Goal: Information Seeking & Learning: Learn about a topic

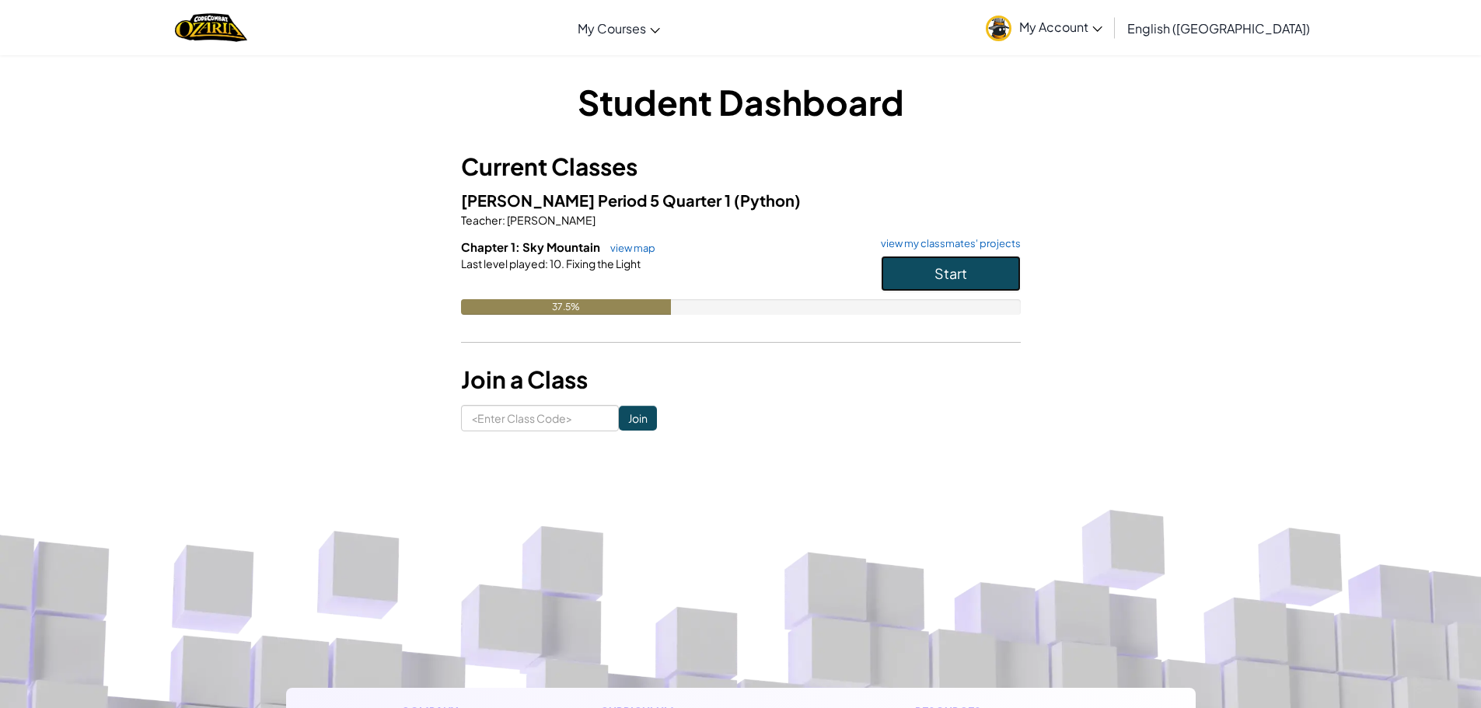
click at [945, 273] on span "Start" at bounding box center [951, 273] width 33 height 18
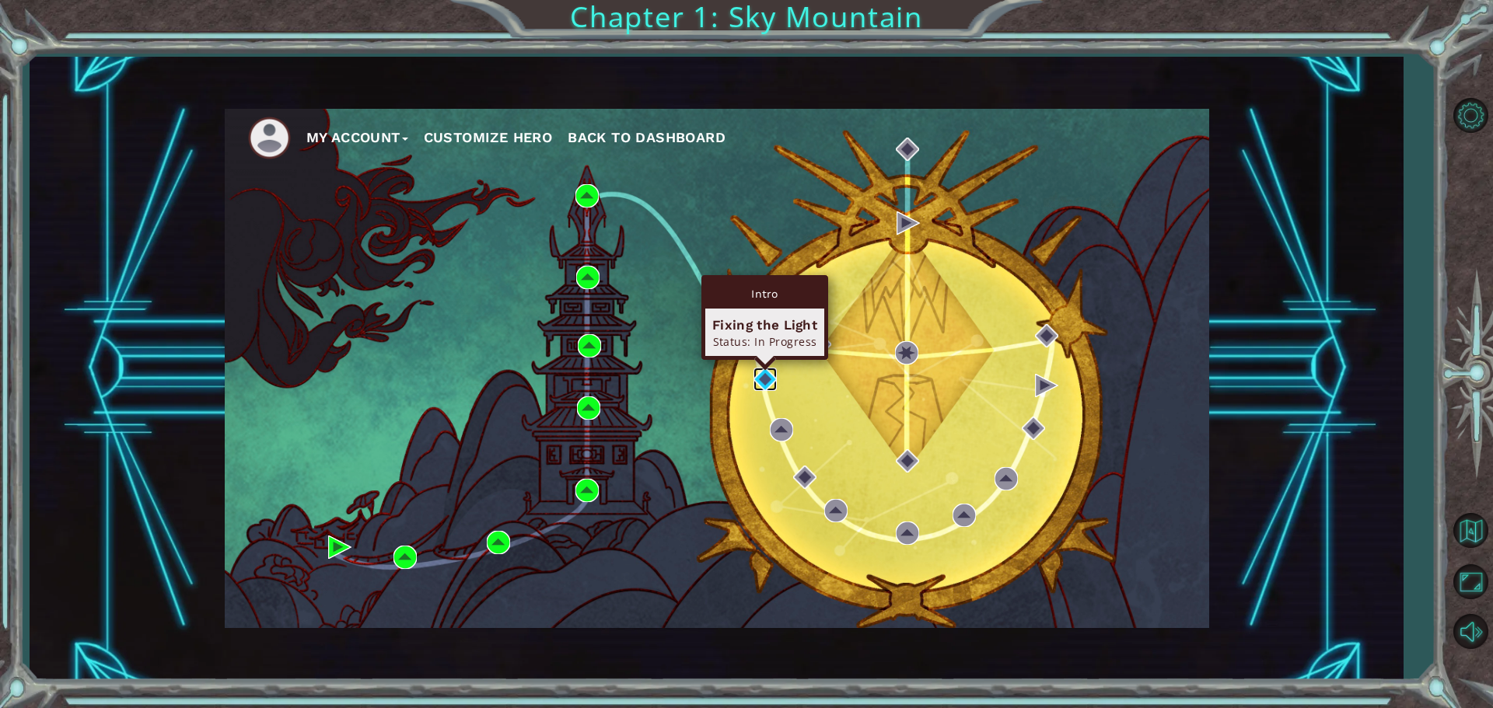
click at [760, 376] on img at bounding box center [764, 379] width 23 height 23
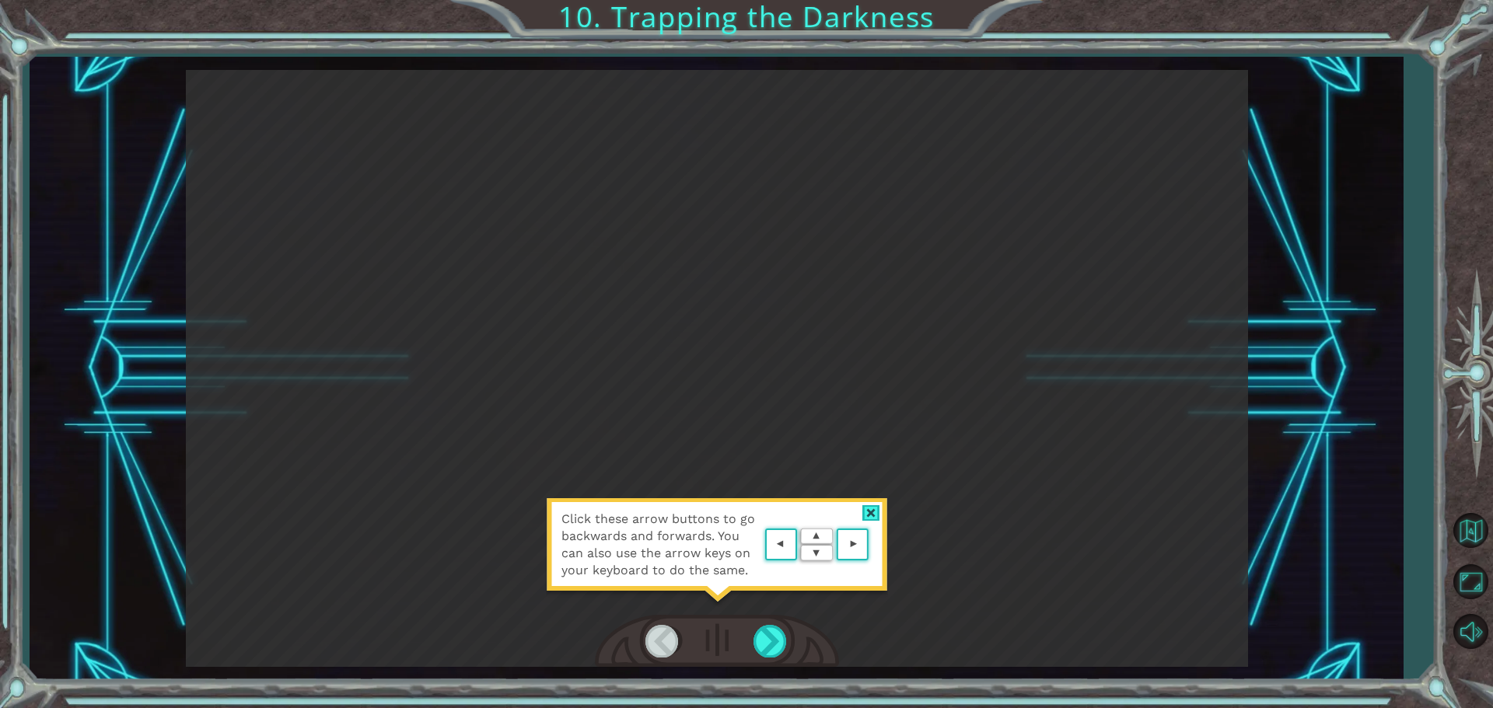
click at [865, 507] on div at bounding box center [871, 513] width 18 height 16
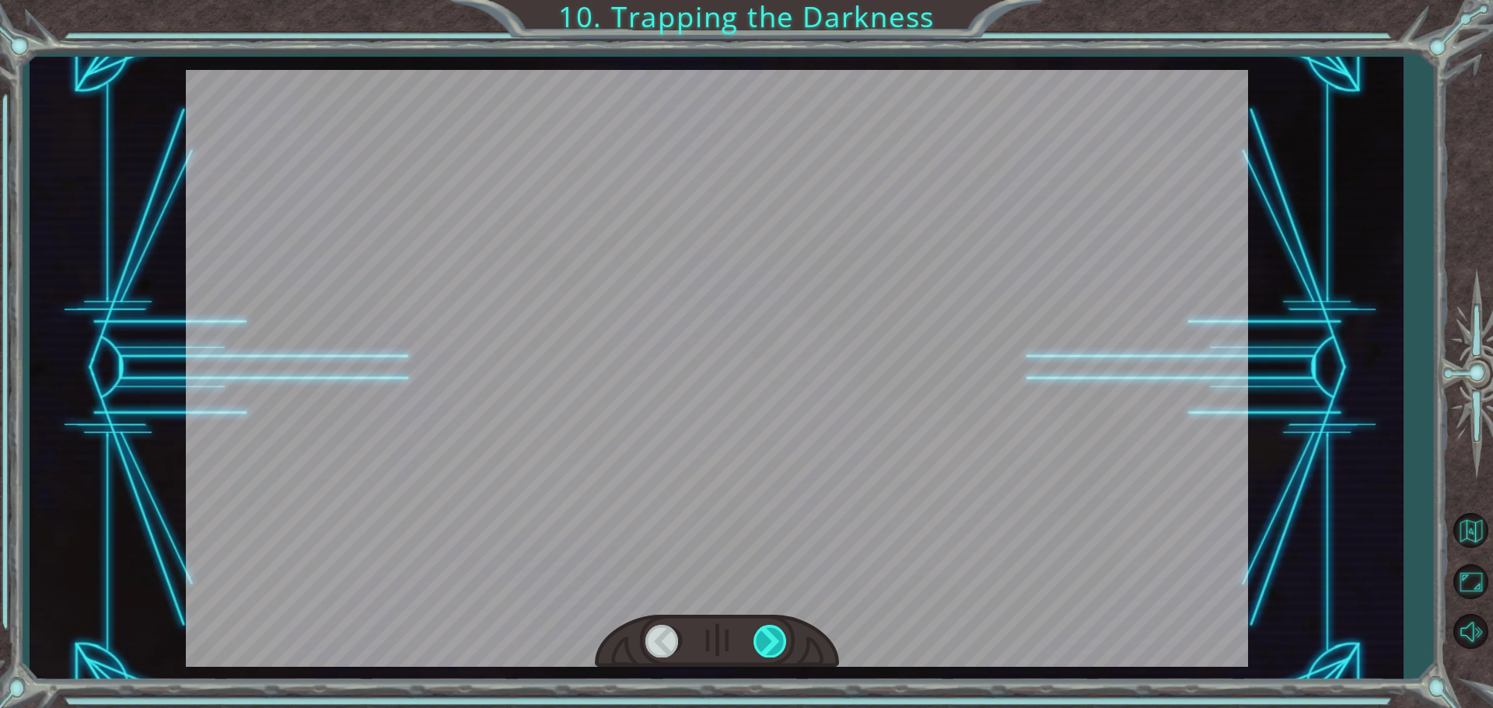
click at [774, 644] on div at bounding box center [770, 641] width 35 height 32
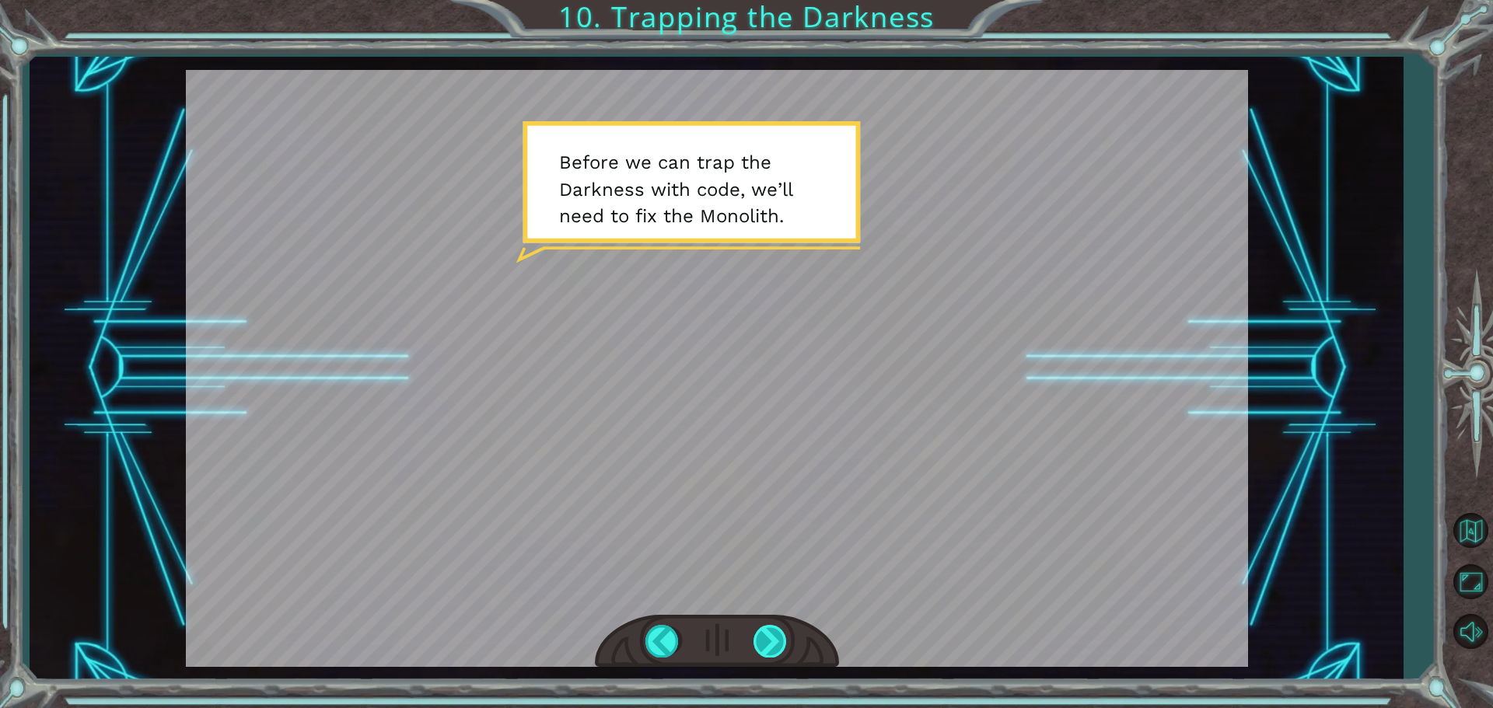
drag, startPoint x: 764, startPoint y: 638, endPoint x: 772, endPoint y: 647, distance: 12.1
click at [772, 647] on div at bounding box center [770, 641] width 35 height 32
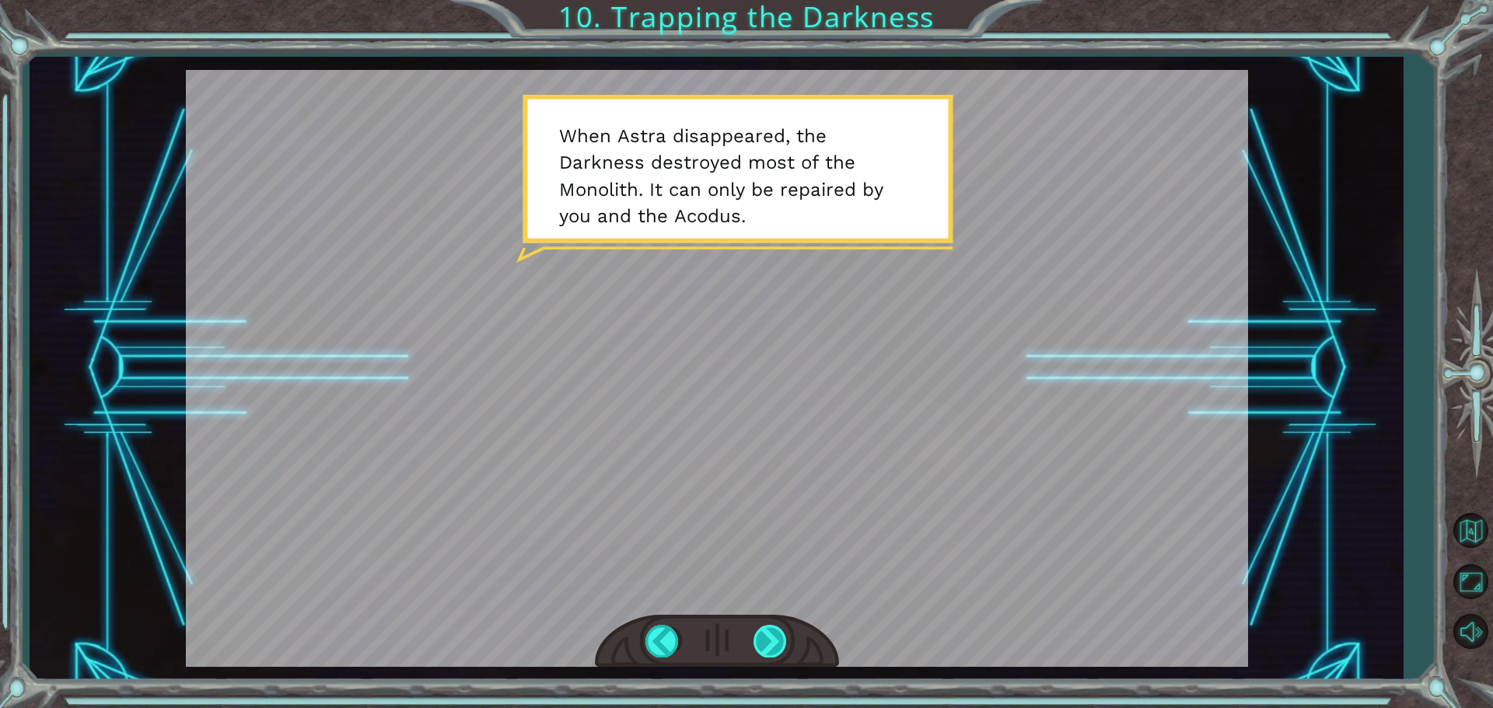
click at [778, 631] on div at bounding box center [770, 641] width 35 height 32
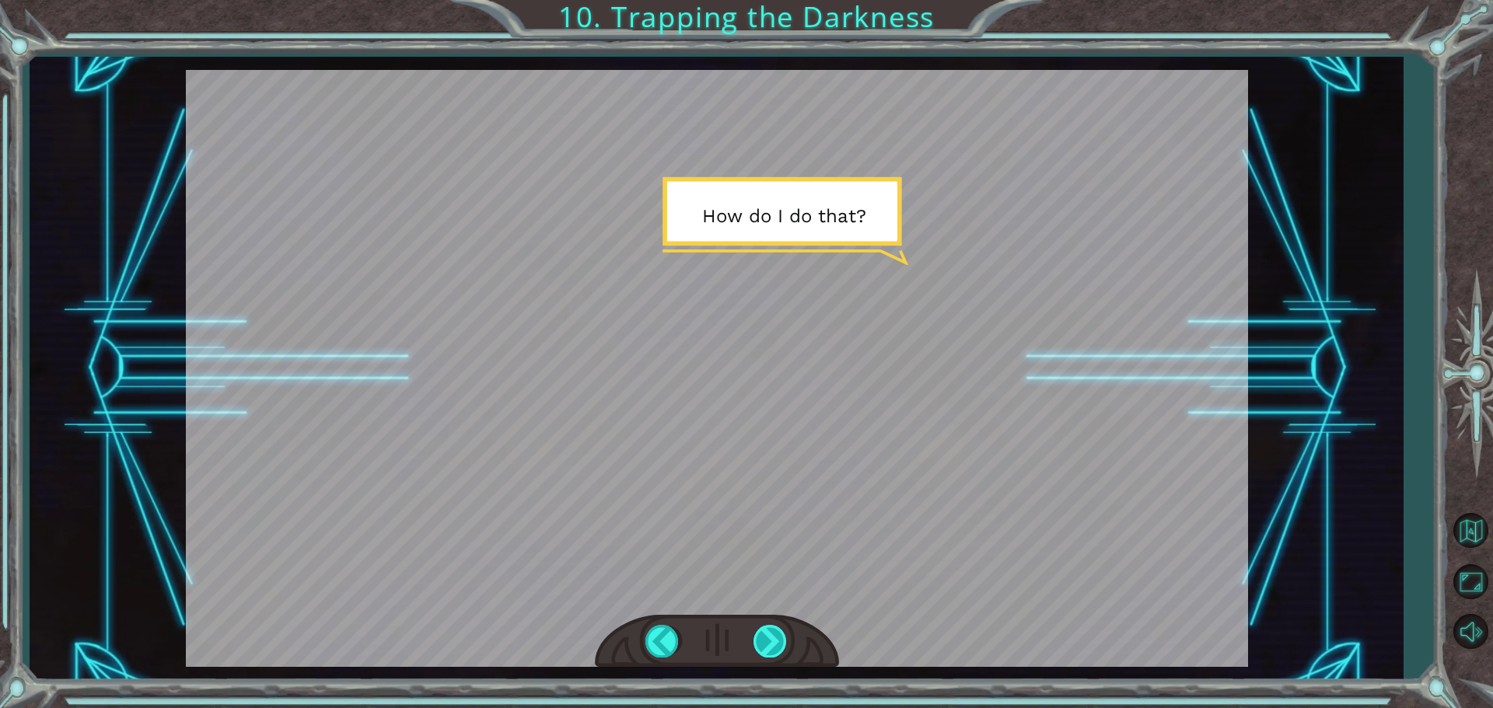
click at [779, 632] on div at bounding box center [770, 641] width 35 height 32
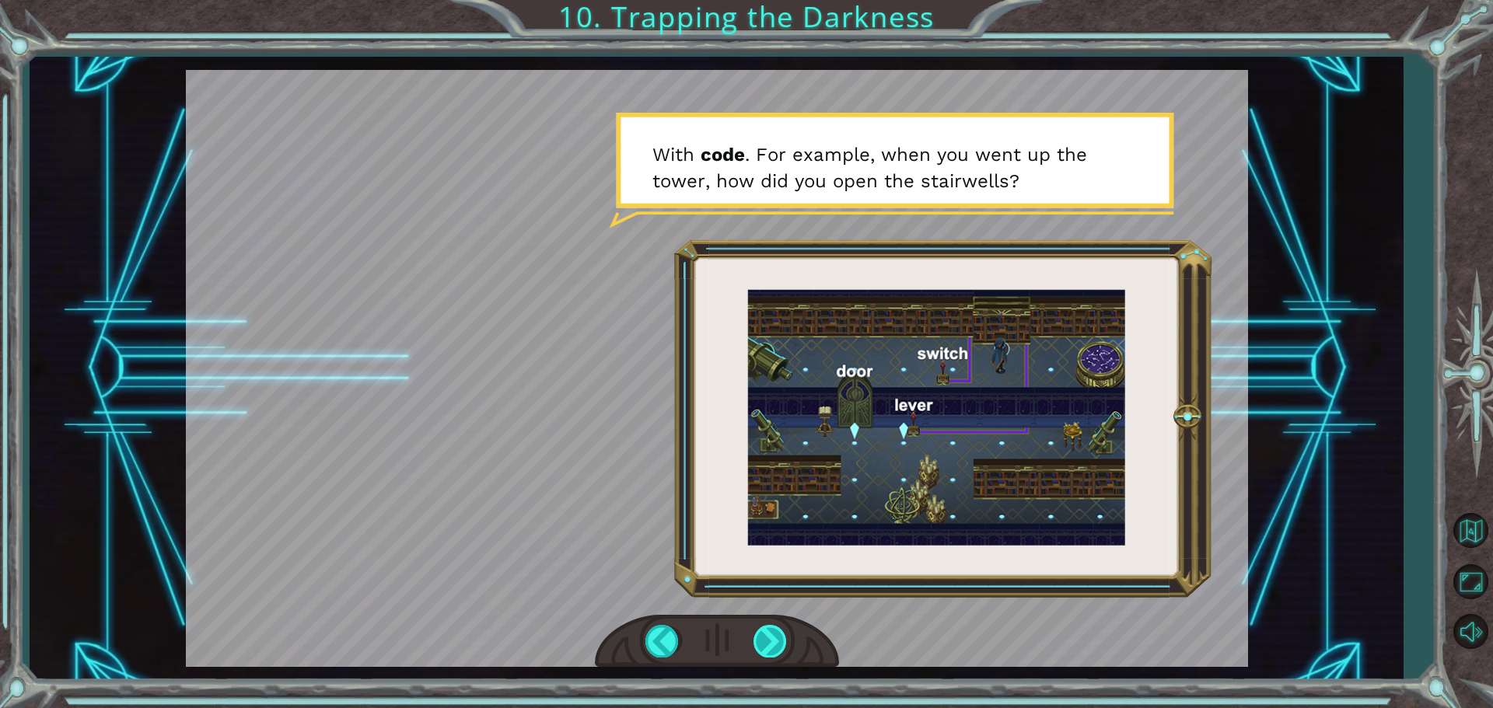
drag, startPoint x: 772, startPoint y: 646, endPoint x: 777, endPoint y: 654, distance: 9.1
click at [774, 652] on div at bounding box center [770, 641] width 35 height 32
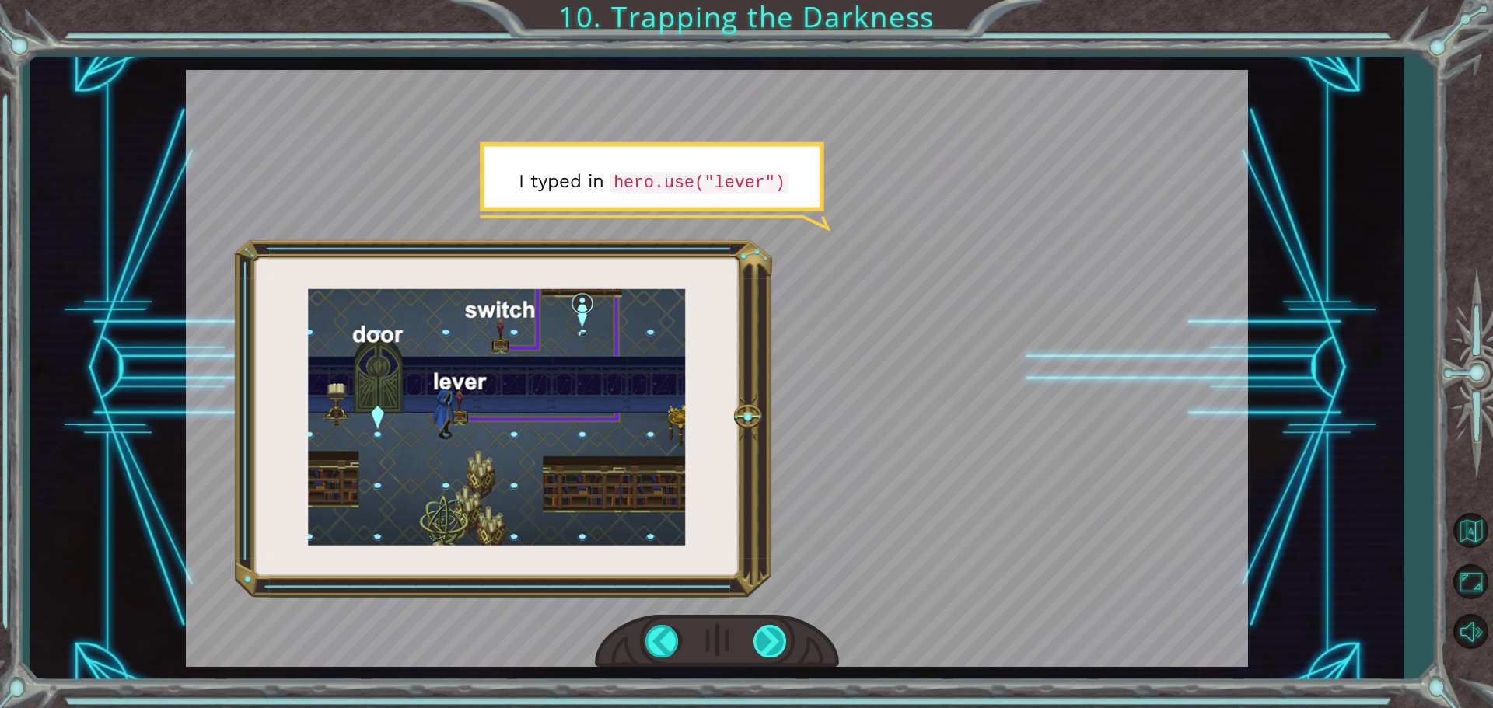
click at [768, 634] on div at bounding box center [770, 641] width 35 height 32
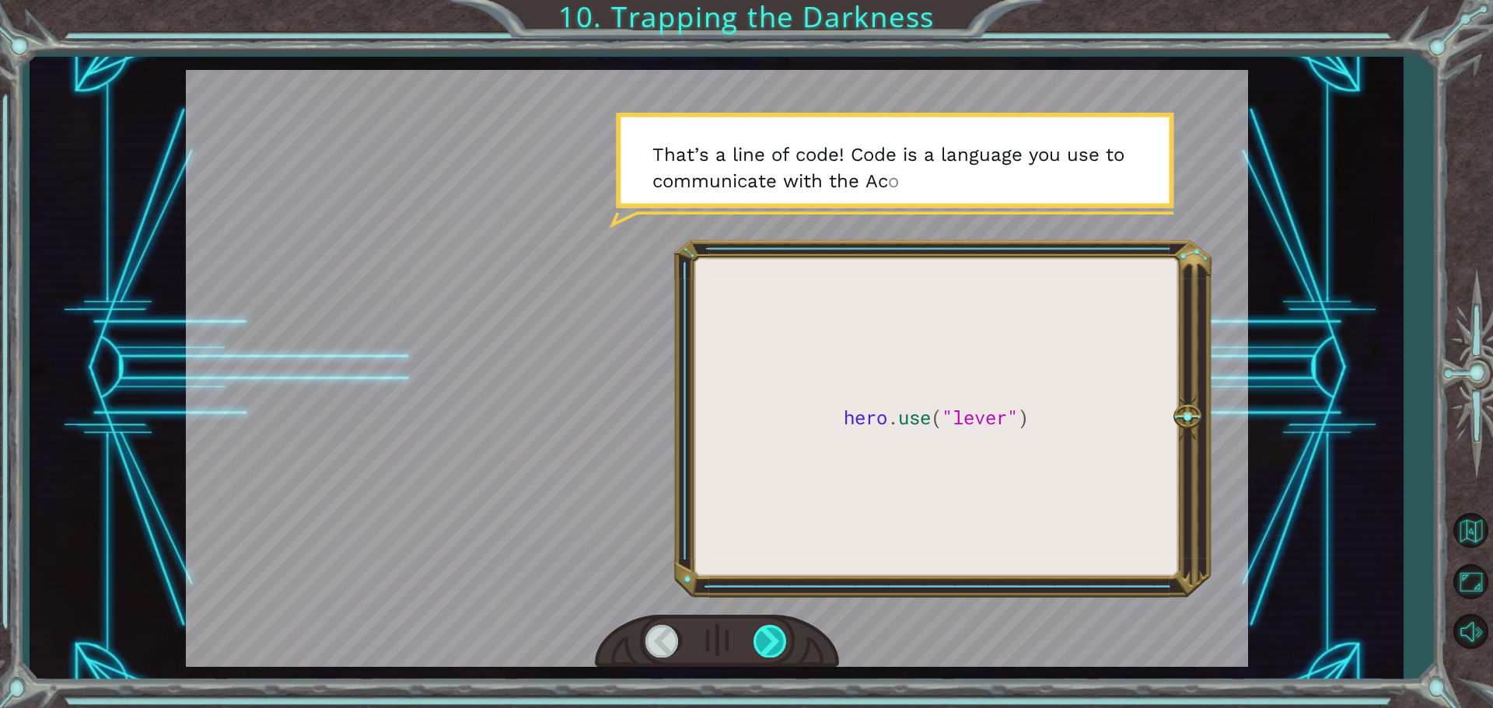
click at [768, 634] on div at bounding box center [770, 641] width 35 height 32
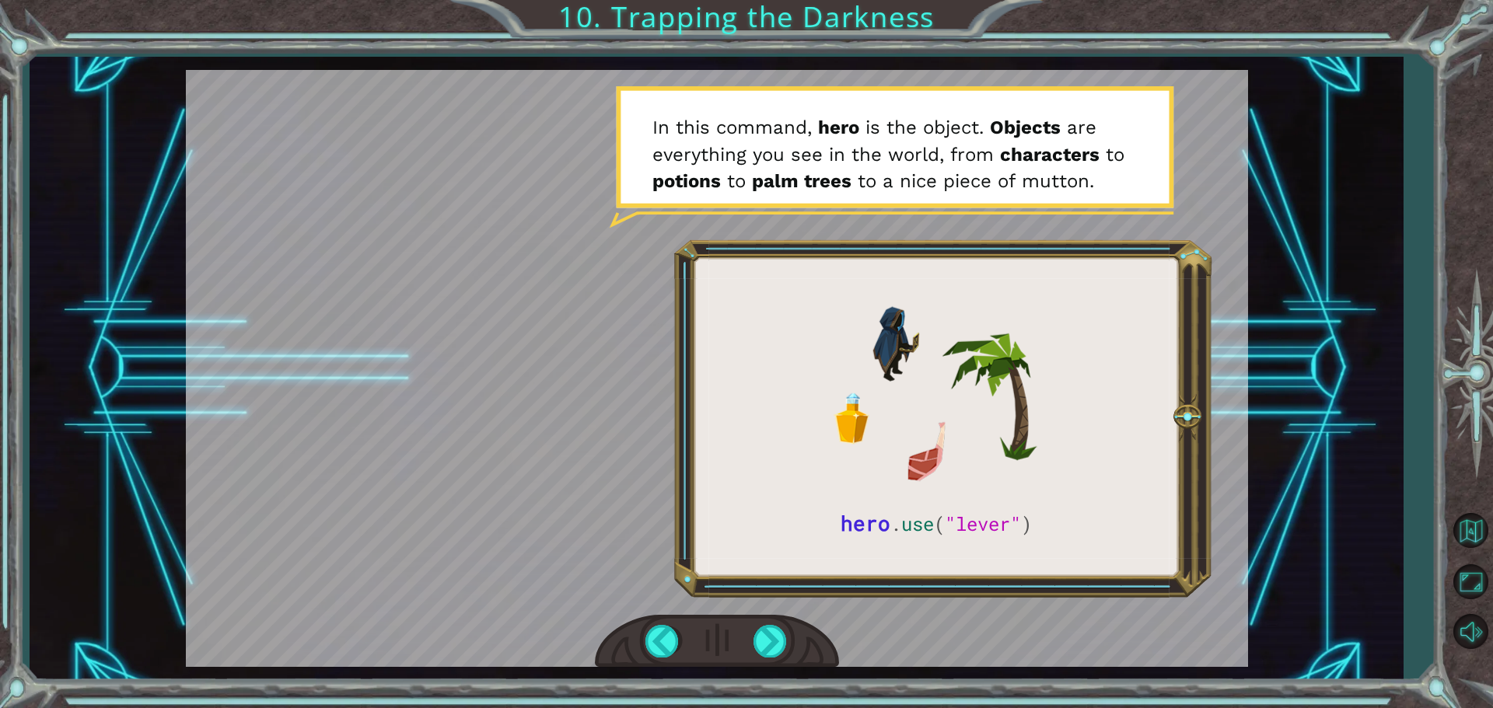
drag, startPoint x: 768, startPoint y: 638, endPoint x: 778, endPoint y: 621, distance: 19.5
click at [770, 638] on div at bounding box center [770, 641] width 35 height 32
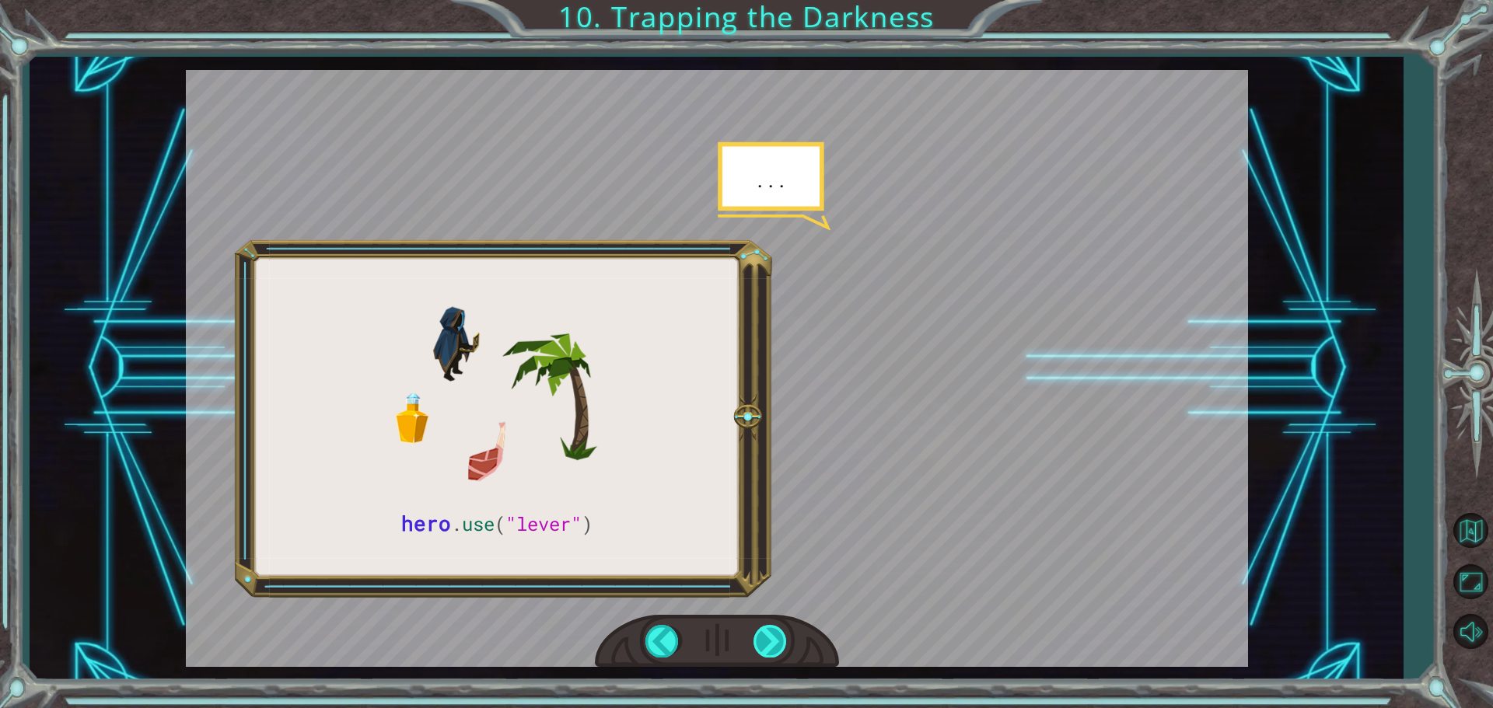
click at [773, 641] on div at bounding box center [770, 641] width 35 height 32
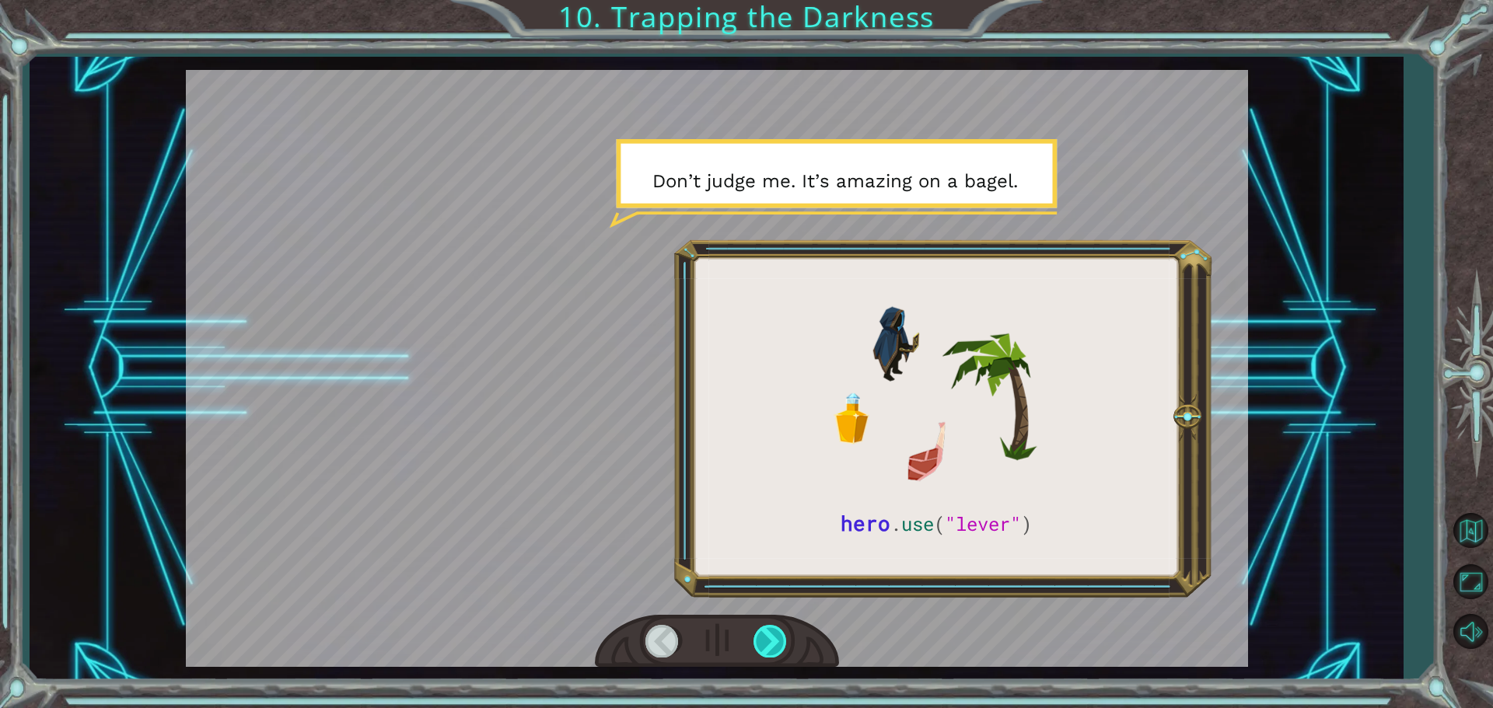
click at [780, 635] on div at bounding box center [770, 641] width 35 height 32
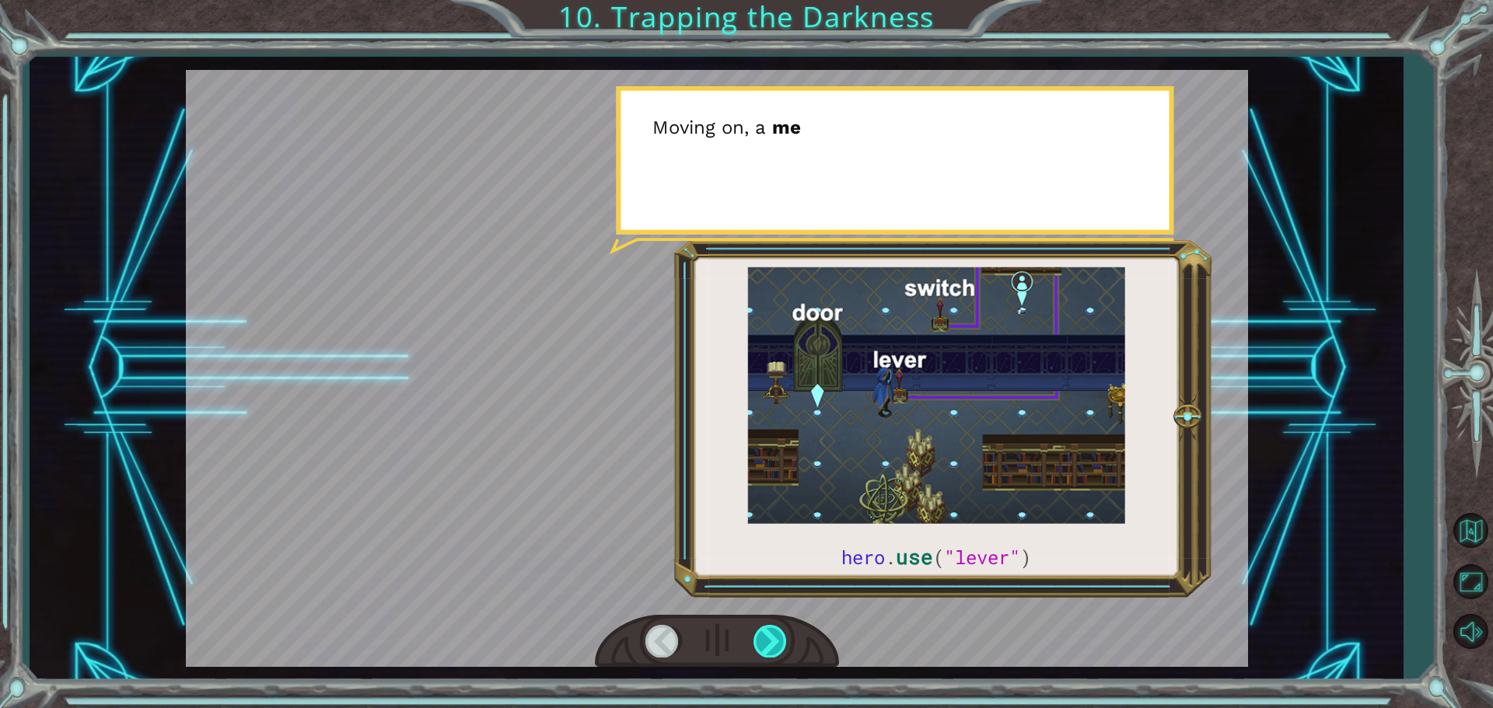
click at [780, 635] on div at bounding box center [770, 641] width 35 height 32
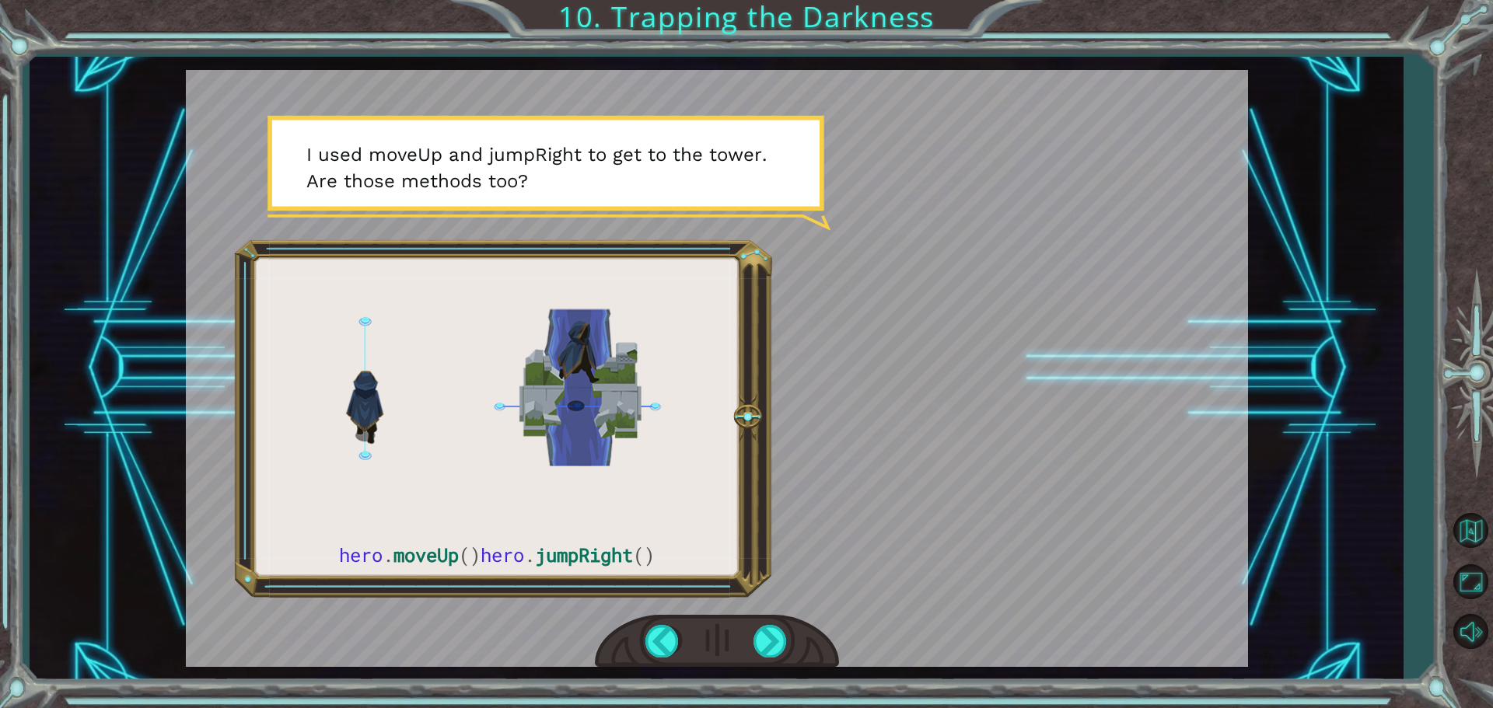
click at [813, 652] on div at bounding box center [717, 642] width 244 height 54
click at [769, 644] on div at bounding box center [770, 641] width 35 height 32
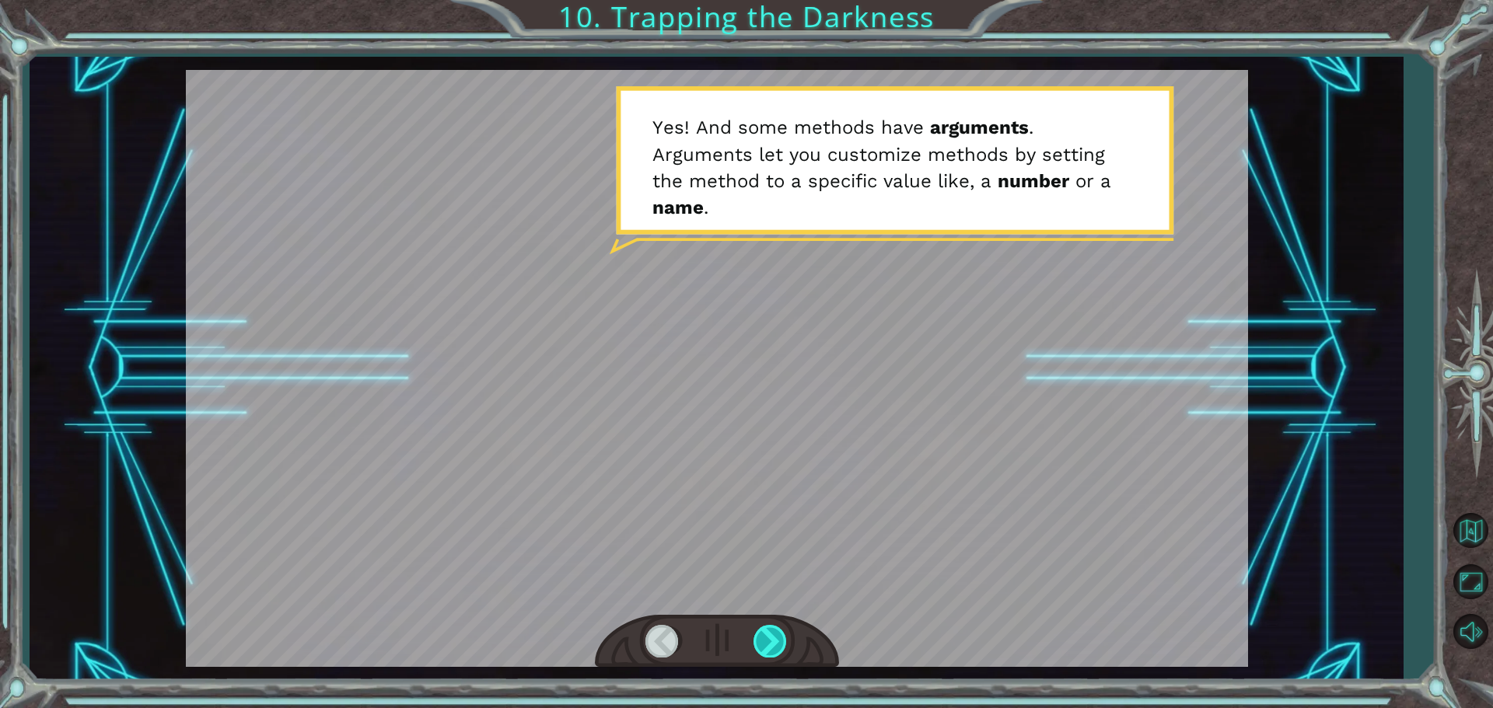
click at [768, 643] on div at bounding box center [770, 641] width 35 height 32
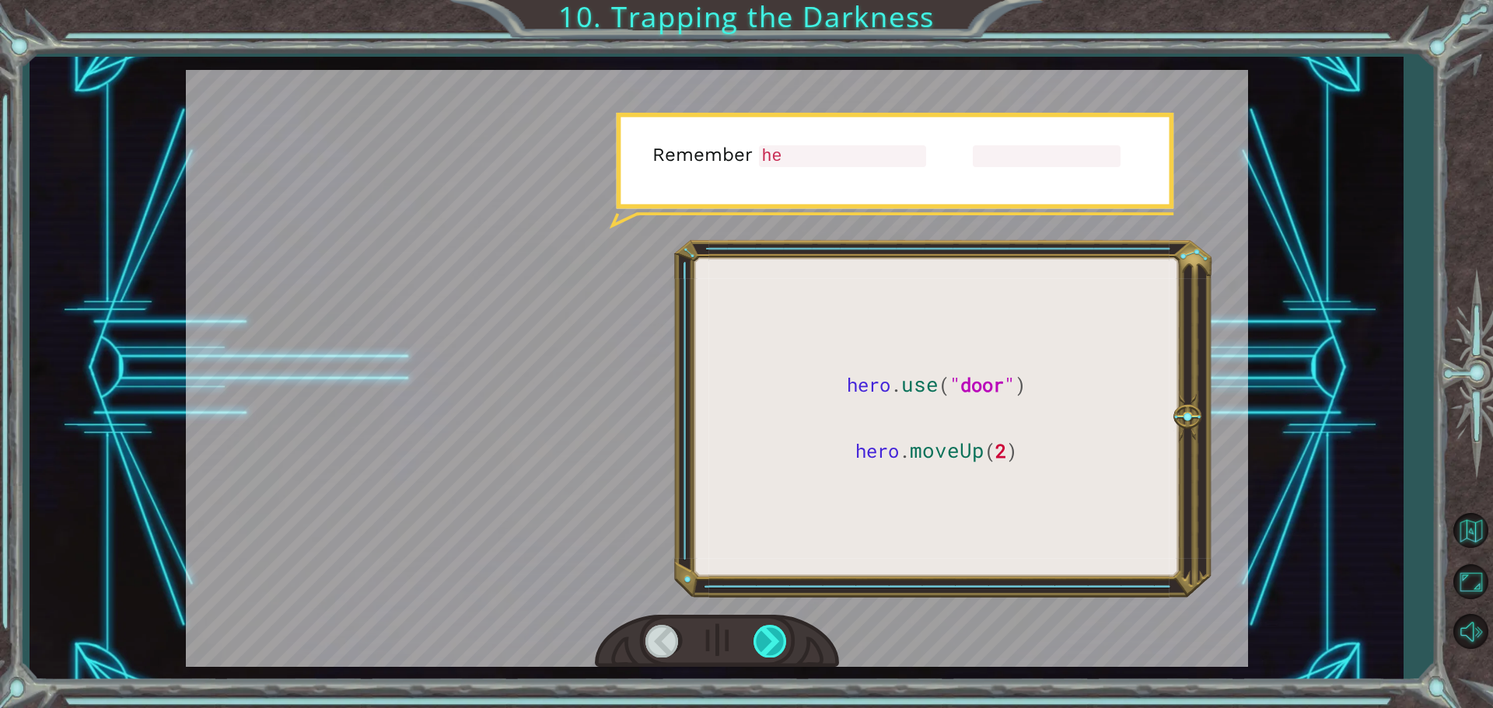
click at [768, 642] on div at bounding box center [770, 641] width 35 height 32
click at [778, 642] on div at bounding box center [770, 641] width 35 height 32
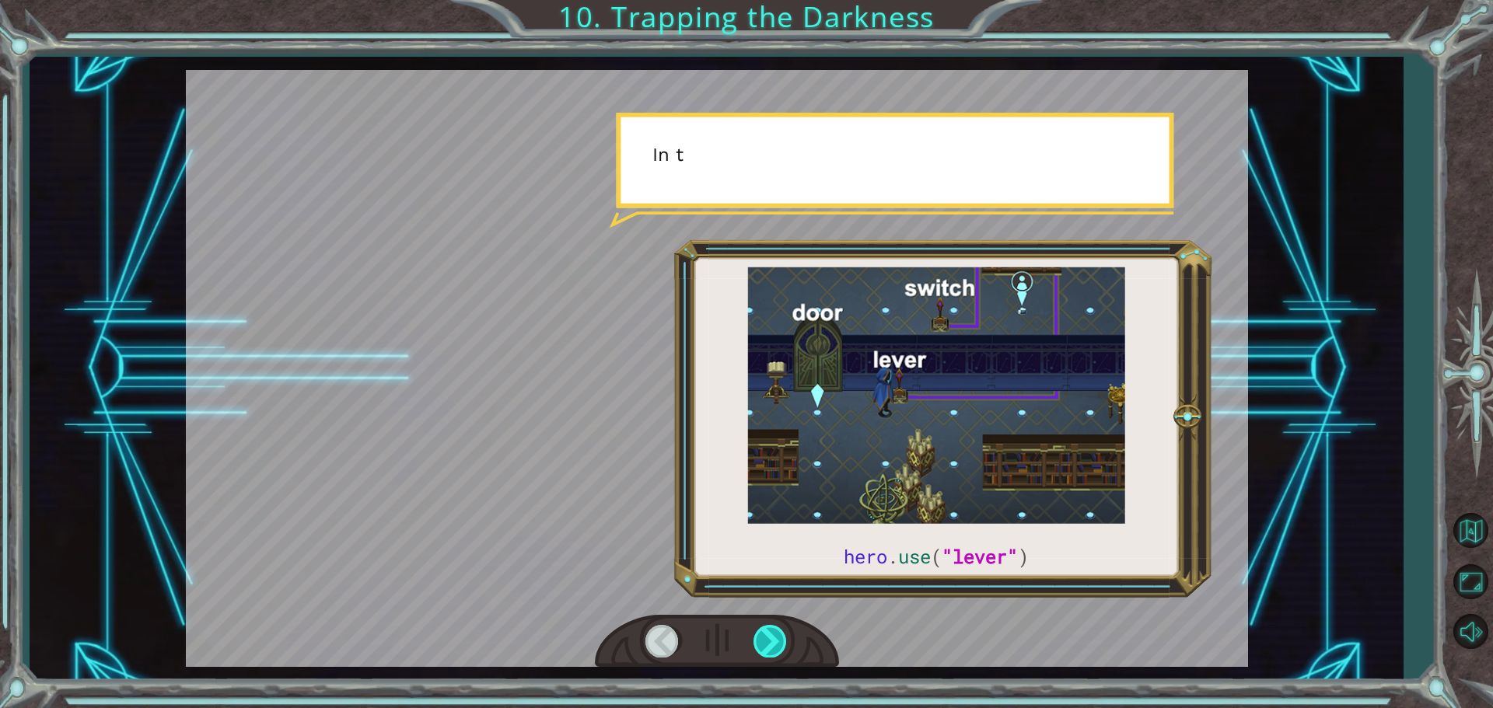
click at [778, 642] on div at bounding box center [770, 641] width 35 height 32
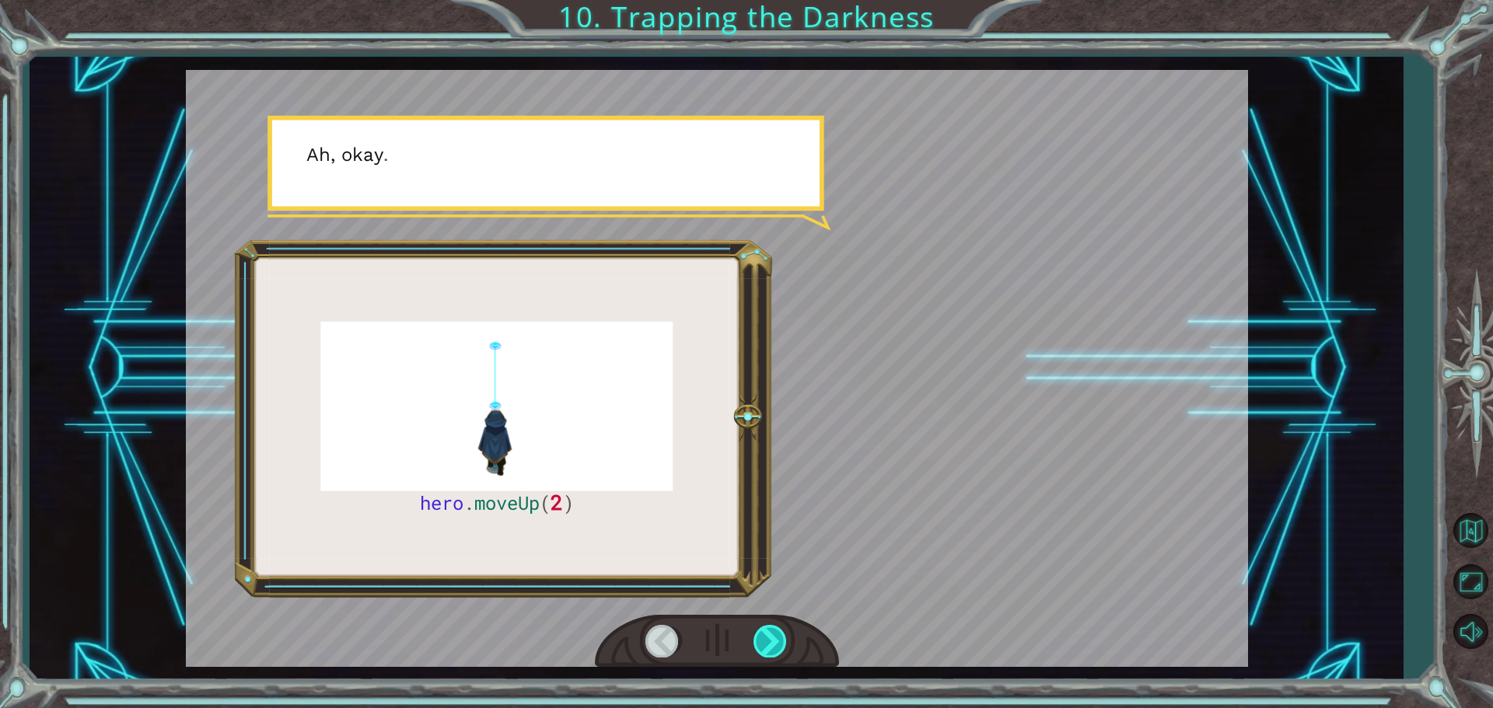
click at [776, 639] on div at bounding box center [770, 641] width 35 height 32
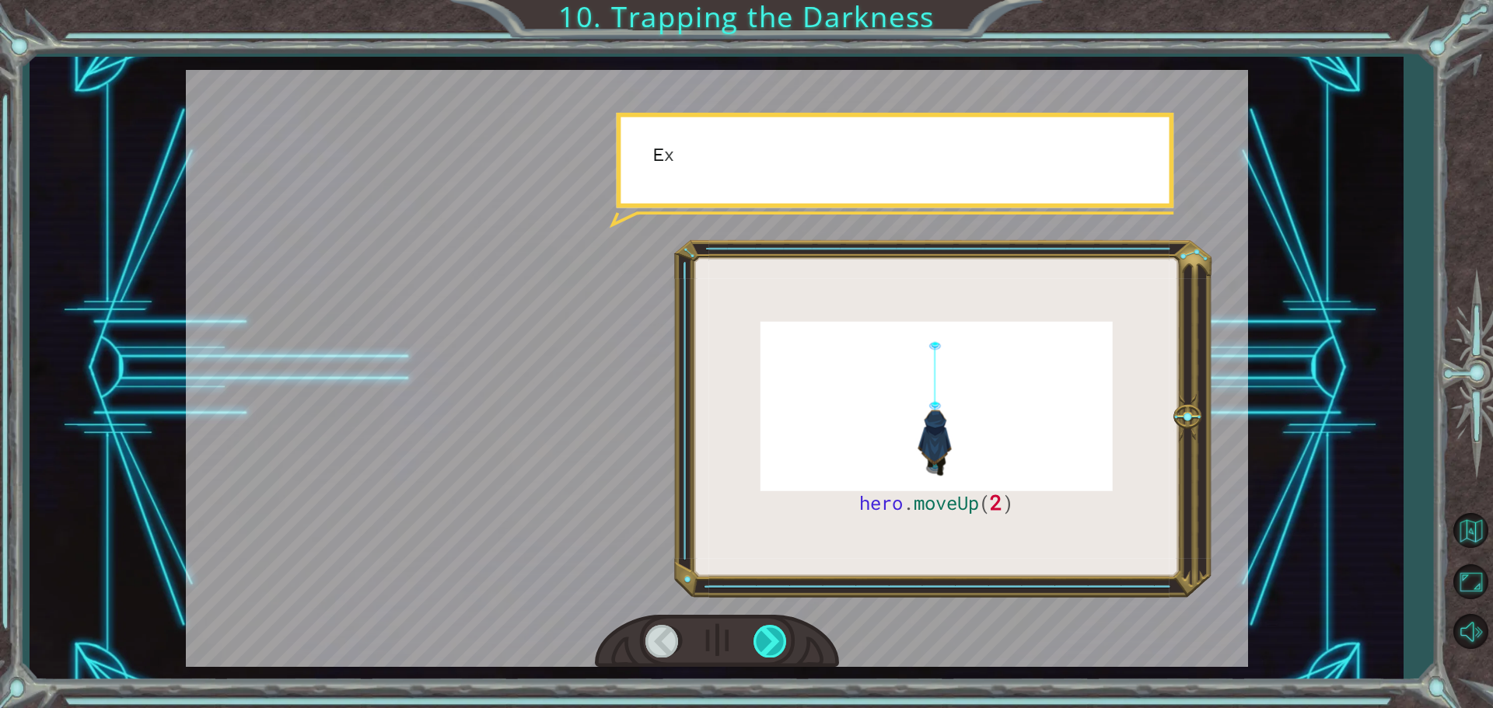
click at [776, 639] on div at bounding box center [770, 641] width 35 height 32
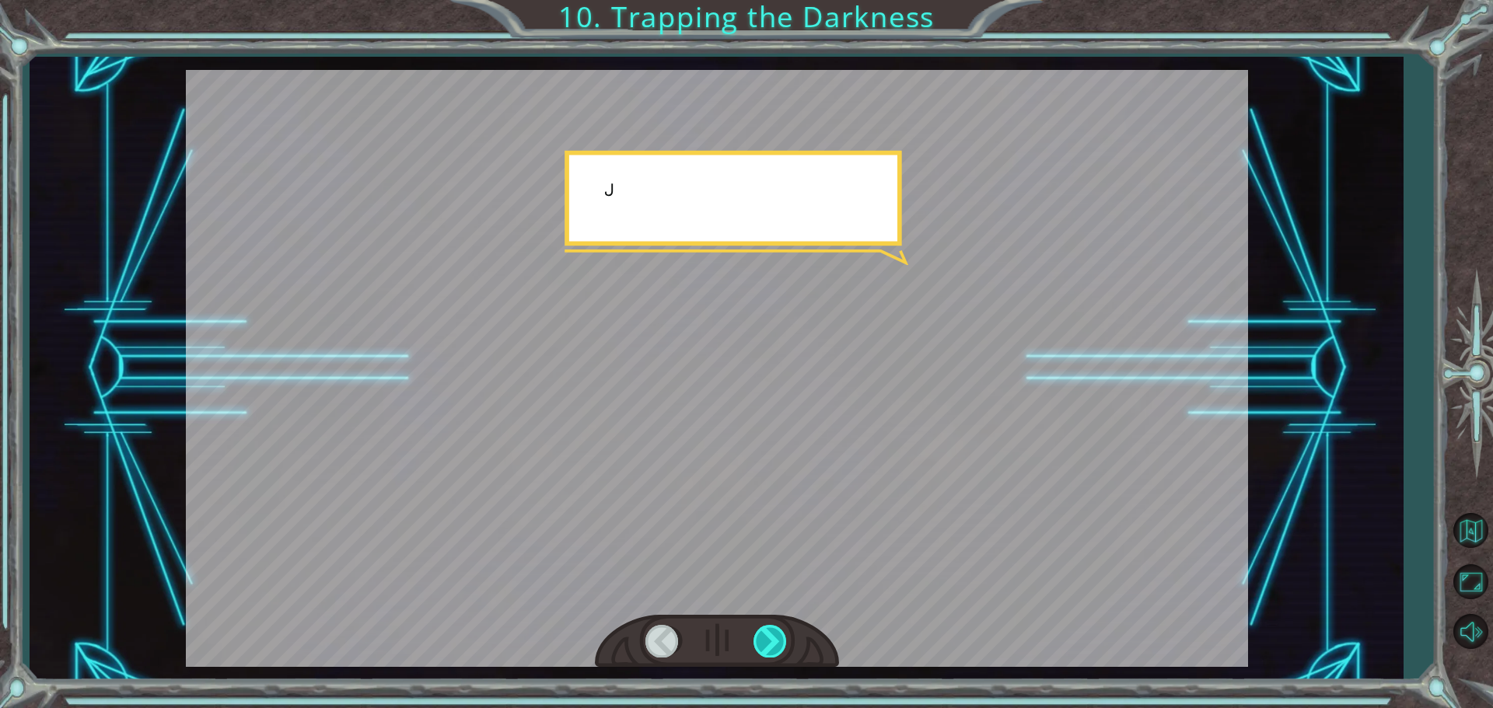
click at [776, 639] on div at bounding box center [770, 641] width 35 height 32
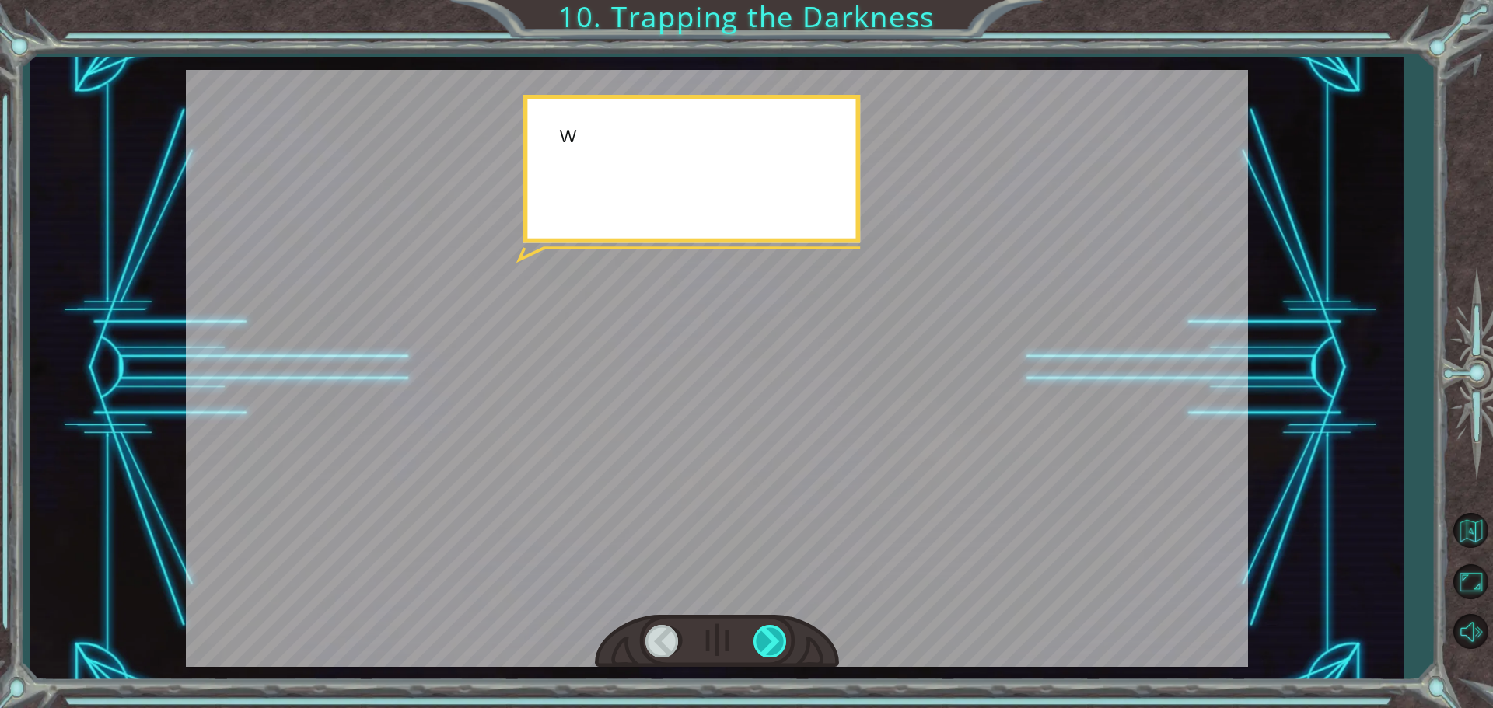
click at [776, 639] on div at bounding box center [770, 641] width 35 height 32
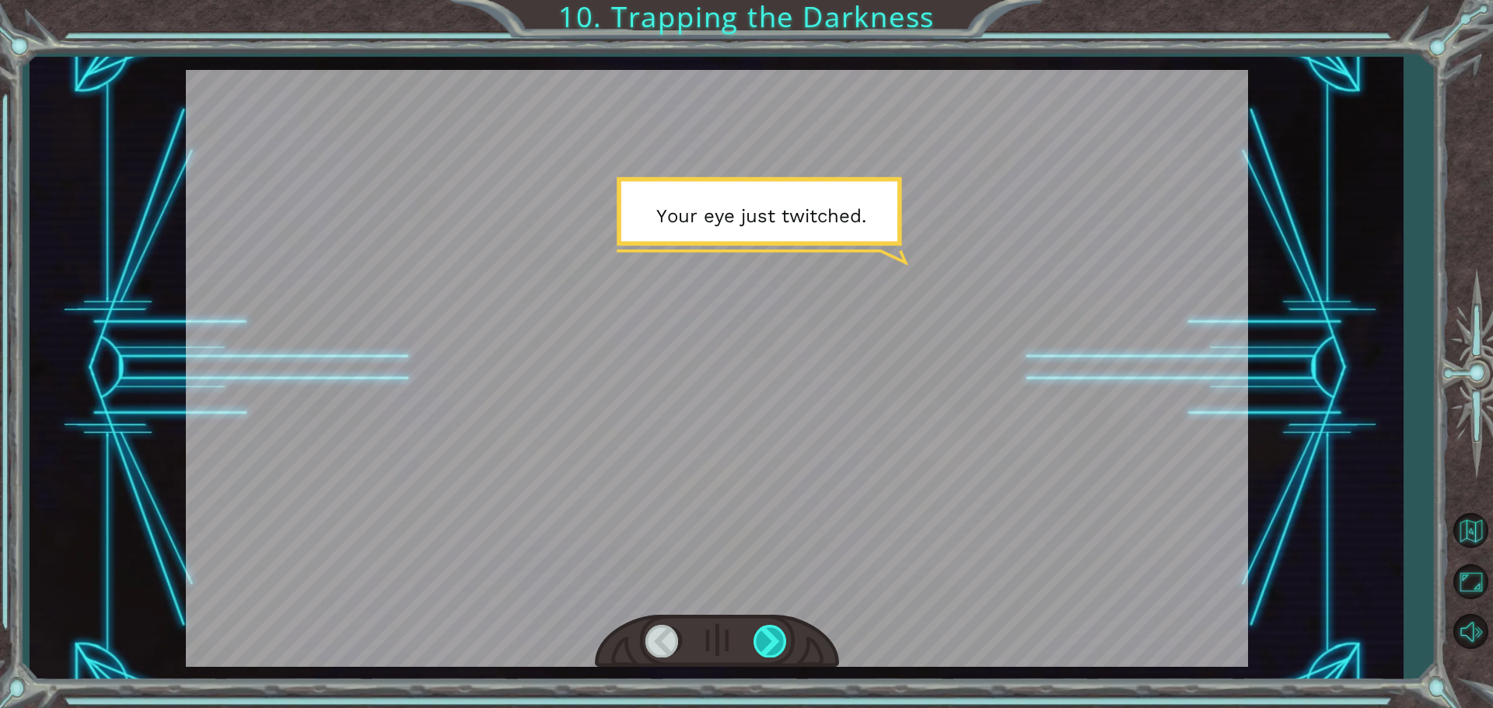
click at [776, 639] on div at bounding box center [770, 641] width 35 height 32
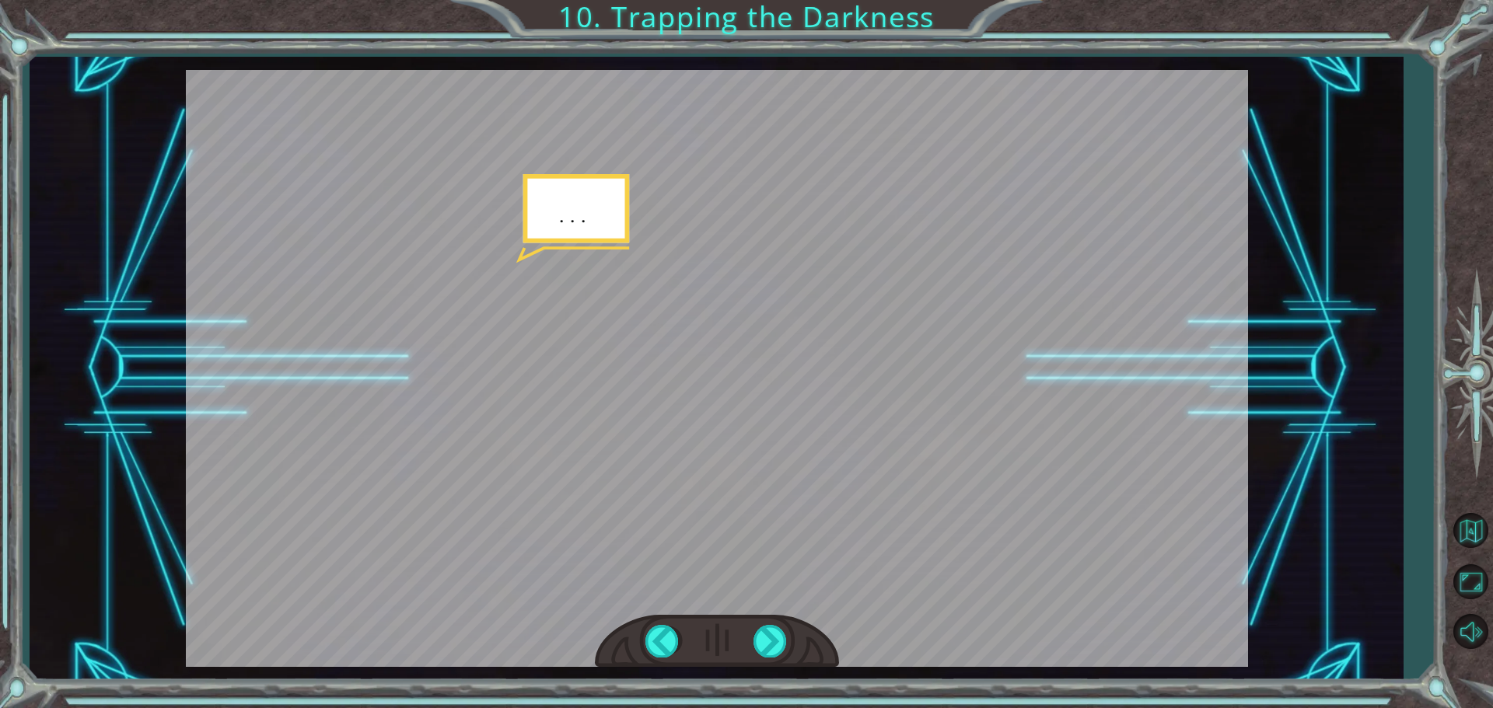
click at [736, 614] on div at bounding box center [717, 368] width 1062 height 597
click at [739, 623] on div at bounding box center [717, 368] width 1062 height 597
click at [773, 635] on div at bounding box center [770, 641] width 35 height 32
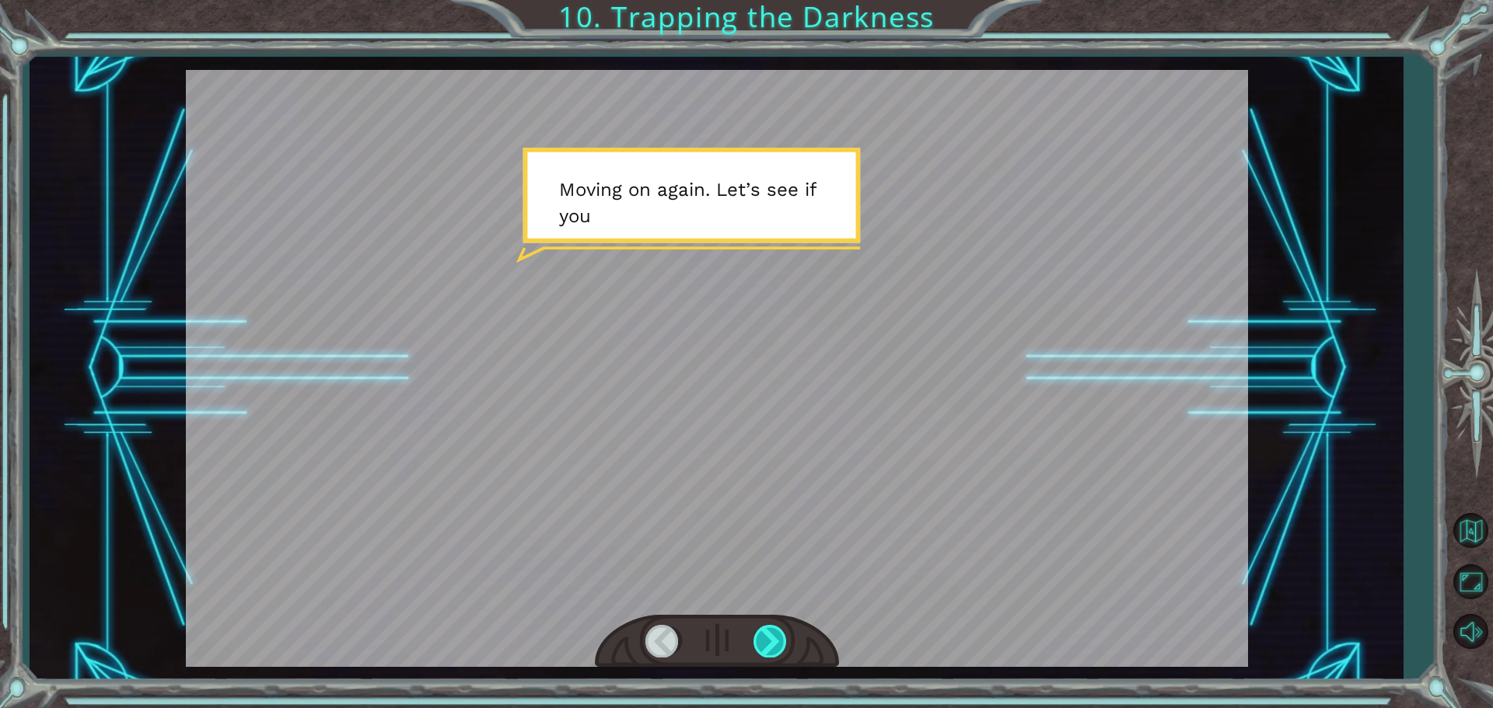
click at [772, 631] on div at bounding box center [770, 641] width 35 height 32
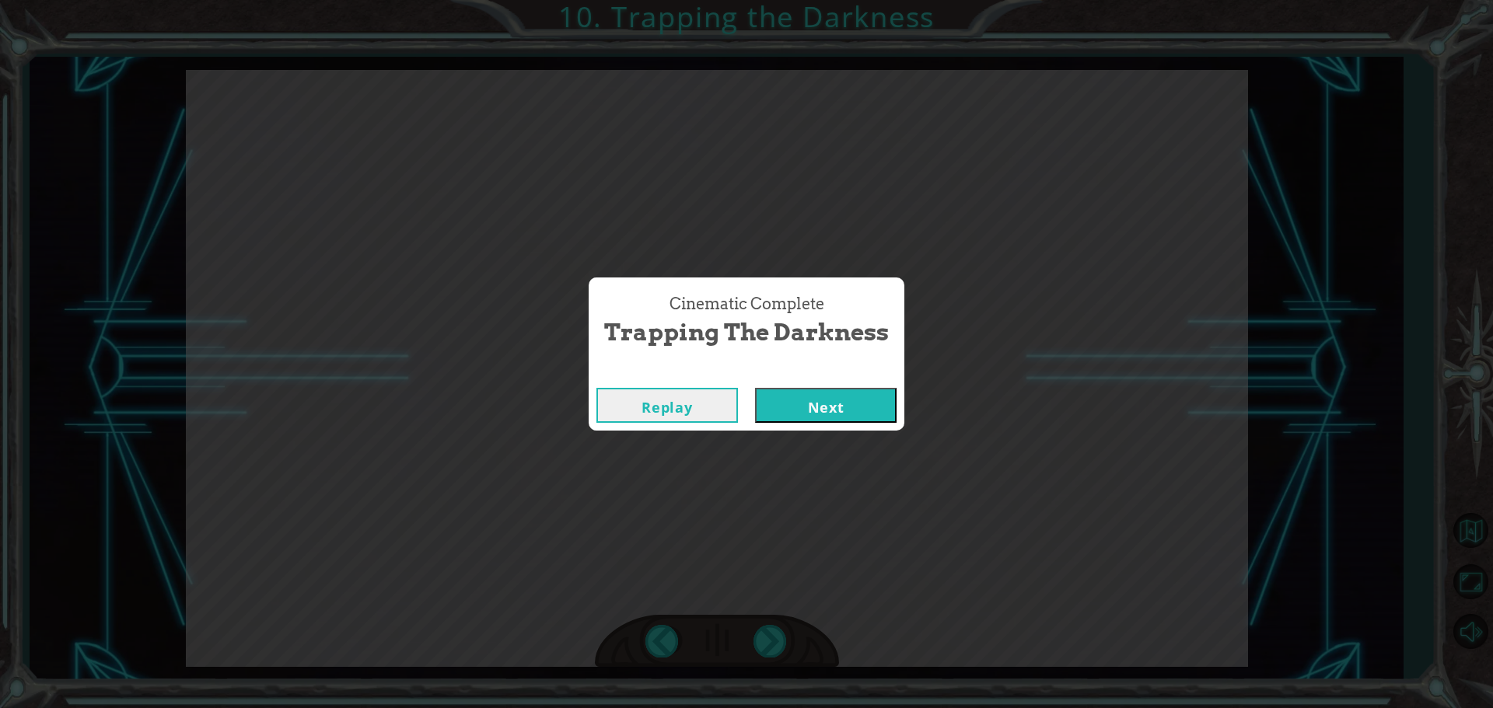
drag, startPoint x: 791, startPoint y: 414, endPoint x: 798, endPoint y: 408, distance: 8.9
click at [792, 412] on button "Next" at bounding box center [826, 405] width 142 height 35
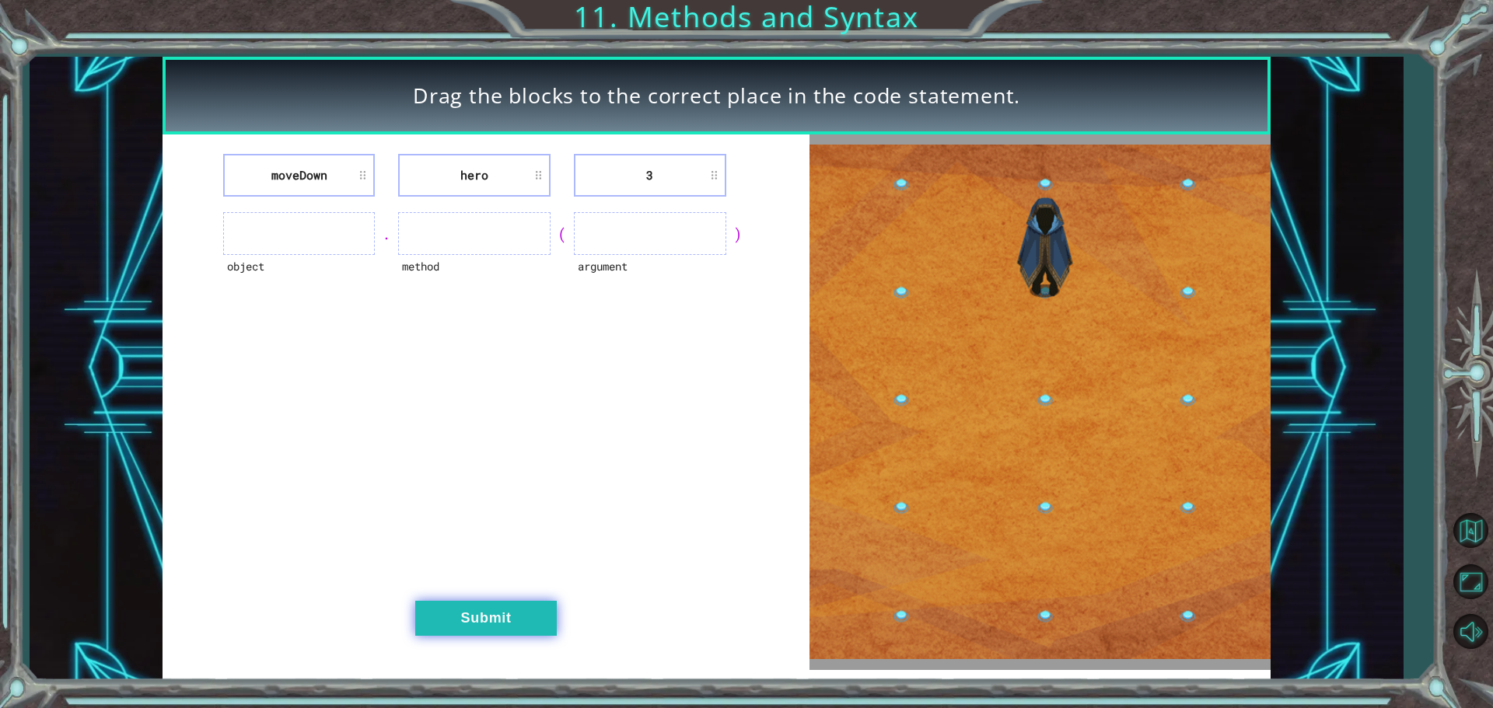
click at [526, 615] on button "Submit" at bounding box center [486, 618] width 142 height 35
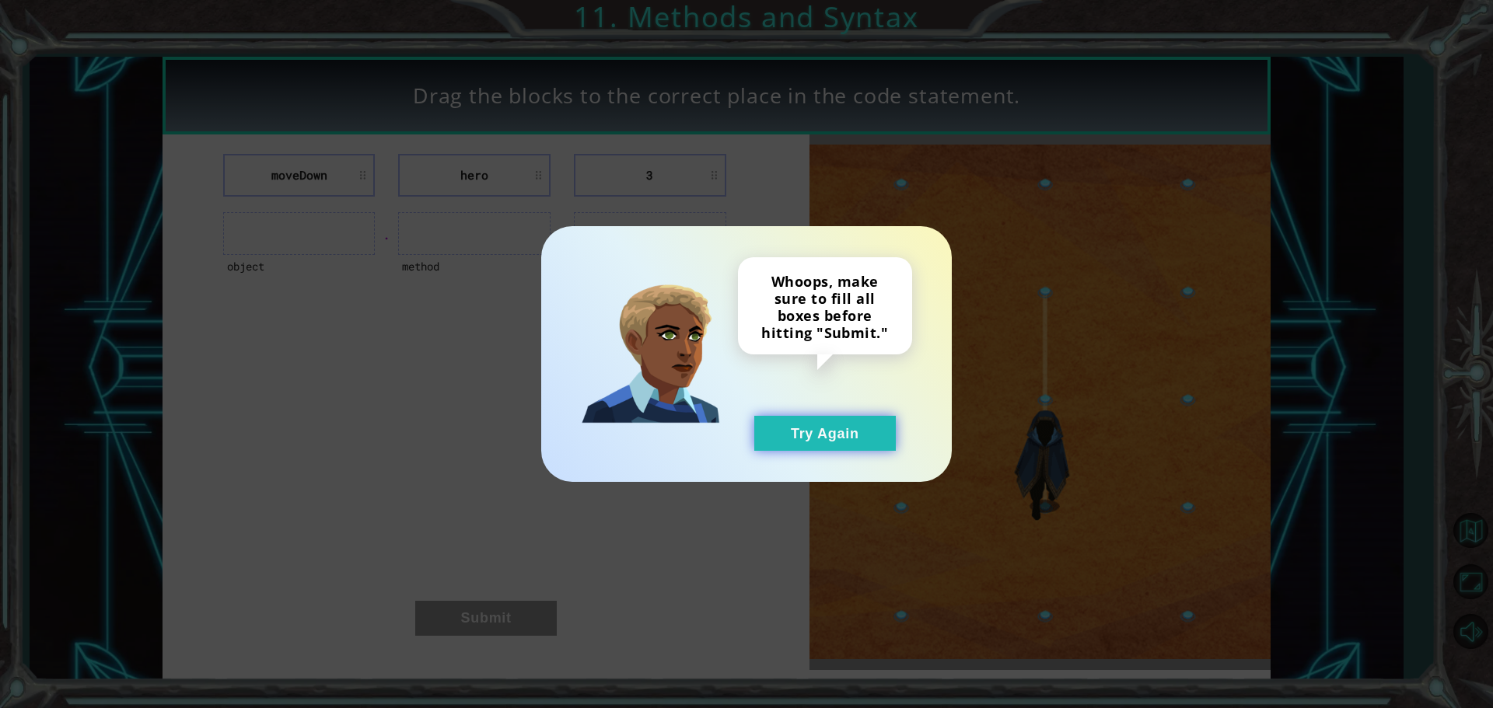
click at [878, 435] on button "Try Again" at bounding box center [825, 433] width 142 height 35
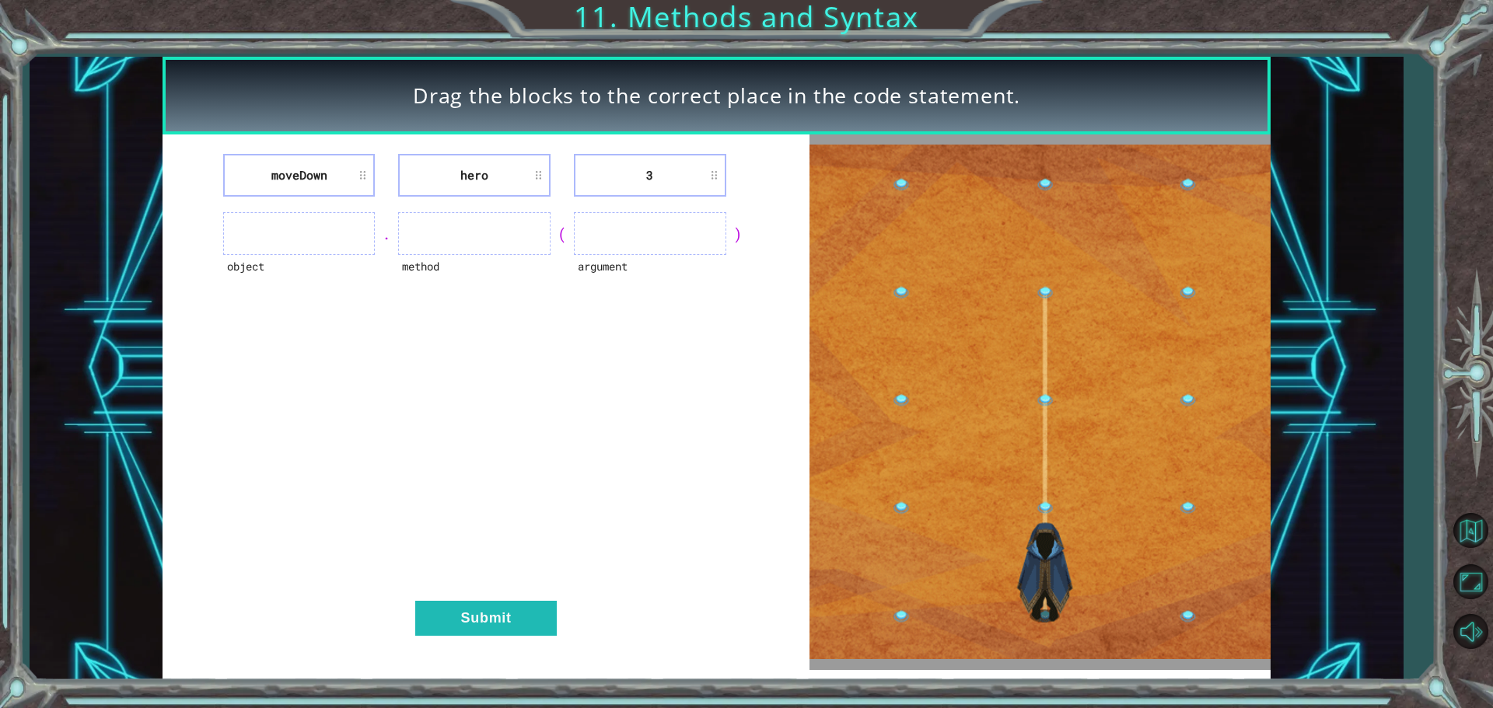
click at [51, 481] on div "Drag the blocks to the correct place in the code statement. [GEOGRAPHIC_DATA] h…" at bounding box center [716, 369] width 1373 height 624
click at [260, 235] on ul at bounding box center [299, 233] width 152 height 43
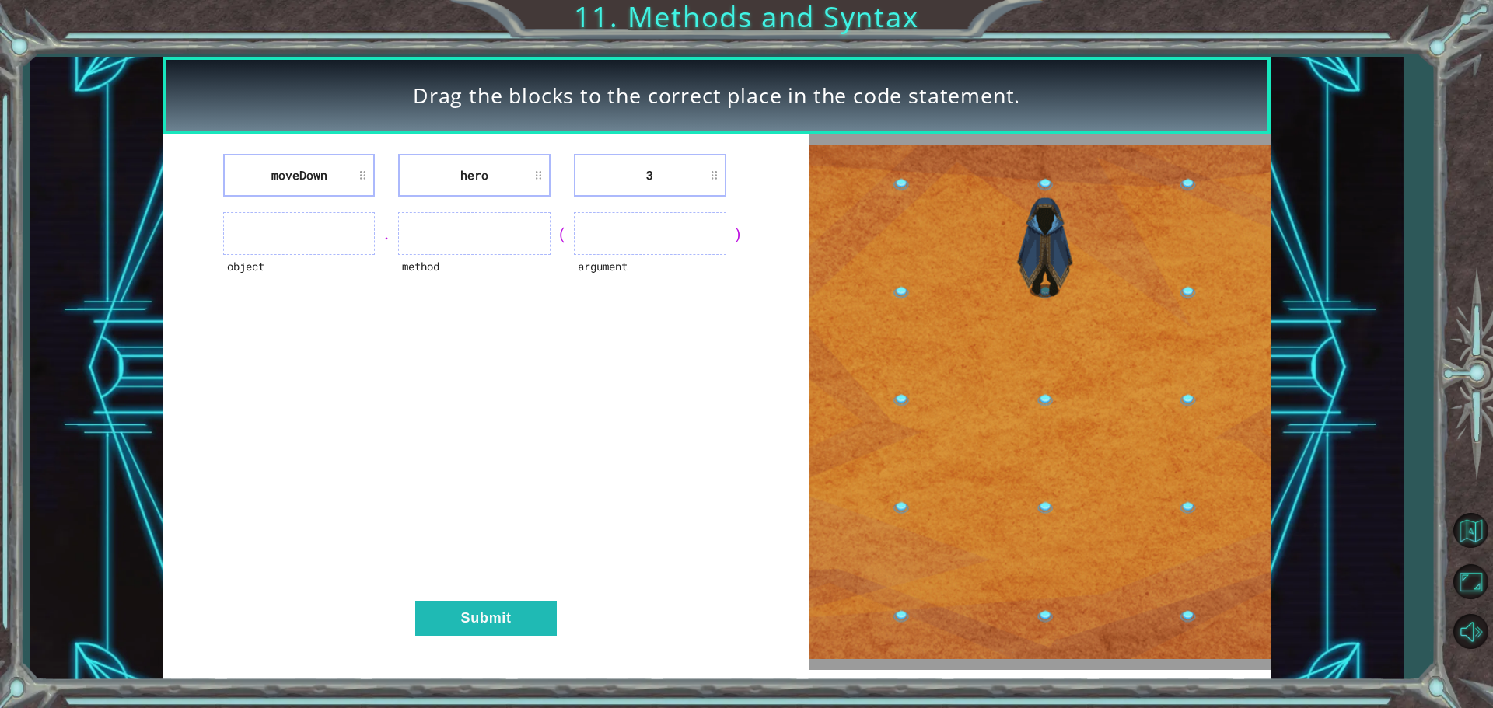
click at [343, 234] on ul at bounding box center [299, 233] width 152 height 43
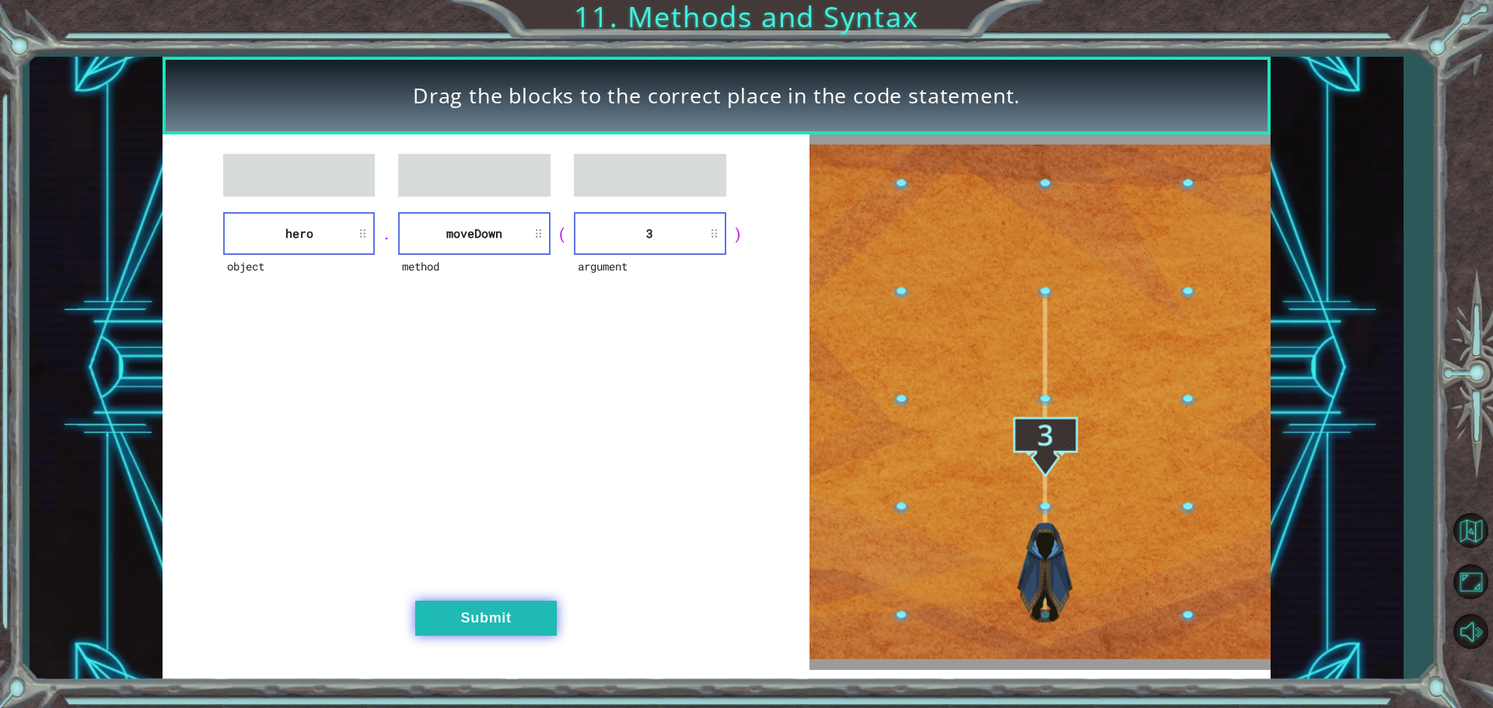
drag, startPoint x: 438, startPoint y: 612, endPoint x: 459, endPoint y: 613, distance: 21.0
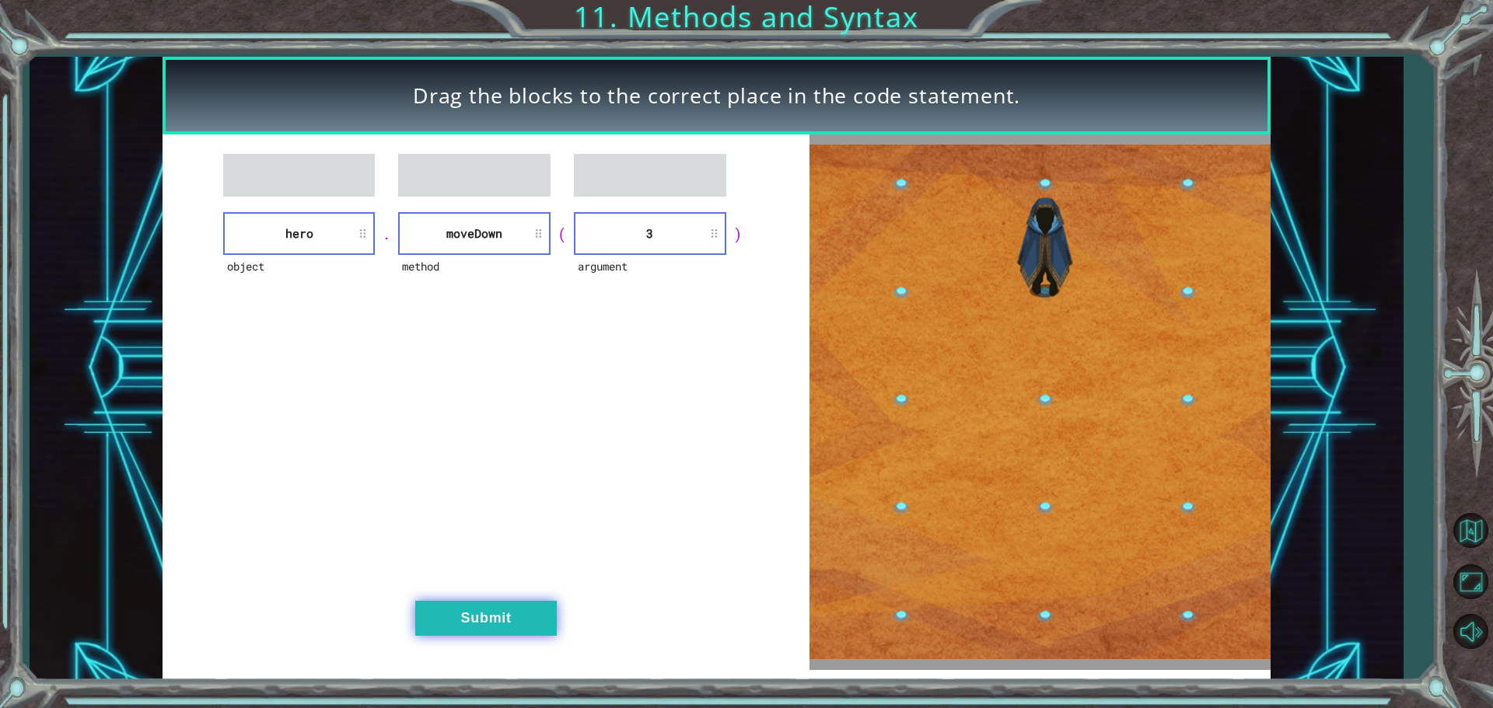
click at [445, 612] on button "Submit" at bounding box center [486, 618] width 142 height 35
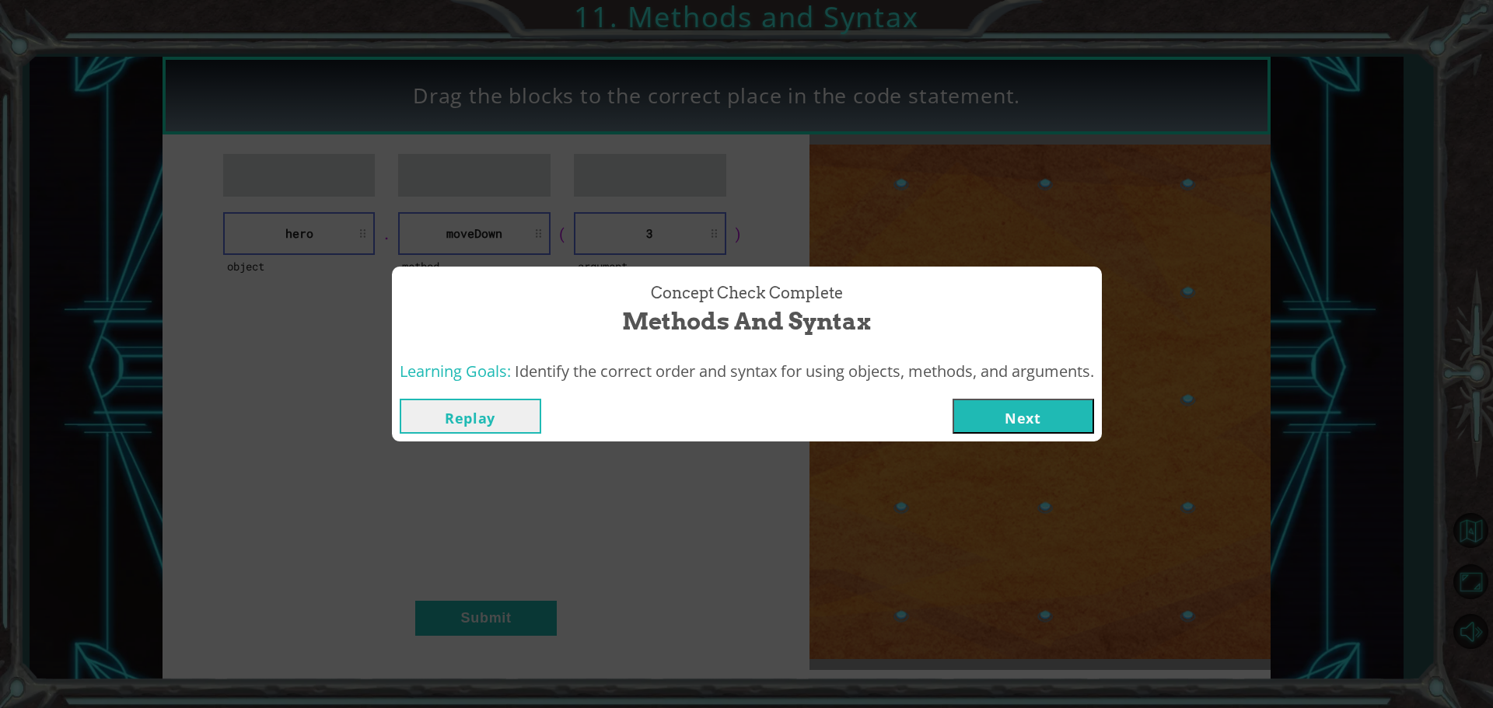
click at [982, 428] on button "Next" at bounding box center [1024, 416] width 142 height 35
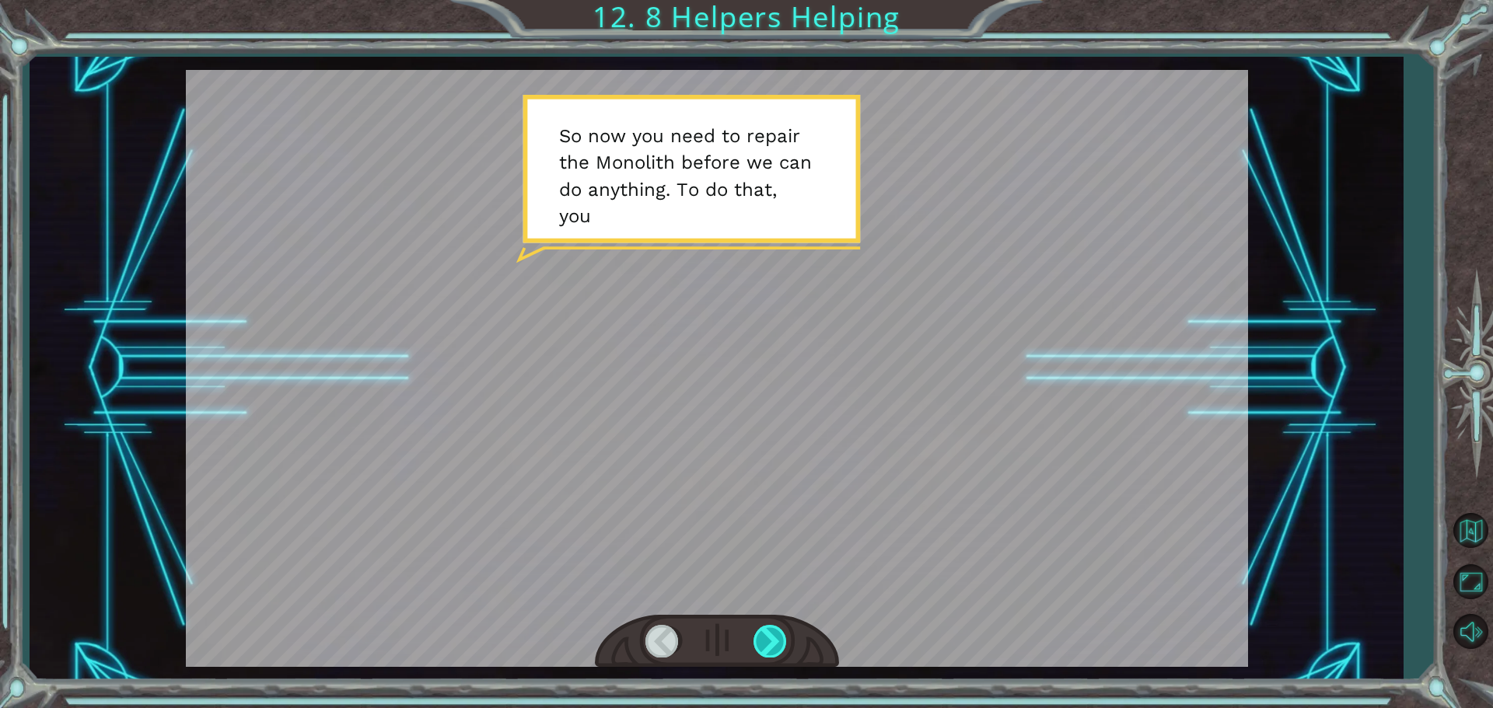
click at [780, 630] on div at bounding box center [770, 641] width 35 height 32
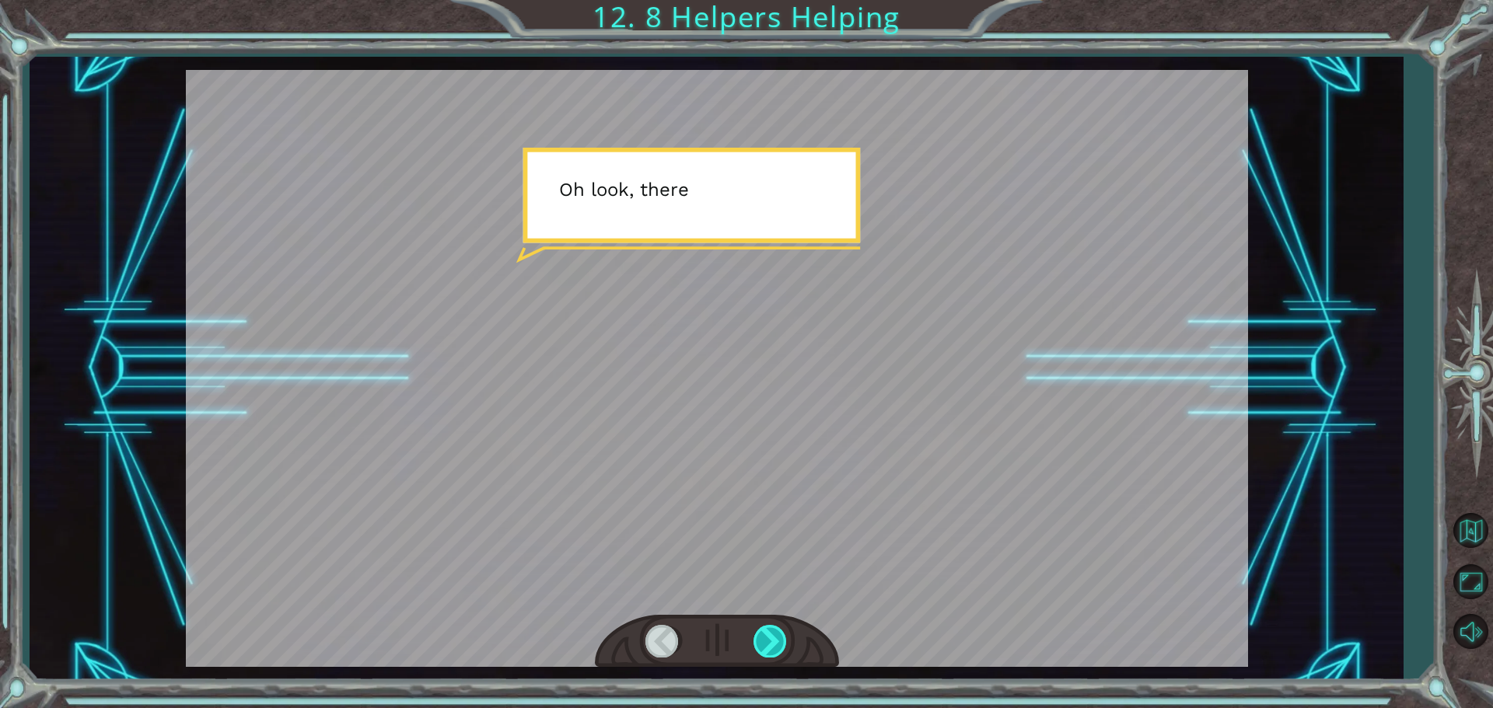
click at [780, 630] on div at bounding box center [770, 641] width 35 height 32
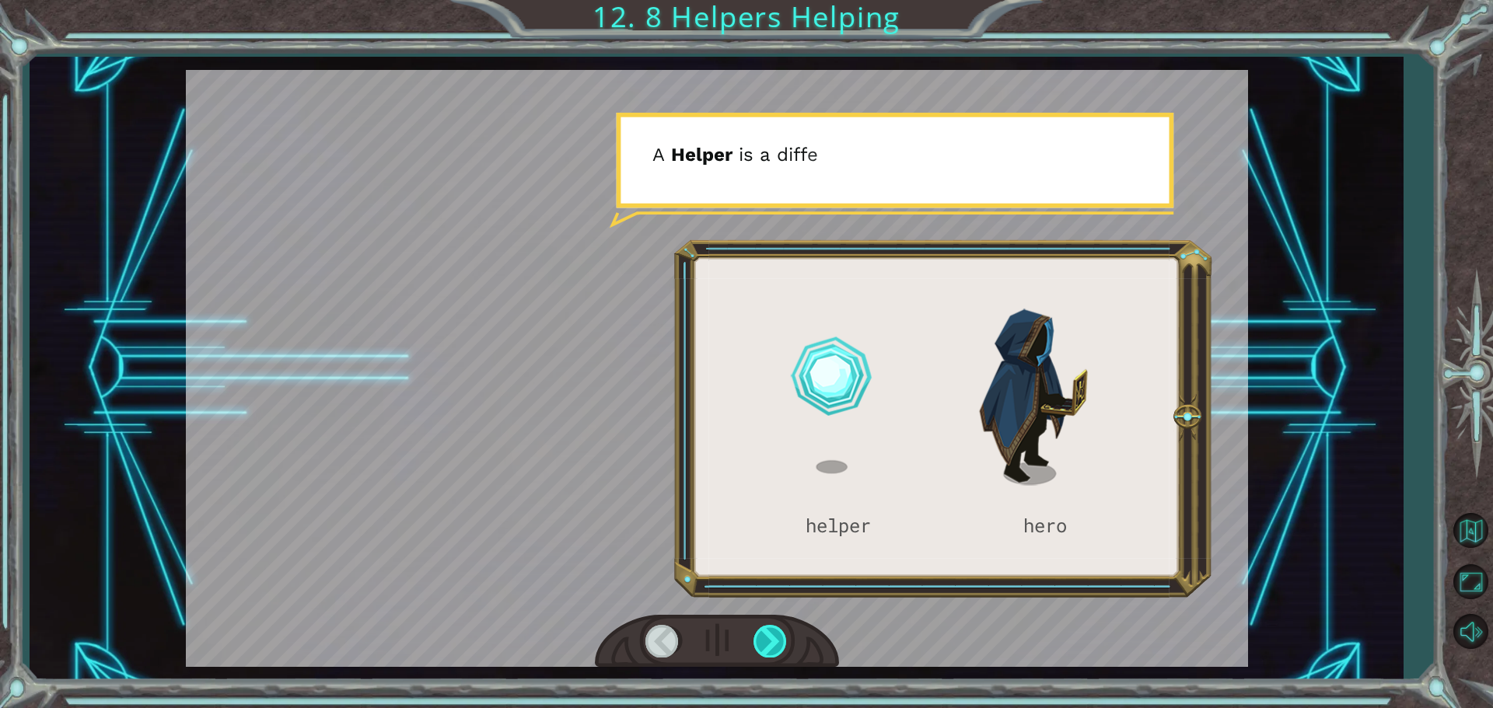
click at [774, 642] on div at bounding box center [770, 641] width 35 height 32
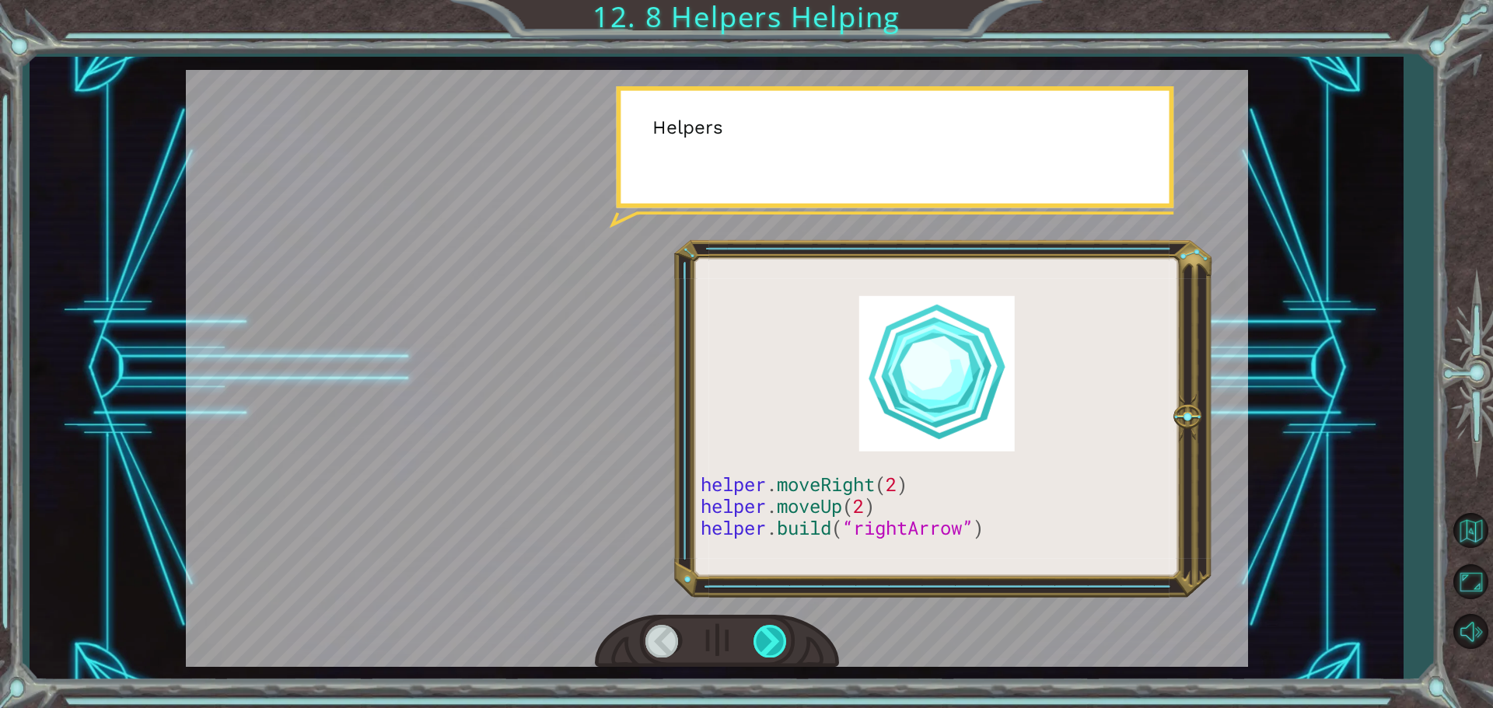
click at [774, 642] on div at bounding box center [770, 641] width 35 height 32
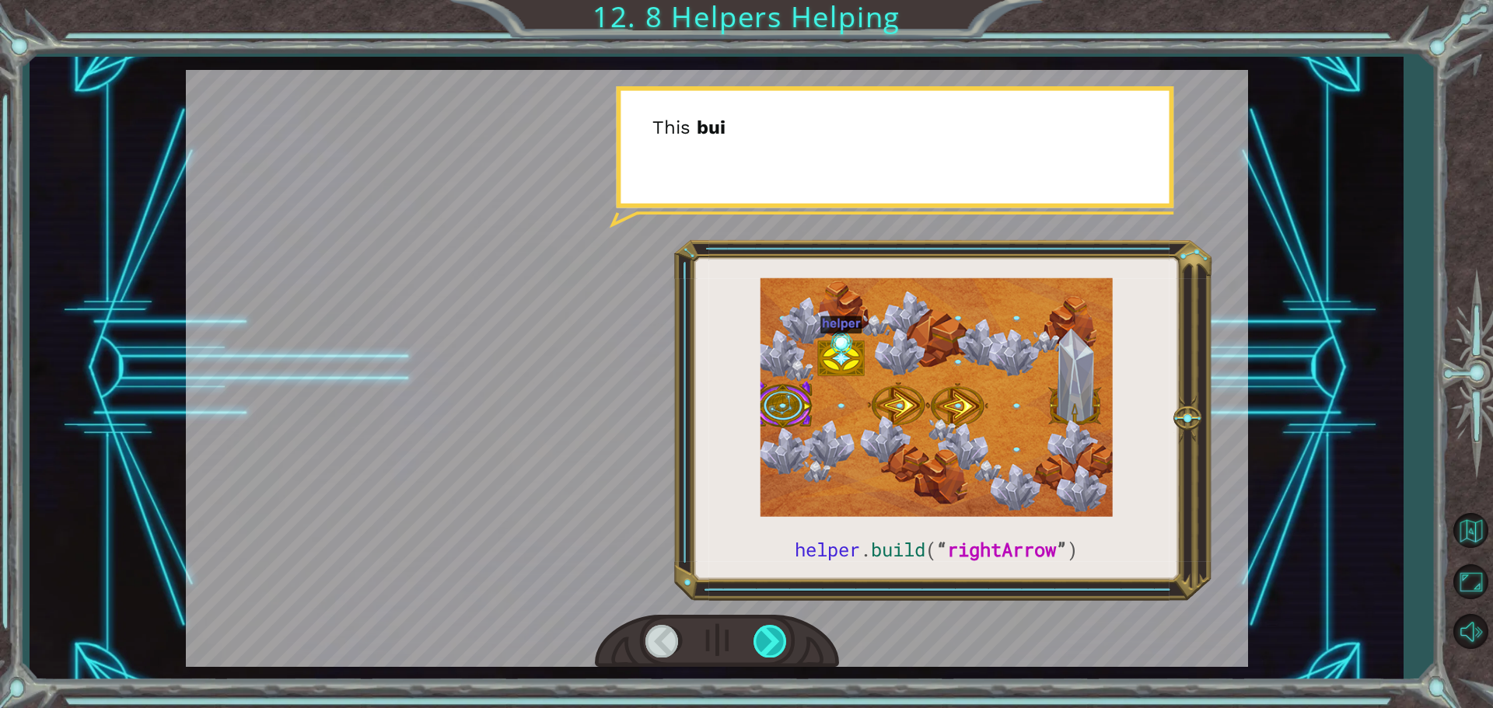
click at [774, 642] on div at bounding box center [770, 641] width 35 height 32
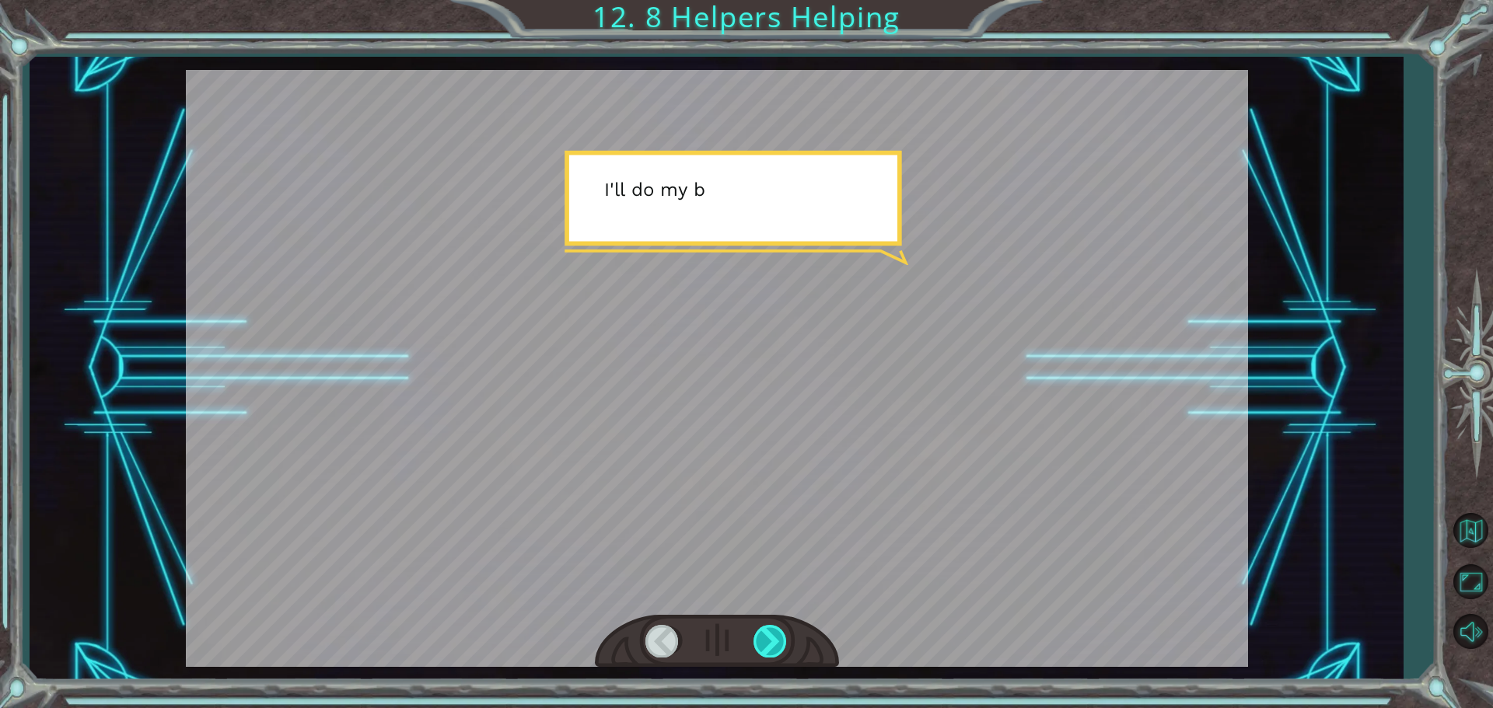
click at [774, 642] on div at bounding box center [770, 641] width 35 height 32
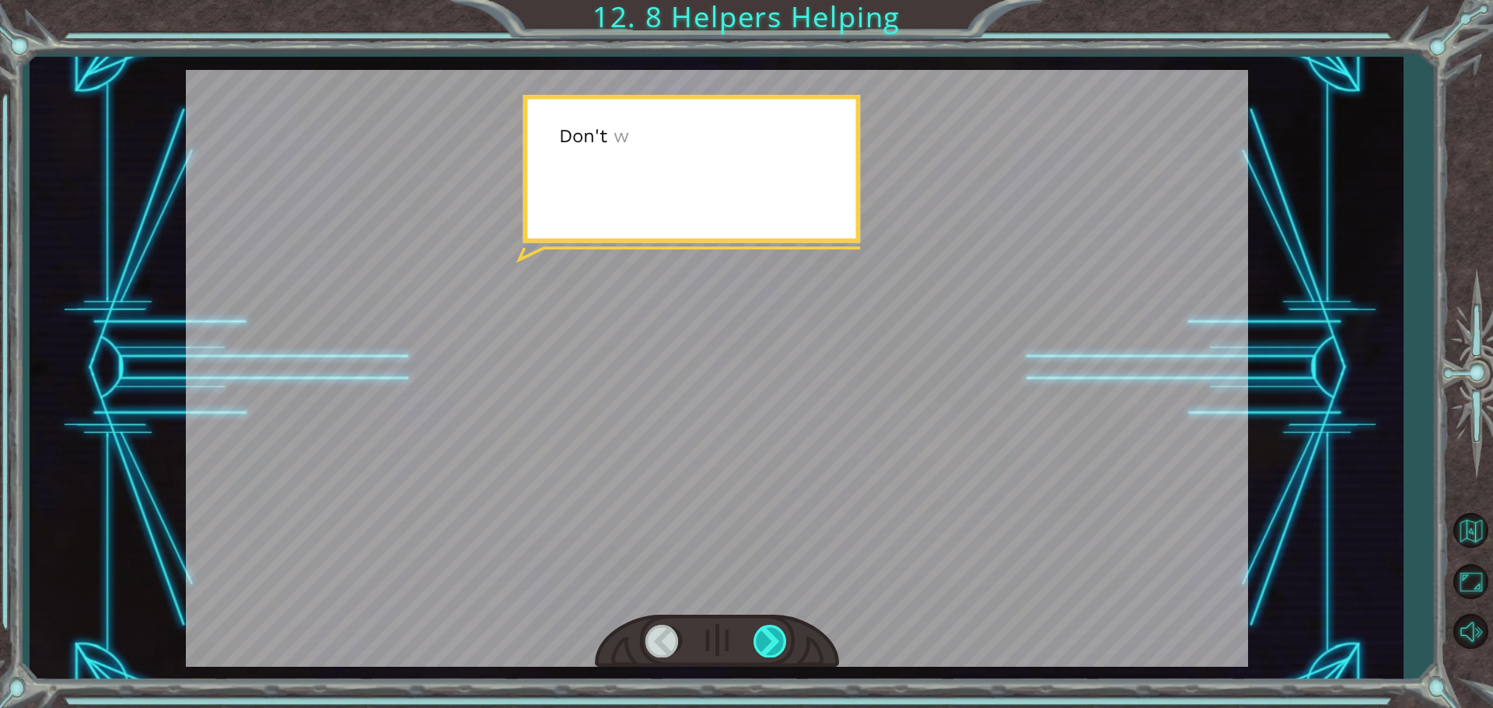
click at [774, 642] on div at bounding box center [770, 641] width 35 height 32
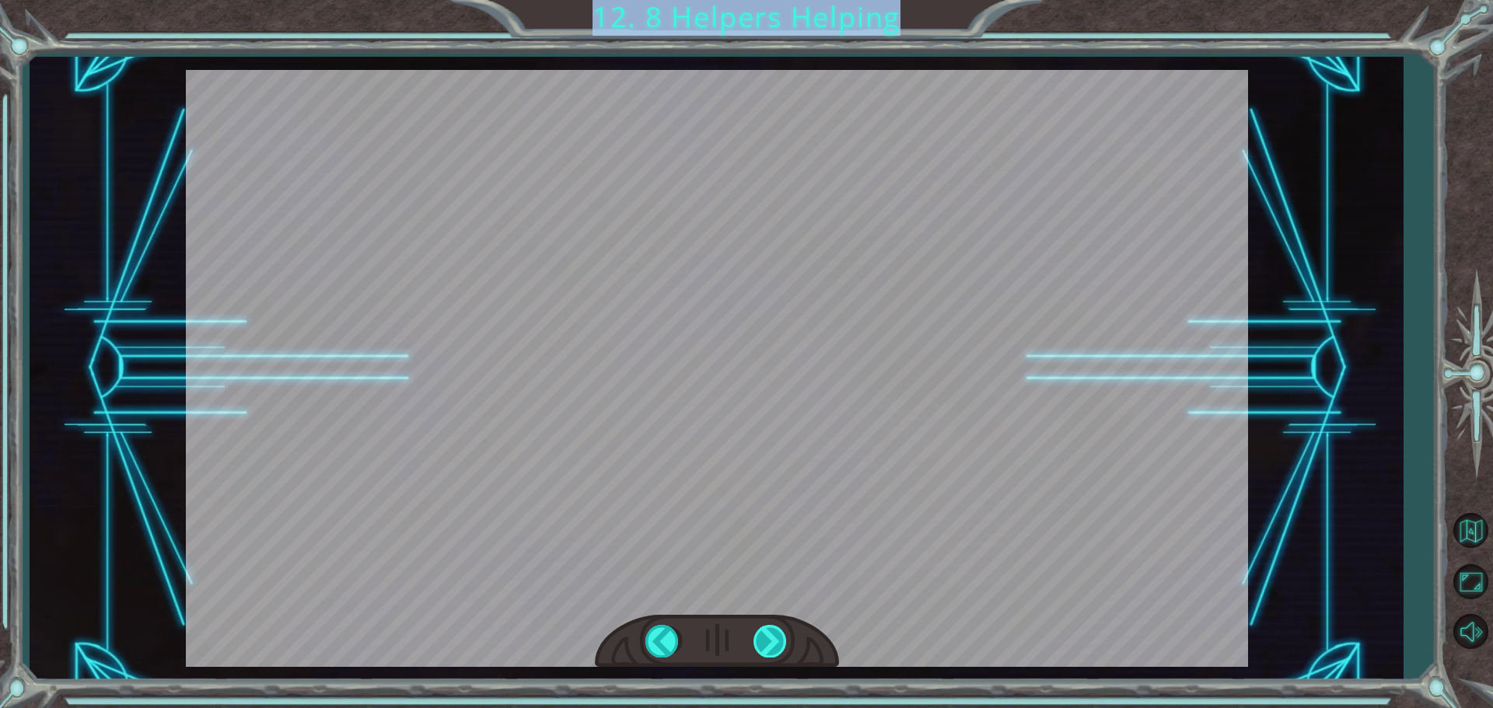
click at [773, 0] on div "helper . build ( “ rightArrow ” ) S o n o w y o u n e e d t o r e p a i r t h e…" at bounding box center [746, 0] width 1493 height 0
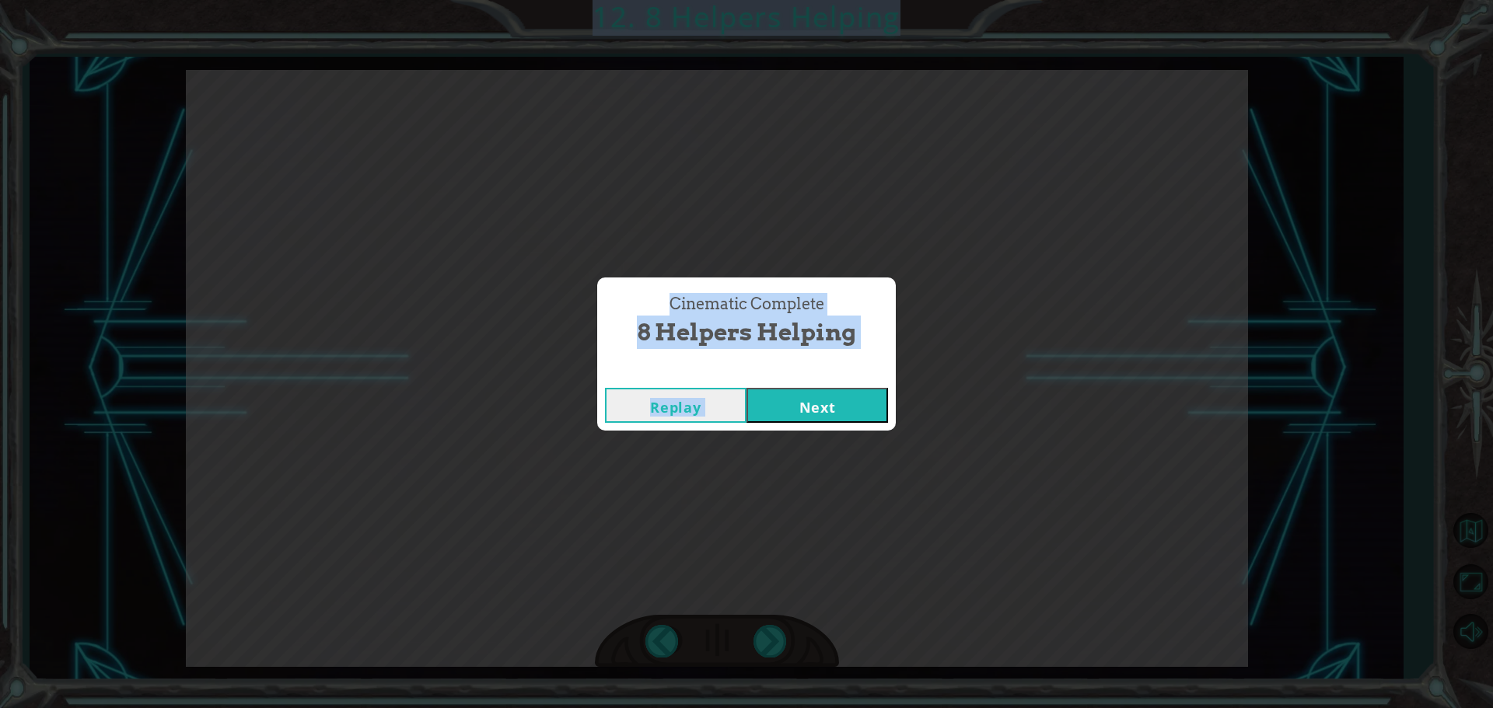
click at [778, 411] on button "Next" at bounding box center [817, 405] width 142 height 35
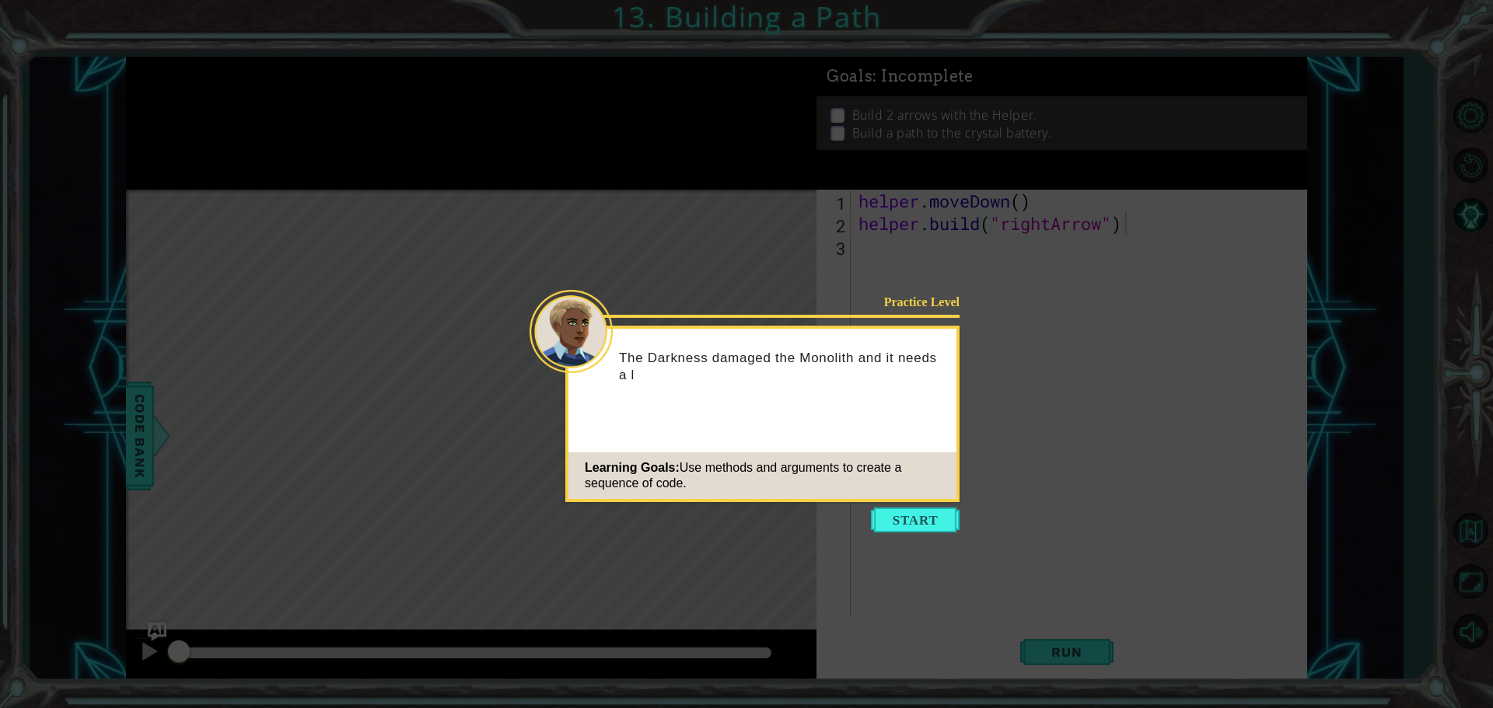
click at [928, 526] on button "Start" at bounding box center [915, 520] width 89 height 25
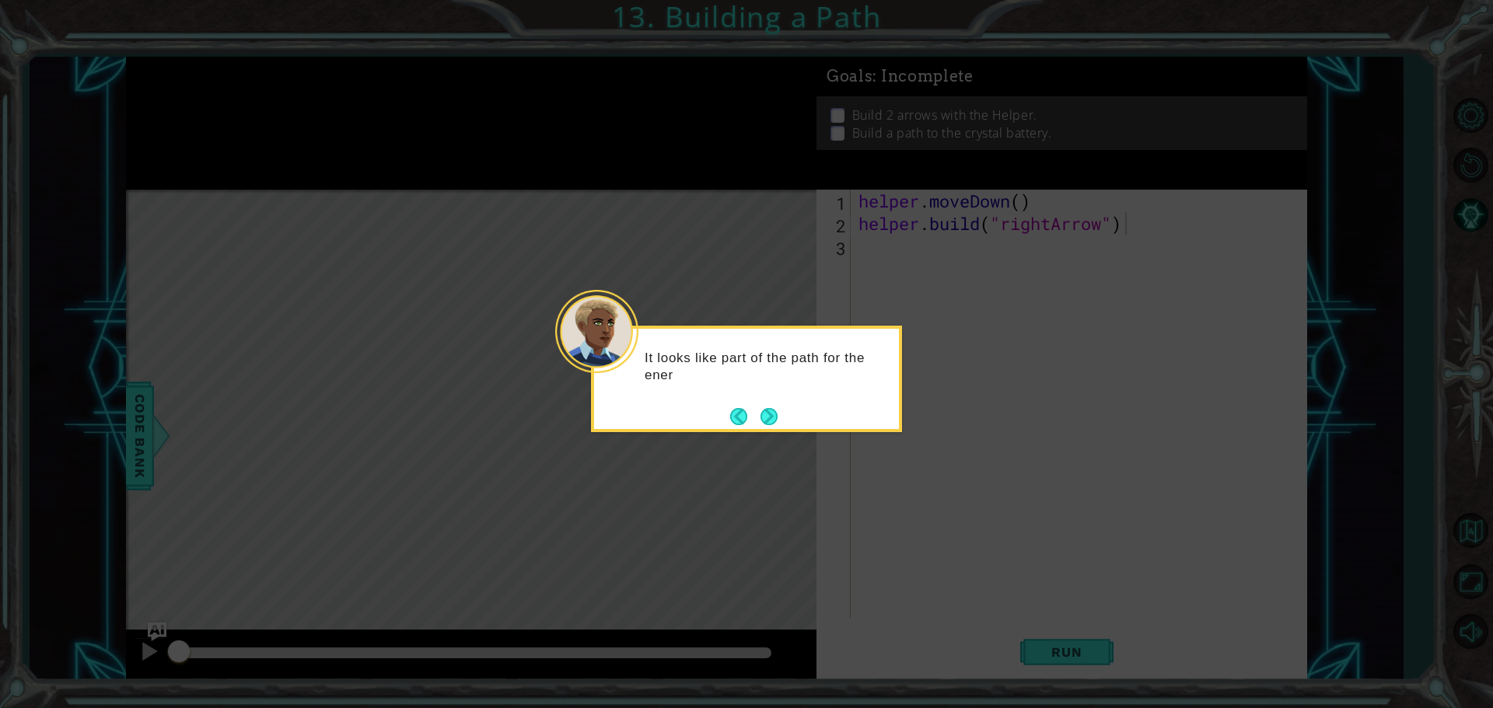
click at [774, 411] on button "Next" at bounding box center [768, 416] width 17 height 17
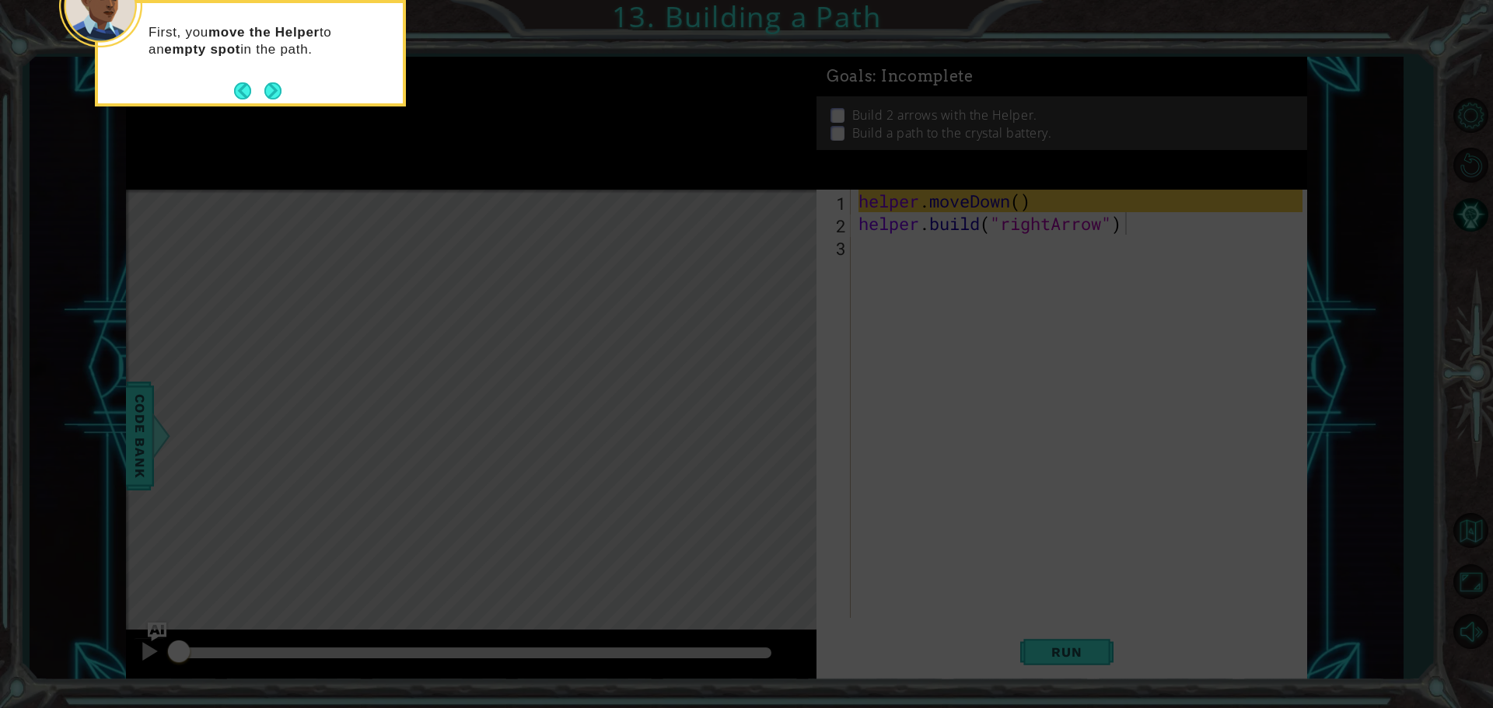
drag, startPoint x: 1079, startPoint y: 602, endPoint x: 1051, endPoint y: 577, distance: 36.9
click at [1074, 593] on icon at bounding box center [746, 106] width 1493 height 1204
click at [275, 89] on button "Next" at bounding box center [272, 90] width 17 height 17
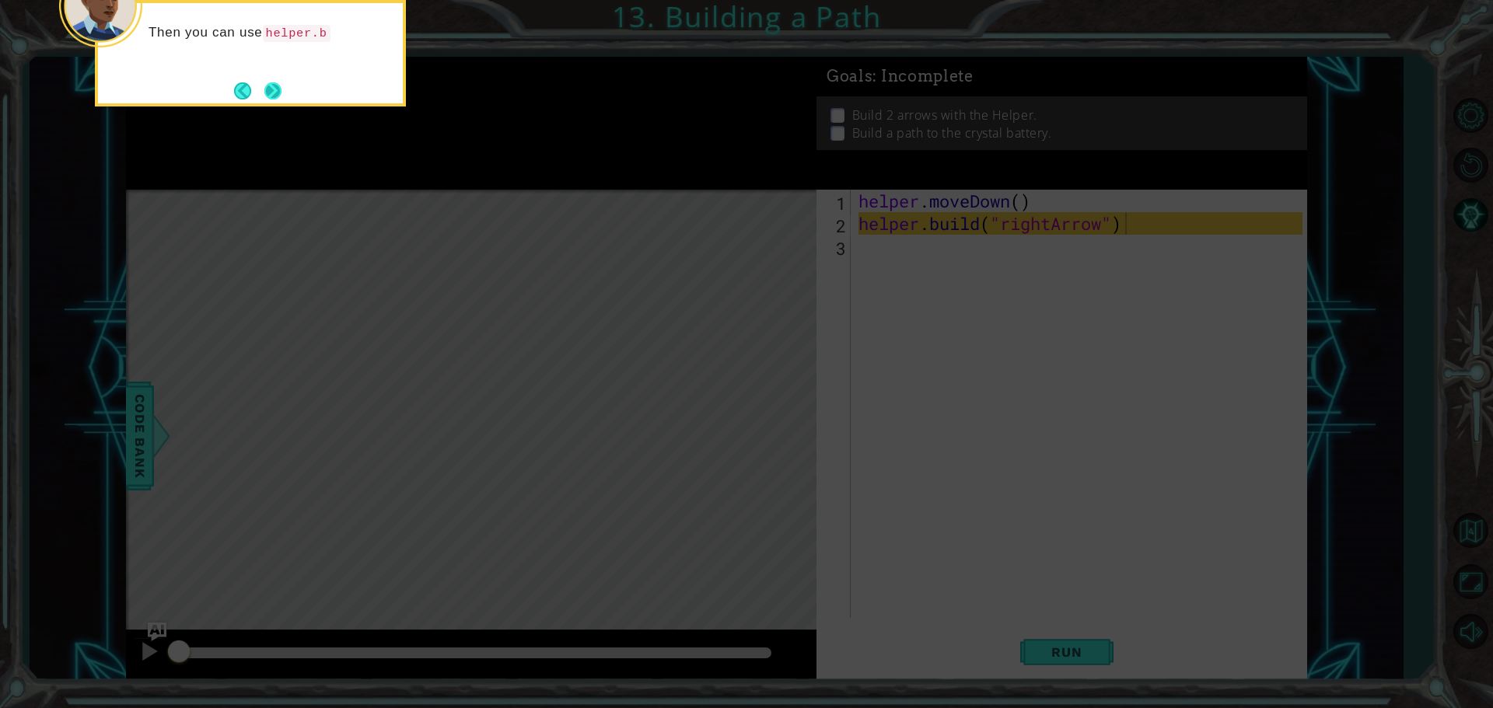
click at [277, 90] on button "Next" at bounding box center [272, 90] width 17 height 17
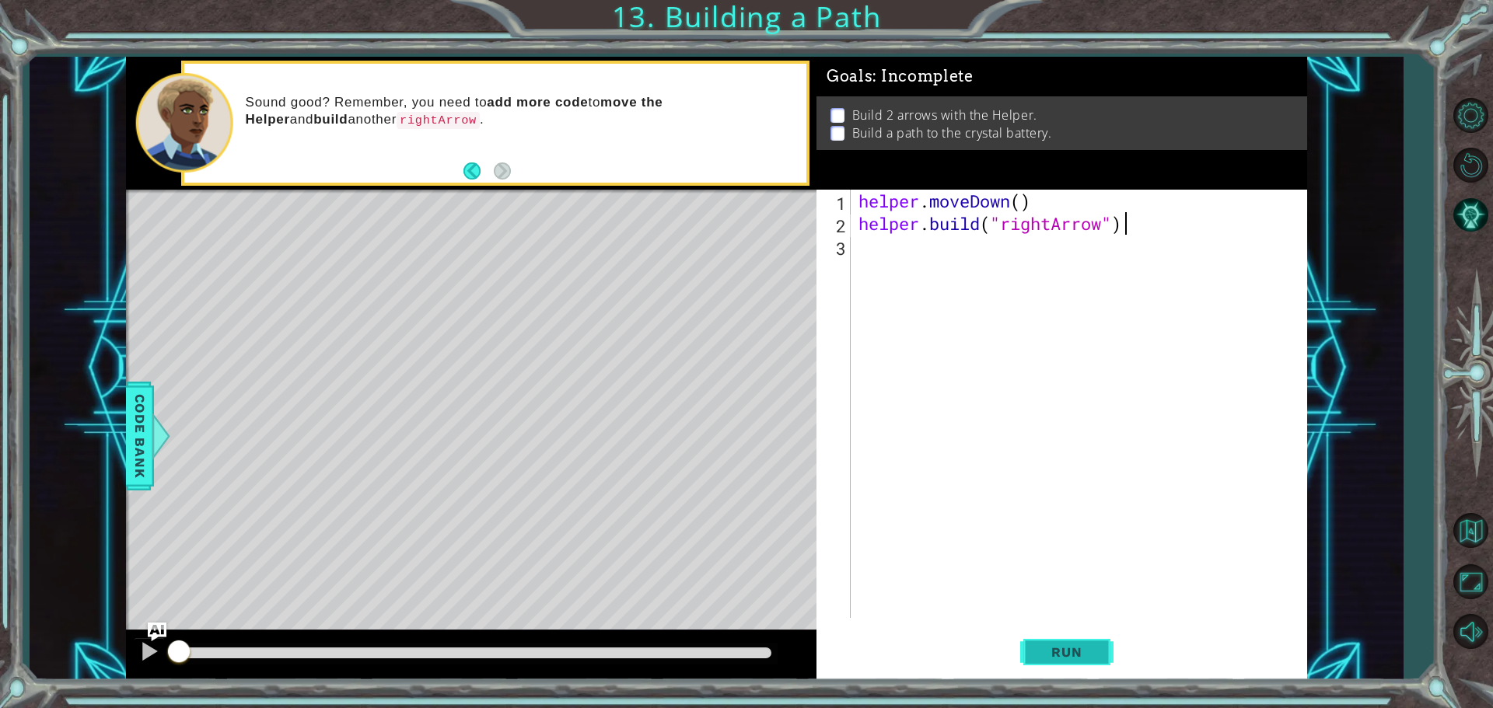
drag, startPoint x: 1048, startPoint y: 651, endPoint x: 1057, endPoint y: 650, distance: 8.6
click at [1054, 650] on span "Run" at bounding box center [1066, 653] width 61 height 16
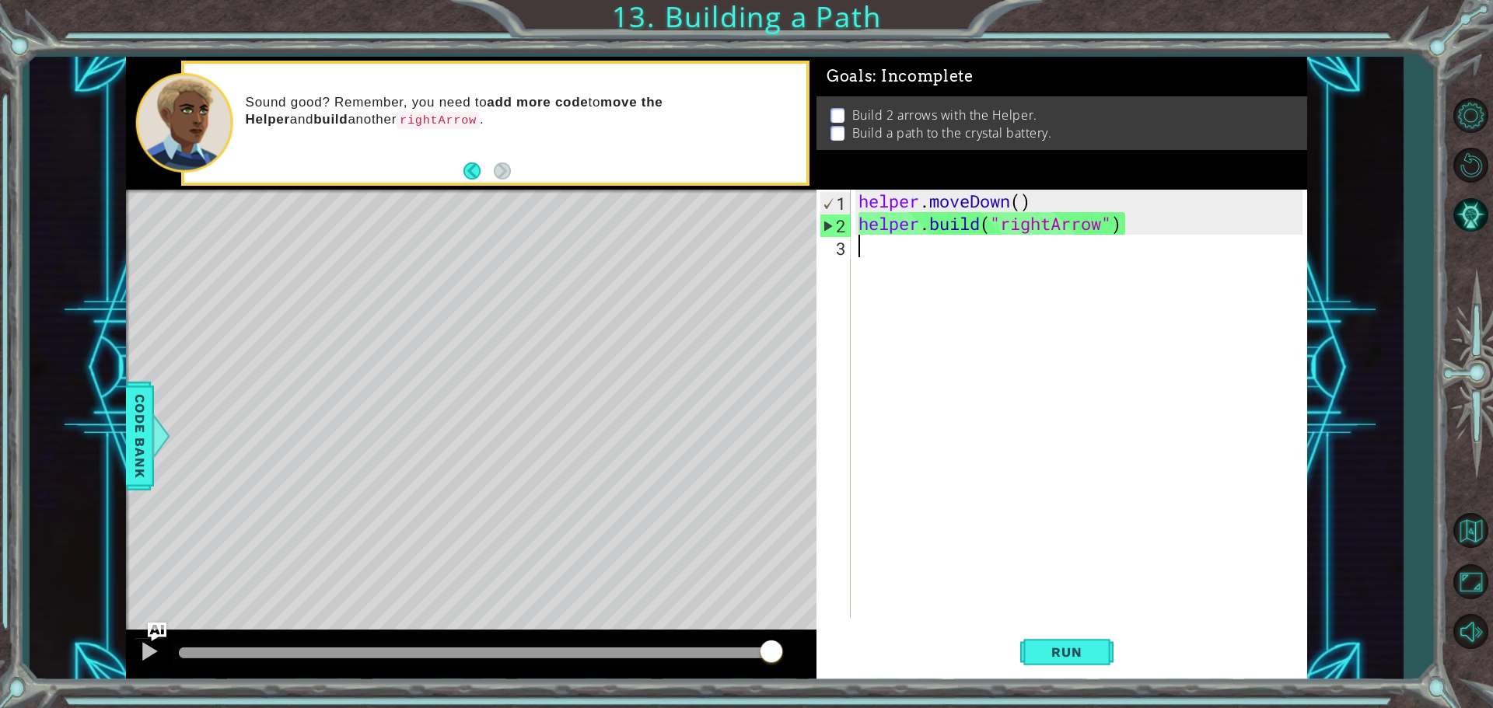
click at [864, 250] on div "helper . moveDown ( ) helper . build ( "rightArrow" )" at bounding box center [1082, 427] width 455 height 474
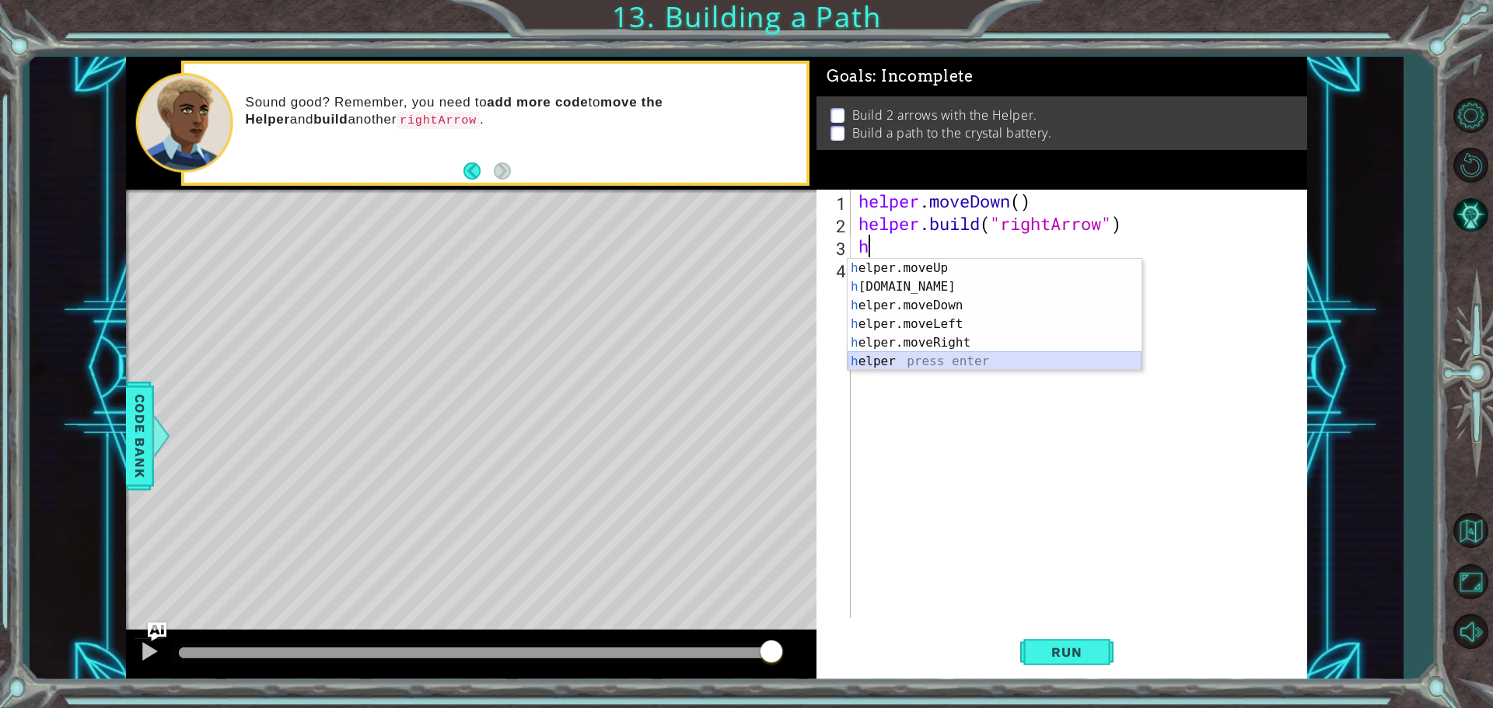
click at [860, 364] on div "h elper.moveUp press enter h [DOMAIN_NAME] press enter h elper.moveDown press e…" at bounding box center [995, 333] width 294 height 149
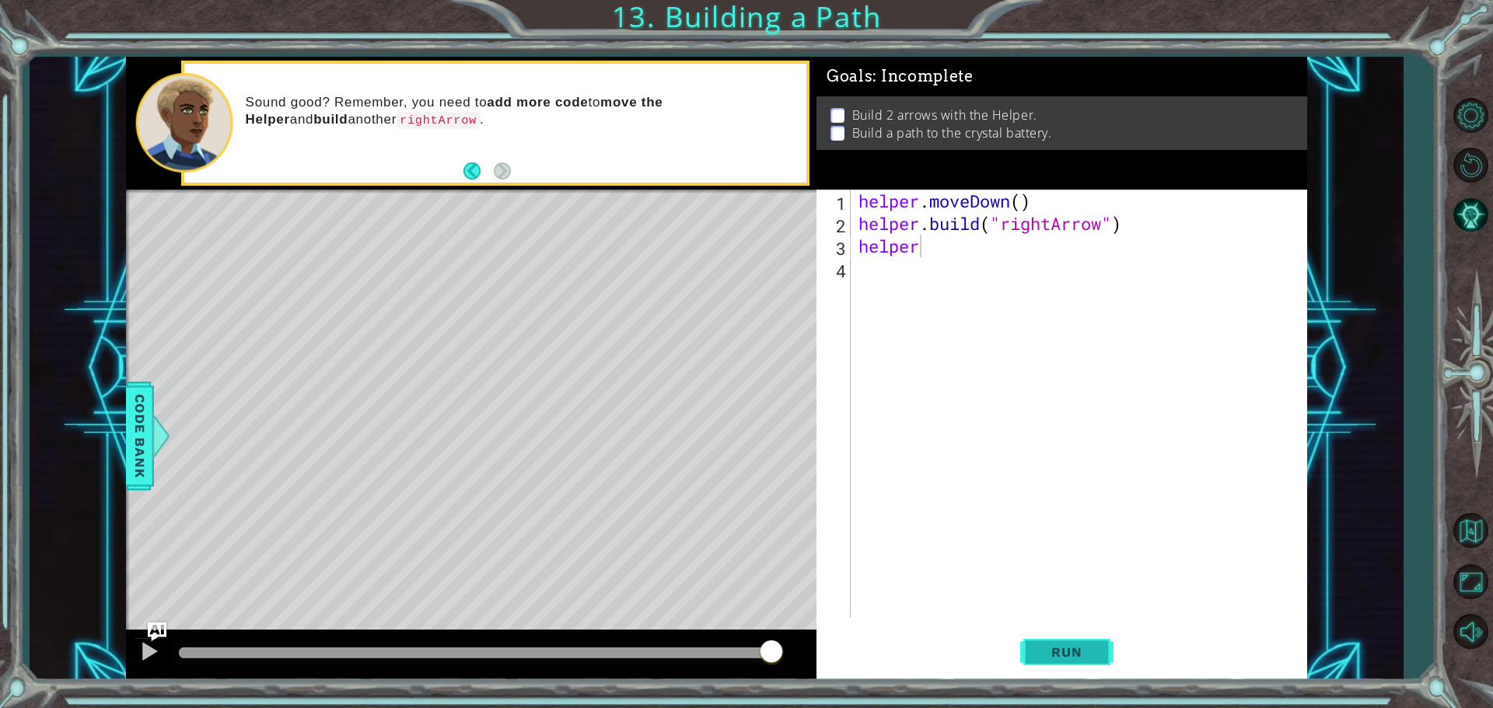
click at [1059, 645] on span "Run" at bounding box center [1066, 653] width 61 height 16
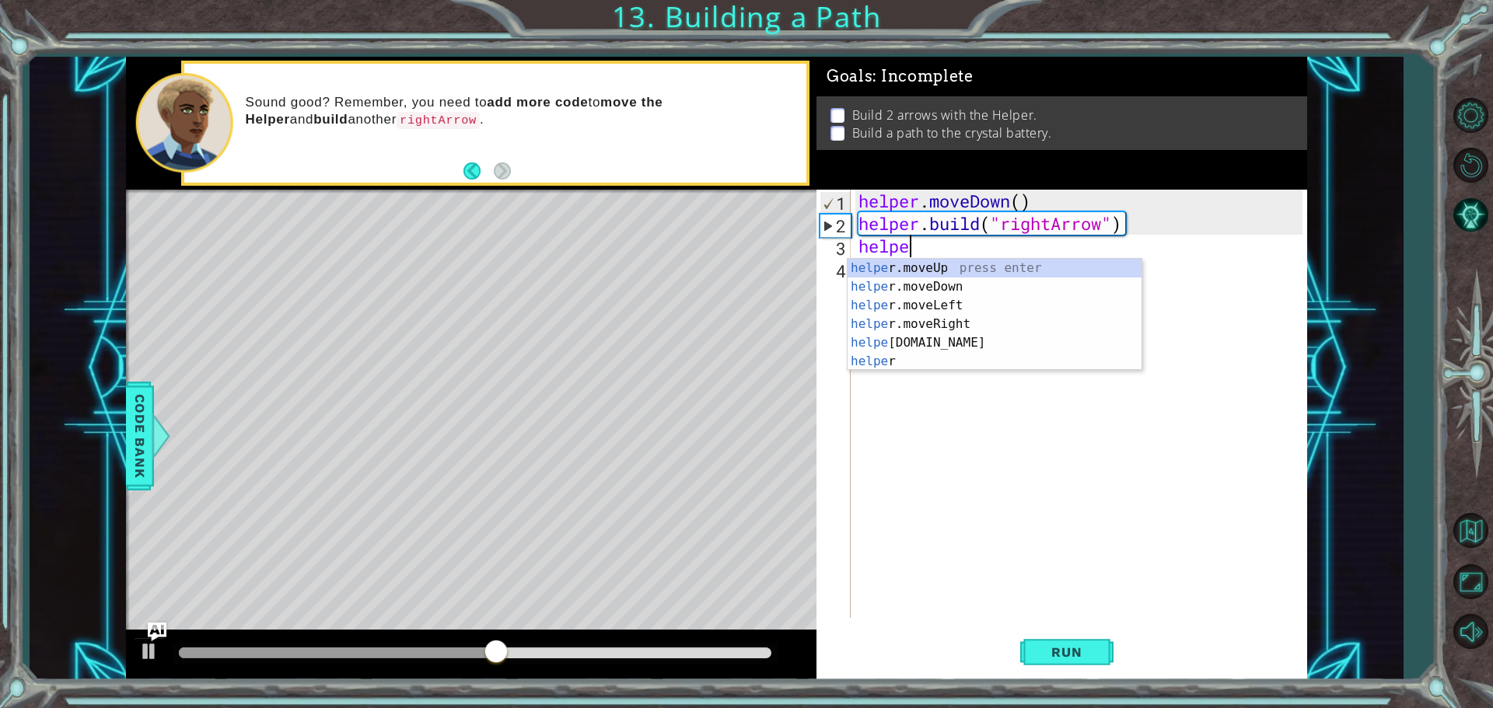
type textarea "h"
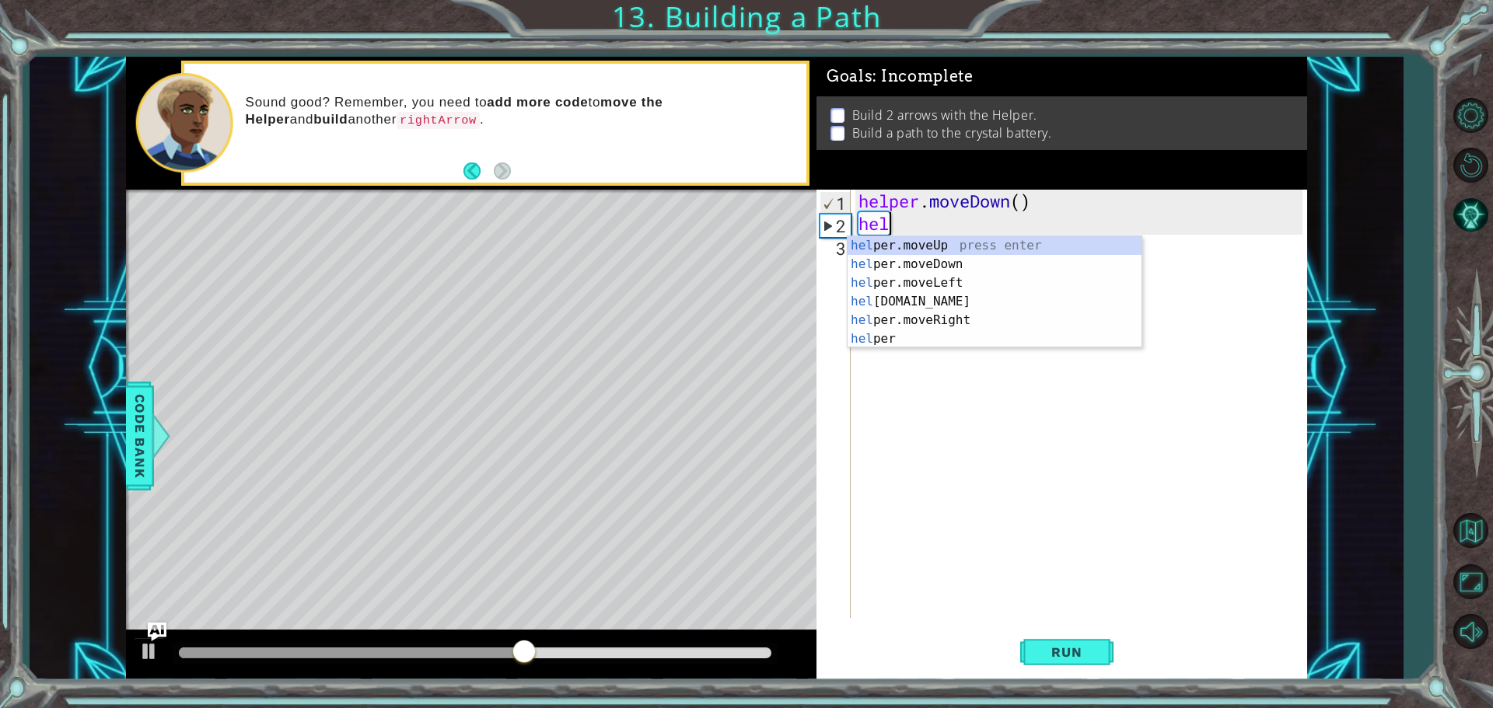
type textarea "h"
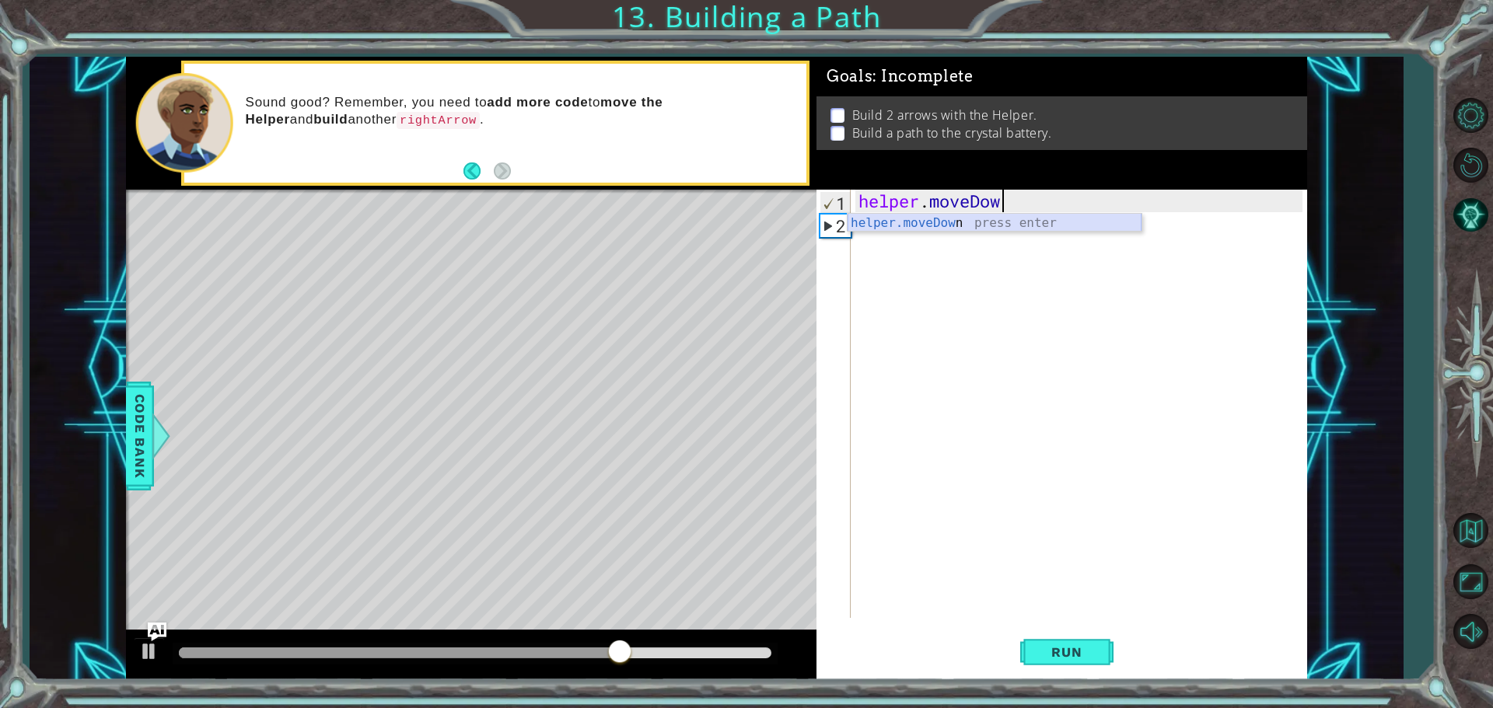
click at [886, 222] on div "helper.moveDow n press enter" at bounding box center [995, 242] width 294 height 56
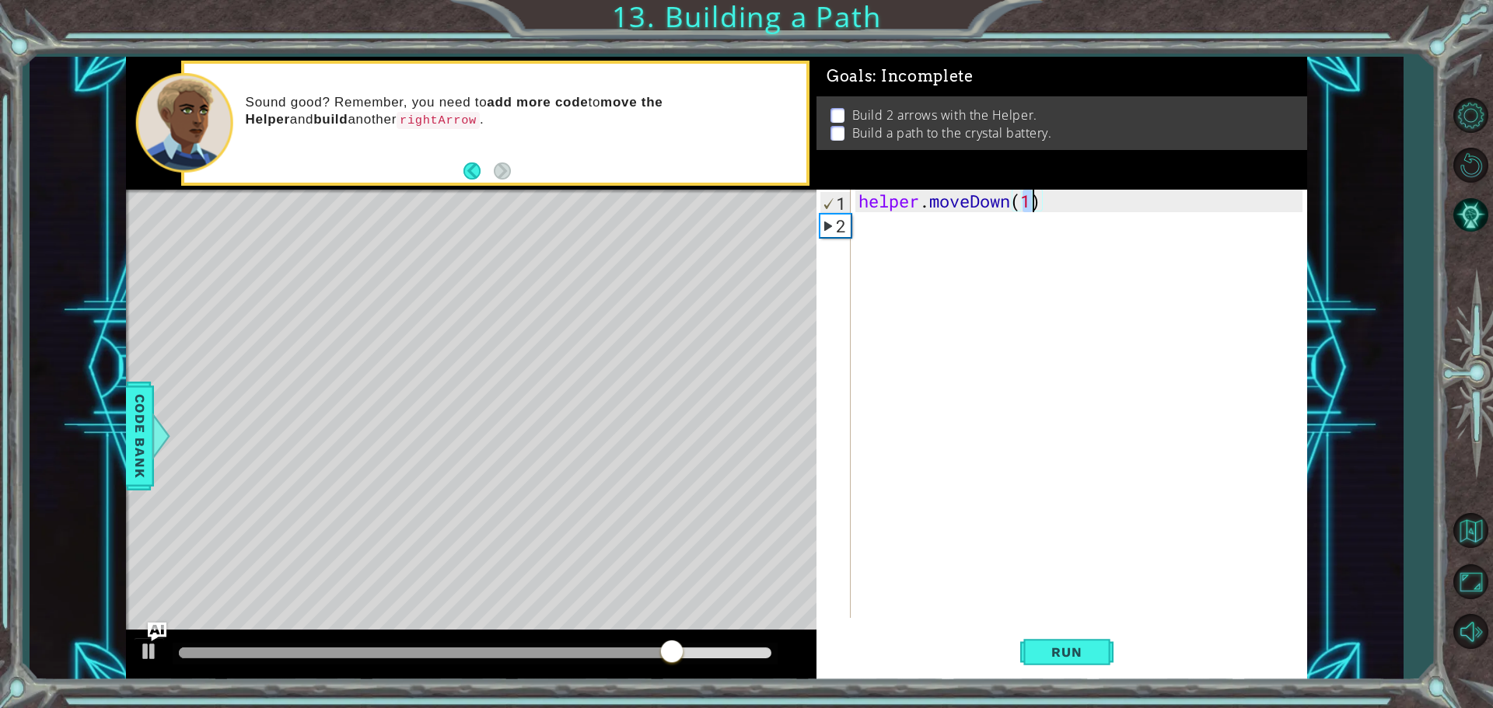
scroll to position [0, 7]
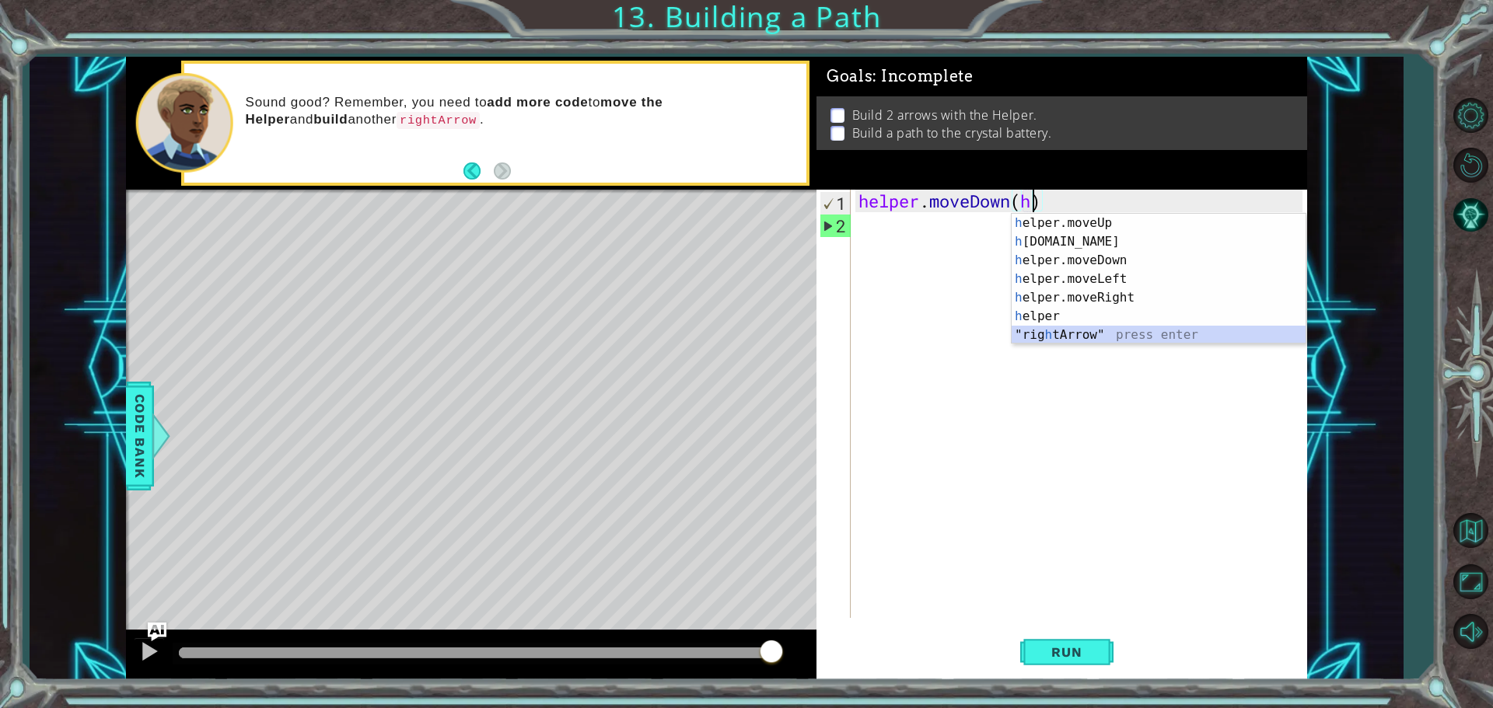
click at [1099, 333] on div "h elper.moveUp press enter h [DOMAIN_NAME] press enter h elper.moveDown press e…" at bounding box center [1159, 298] width 294 height 168
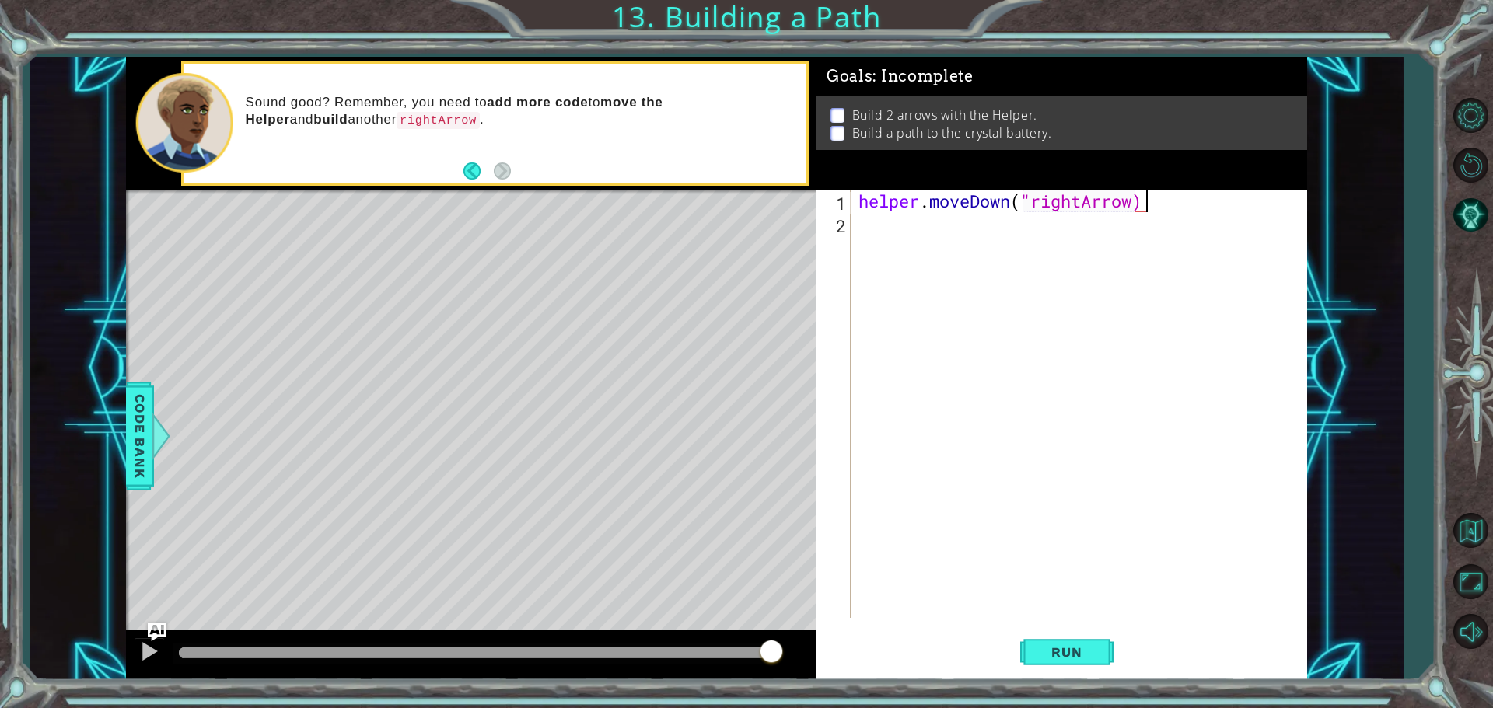
click at [1151, 210] on div "helper . moveDown ( "rightArrow)" at bounding box center [1082, 427] width 455 height 474
click at [859, 222] on div "helper.moveDown press enter" at bounding box center [995, 242] width 294 height 56
click at [864, 226] on div "helper . moveDown ( 1 )" at bounding box center [1082, 427] width 455 height 474
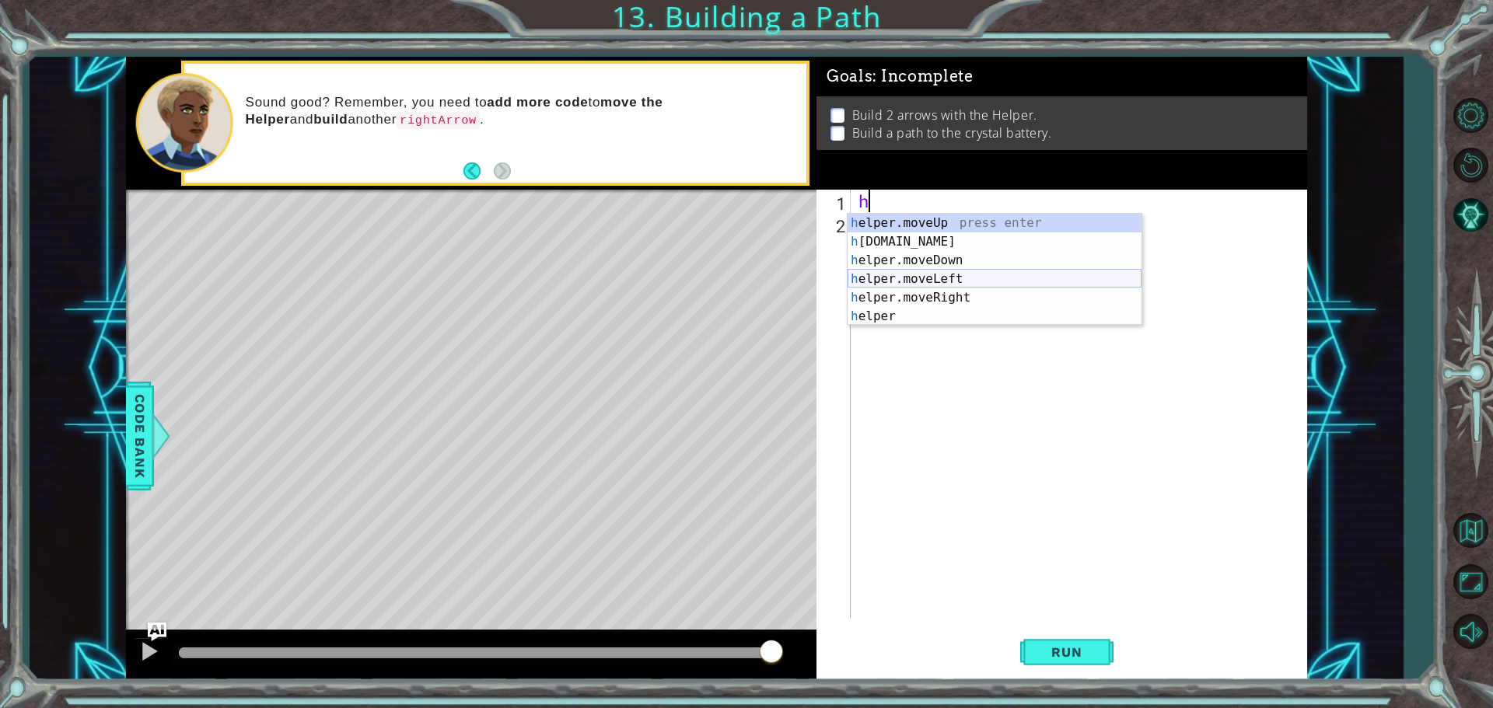
scroll to position [0, 0]
click at [949, 257] on div "h elper.moveUp press enter h [DOMAIN_NAME] press enter h elper.moveDown press e…" at bounding box center [995, 288] width 294 height 149
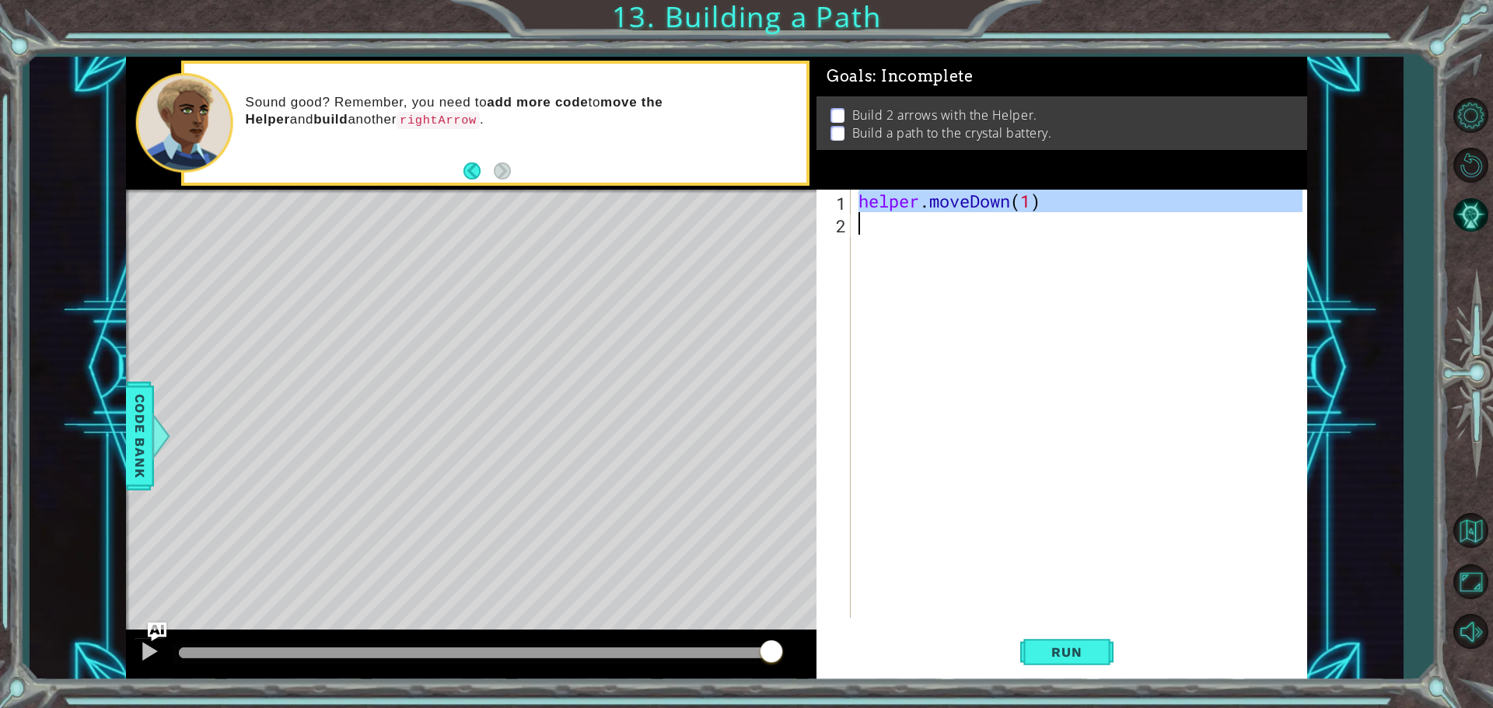
click at [880, 236] on div "helper . moveDown ( 1 )" at bounding box center [1082, 427] width 455 height 474
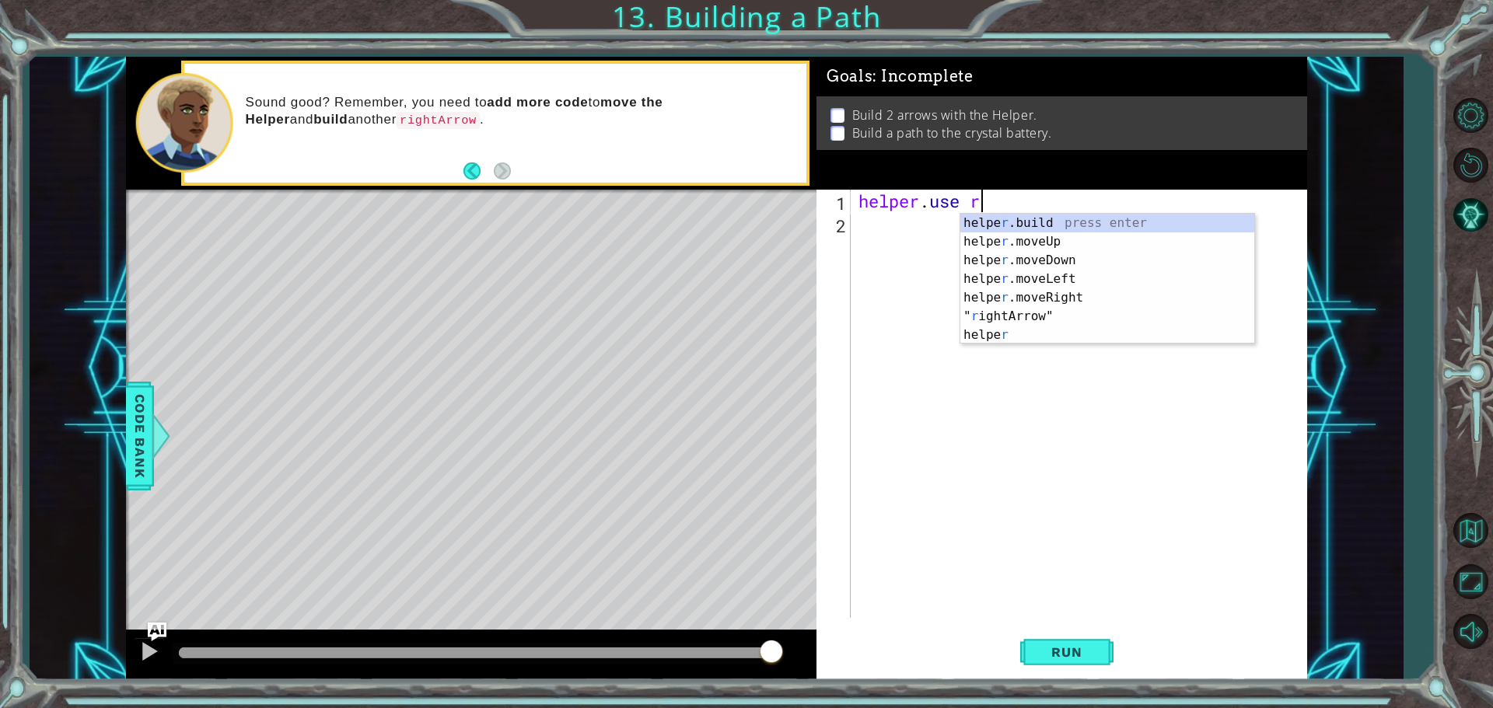
scroll to position [0, 5]
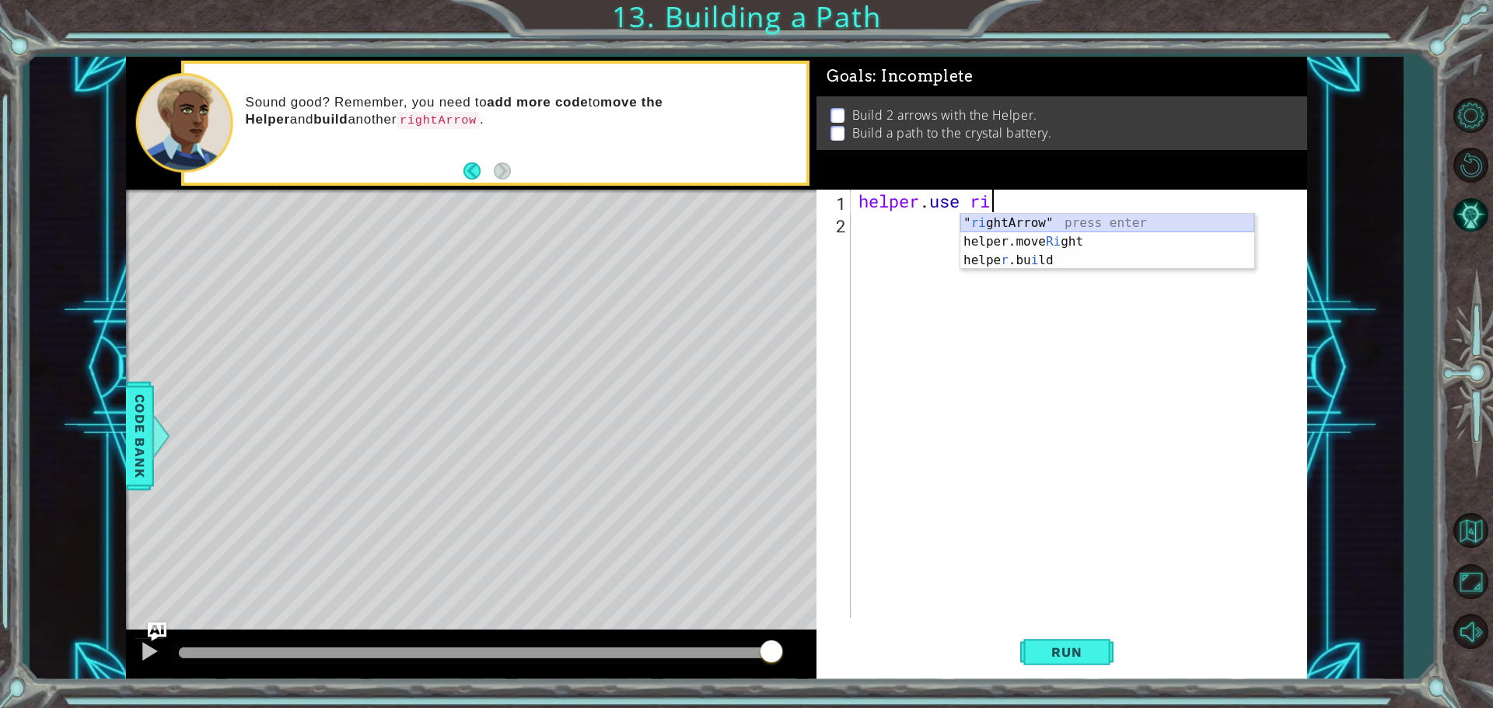
drag, startPoint x: 1013, startPoint y: 229, endPoint x: 1012, endPoint y: 220, distance: 8.7
click at [1012, 220] on div "" ri ghtArrow" press enter helper.move Ri ght press enter helpe r .bu i ld pres…" at bounding box center [1107, 260] width 294 height 93
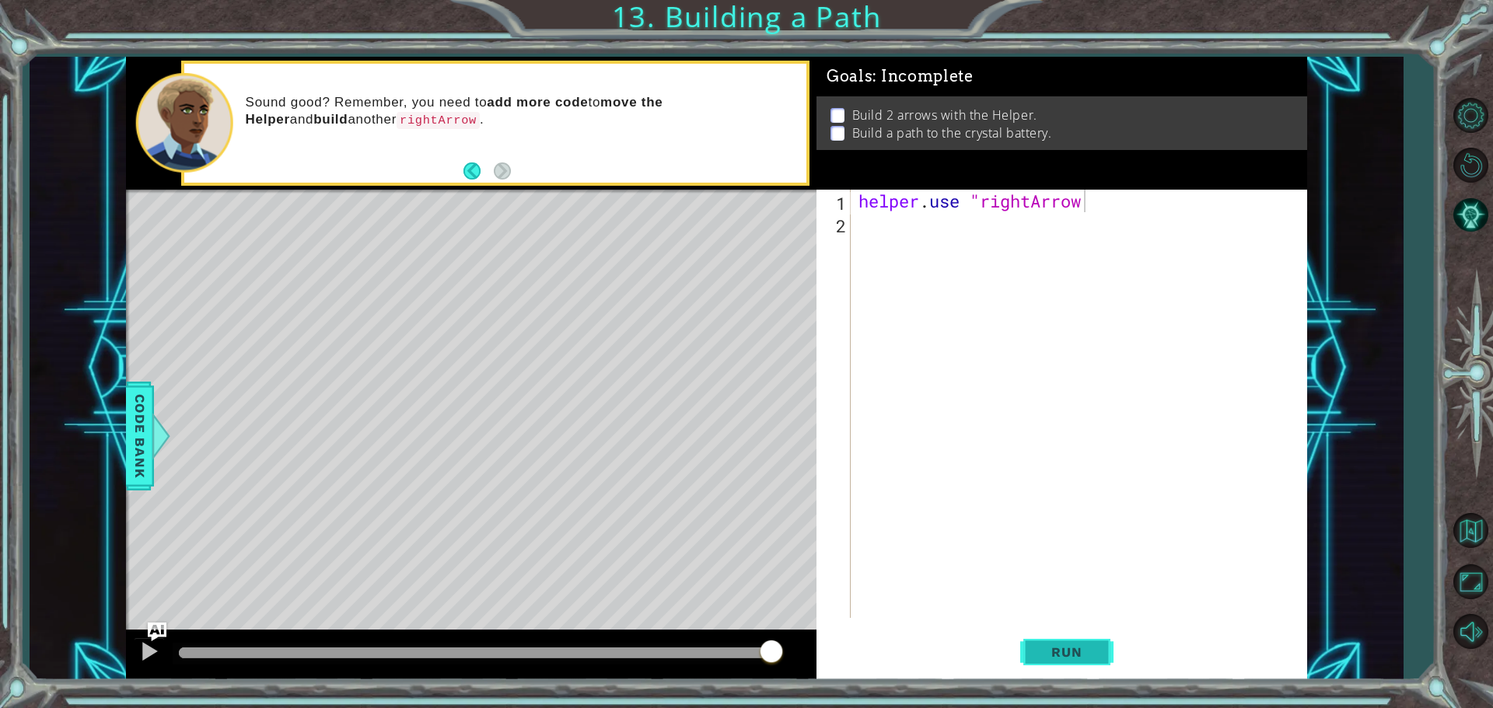
click at [1093, 654] on span "Run" at bounding box center [1066, 653] width 61 height 16
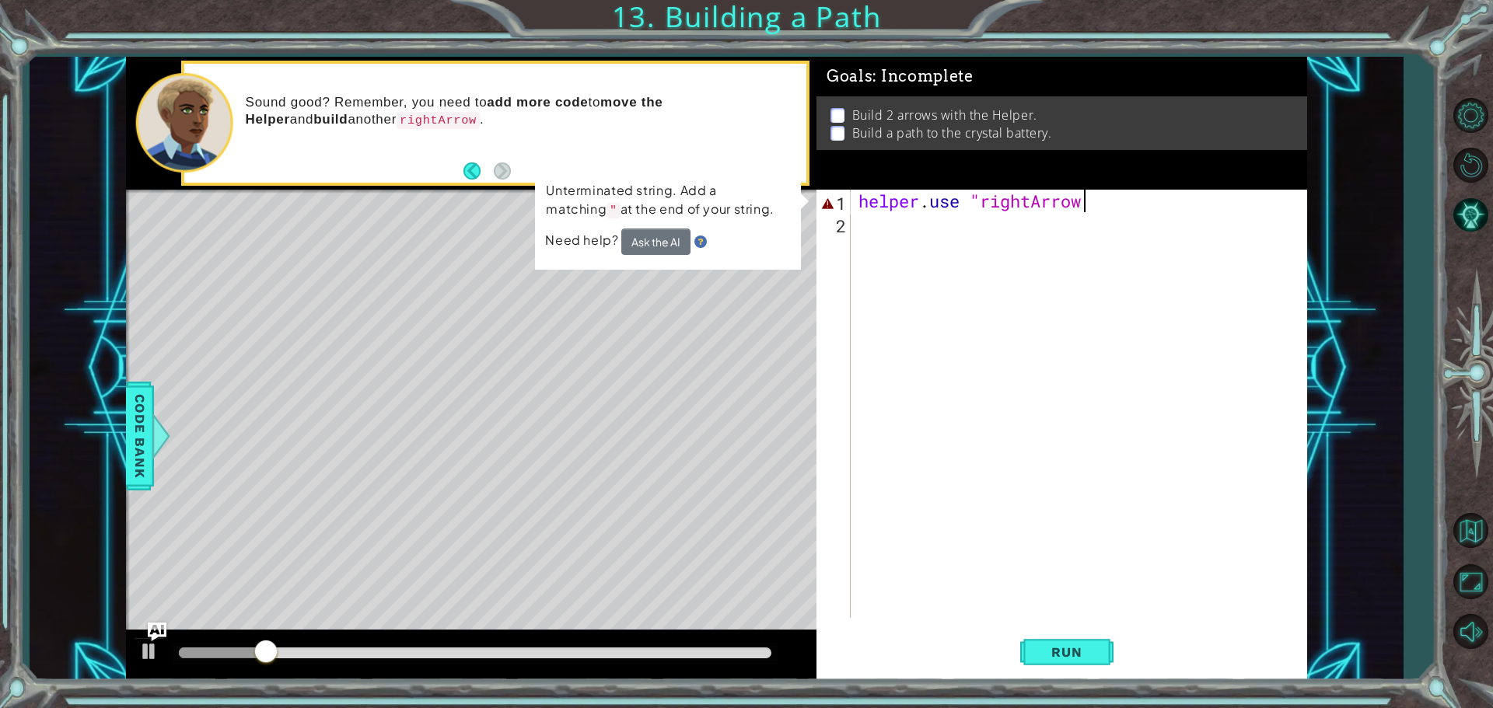
click at [1152, 208] on div "helper . use "rightArrow" at bounding box center [1082, 427] width 455 height 474
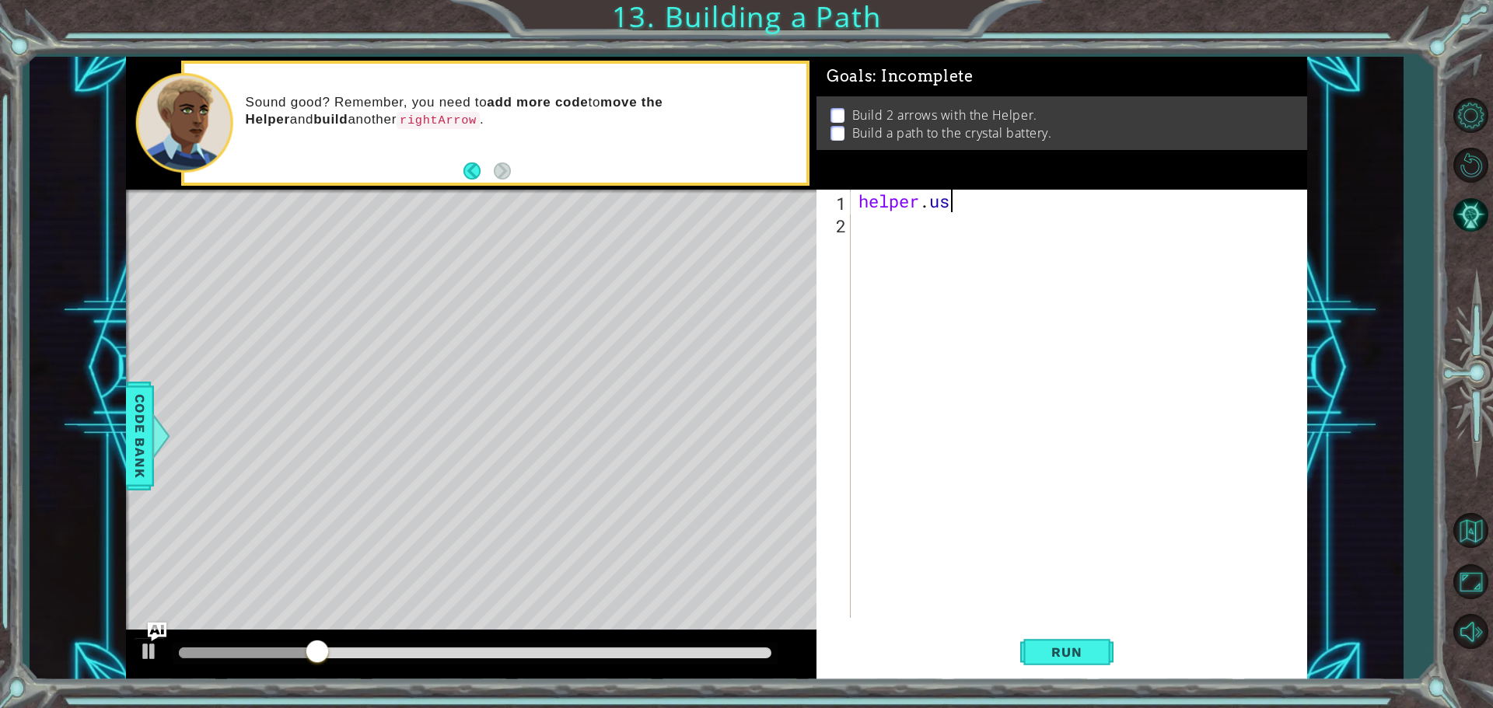
scroll to position [0, 2]
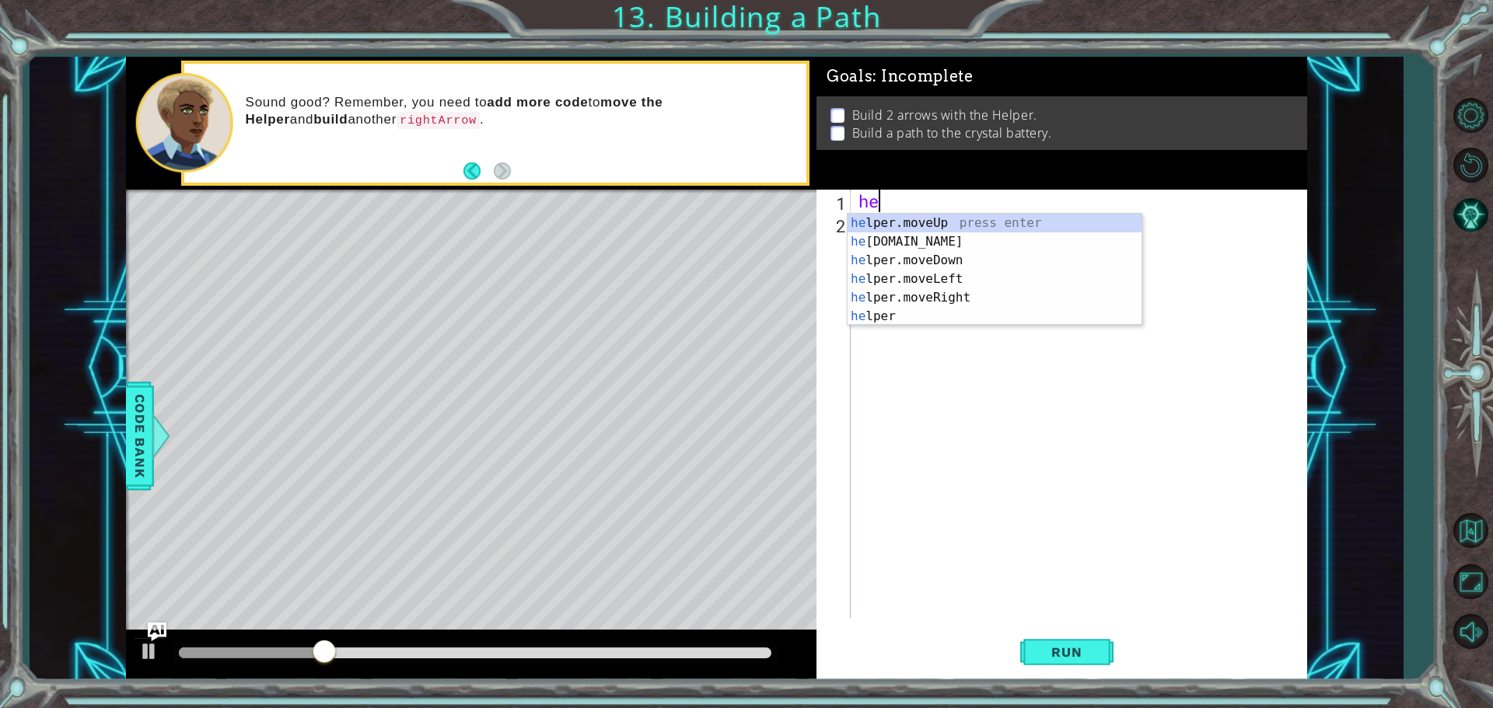
type textarea "h"
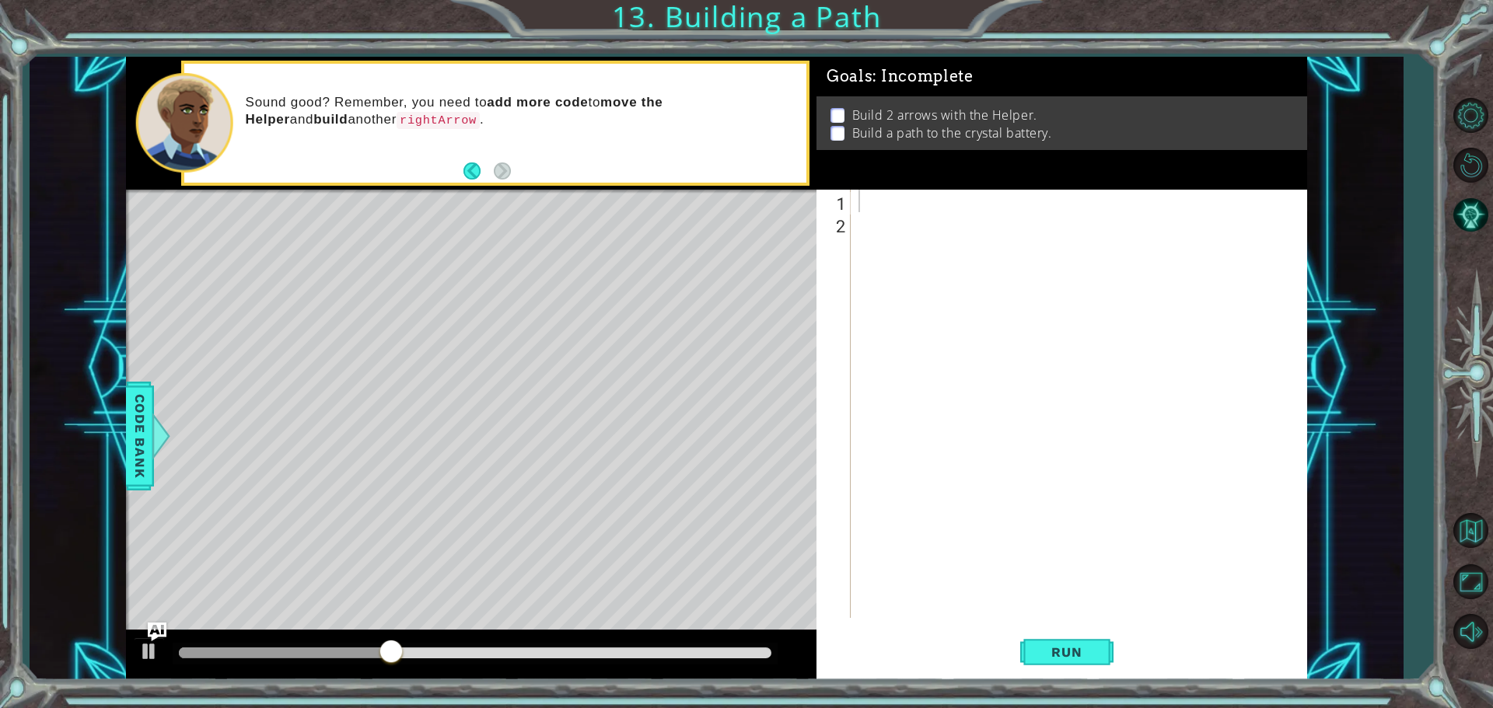
click at [467, 164] on button "Back" at bounding box center [478, 171] width 30 height 17
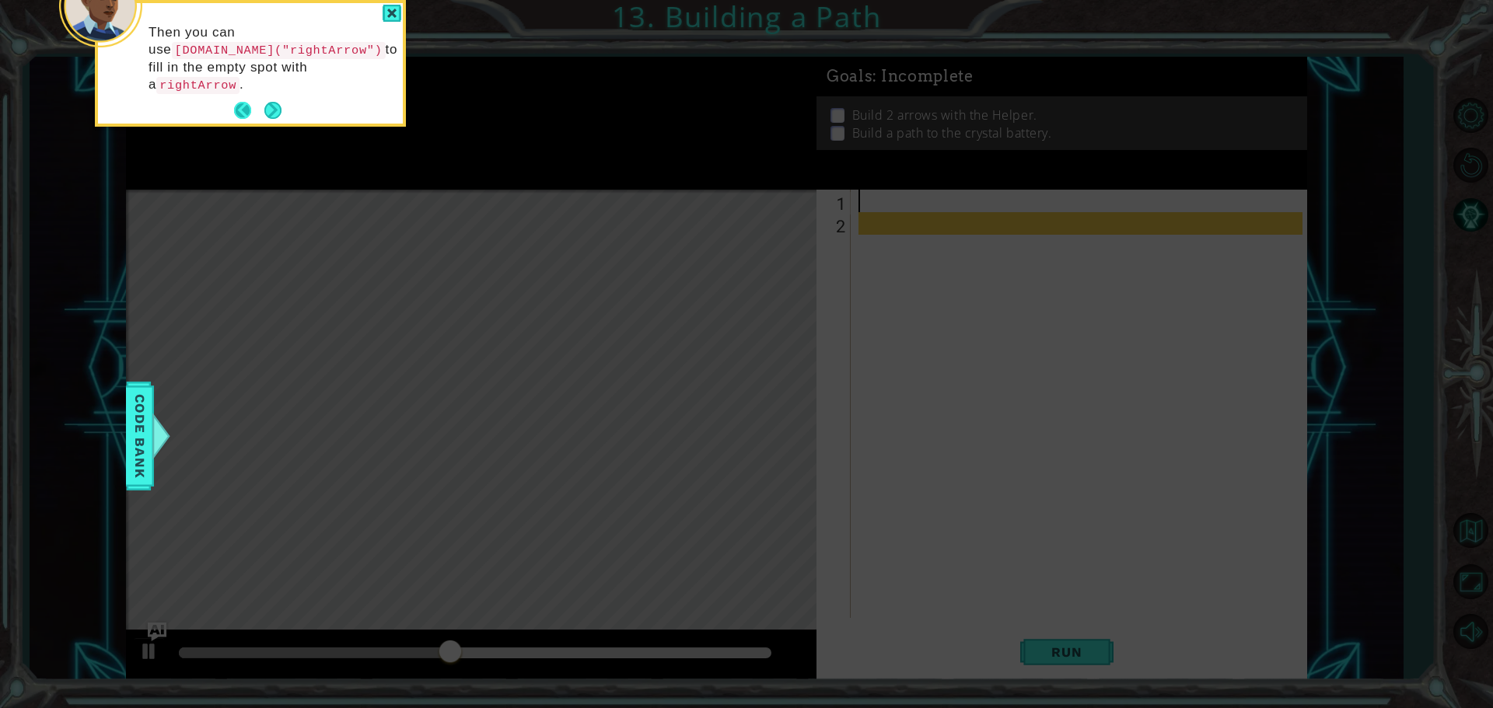
click at [234, 102] on button "Back" at bounding box center [249, 110] width 30 height 17
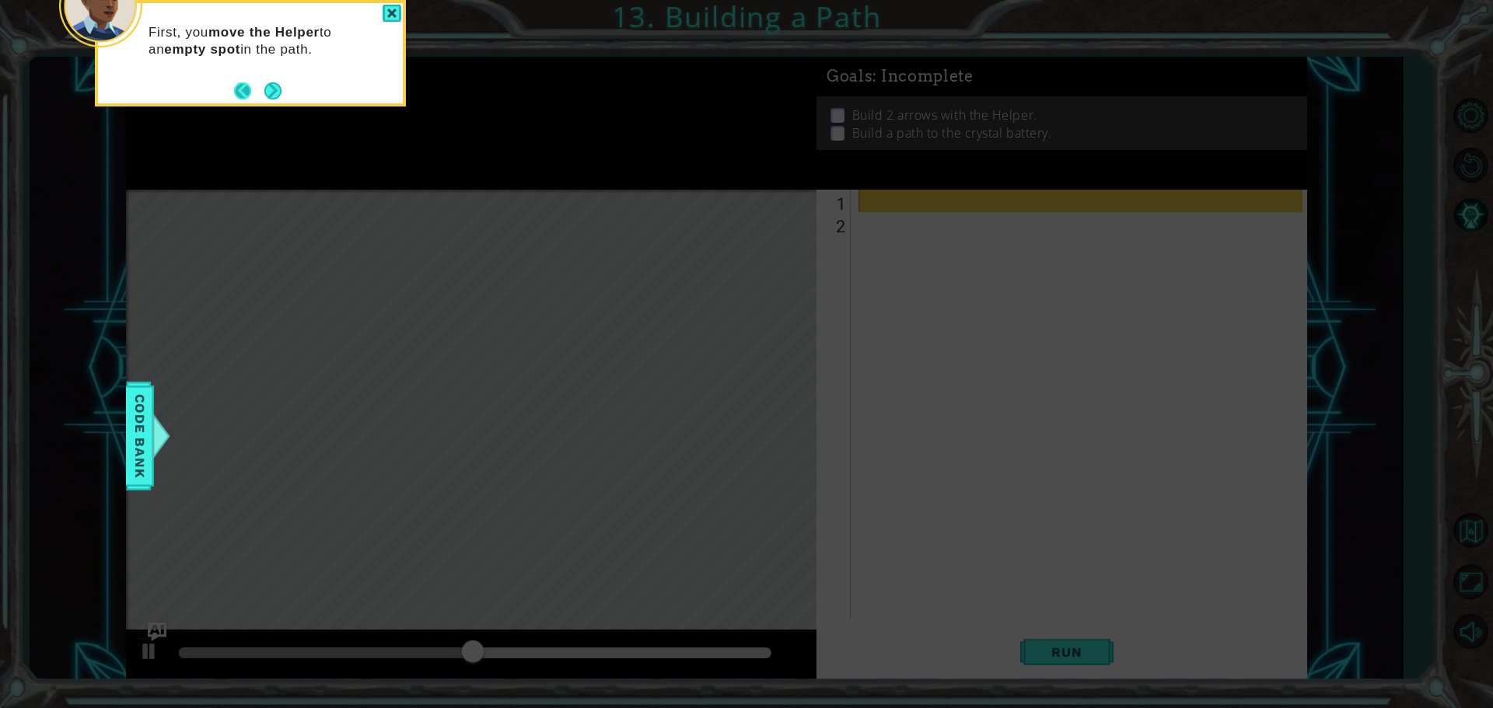
click at [235, 86] on button "Back" at bounding box center [249, 90] width 30 height 17
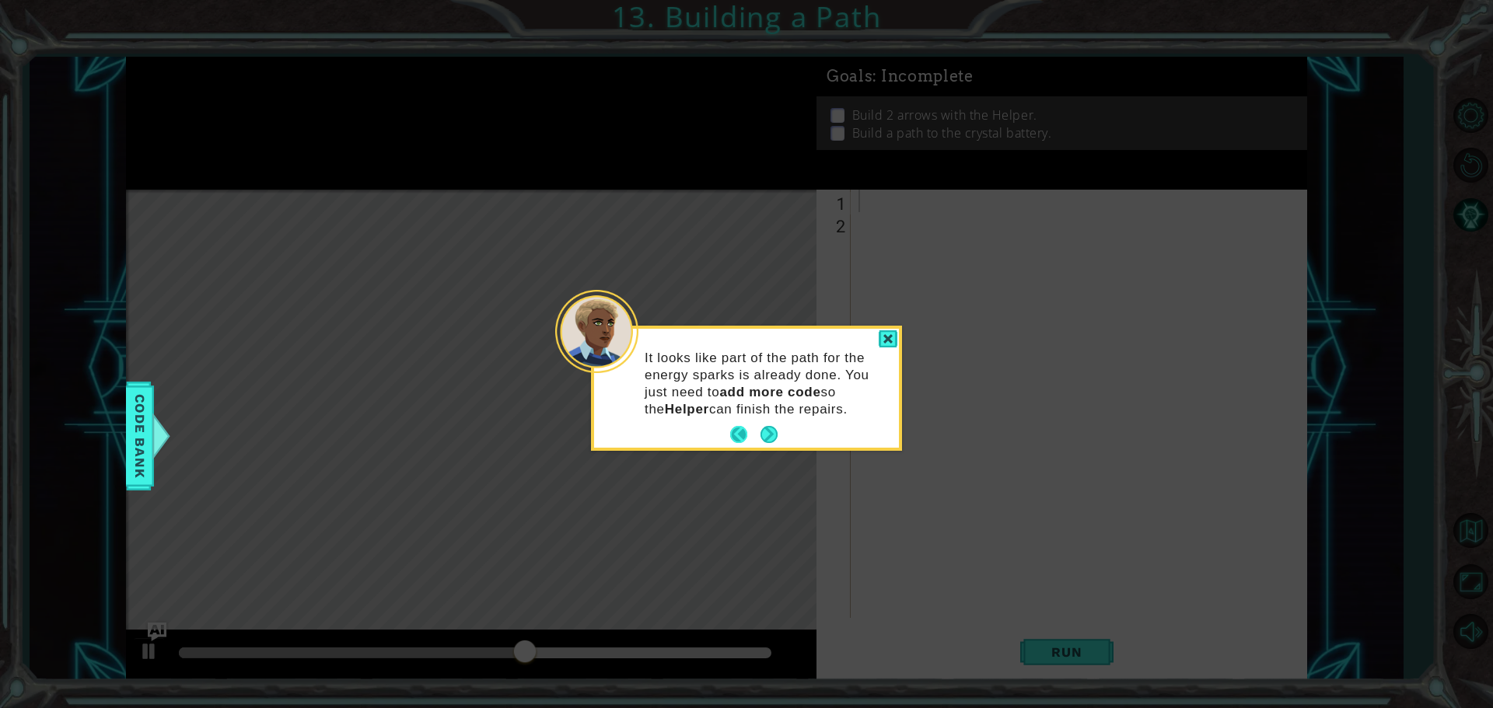
click at [744, 439] on button "Back" at bounding box center [745, 434] width 30 height 17
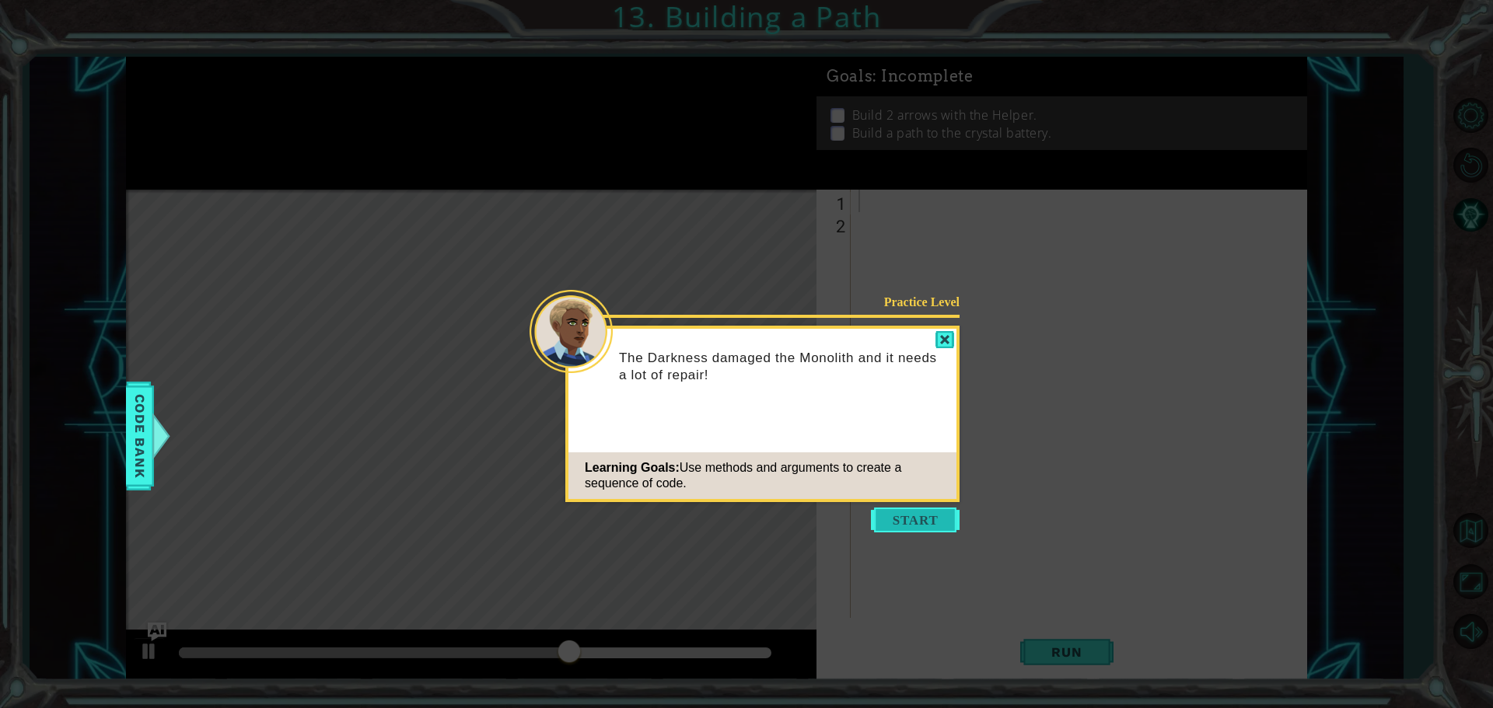
click at [896, 523] on button "Start" at bounding box center [915, 520] width 89 height 25
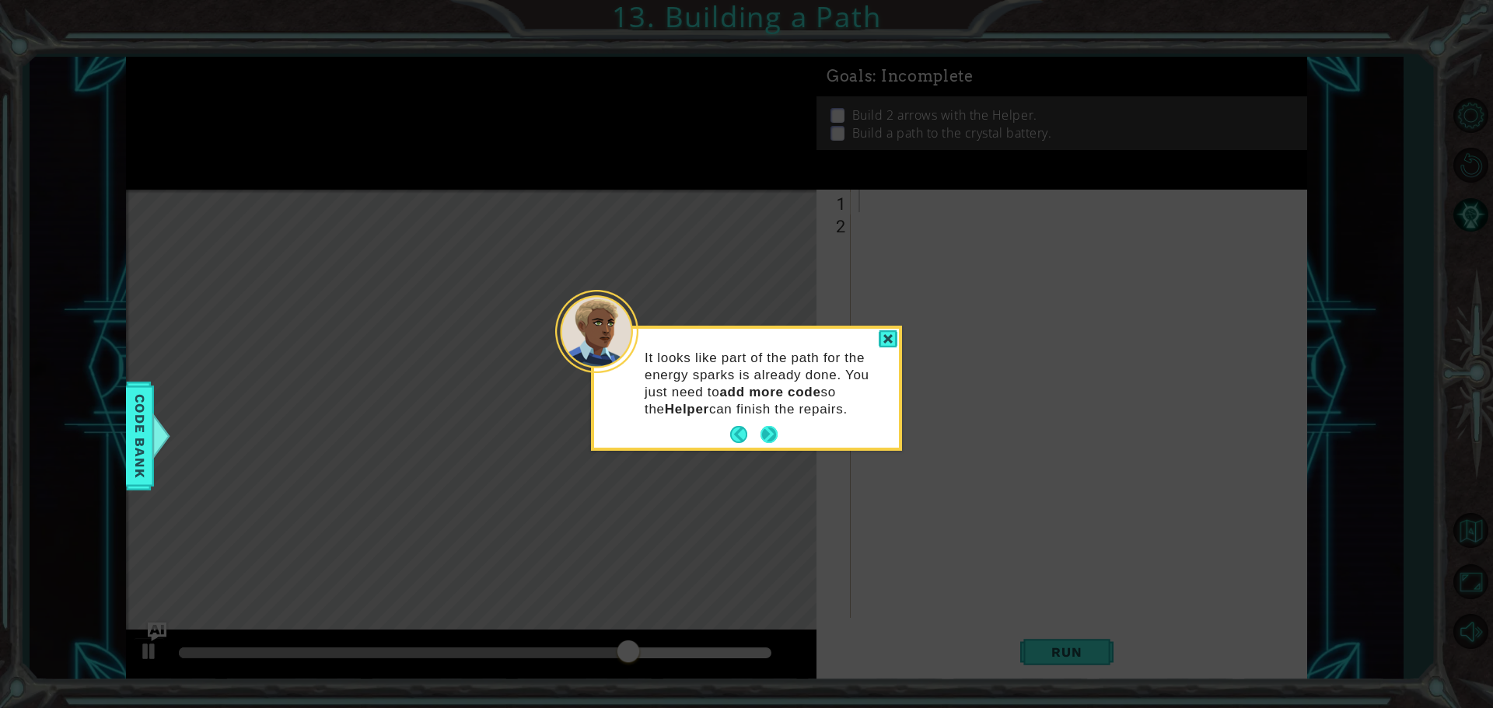
click at [764, 431] on button "Next" at bounding box center [768, 434] width 17 height 17
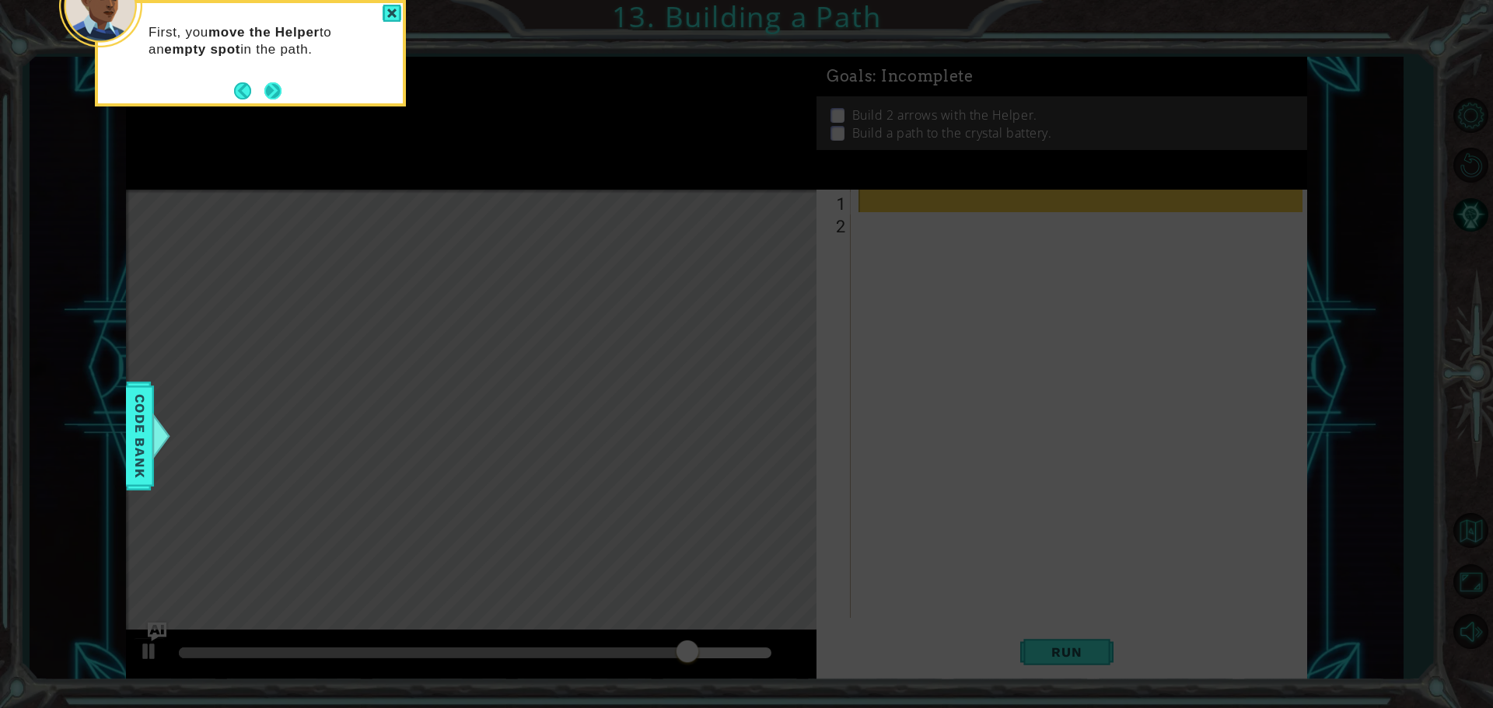
click at [272, 88] on button "Next" at bounding box center [272, 90] width 17 height 17
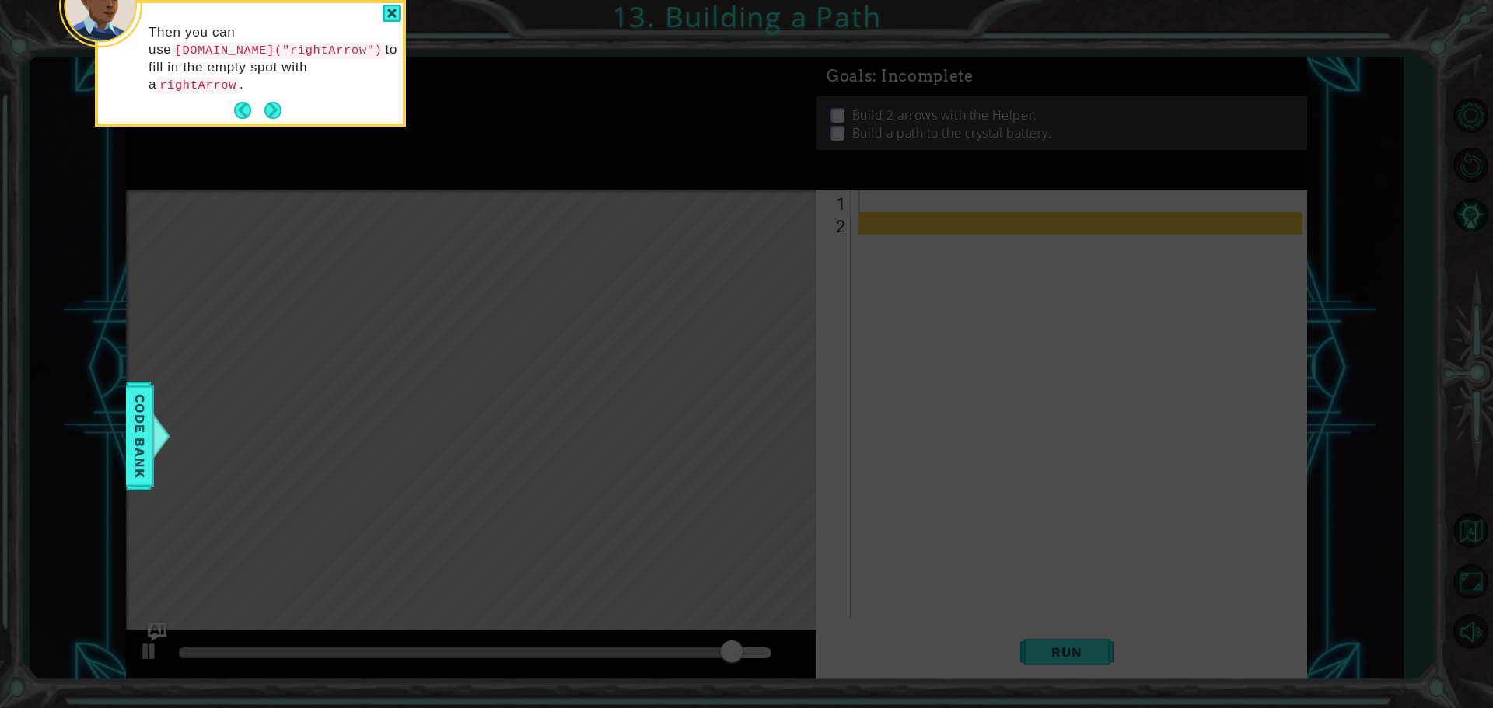
drag, startPoint x: 275, startPoint y: 79, endPoint x: 273, endPoint y: 70, distance: 8.9
click at [274, 73] on div "Then you can use [DOMAIN_NAME]("rightArrow") to fill in the empty spot with a r…" at bounding box center [250, 63] width 305 height 121
click at [276, 102] on button "Next" at bounding box center [272, 110] width 17 height 17
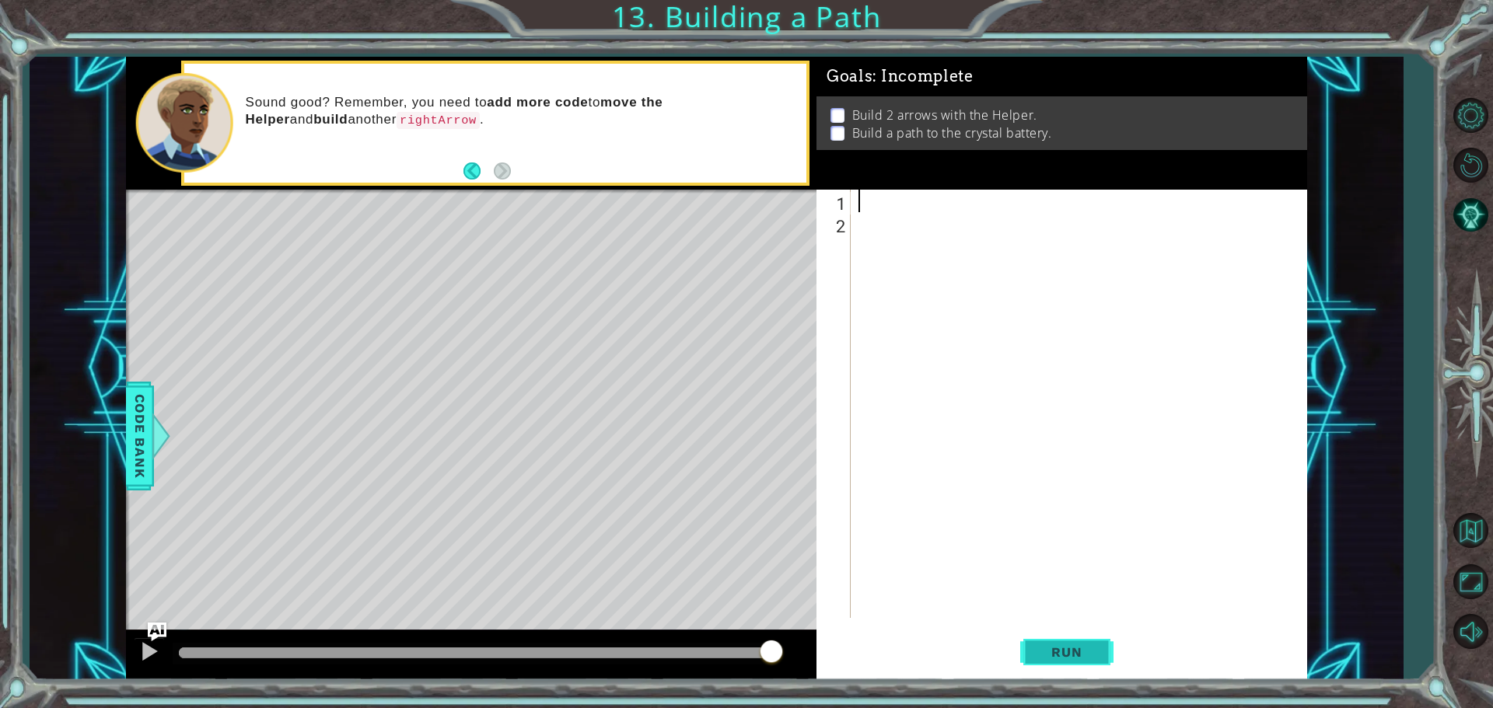
click at [1065, 643] on button "Run" at bounding box center [1066, 652] width 93 height 49
click at [1069, 645] on span "Run" at bounding box center [1066, 653] width 61 height 16
click at [1070, 646] on span "Run" at bounding box center [1066, 653] width 61 height 16
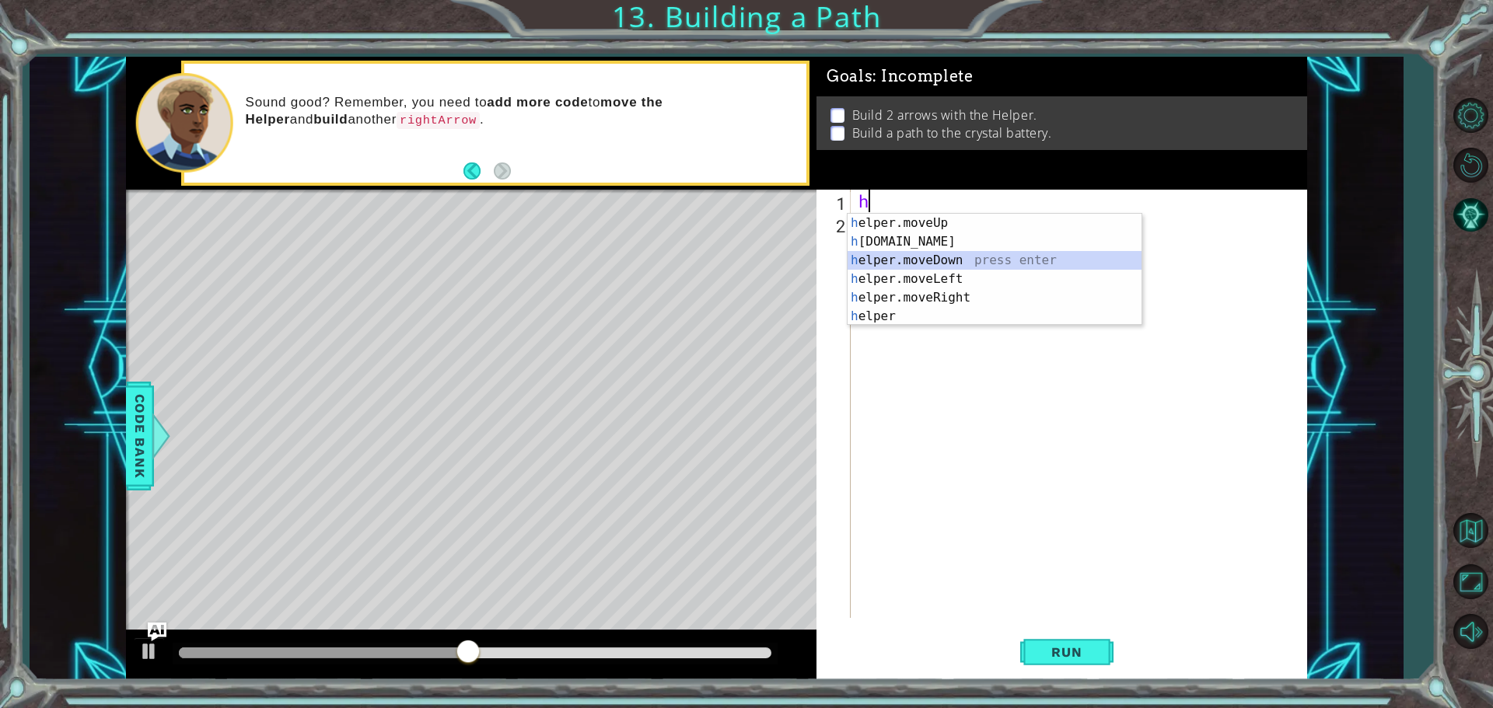
click at [998, 265] on div "h elper.moveUp press enter h [DOMAIN_NAME] press enter h elper.moveDown press e…" at bounding box center [995, 288] width 294 height 149
type textarea "helper.moveDown(1)"
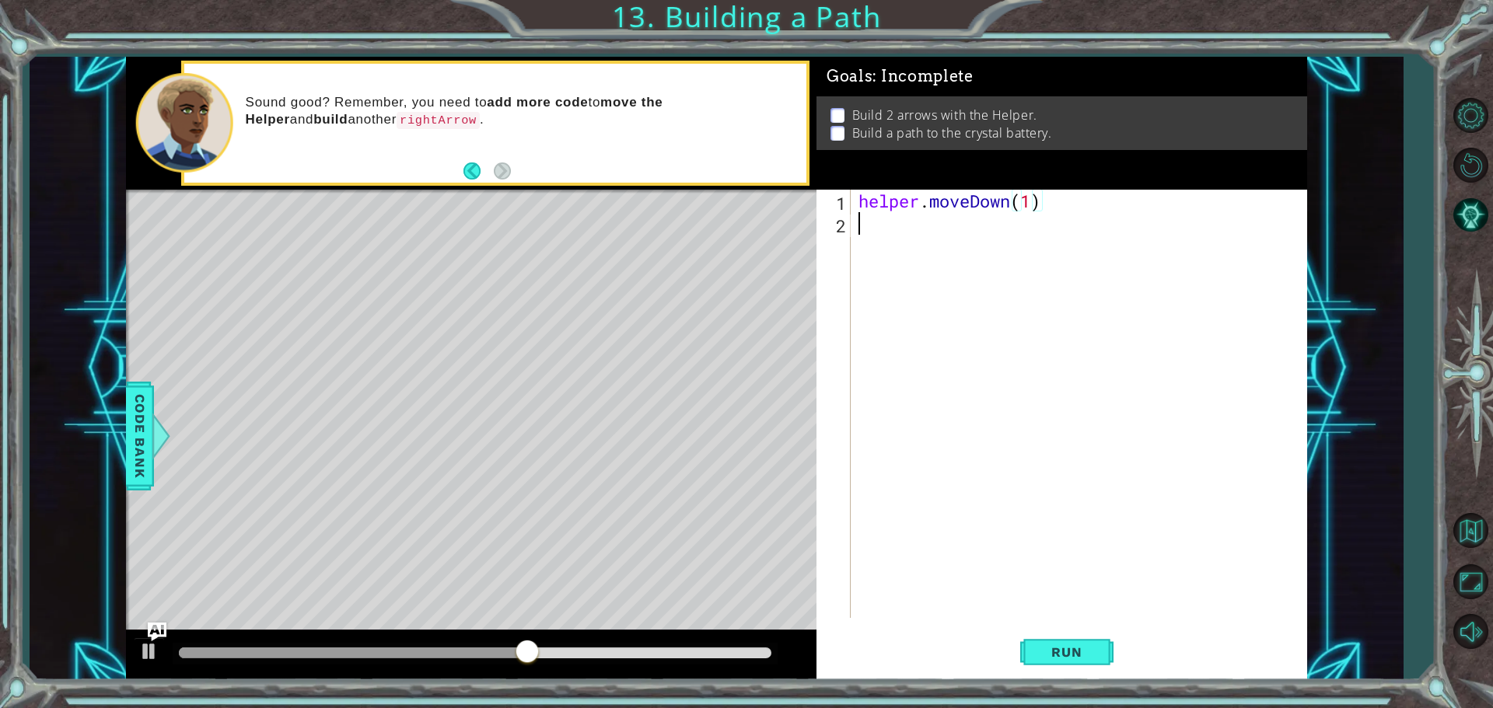
click at [882, 233] on div "helper . moveDown ( 1 )" at bounding box center [1082, 427] width 455 height 474
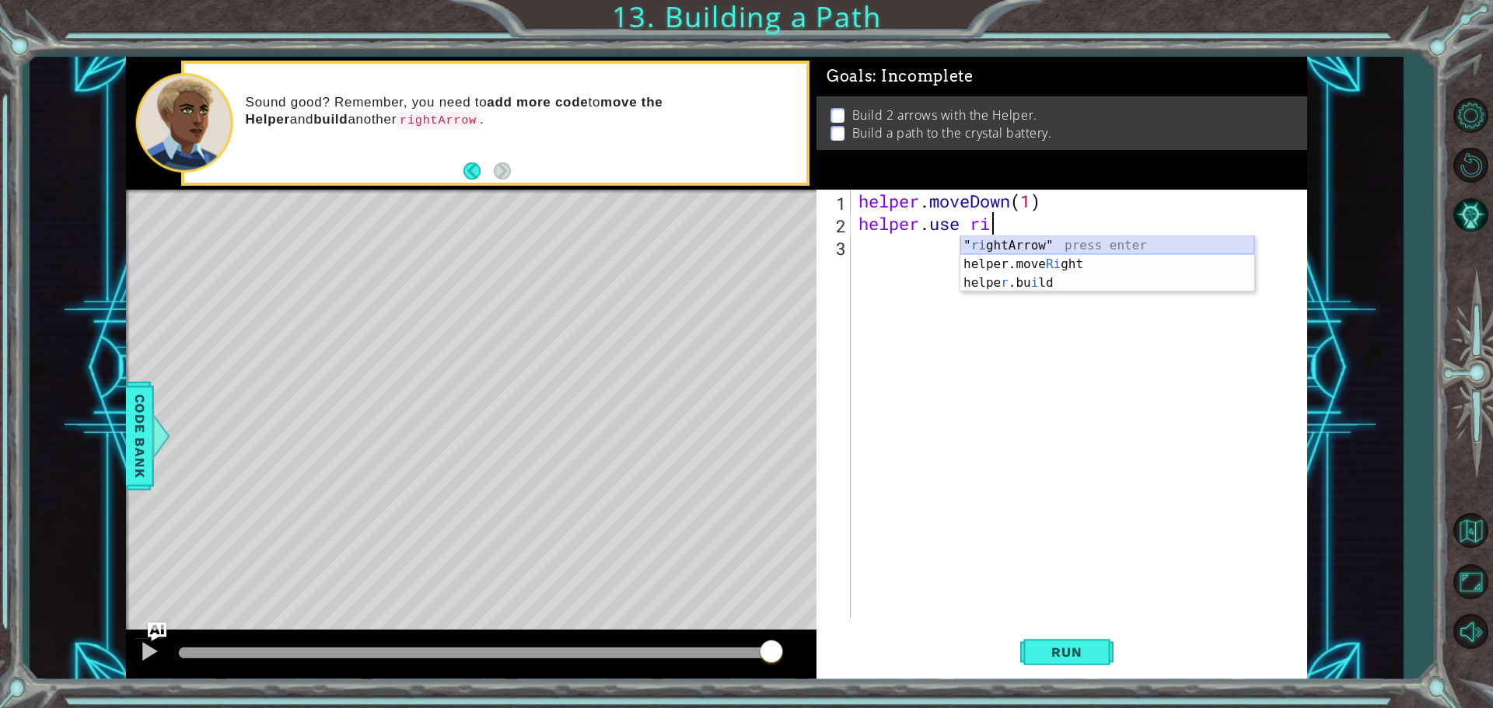
click at [985, 241] on div "" ri ghtArrow" press enter helper.move Ri ght press enter helpe r .bu i ld pres…" at bounding box center [1107, 282] width 294 height 93
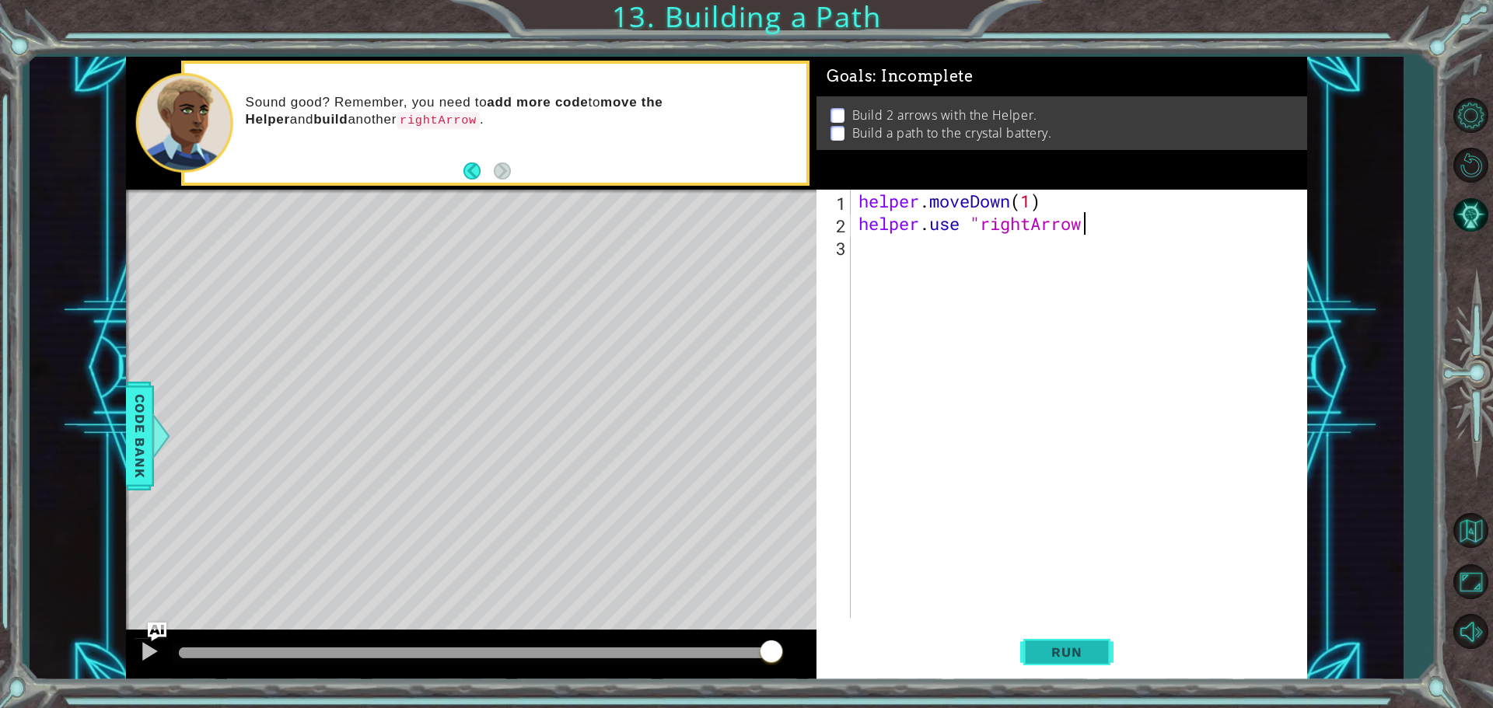
click at [1079, 654] on span "Run" at bounding box center [1066, 653] width 61 height 16
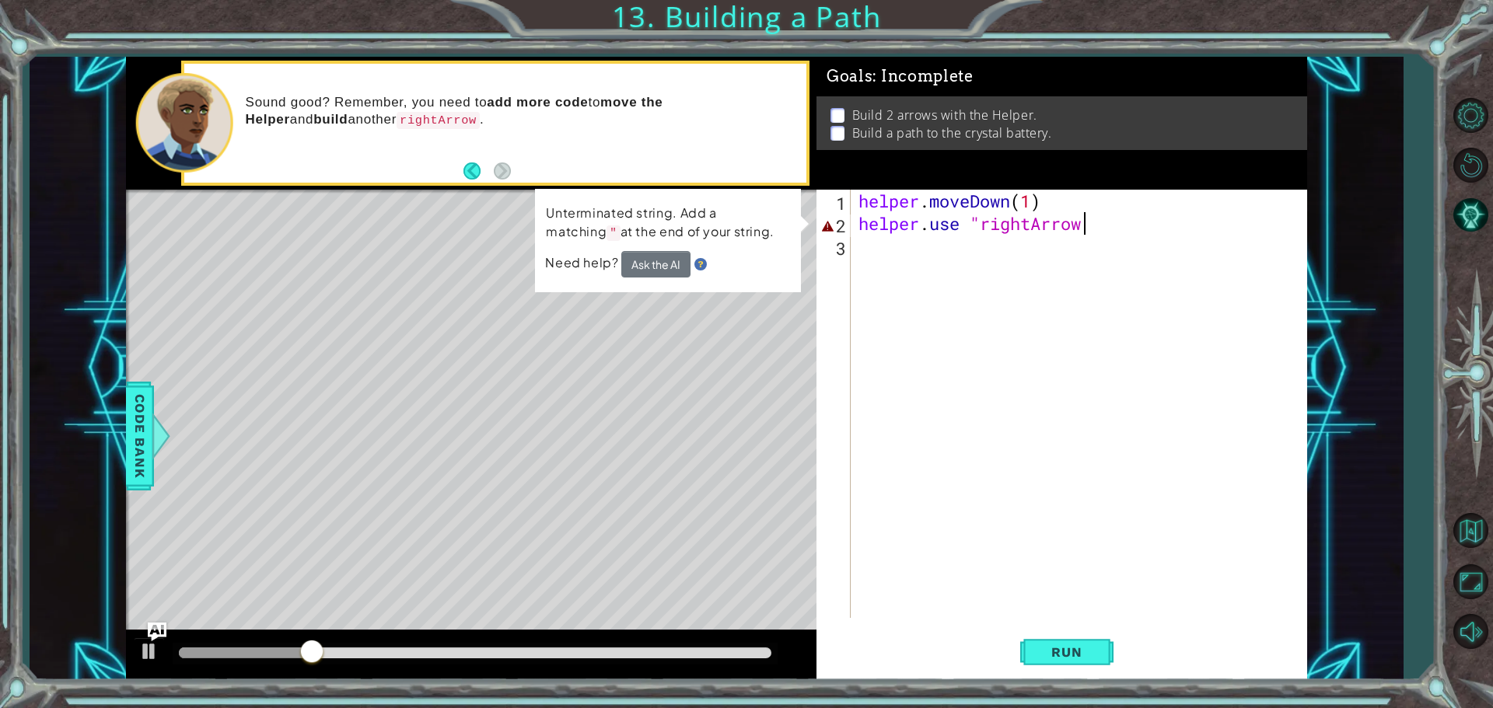
click at [1123, 227] on div "helper . moveDown ( 1 ) helper . use "rightArrow" at bounding box center [1082, 427] width 455 height 474
click at [1121, 228] on div "helper . moveDown ( 1 ) helper . use "rightArrow" at bounding box center [1082, 427] width 455 height 474
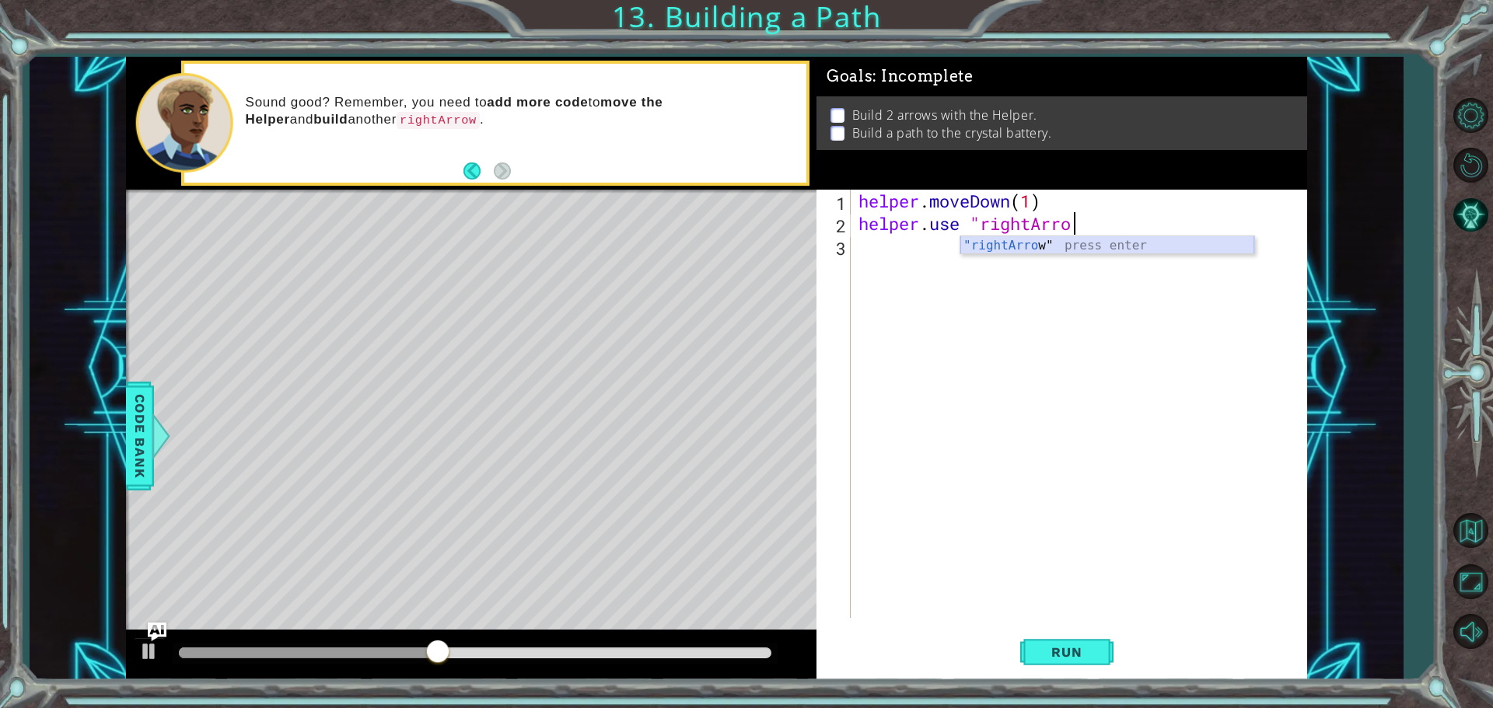
click at [985, 247] on div ""rightArro w" press enter" at bounding box center [1107, 264] width 294 height 56
click at [1054, 648] on div "helper.use "rightArrow" 1 2 3 helper . moveDown ( 1 ) helper . use "rightArrow"…" at bounding box center [1061, 435] width 491 height 491
click at [1054, 648] on span "Run" at bounding box center [1066, 653] width 61 height 16
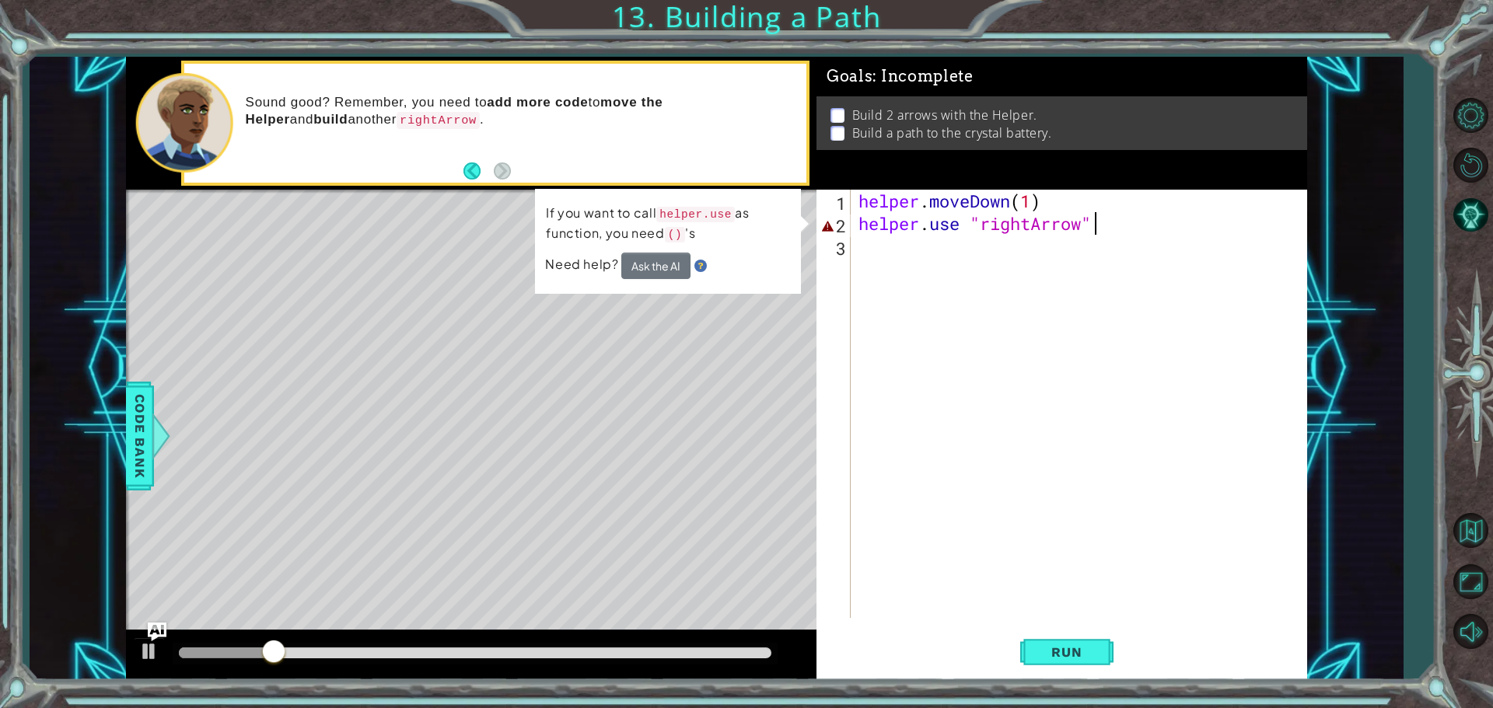
click at [971, 226] on div "helper . moveDown ( 1 ) helper . use "rightArrow"" at bounding box center [1082, 427] width 455 height 474
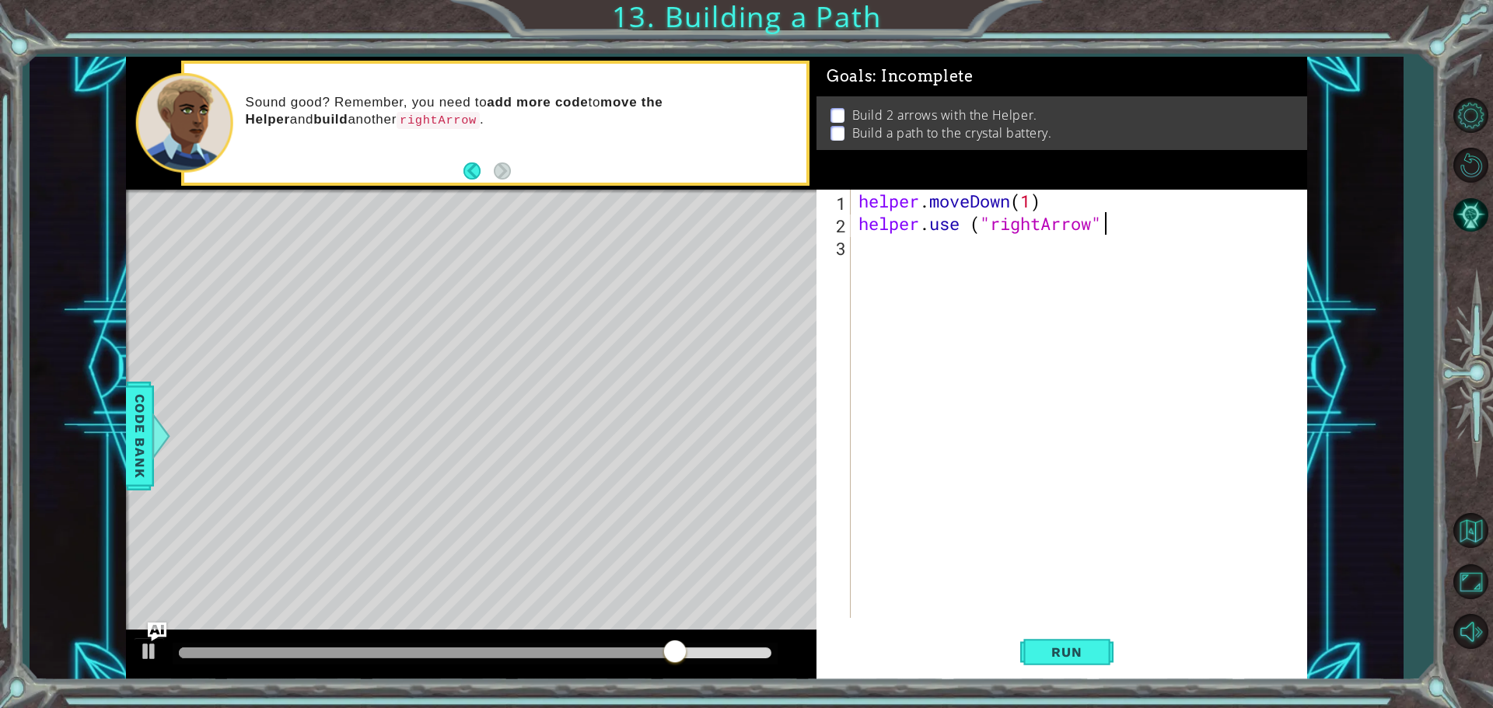
scroll to position [0, 11]
click at [1063, 655] on span "Run" at bounding box center [1066, 653] width 61 height 16
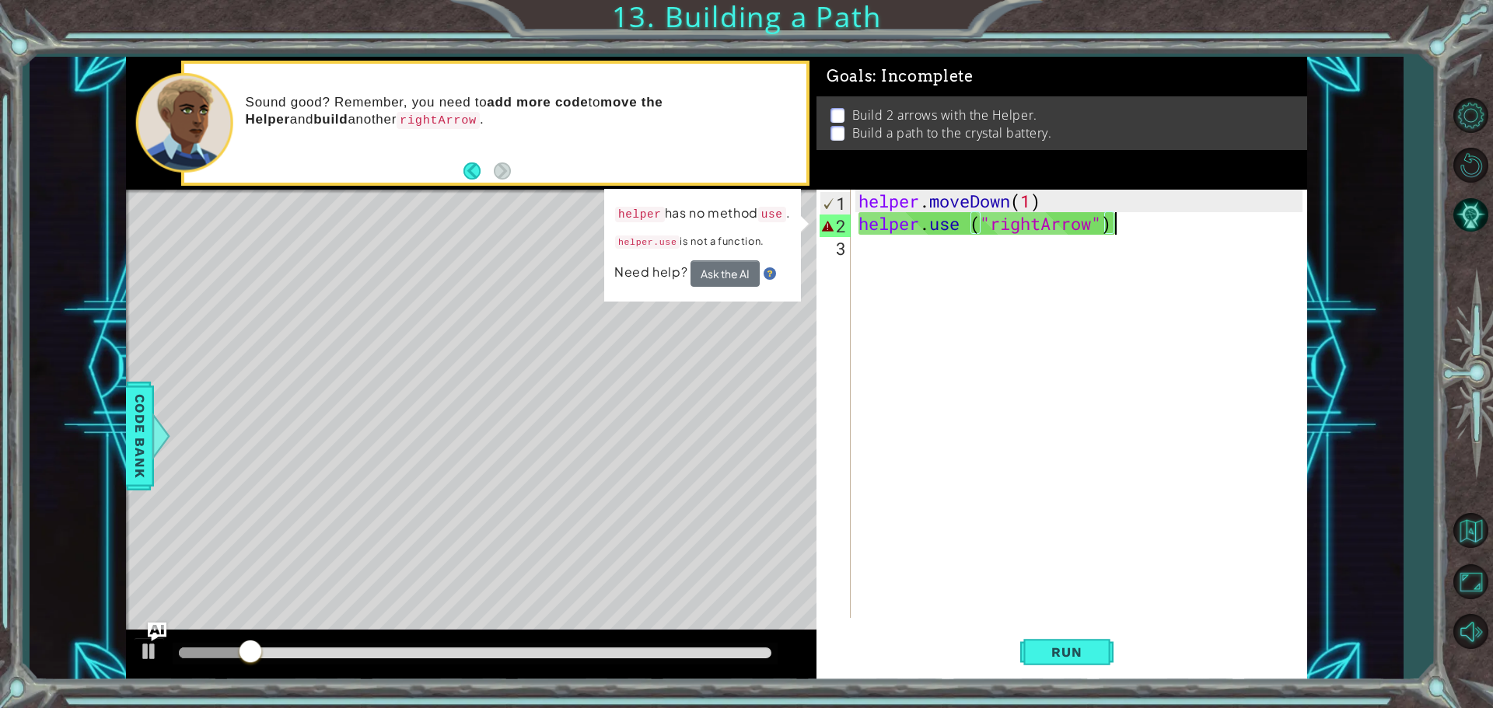
click at [967, 226] on div "helper . moveDown ( 1 ) helper . use ( "rightArrow" )" at bounding box center [1082, 427] width 455 height 474
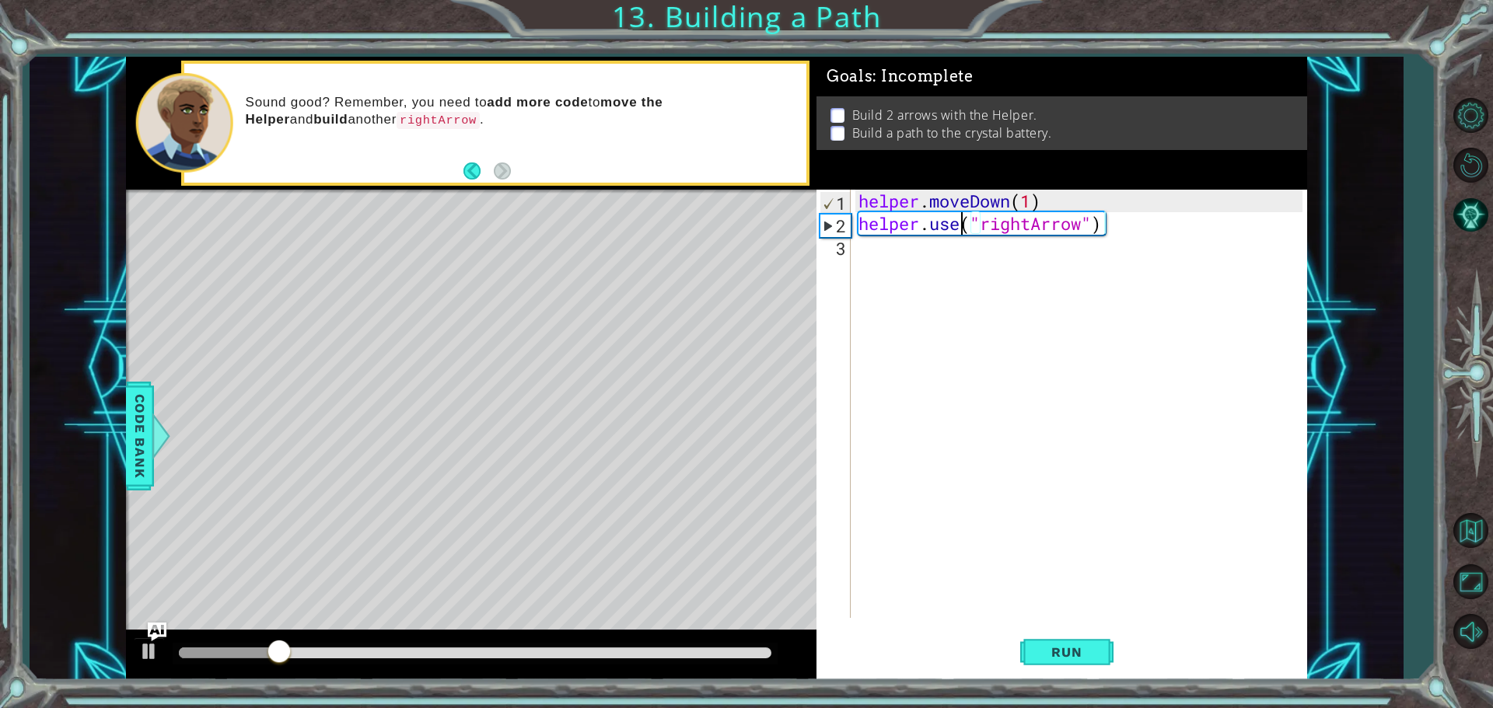
scroll to position [0, 10]
click at [1051, 652] on span "Run" at bounding box center [1066, 653] width 61 height 16
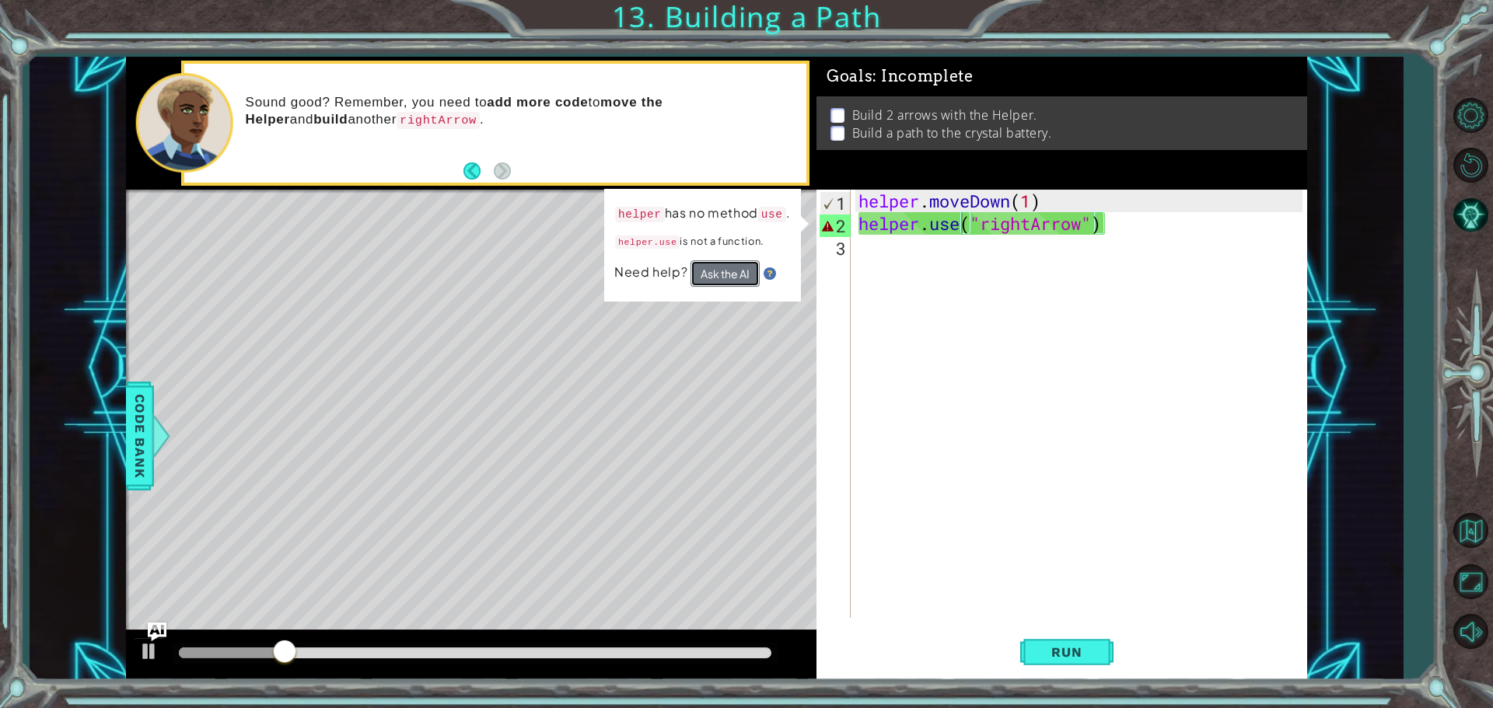
click at [718, 279] on button "Ask the AI" at bounding box center [724, 273] width 69 height 26
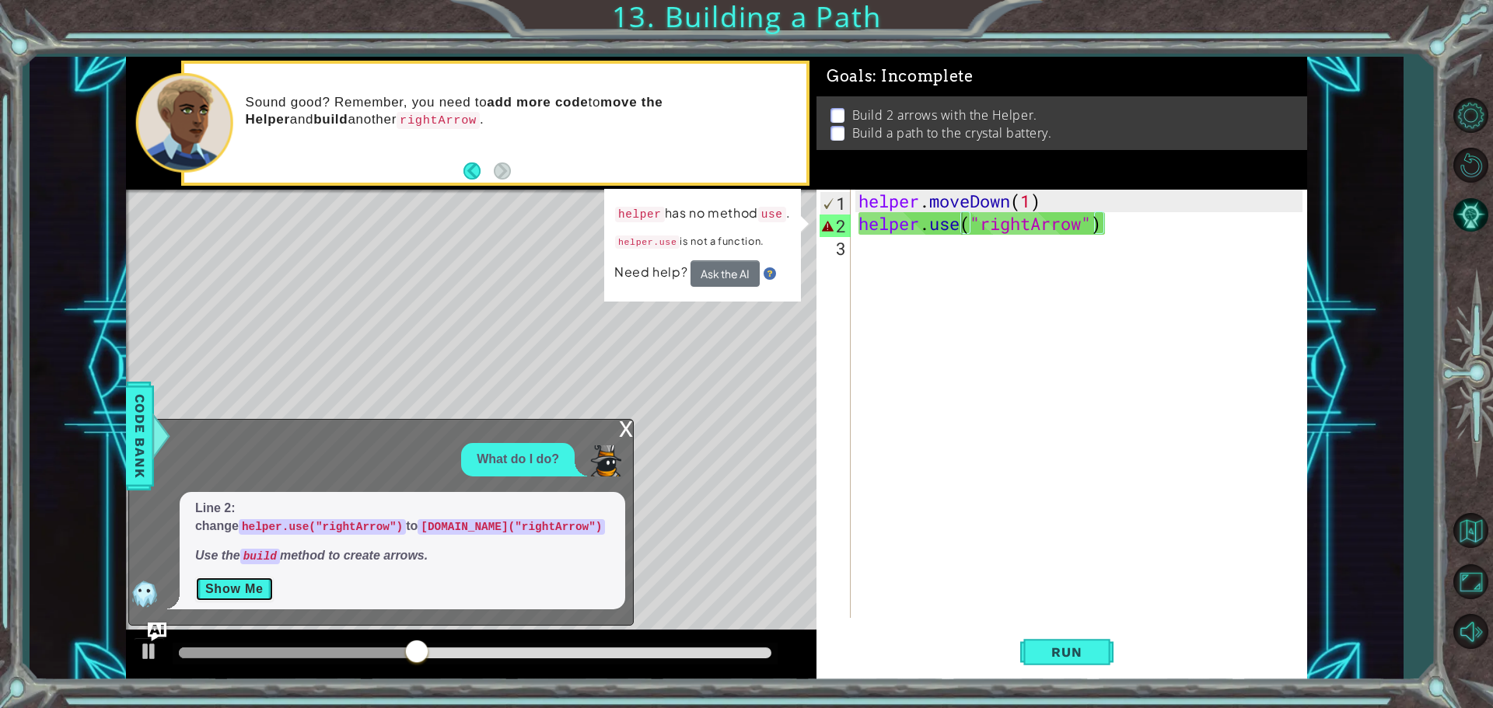
click at [247, 592] on button "Show Me" at bounding box center [234, 589] width 79 height 25
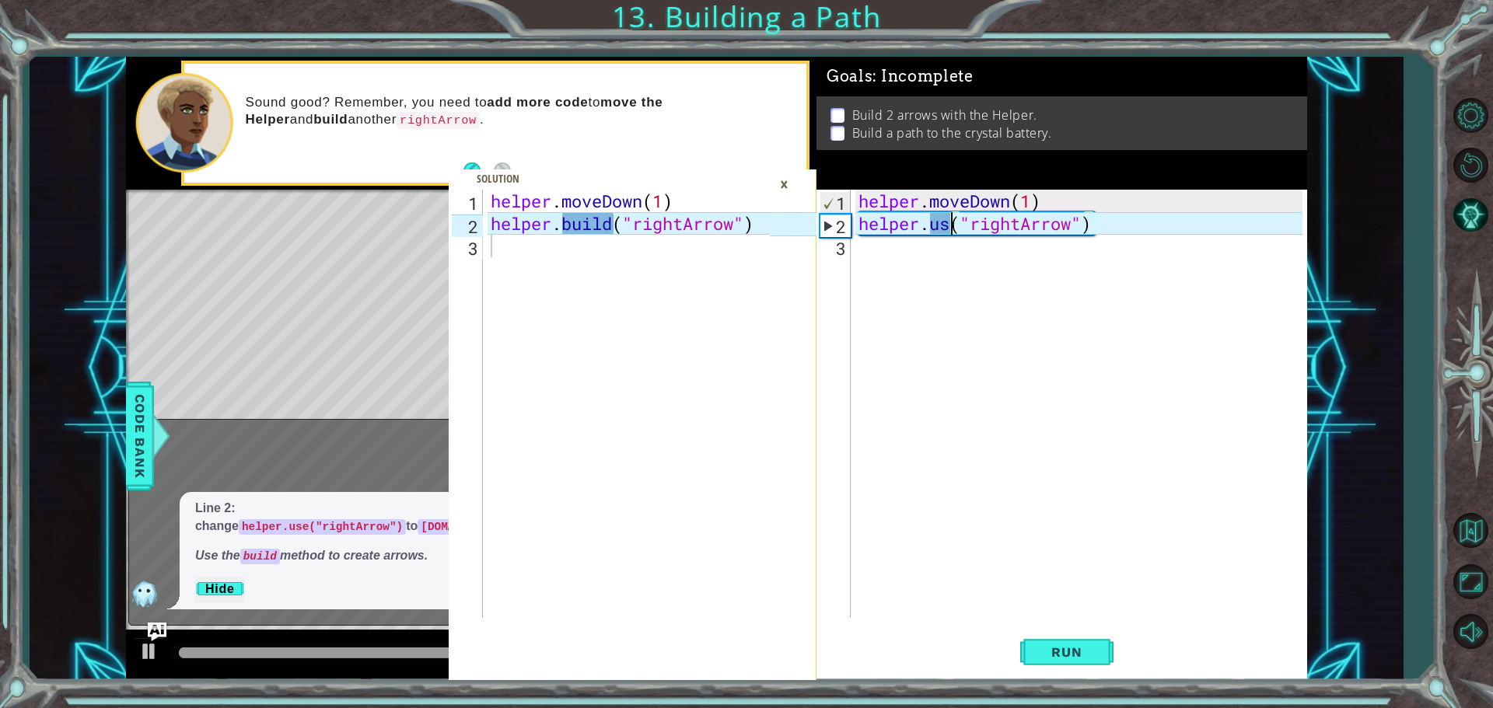
scroll to position [0, 9]
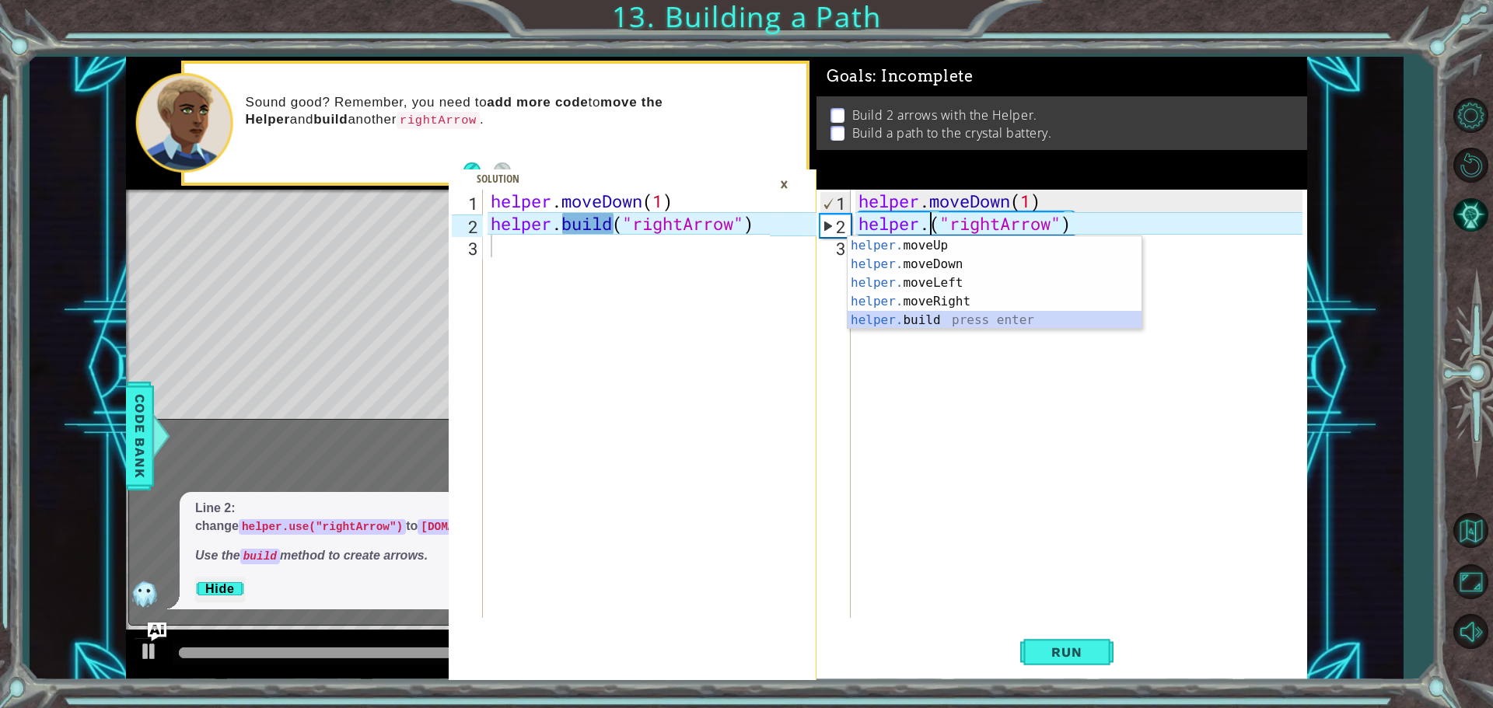
click at [925, 318] on div "helper. moveUp press enter helper. moveDown press enter helper. moveLeft press …" at bounding box center [995, 301] width 294 height 131
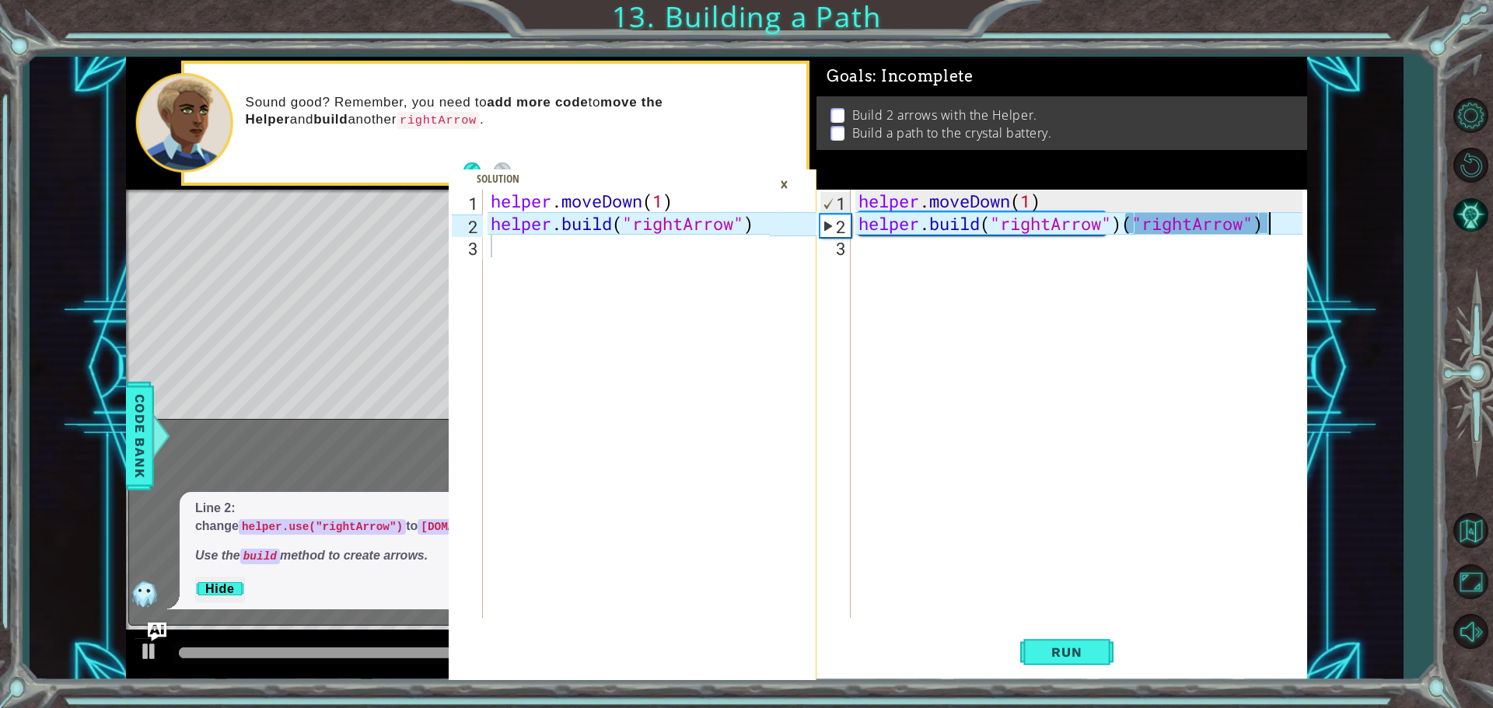
click at [1283, 229] on div "helper . moveDown ( 1 ) helper . build ( "rightArrow" ) ( "rightArrow" )" at bounding box center [1082, 427] width 455 height 474
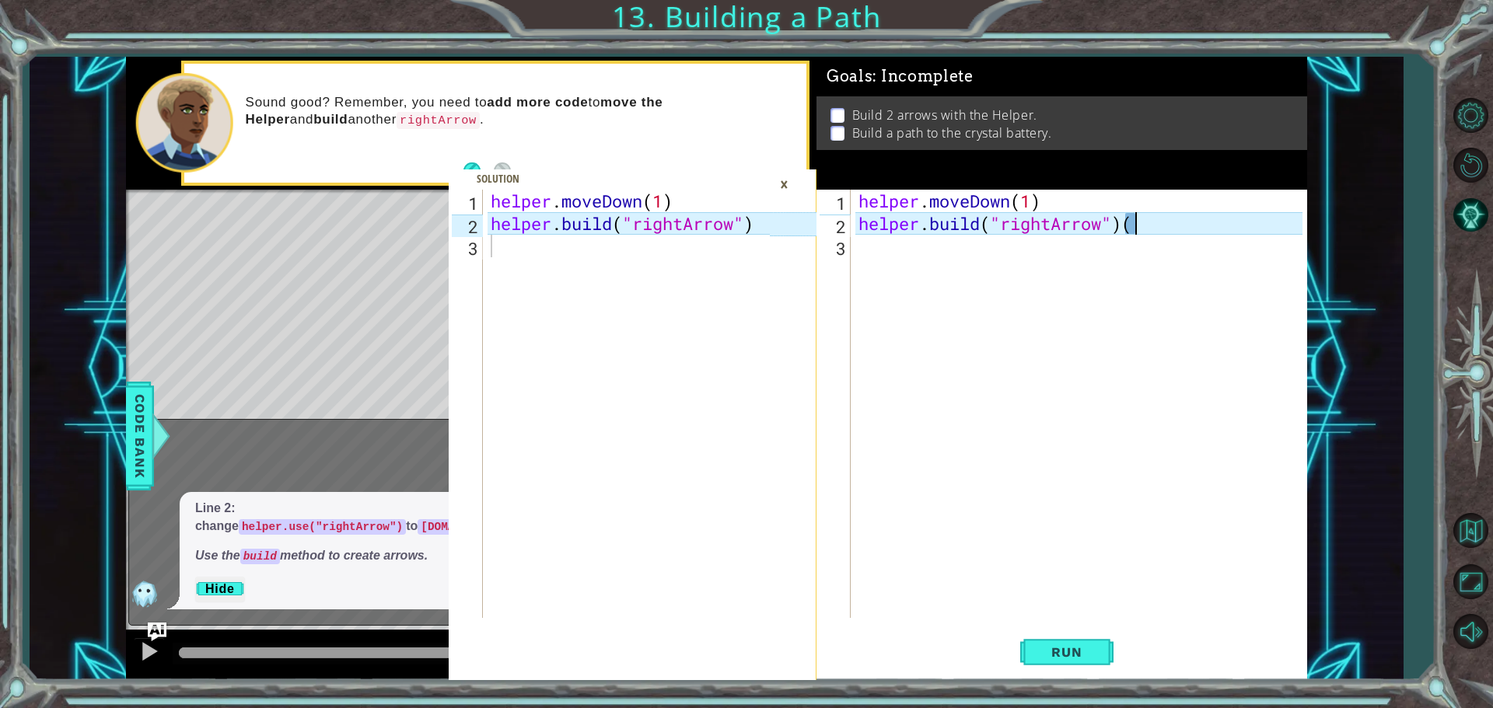
type textarea "[DOMAIN_NAME]("rightArrow")"
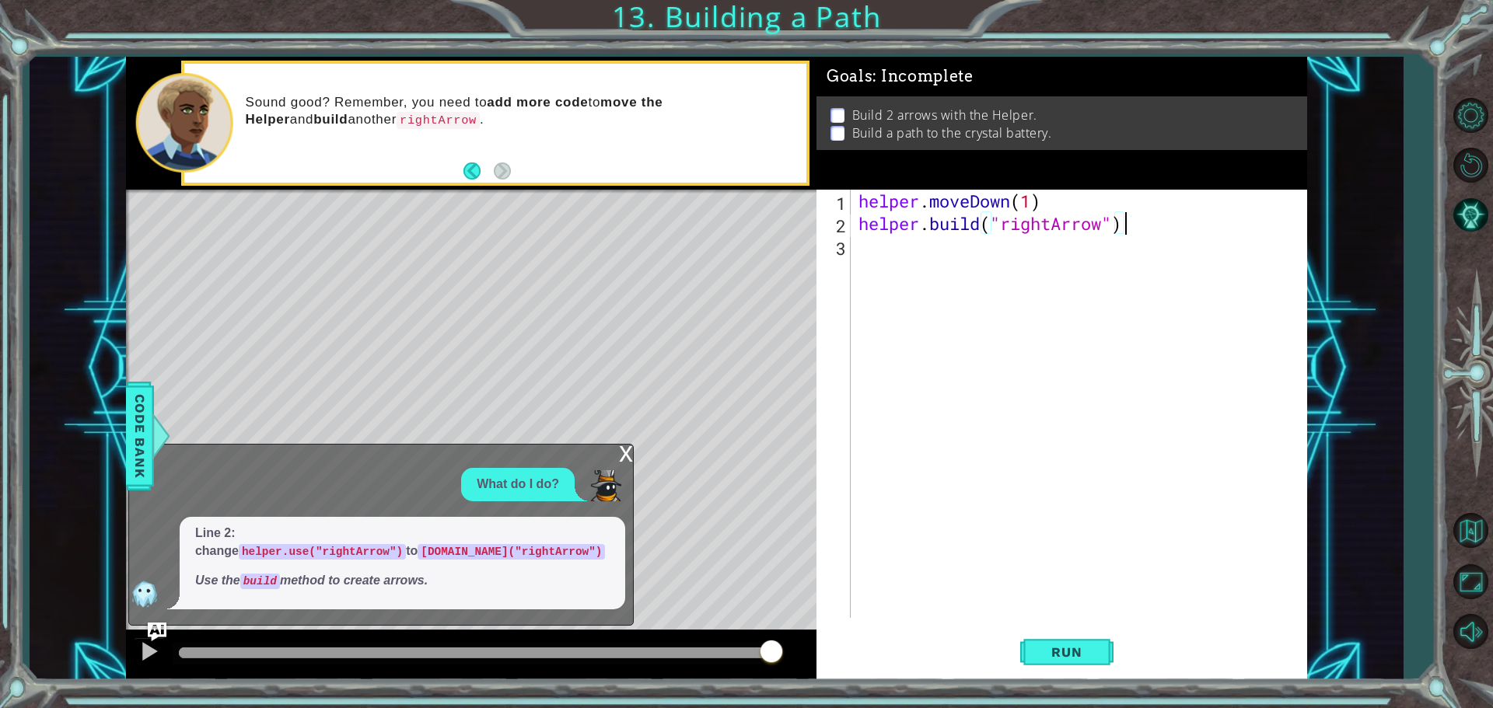
scroll to position [0, 0]
drag, startPoint x: 1283, startPoint y: 229, endPoint x: 1087, endPoint y: 651, distance: 464.8
click at [1087, 651] on span "Run" at bounding box center [1066, 653] width 61 height 16
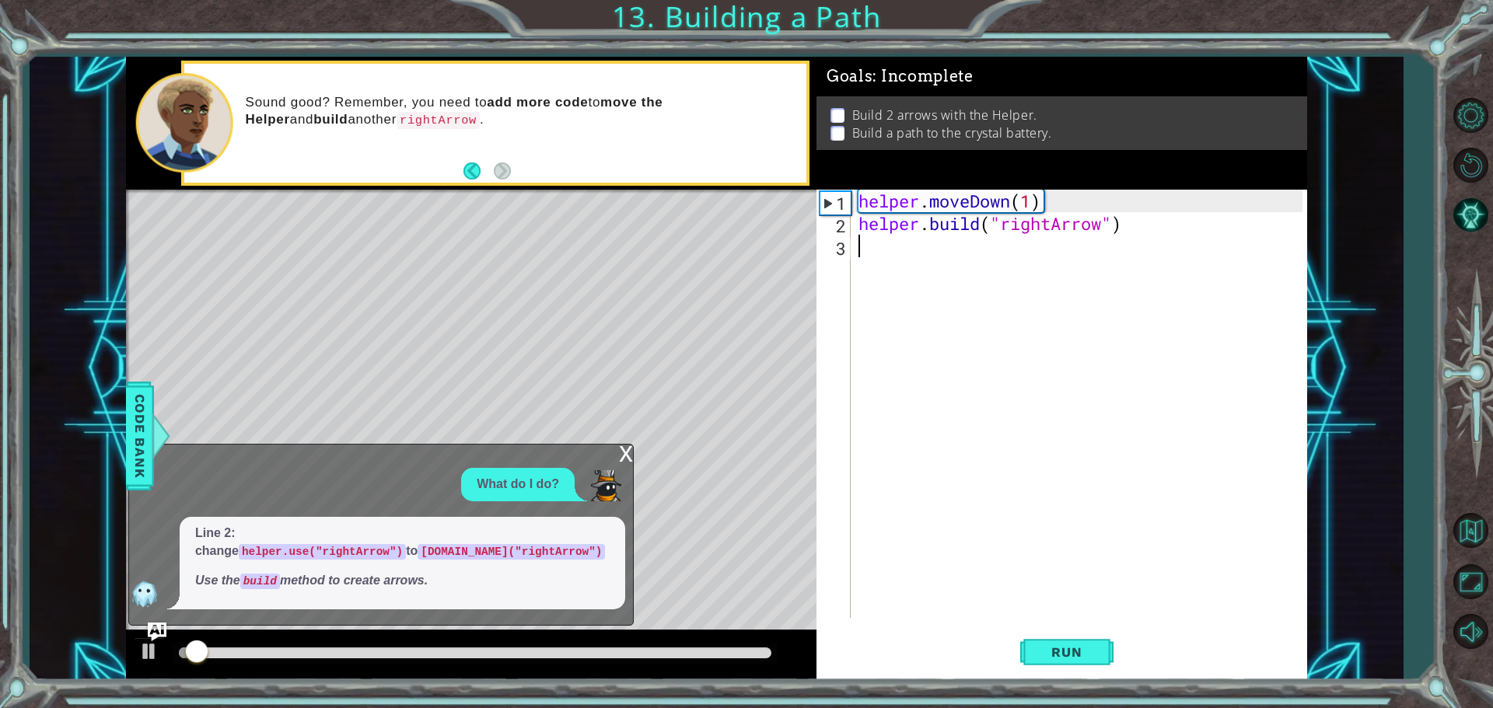
click at [1194, 563] on div "helper . moveDown ( 1 ) helper . build ( "rightArrow" )" at bounding box center [1082, 427] width 455 height 474
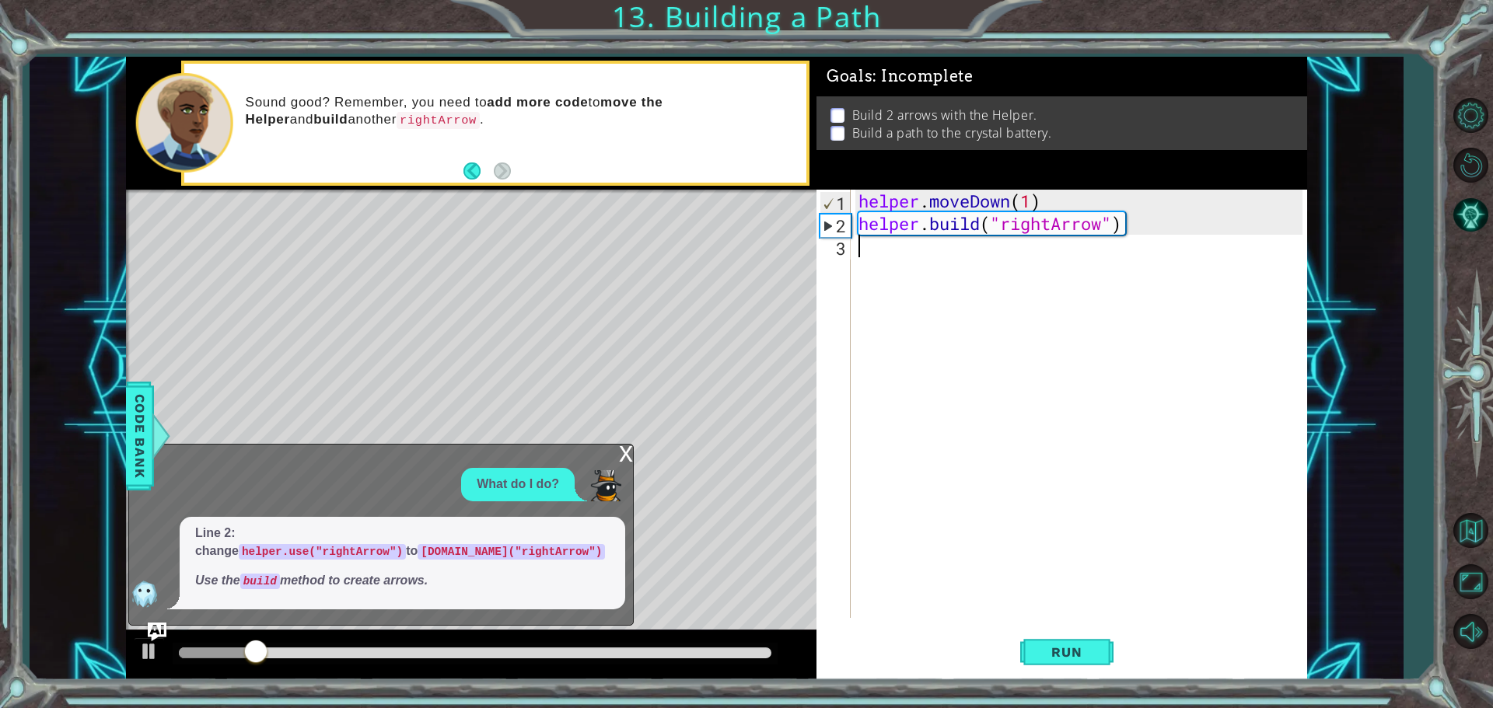
click at [623, 448] on div "x" at bounding box center [626, 453] width 14 height 16
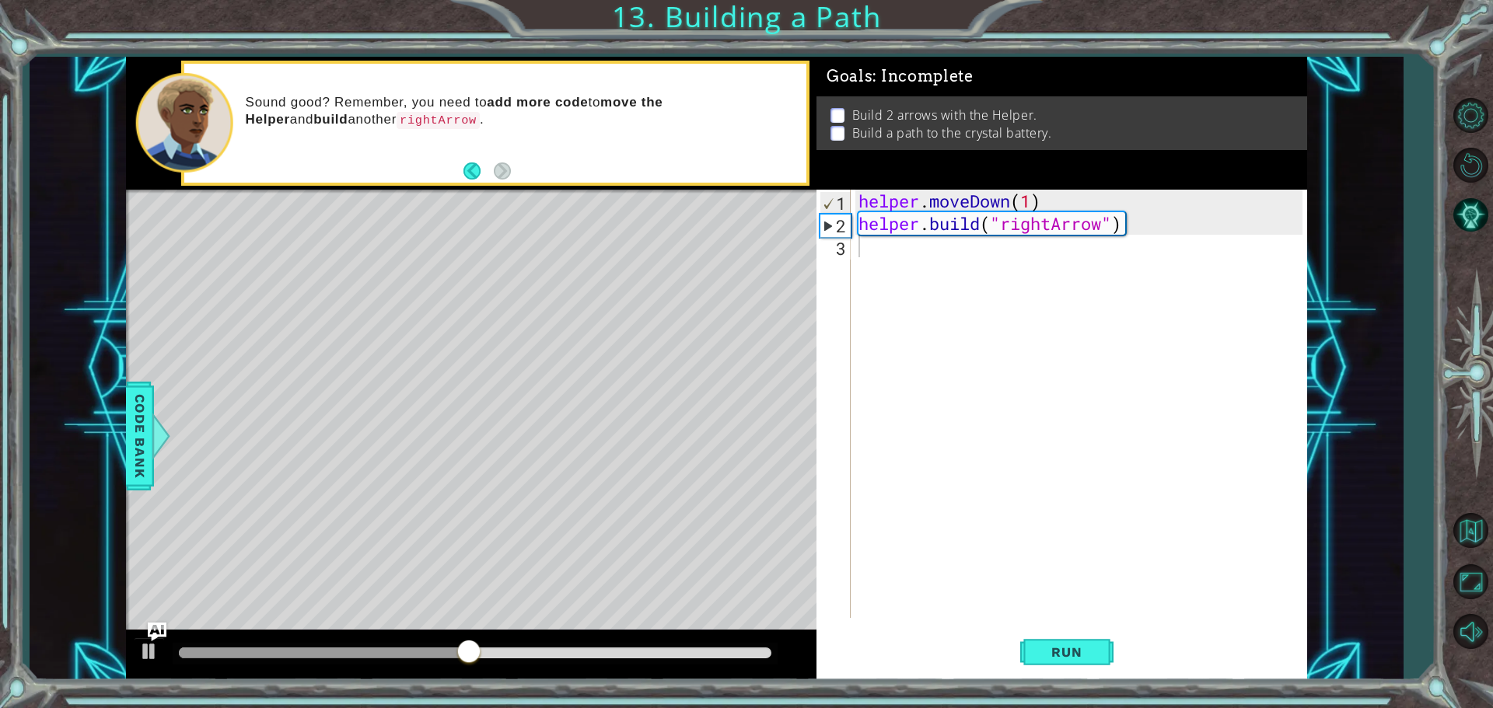
click at [872, 247] on div "helper . moveDown ( 1 ) helper . build ( "rightArrow" )" at bounding box center [1082, 427] width 455 height 474
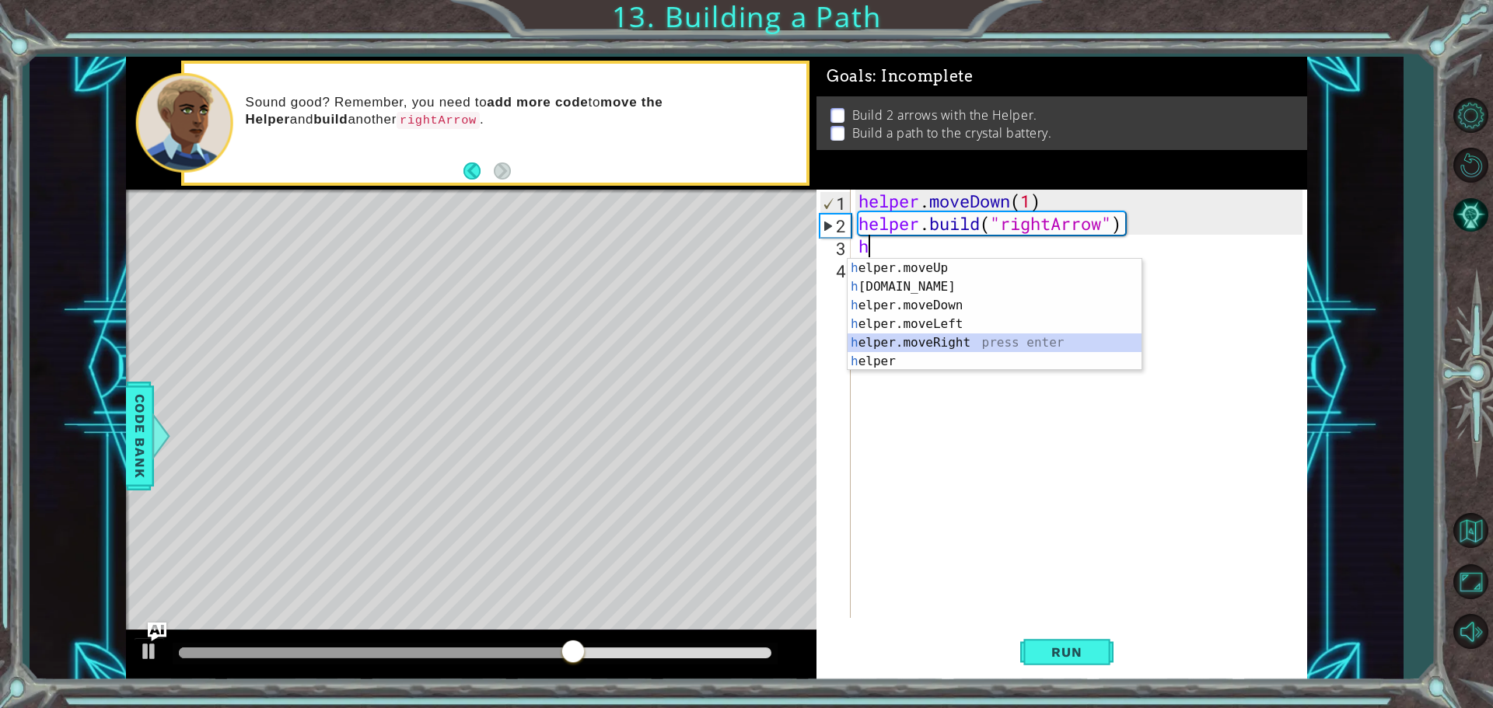
click at [903, 348] on div "h elper.moveUp press enter h [DOMAIN_NAME] press enter h elper.moveDown press e…" at bounding box center [995, 333] width 294 height 149
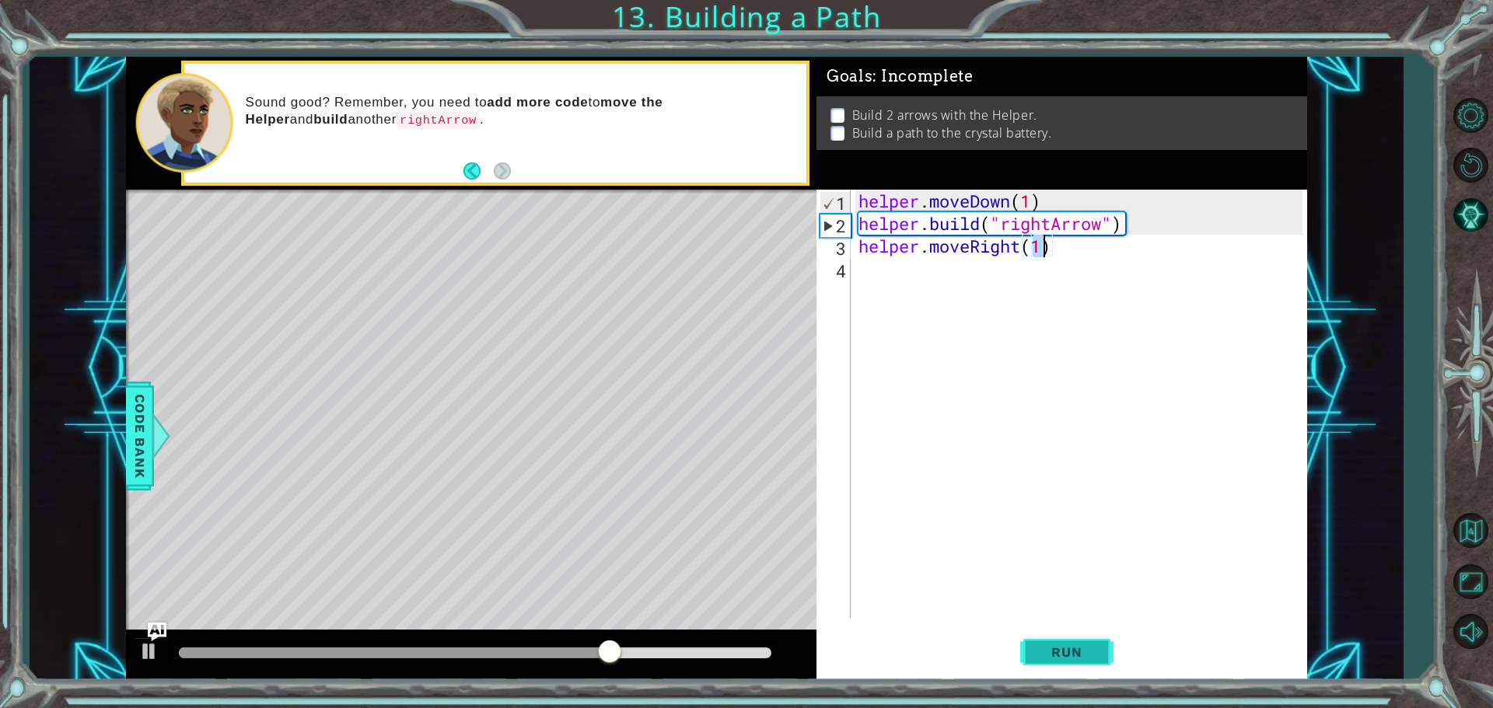
type textarea "helper.moveRight(1)"
click at [1090, 652] on span "Run" at bounding box center [1066, 653] width 61 height 16
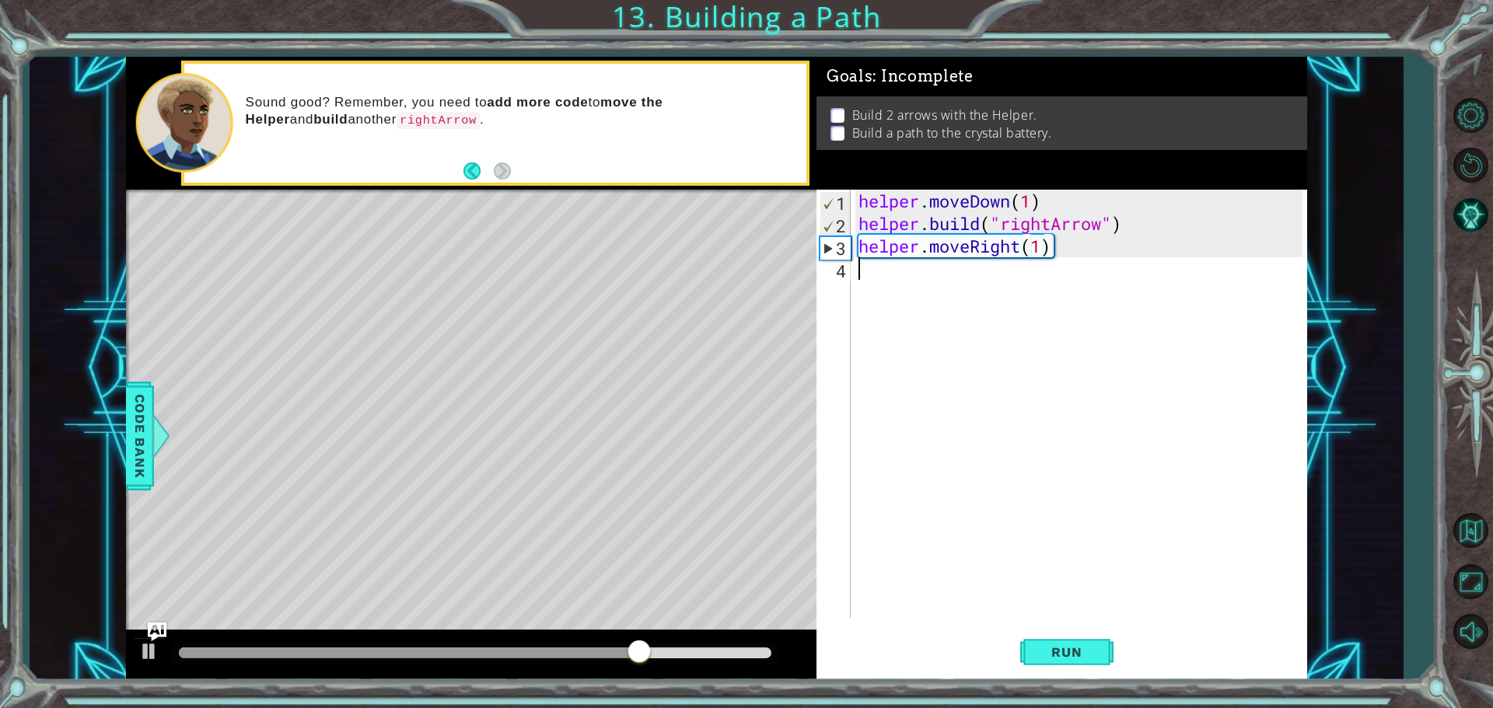
click at [1074, 258] on div "helper . moveDown ( 1 ) helper . build ( "rightArrow" ) helper . moveRight ( 1 )" at bounding box center [1082, 427] width 455 height 474
click at [1065, 241] on div "helper . moveDown ( 1 ) helper . build ( "rightArrow" ) helper . moveRight ( 1 )" at bounding box center [1082, 427] width 455 height 474
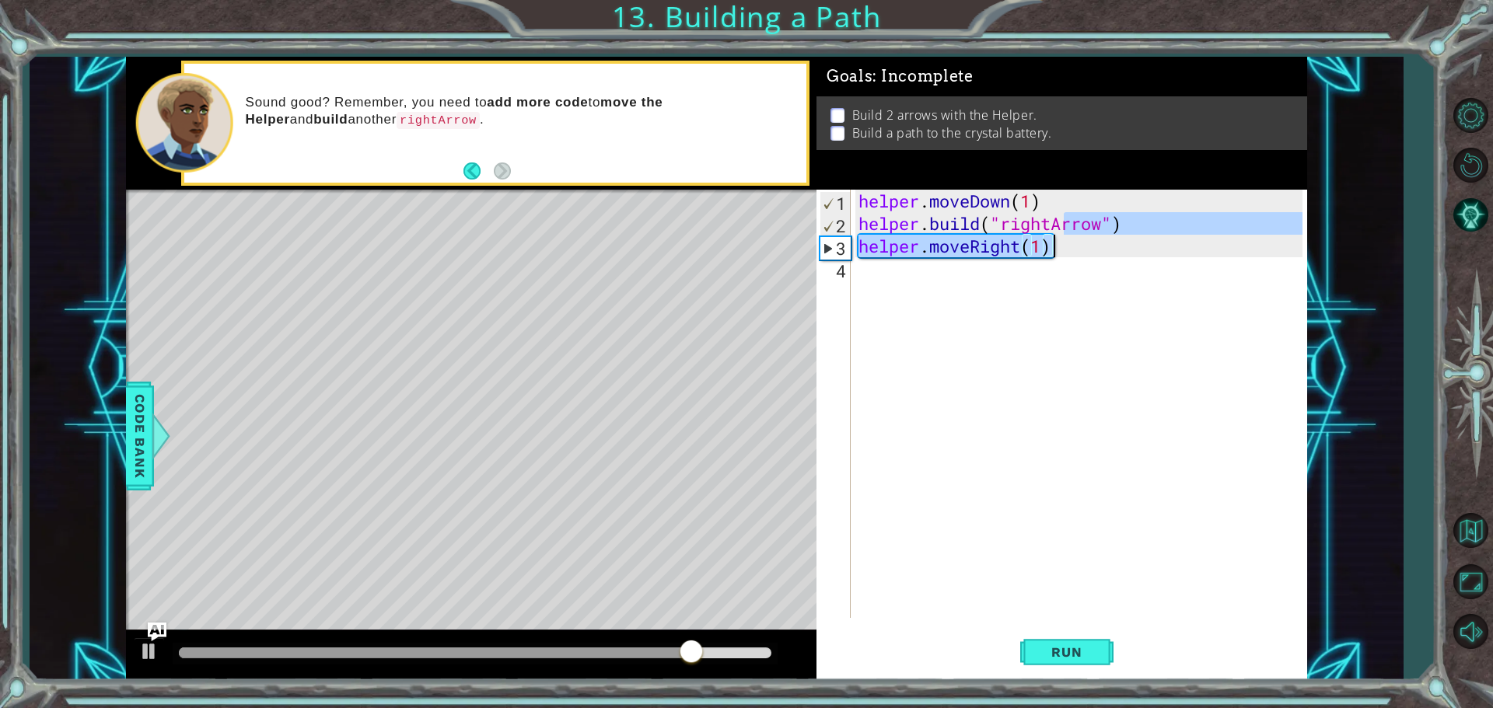
click at [1065, 252] on div "helper . moveDown ( 1 ) helper . build ( "rightArrow" ) helper . moveRight ( 1 )" at bounding box center [1078, 404] width 447 height 428
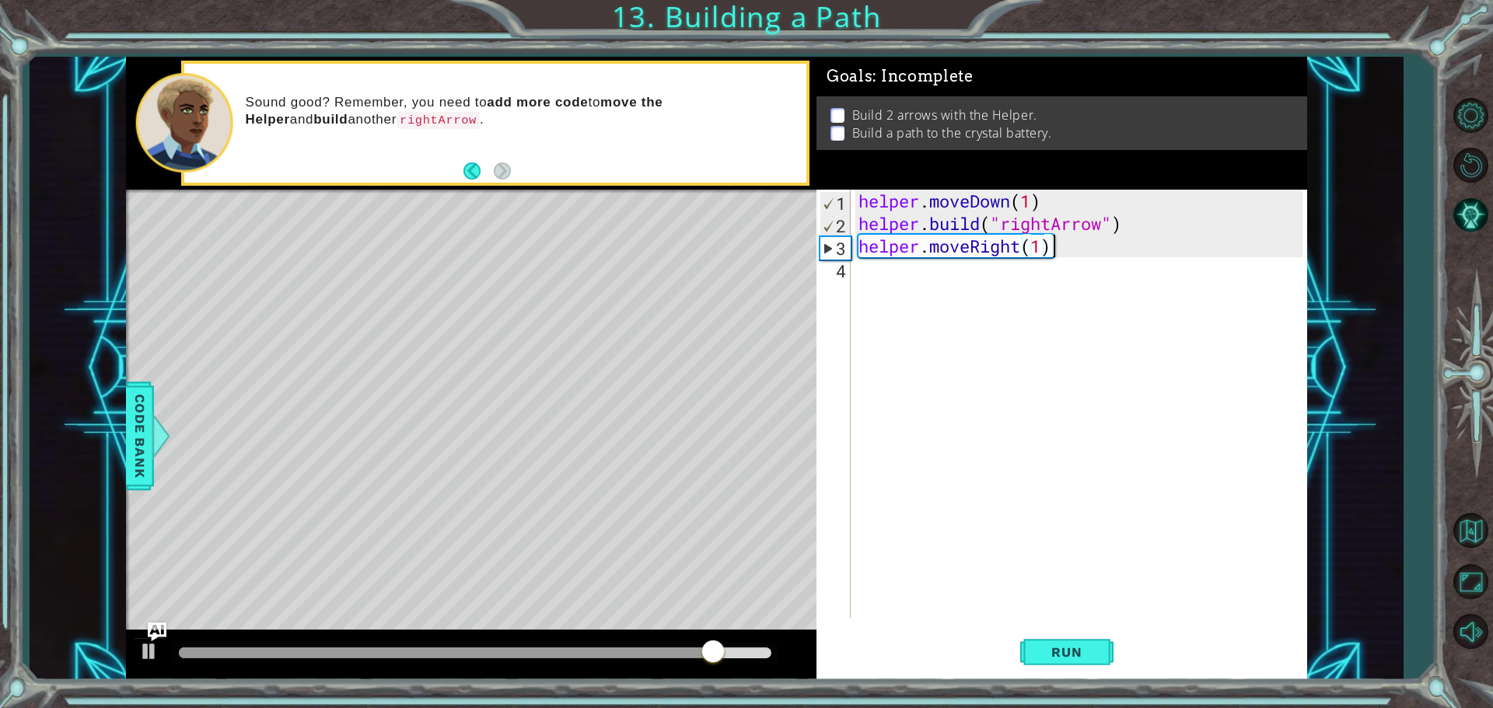
click at [1065, 252] on div "helper . moveDown ( 1 ) helper . build ( "rightArrow" ) helper . moveRight ( 1 )" at bounding box center [1082, 427] width 455 height 474
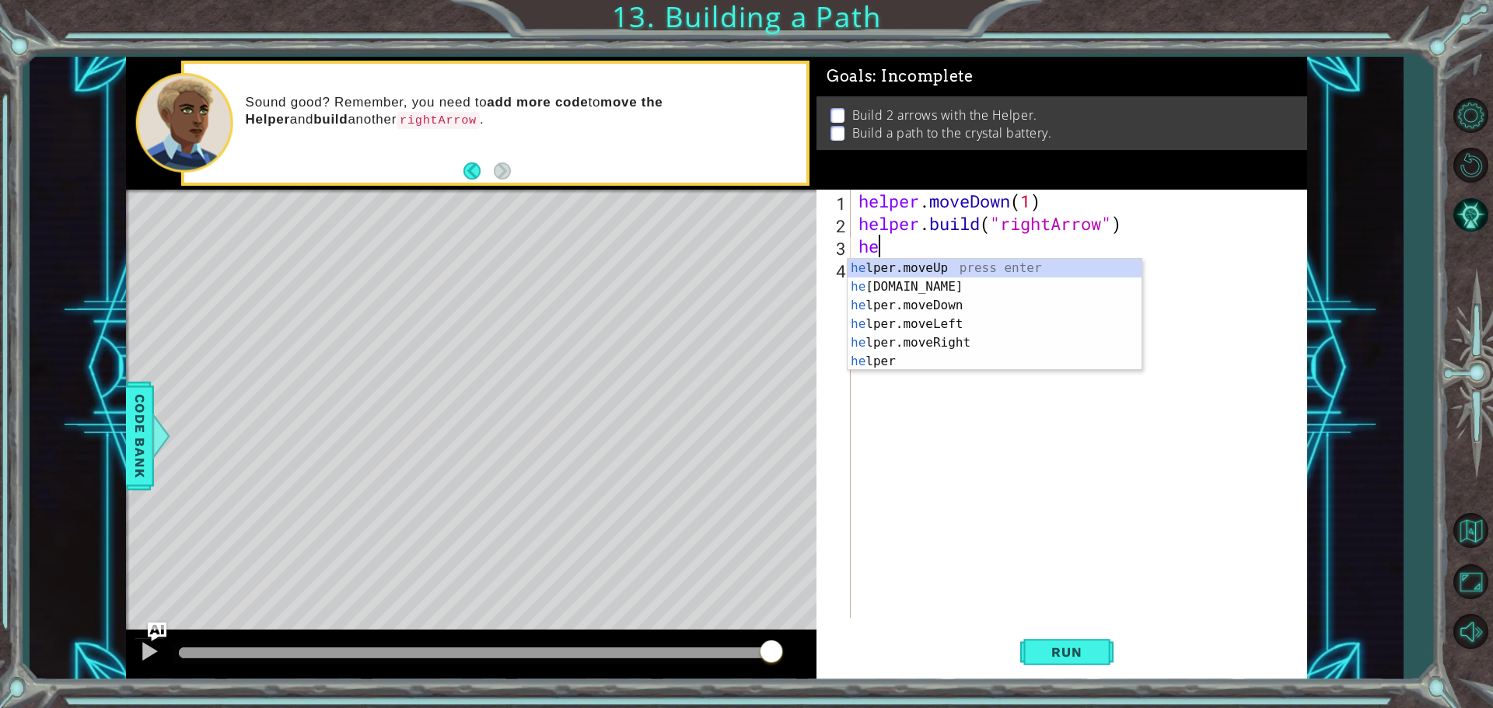
type textarea "h"
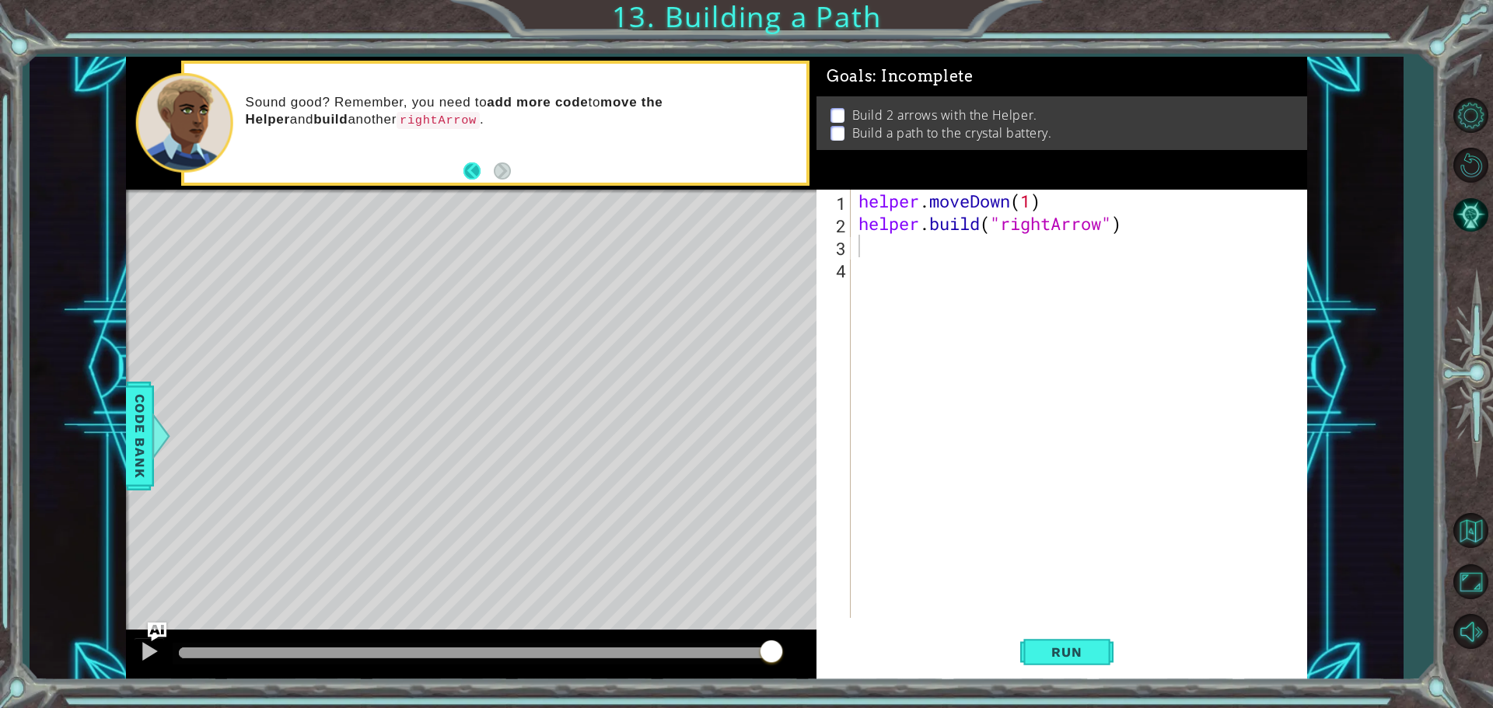
click at [463, 165] on button "Back" at bounding box center [478, 171] width 30 height 17
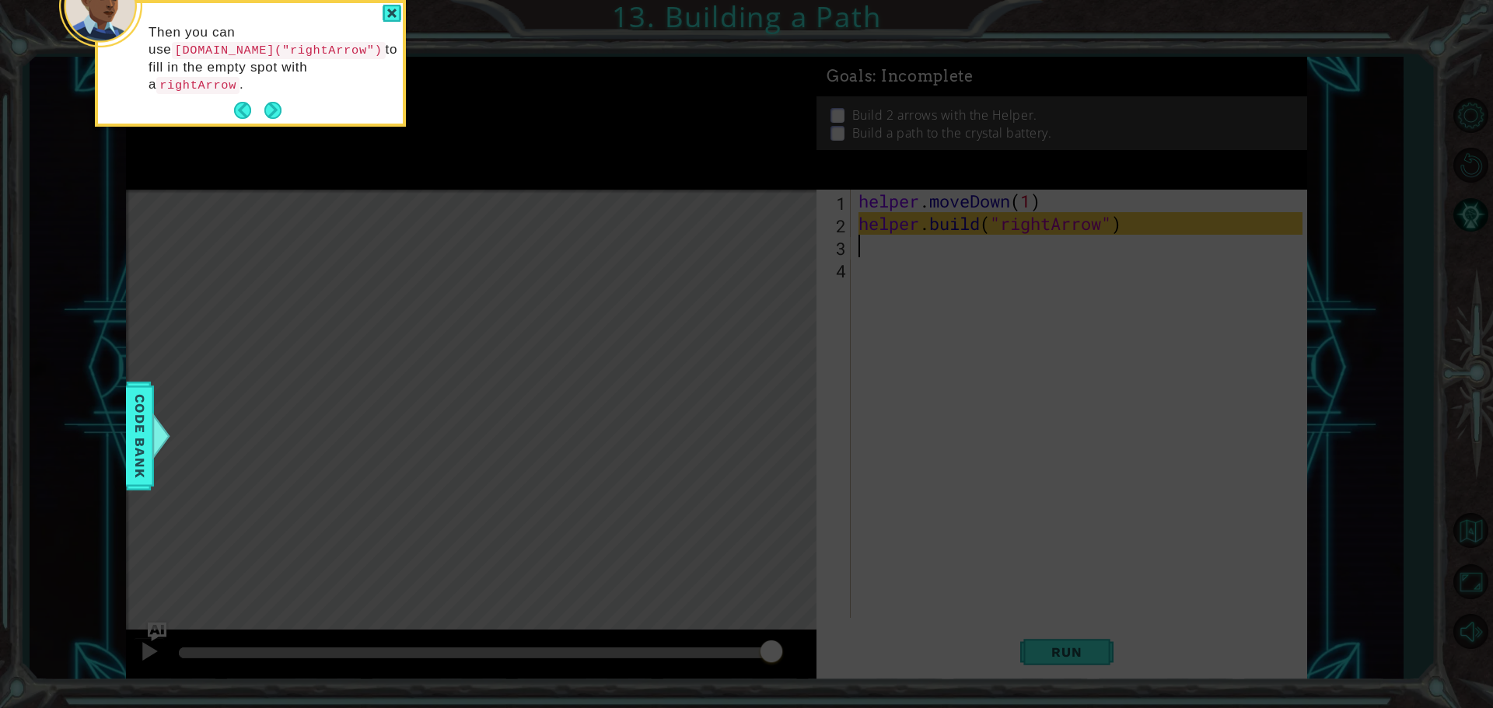
click at [272, 77] on div "Then you can use [DOMAIN_NAME]("rightArrow") to fill in the empty spot with a r…" at bounding box center [250, 63] width 305 height 121
click at [265, 55] on code "[DOMAIN_NAME]("rightArrow")" at bounding box center [279, 50] width 214 height 17
click at [281, 102] on button "Next" at bounding box center [272, 110] width 17 height 17
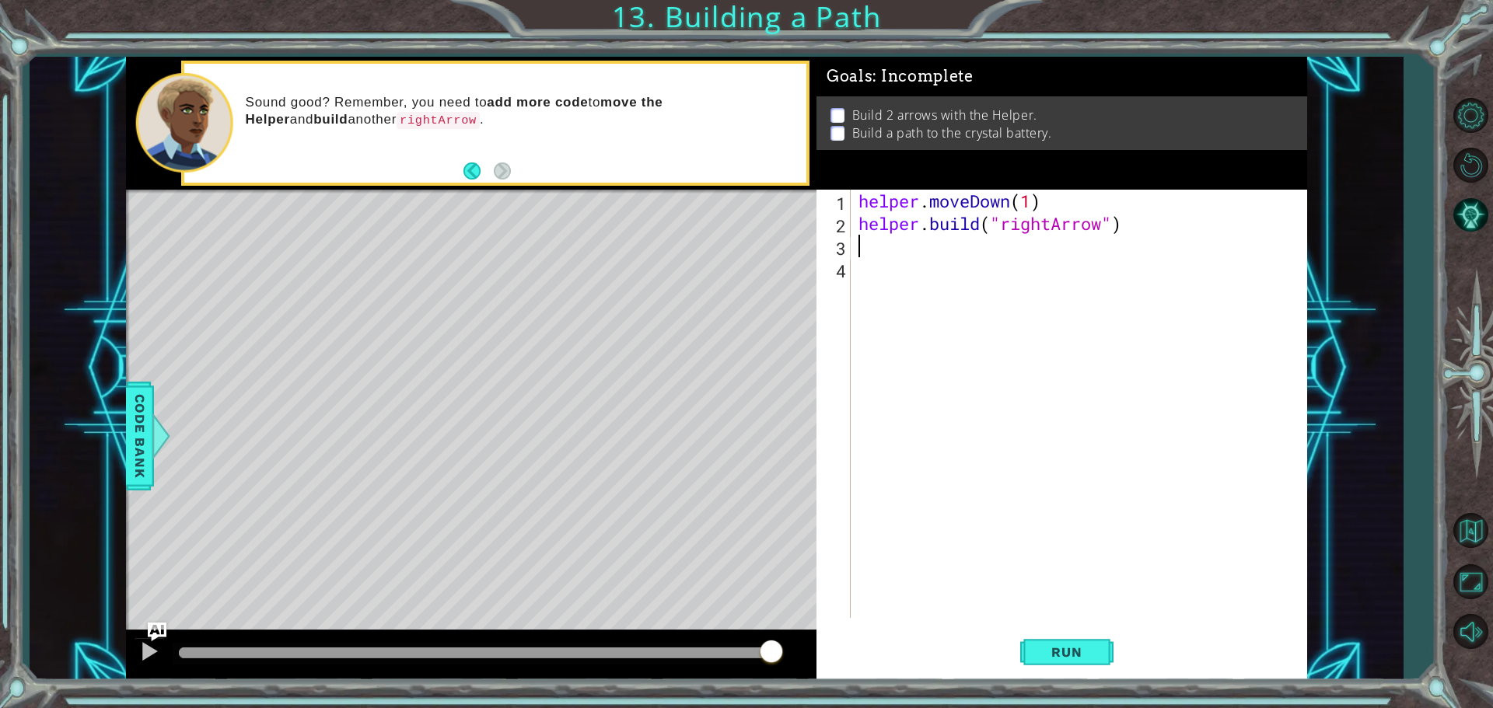
click at [285, 98] on p "Sound good? Remember, you need to add more code to move the Helper and build an…" at bounding box center [521, 111] width 551 height 35
click at [870, 245] on div "helper . moveDown ( 1 ) helper . build ( "rightArrow" )" at bounding box center [1082, 427] width 455 height 474
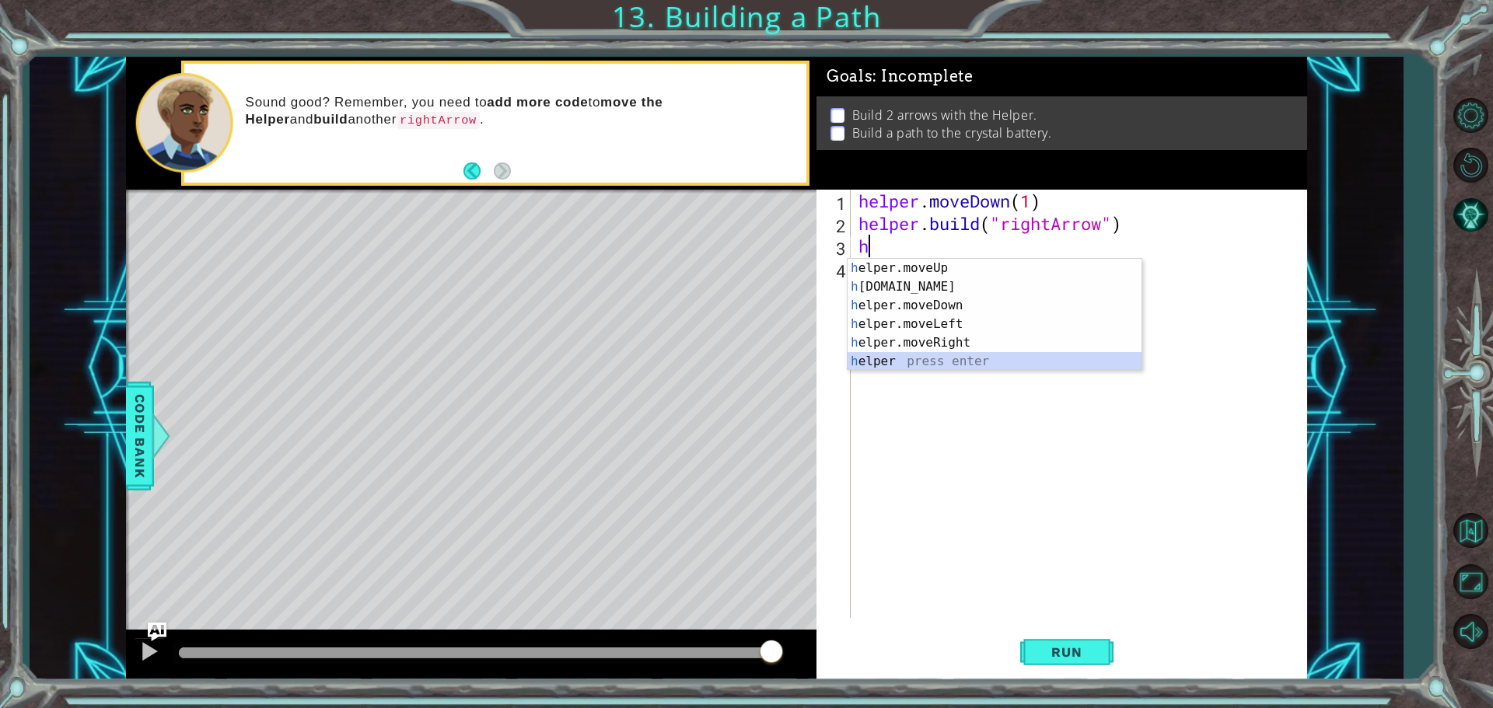
click at [884, 362] on div "h elper.moveUp press enter h [DOMAIN_NAME] press enter h elper.moveDown press e…" at bounding box center [995, 333] width 294 height 149
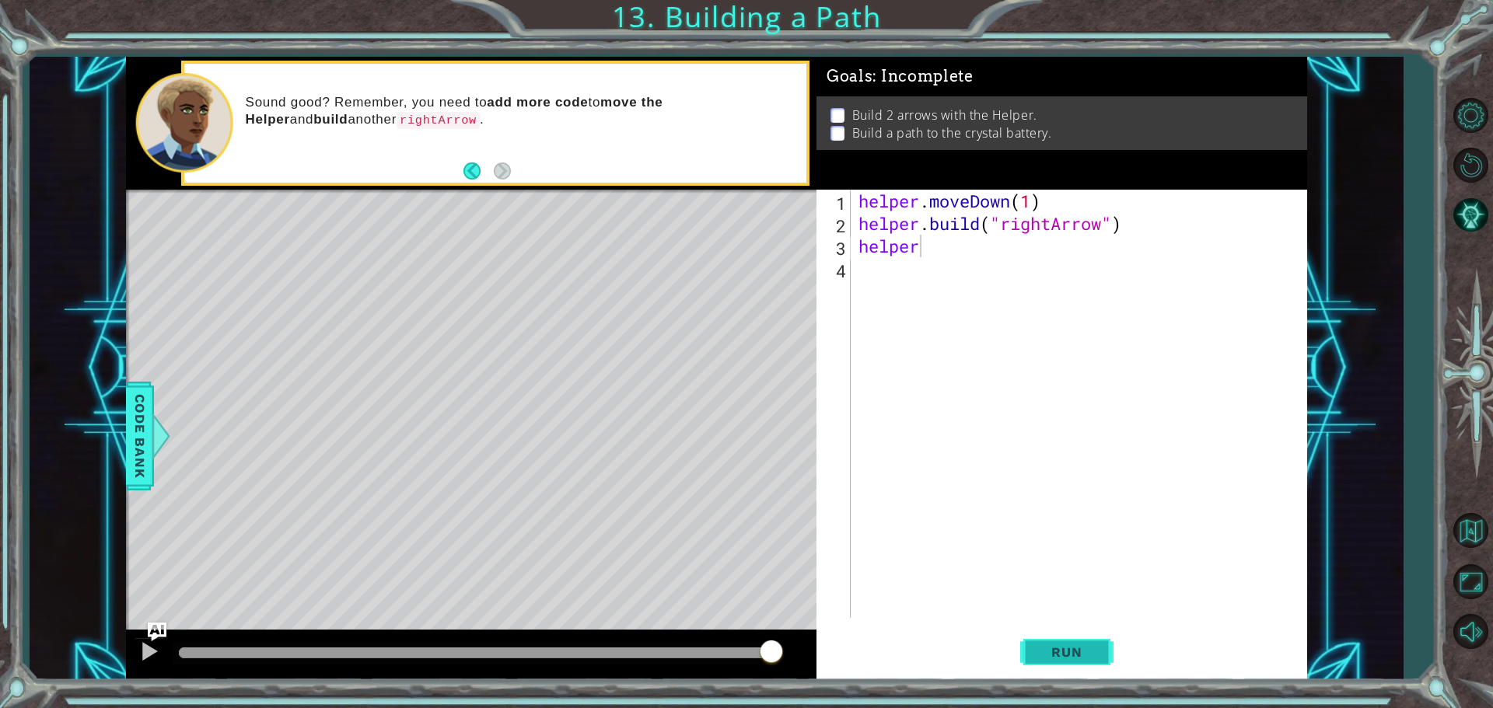
click at [1047, 643] on button "Run" at bounding box center [1066, 652] width 93 height 49
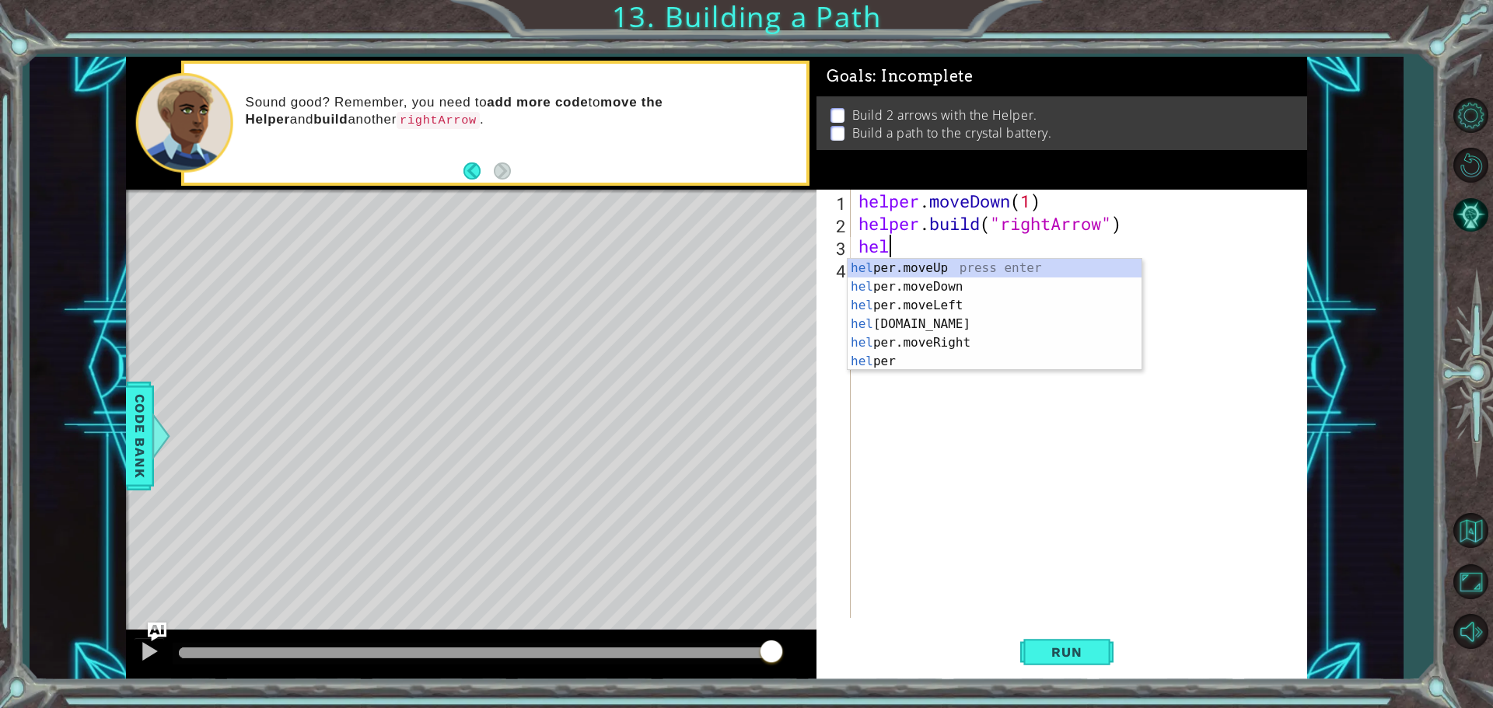
type textarea "h"
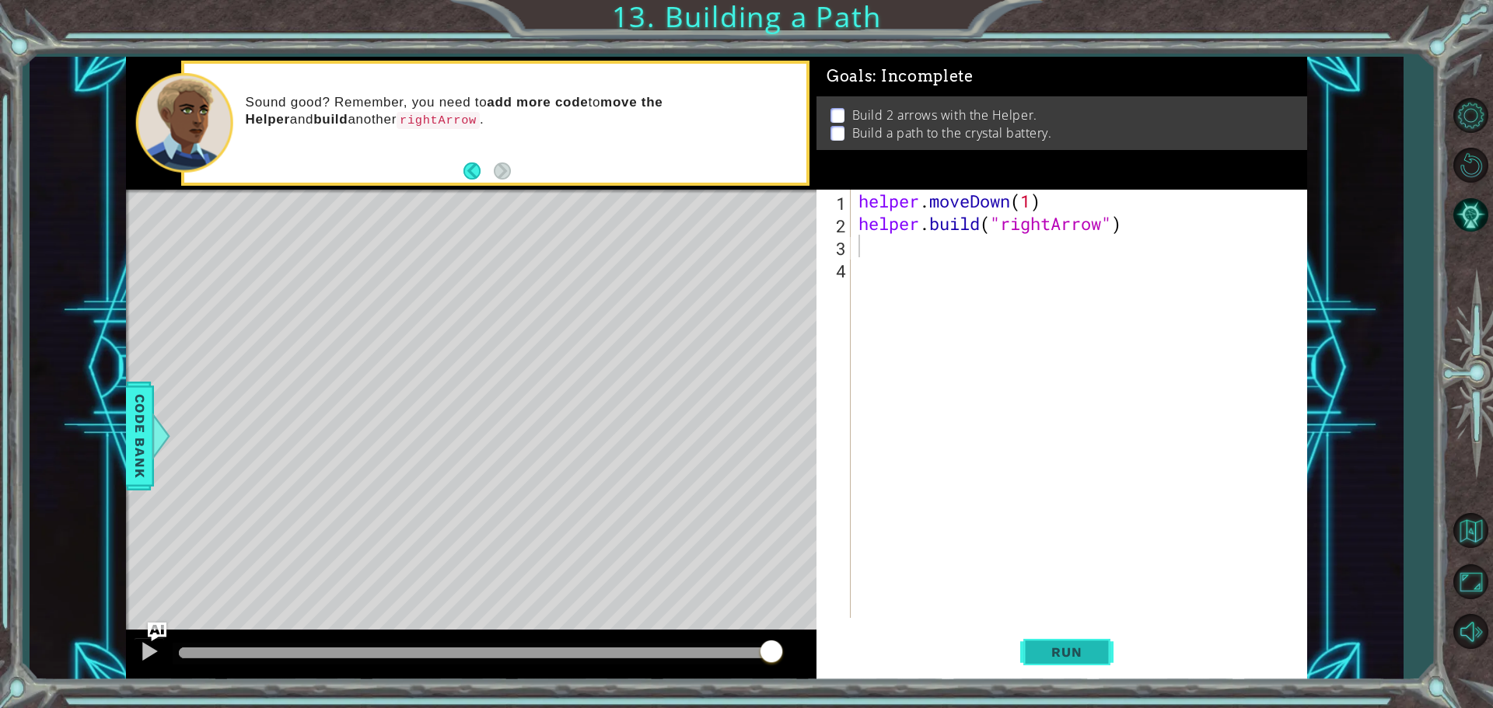
click at [1060, 652] on span "Run" at bounding box center [1066, 653] width 61 height 16
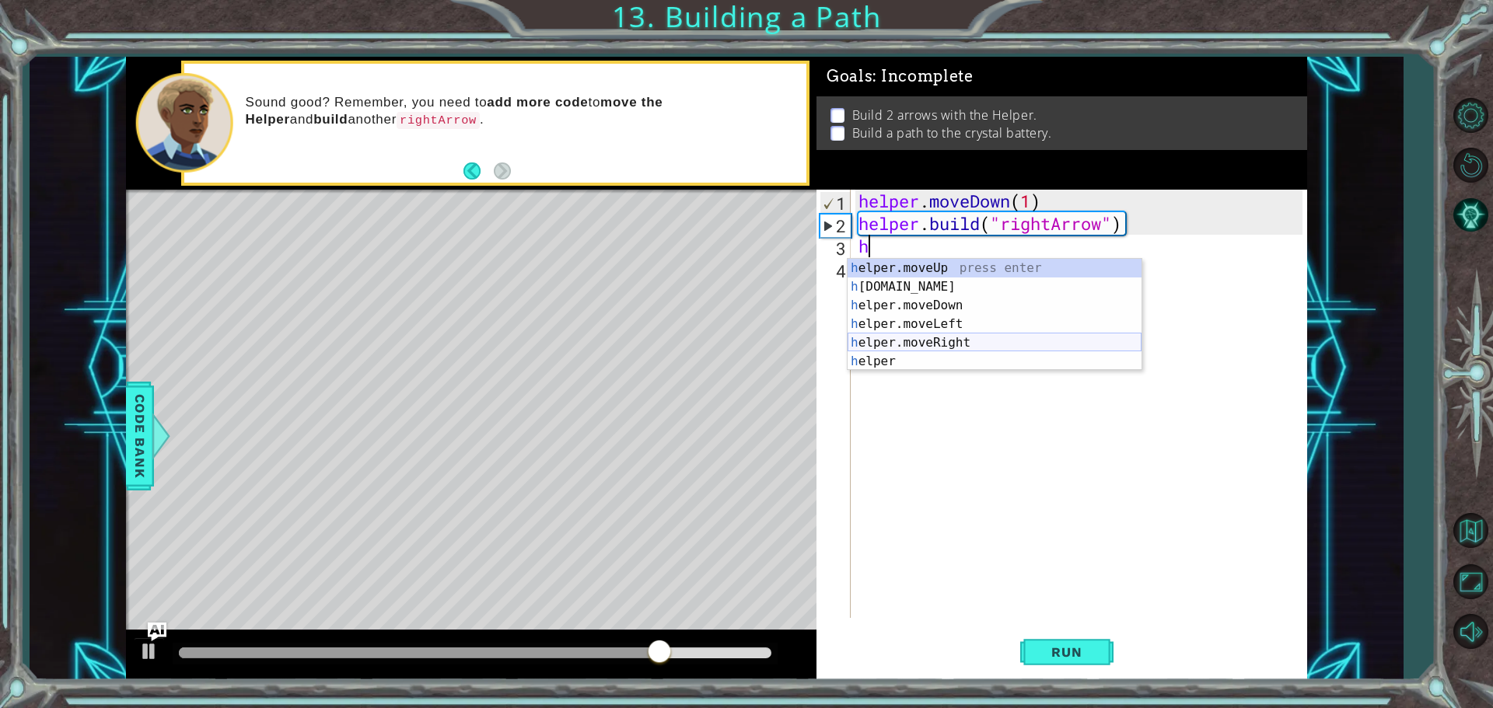
click at [898, 341] on div "h elper.moveUp press enter h [DOMAIN_NAME] press enter h elper.moveDown press e…" at bounding box center [995, 333] width 294 height 149
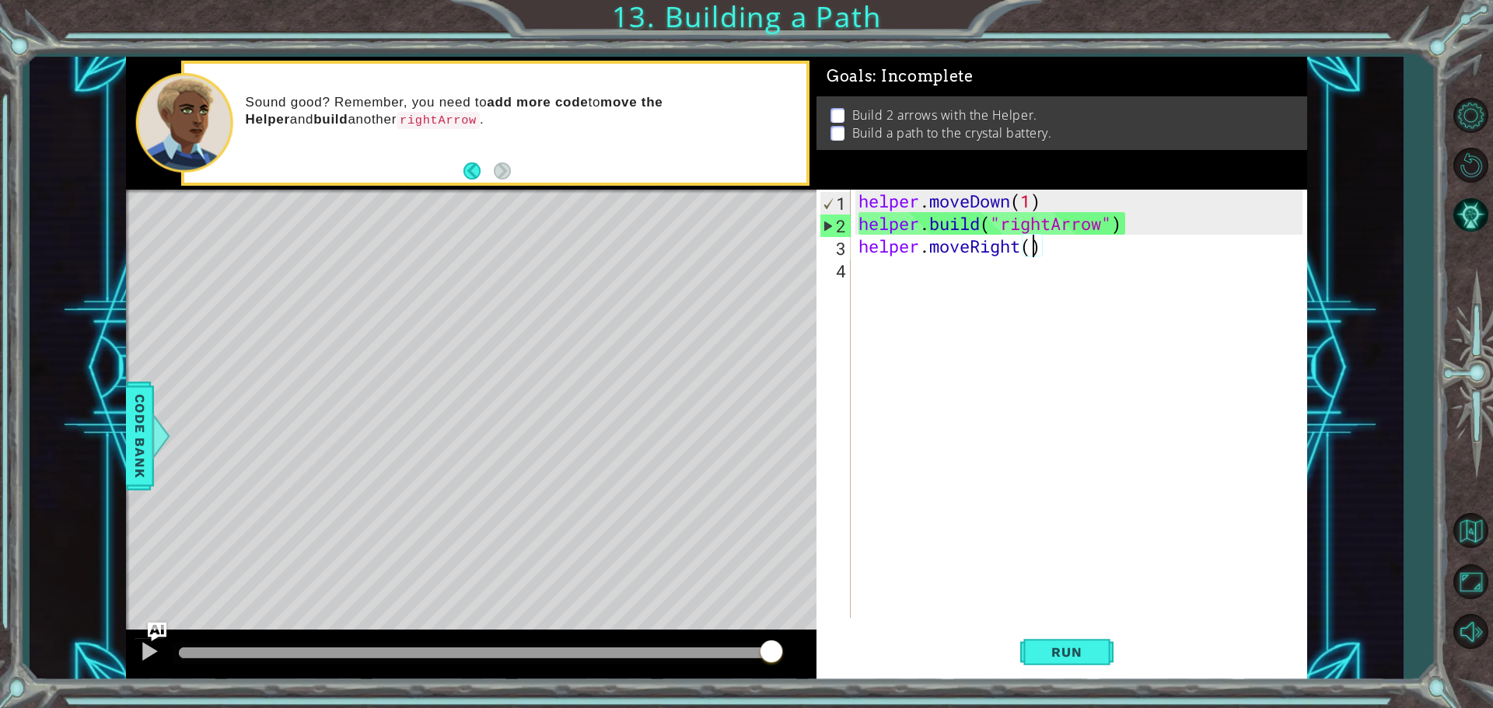
scroll to position [0, 8]
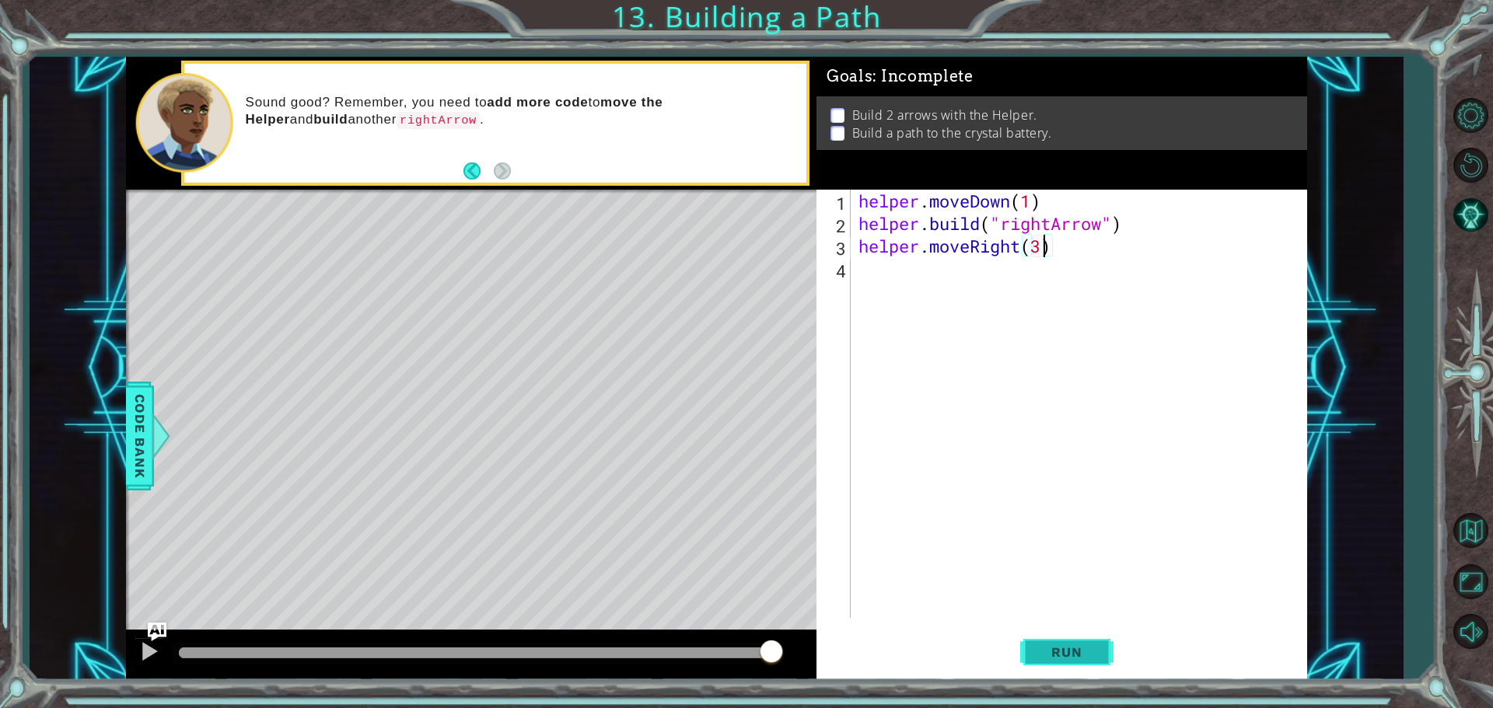
type textarea "helper.moveRight(3)"
click at [1071, 644] on button "Run" at bounding box center [1066, 652] width 93 height 49
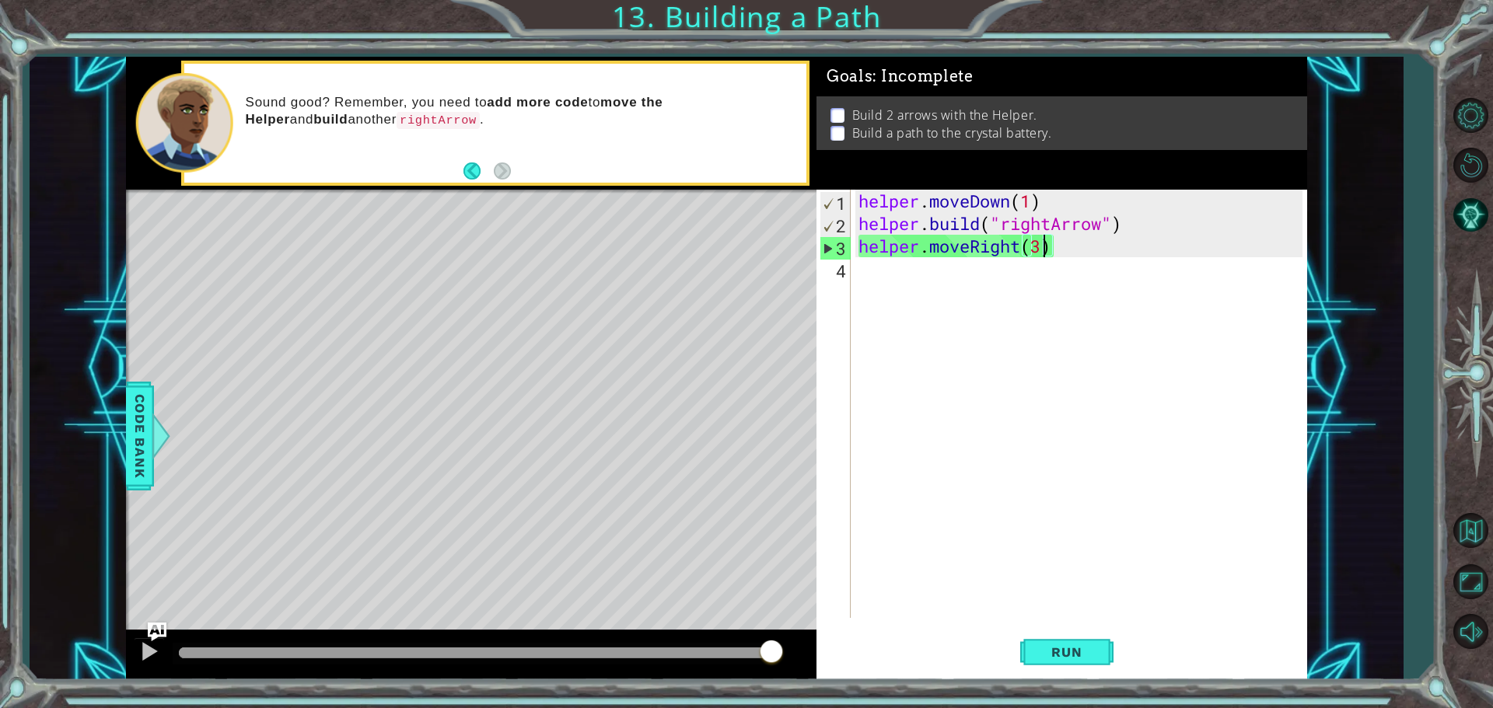
drag, startPoint x: 763, startPoint y: 653, endPoint x: 800, endPoint y: 658, distance: 37.6
click at [800, 658] on div at bounding box center [471, 656] width 690 height 50
drag, startPoint x: 1047, startPoint y: 650, endPoint x: 1039, endPoint y: 645, distance: 9.5
click at [1044, 650] on span "Run" at bounding box center [1066, 653] width 61 height 16
click at [876, 276] on div "helper . moveDown ( 1 ) helper . build ( "rightArrow" ) helper . moveRight ( 3 )" at bounding box center [1082, 427] width 455 height 474
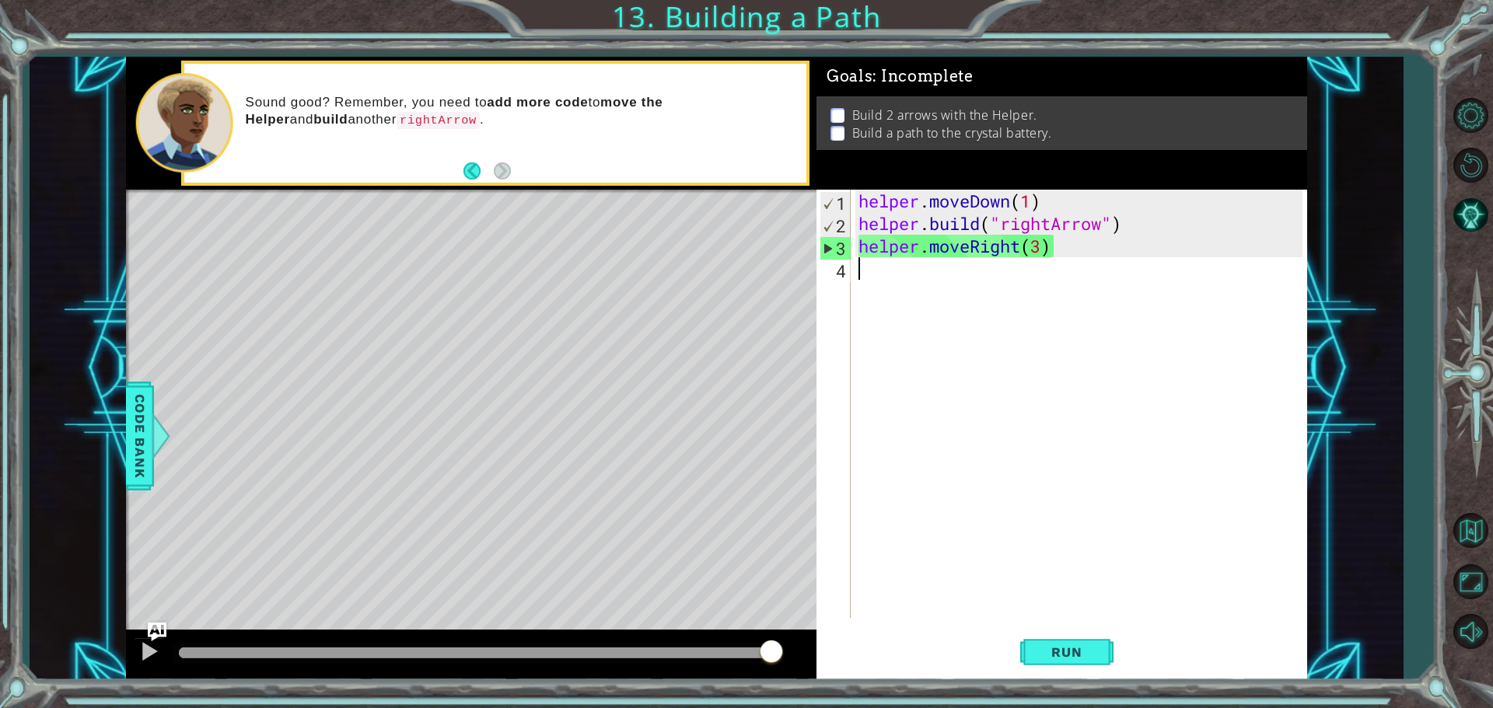
scroll to position [0, 0]
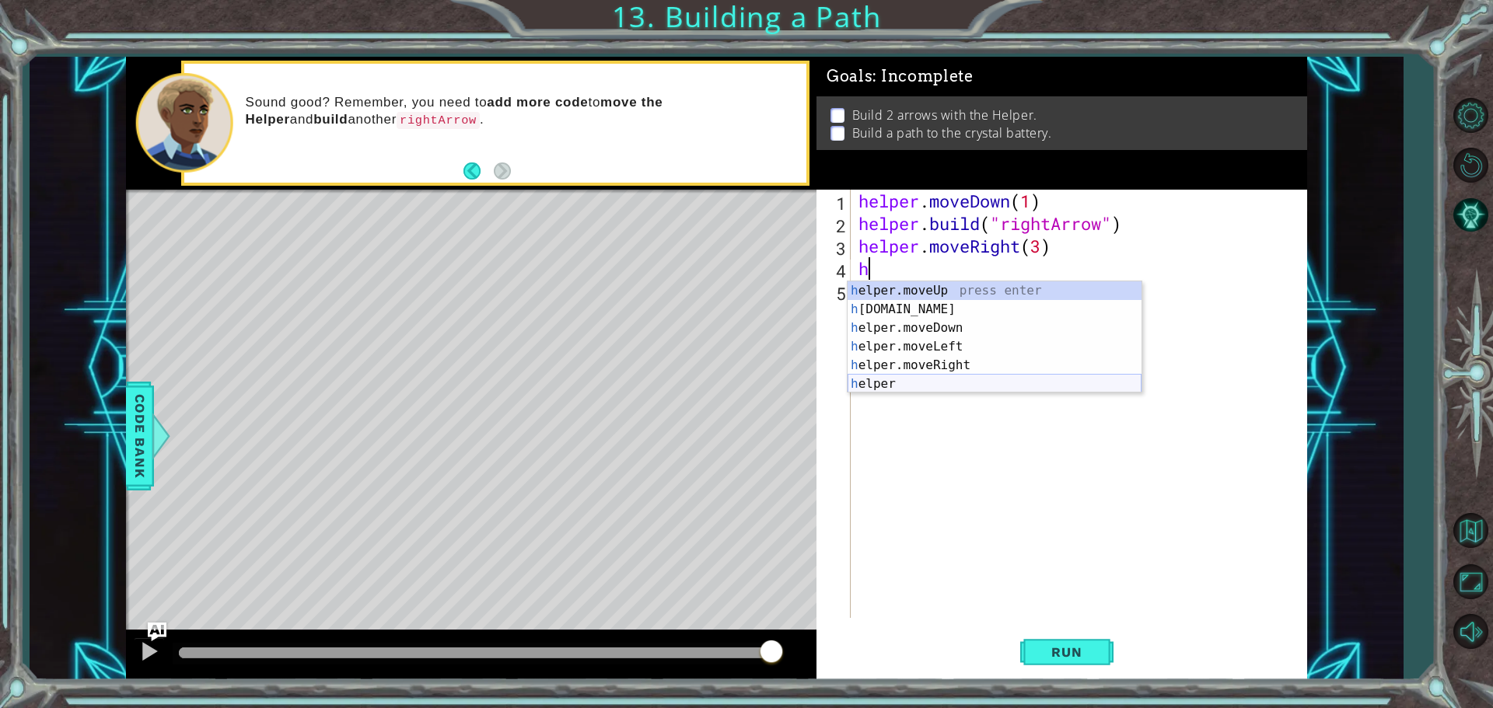
click at [879, 385] on div "h elper.moveUp press enter h [DOMAIN_NAME] press enter h elper.moveDown press e…" at bounding box center [995, 355] width 294 height 149
click at [950, 366] on div "helper. moveUp press enter helper. moveDown press enter helper. moveLeft press …" at bounding box center [995, 346] width 294 height 131
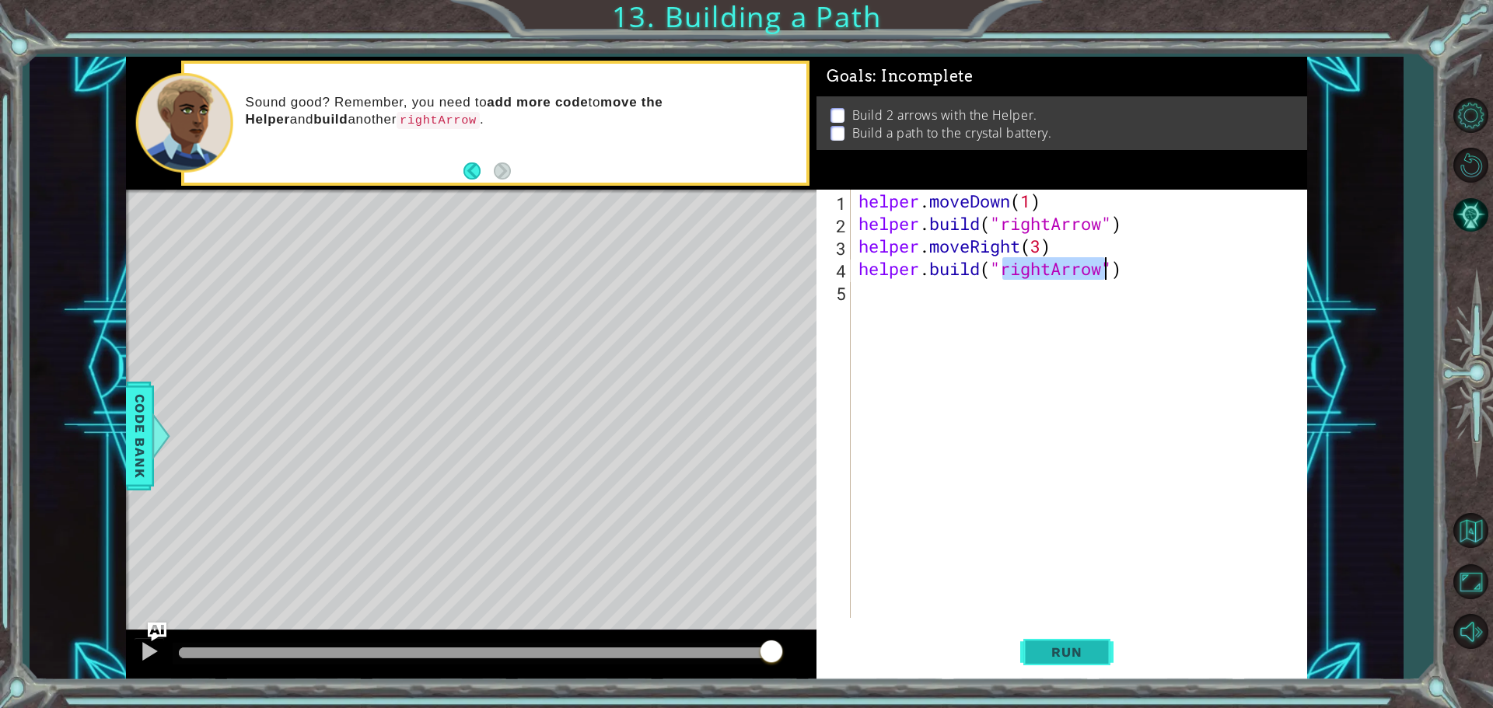
type textarea "[DOMAIN_NAME]("rightArrow")"
click at [1097, 652] on span "Run" at bounding box center [1066, 653] width 61 height 16
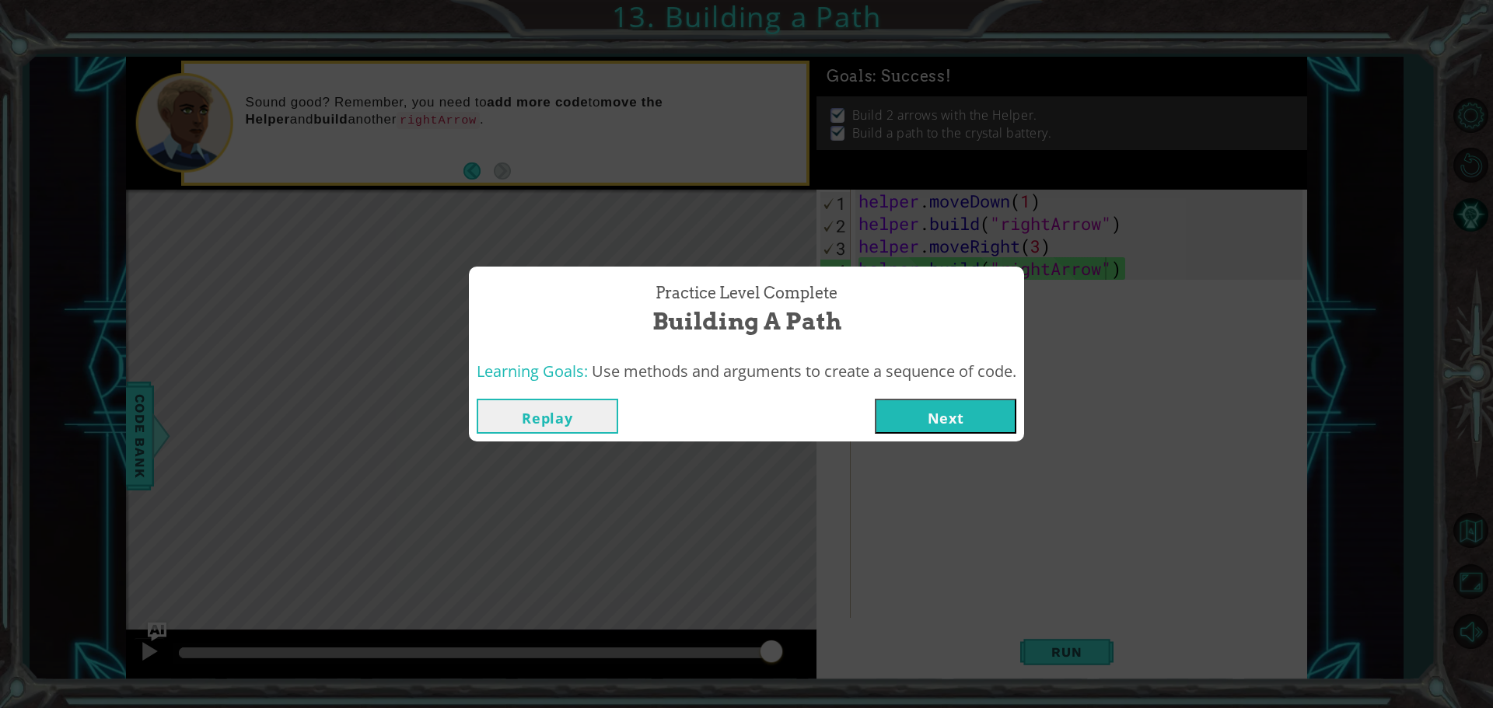
click at [993, 411] on button "Next" at bounding box center [946, 416] width 142 height 35
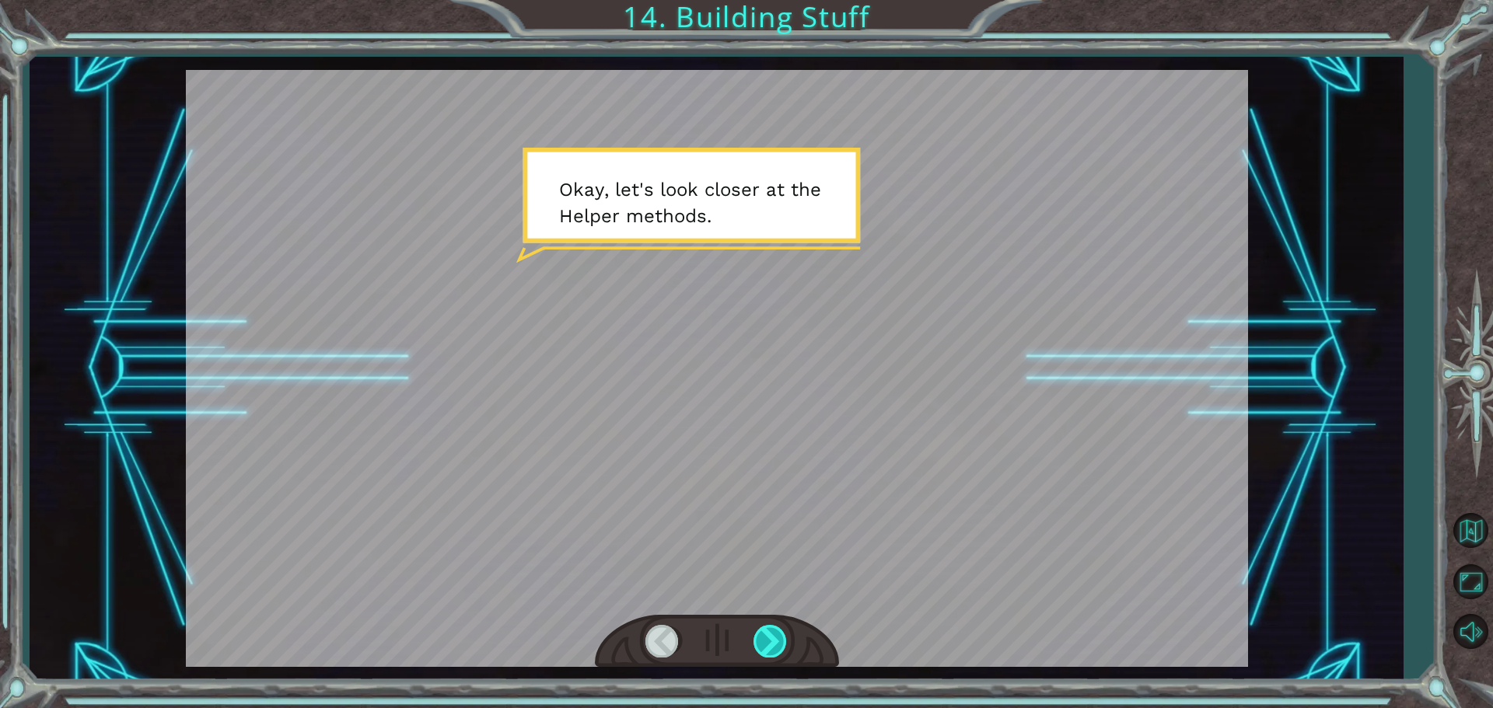
click at [777, 642] on div at bounding box center [770, 641] width 35 height 32
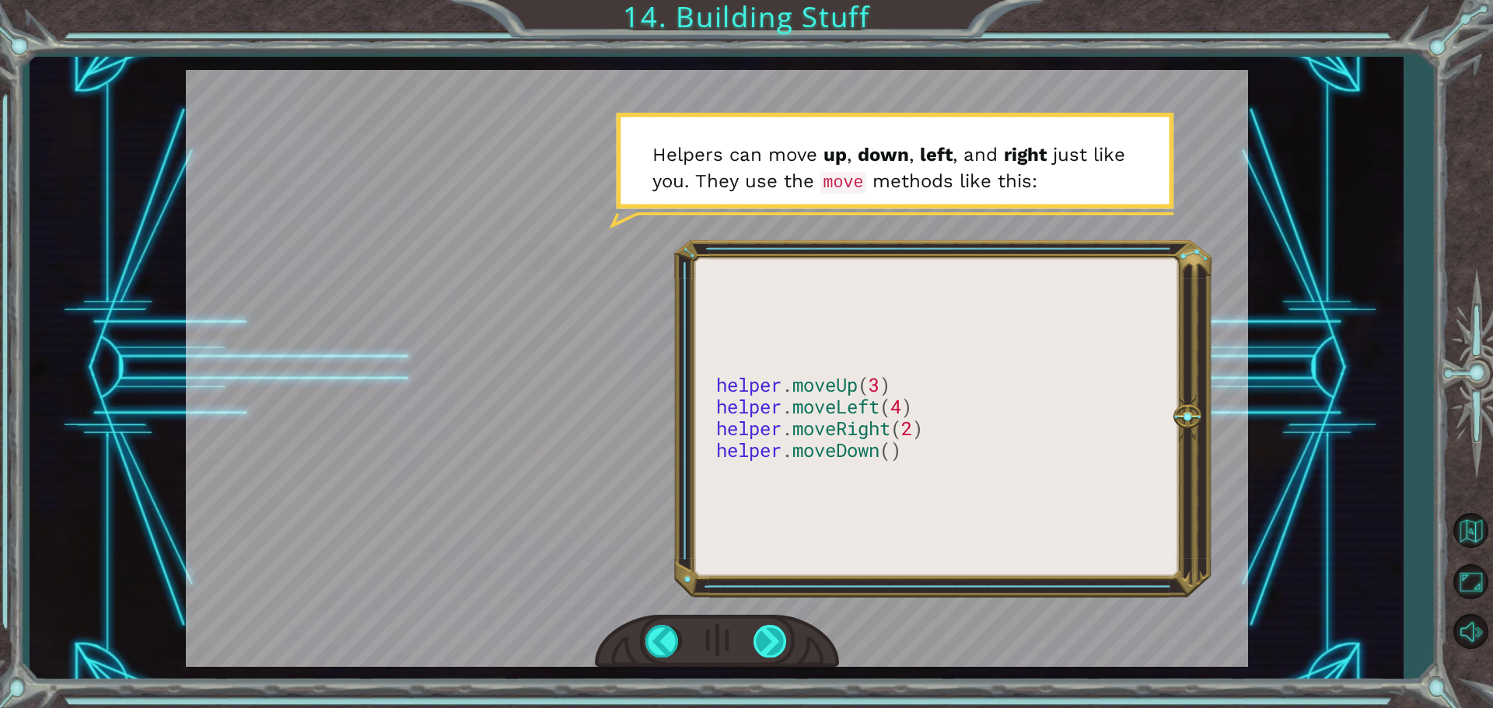
click at [764, 632] on div at bounding box center [770, 641] width 35 height 32
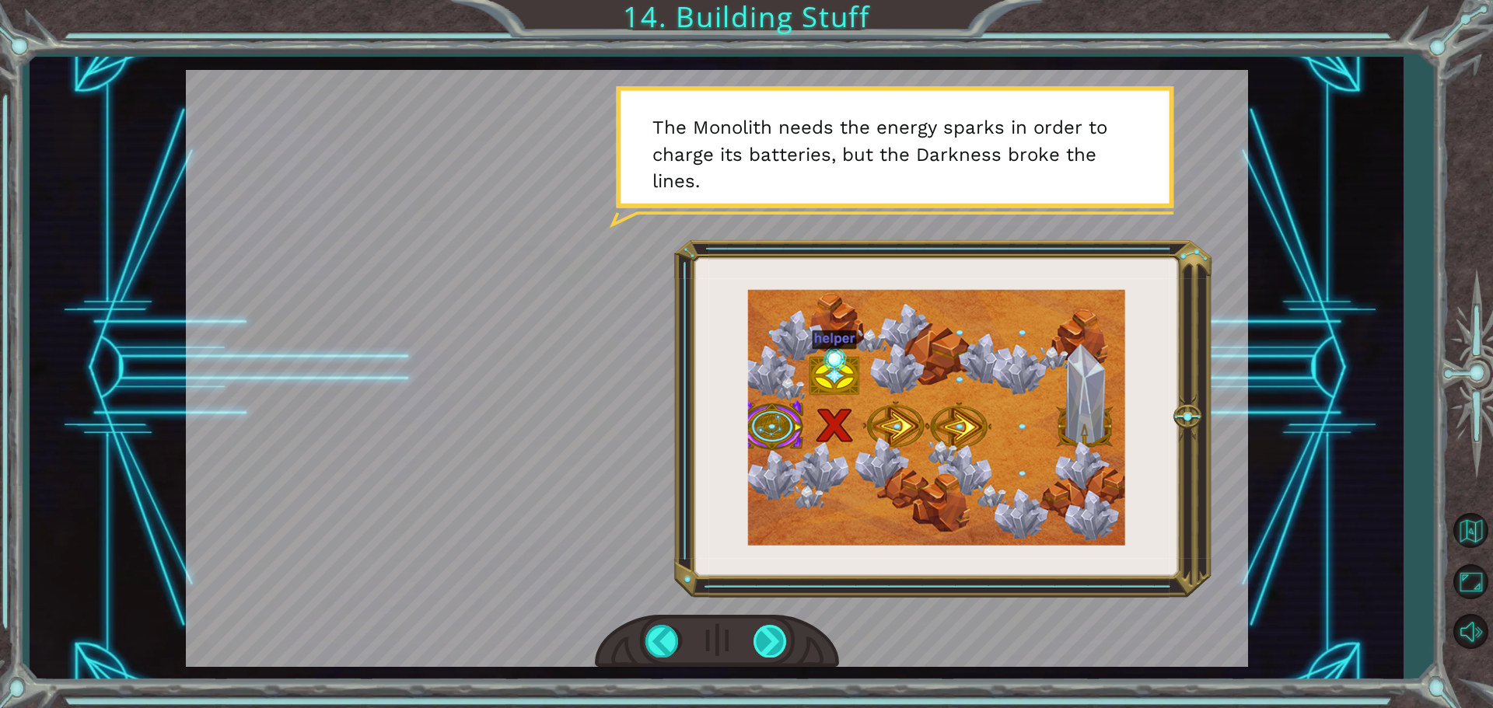
click at [771, 649] on div at bounding box center [770, 641] width 35 height 32
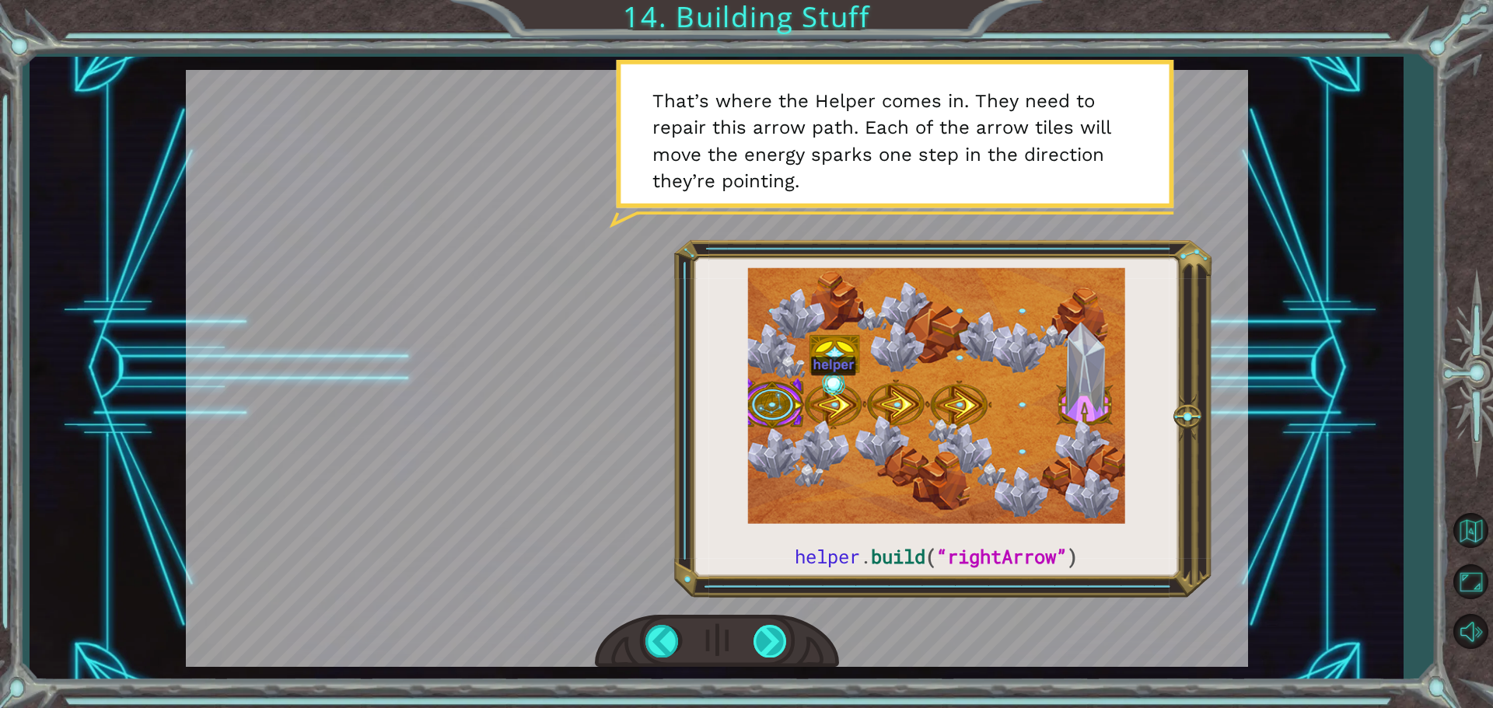
click at [771, 649] on div at bounding box center [770, 641] width 35 height 32
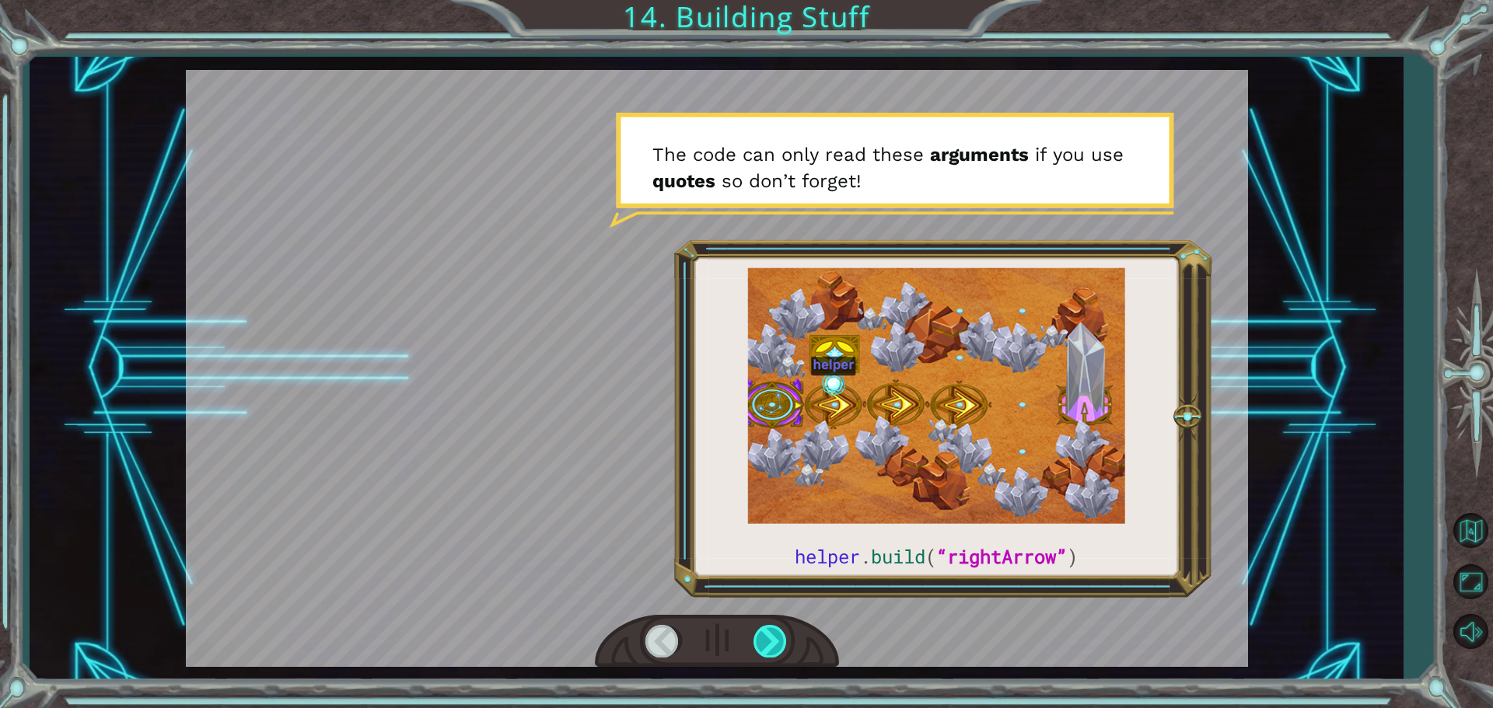
drag, startPoint x: 774, startPoint y: 655, endPoint x: 774, endPoint y: 646, distance: 8.6
click at [774, 649] on div at bounding box center [770, 641] width 35 height 32
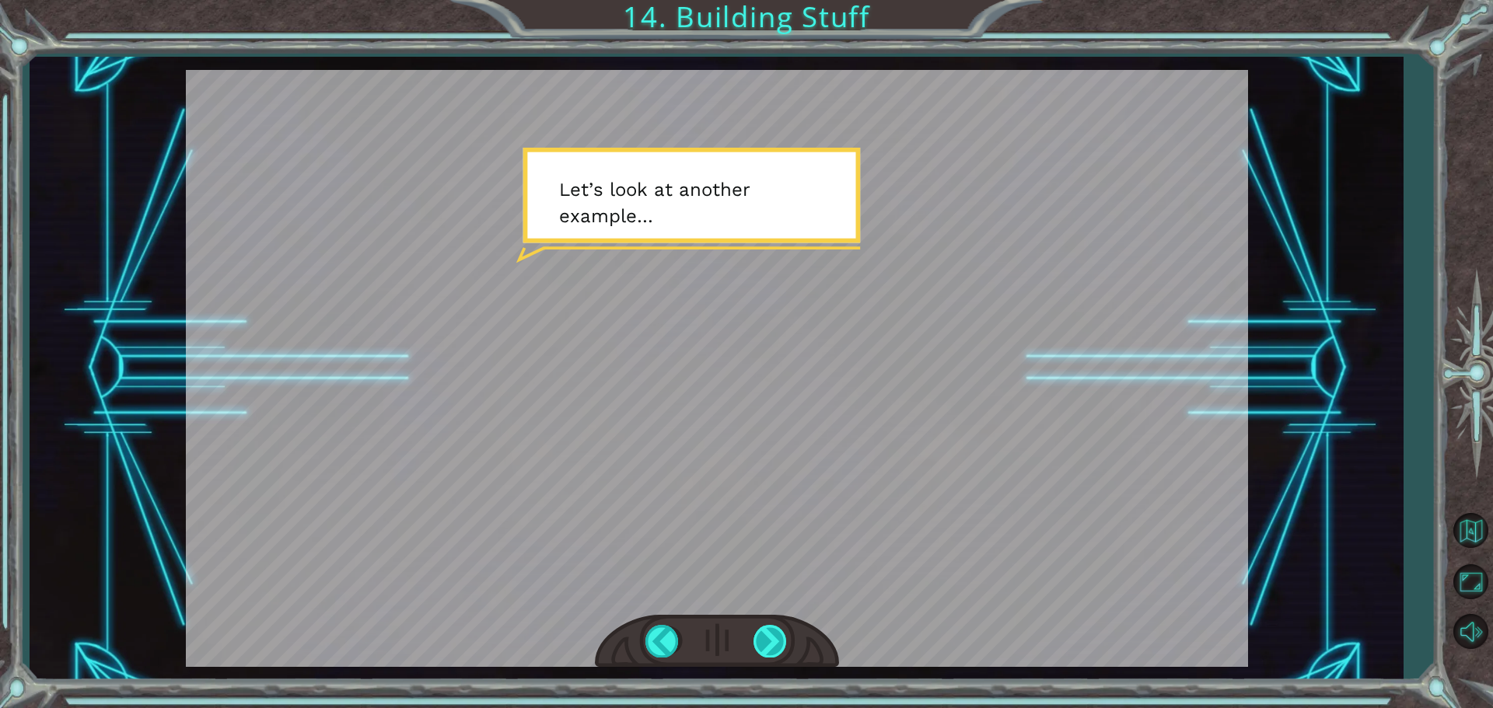
click at [774, 641] on div at bounding box center [770, 641] width 35 height 32
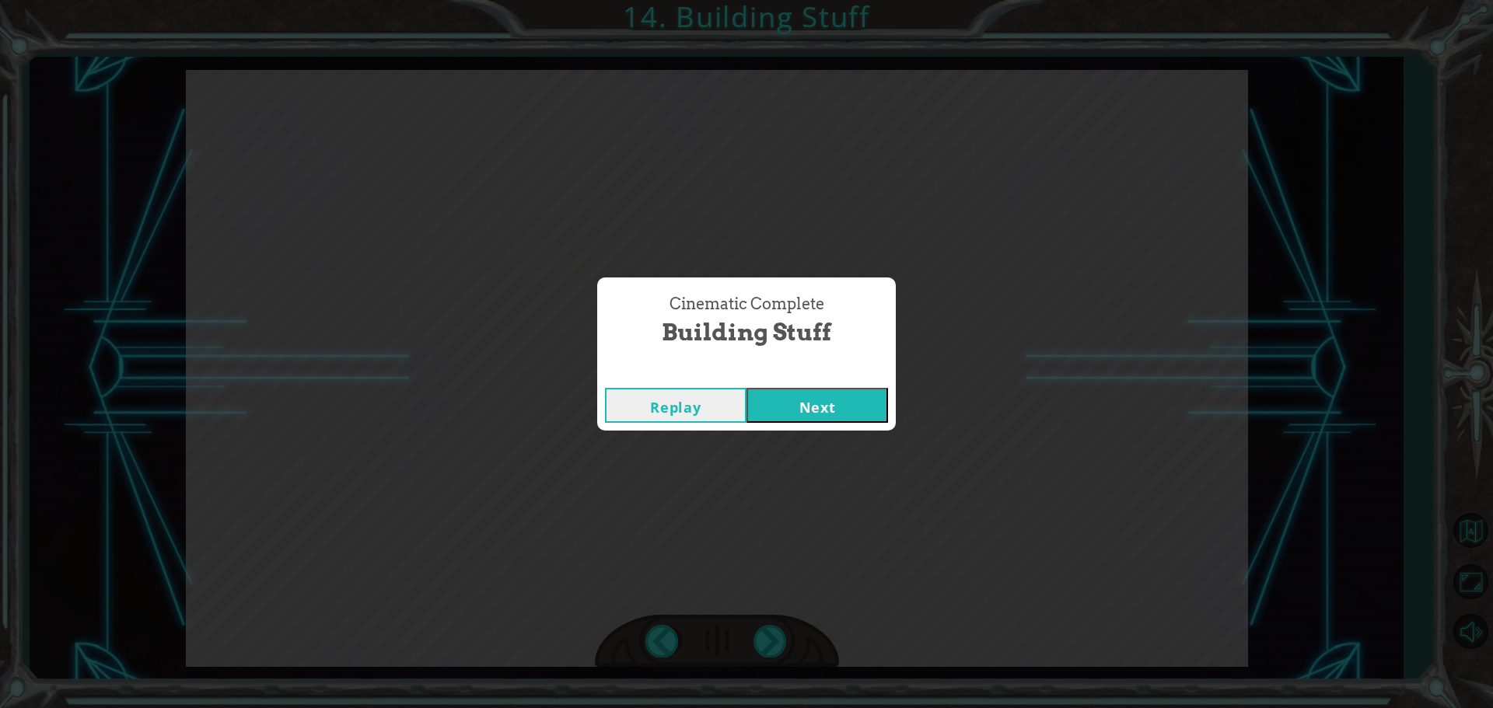
click at [780, 411] on button "Next" at bounding box center [817, 405] width 142 height 35
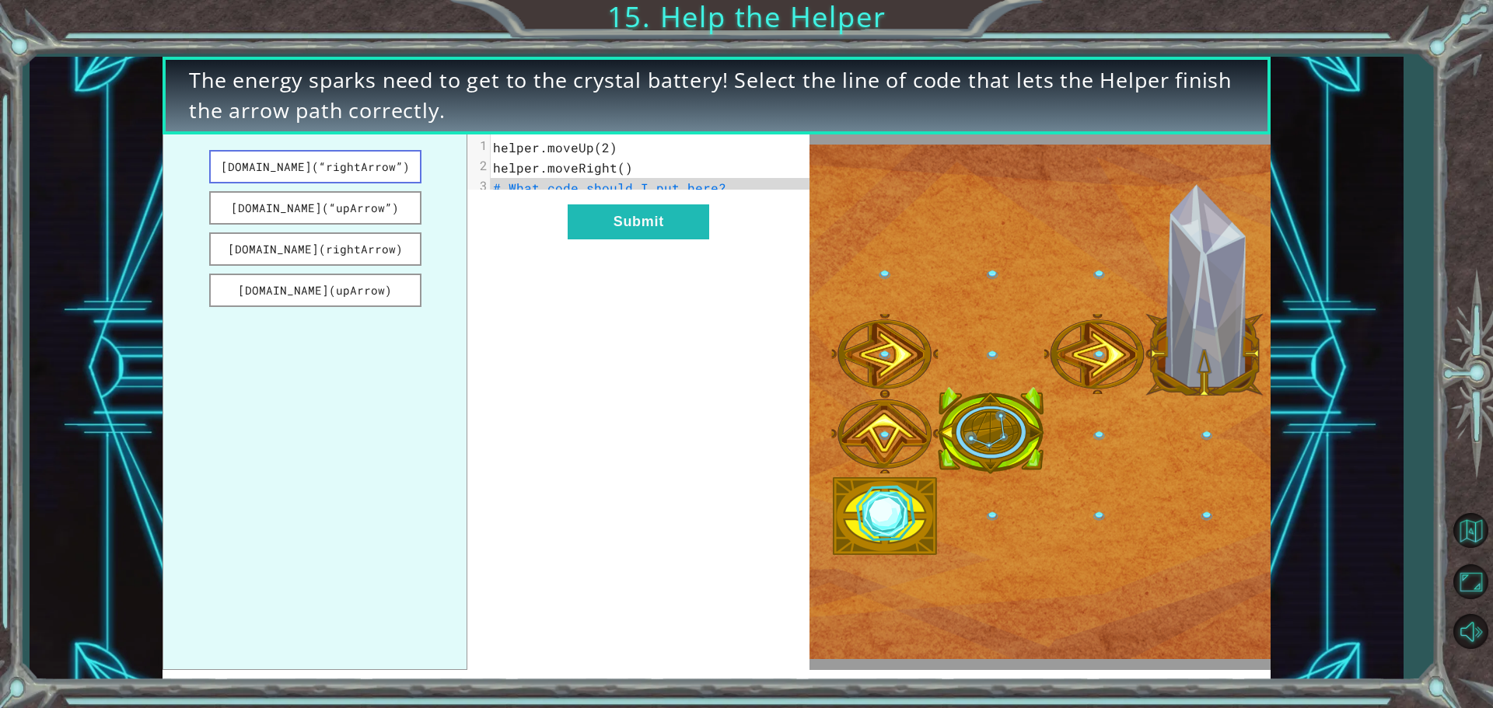
drag, startPoint x: 387, startPoint y: 166, endPoint x: 321, endPoint y: 173, distance: 66.4
click at [536, 177] on div "[DOMAIN_NAME](“rightArrow”) [DOMAIN_NAME](“upArrow”) [DOMAIN_NAME](rightArrow) …" at bounding box center [486, 403] width 647 height 536
click at [325, 173] on button "[DOMAIN_NAME](“rightArrow”)" at bounding box center [315, 166] width 212 height 33
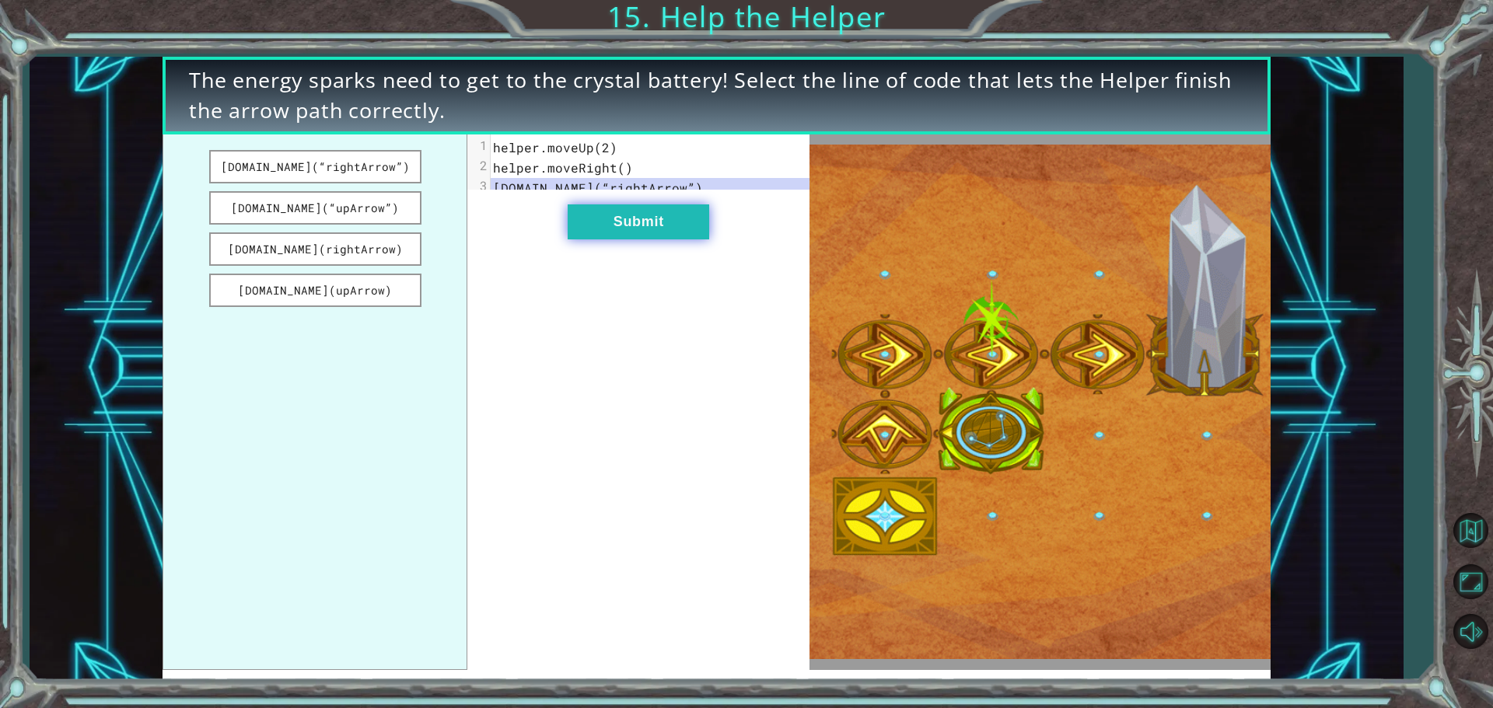
click at [592, 222] on button "Submit" at bounding box center [639, 222] width 142 height 35
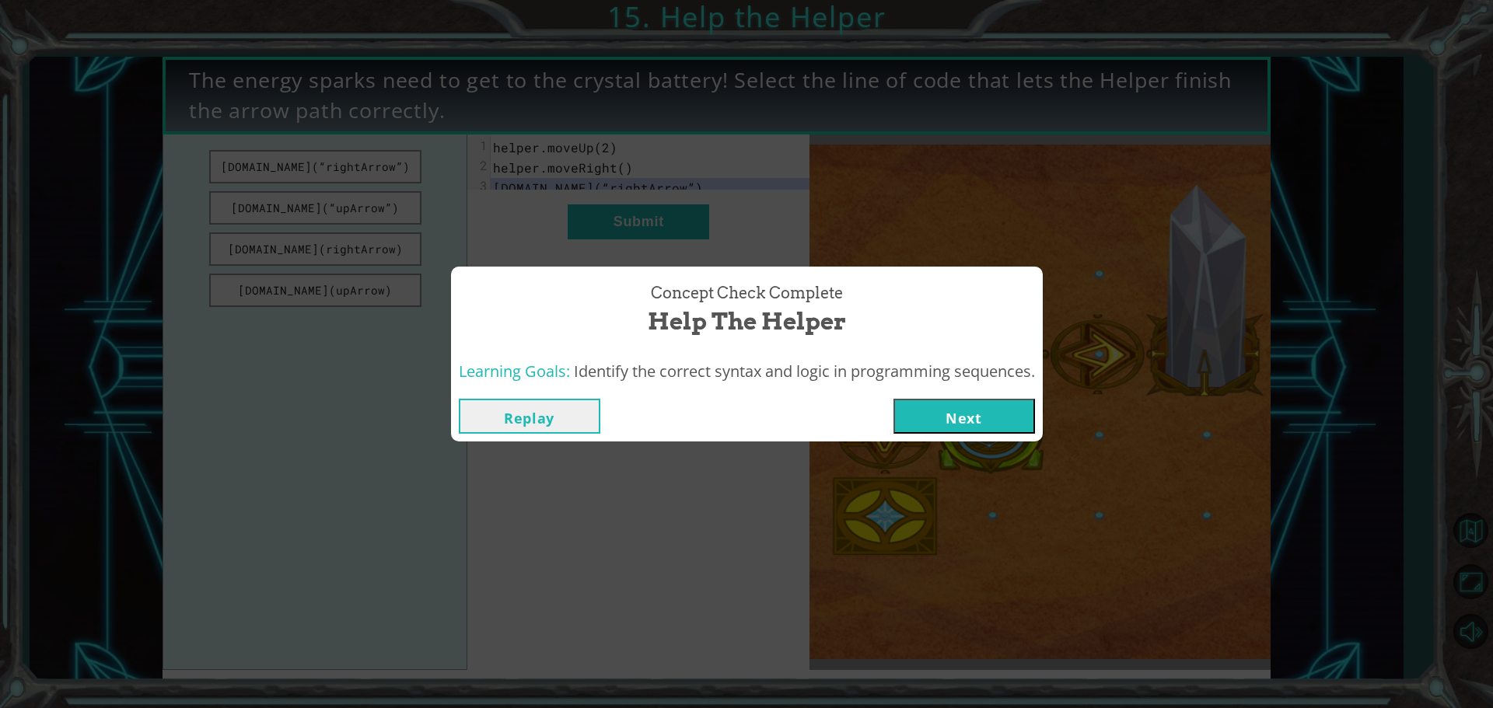
click at [1026, 411] on button "Next" at bounding box center [964, 416] width 142 height 35
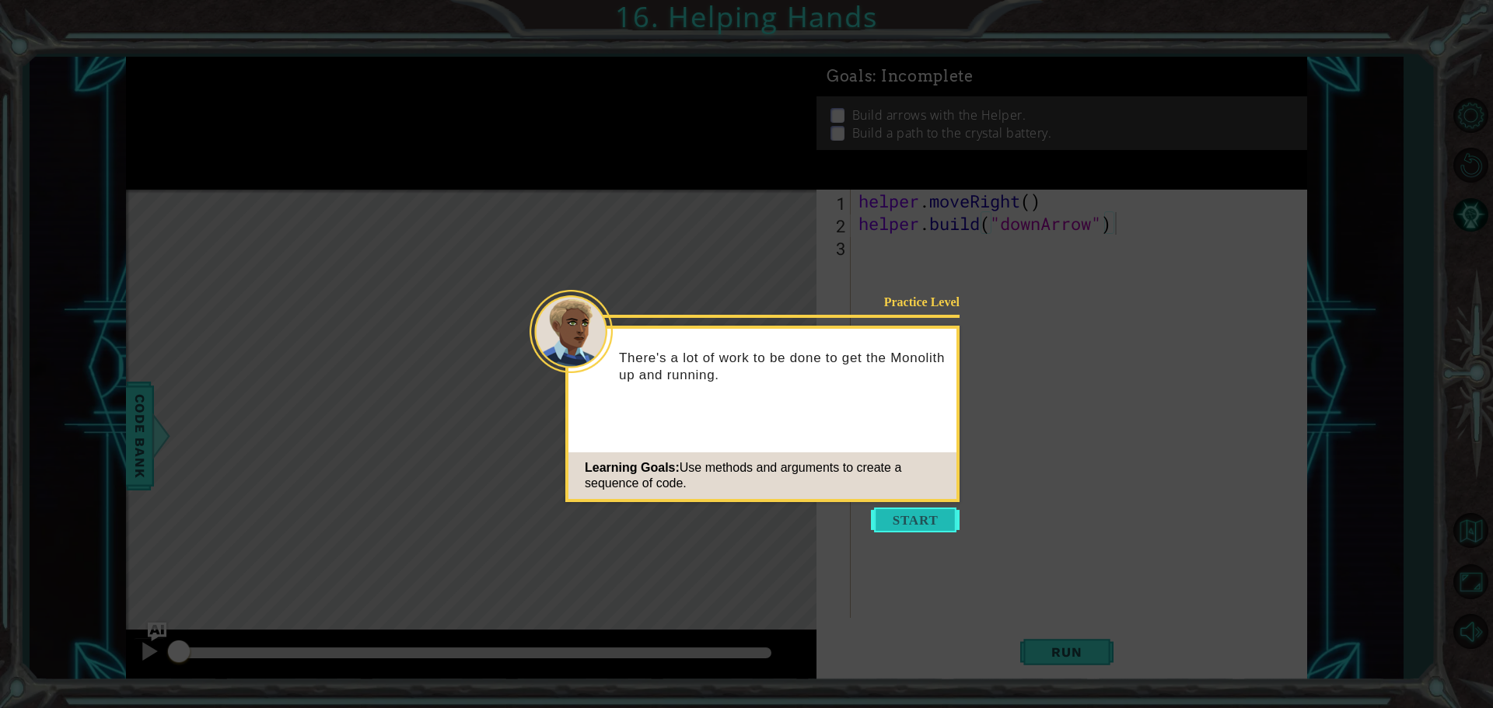
click at [950, 517] on button "Start" at bounding box center [915, 520] width 89 height 25
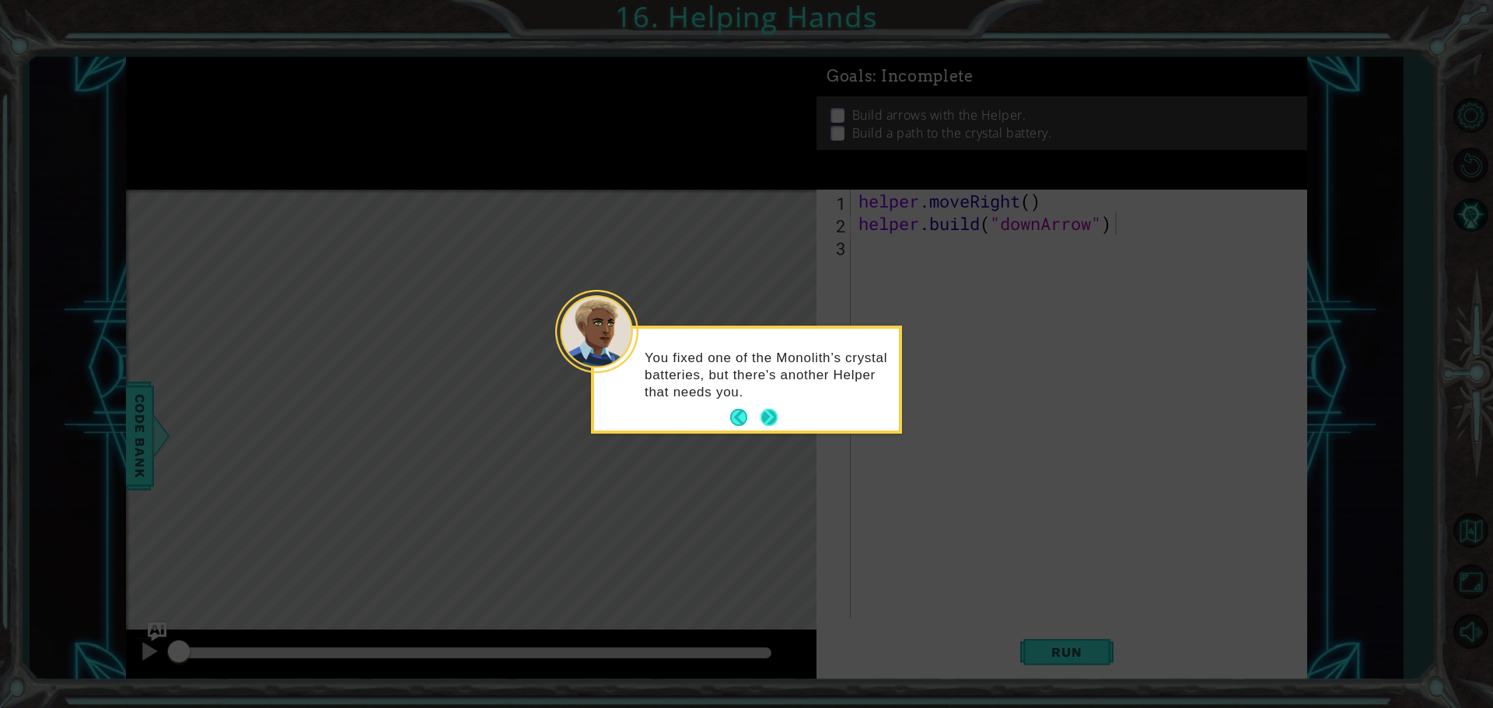
click at [772, 416] on button "Next" at bounding box center [768, 417] width 17 height 17
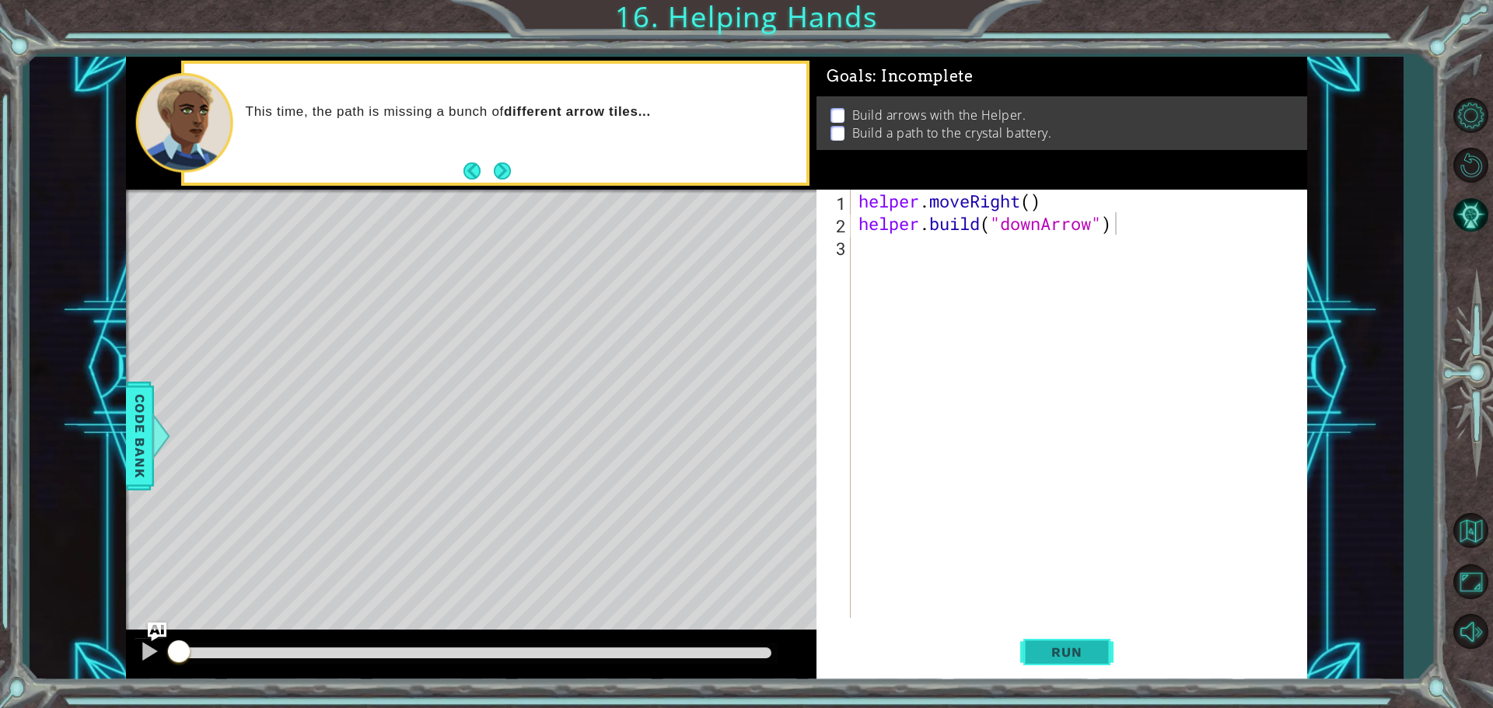
click at [1086, 659] on span "Run" at bounding box center [1066, 653] width 61 height 16
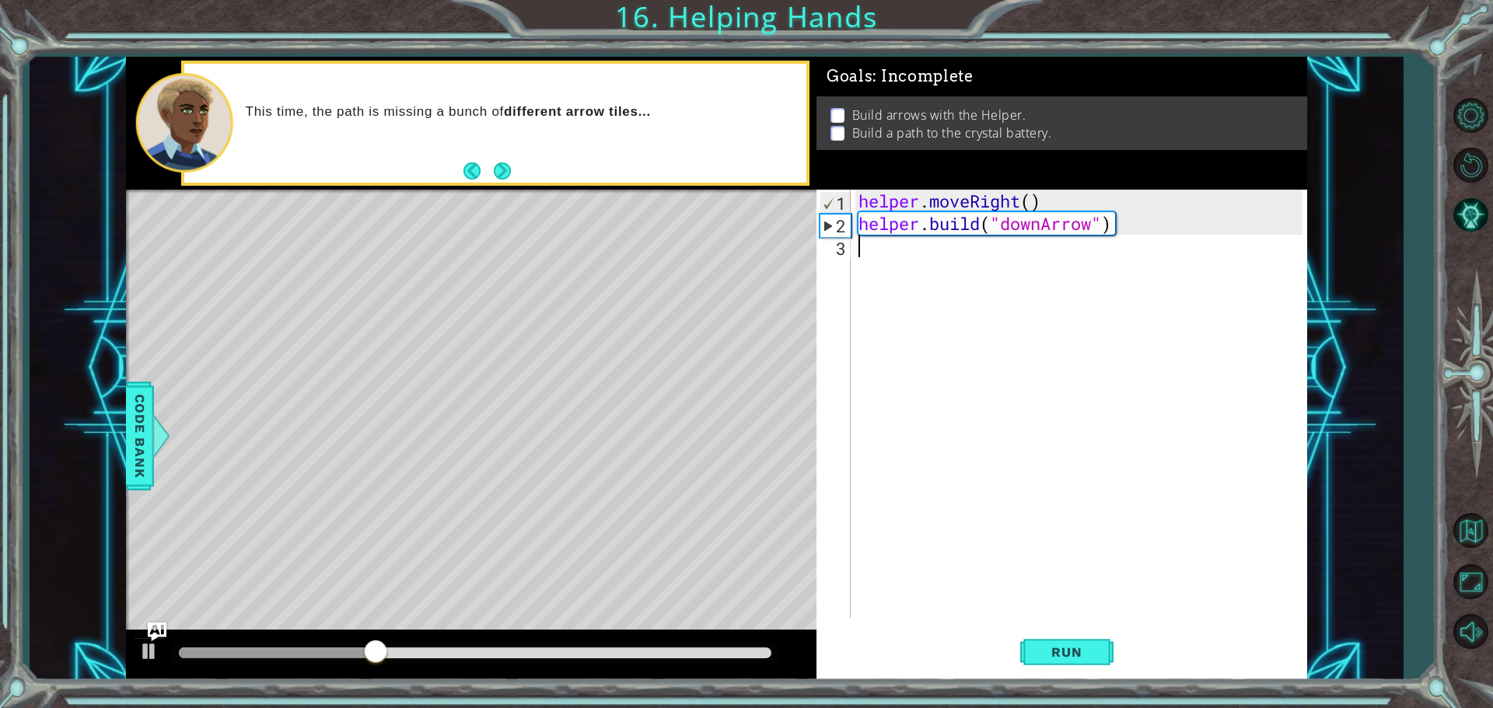
click at [883, 258] on div "helper . moveRight ( ) helper . build ( "downArrow" )" at bounding box center [1082, 427] width 455 height 474
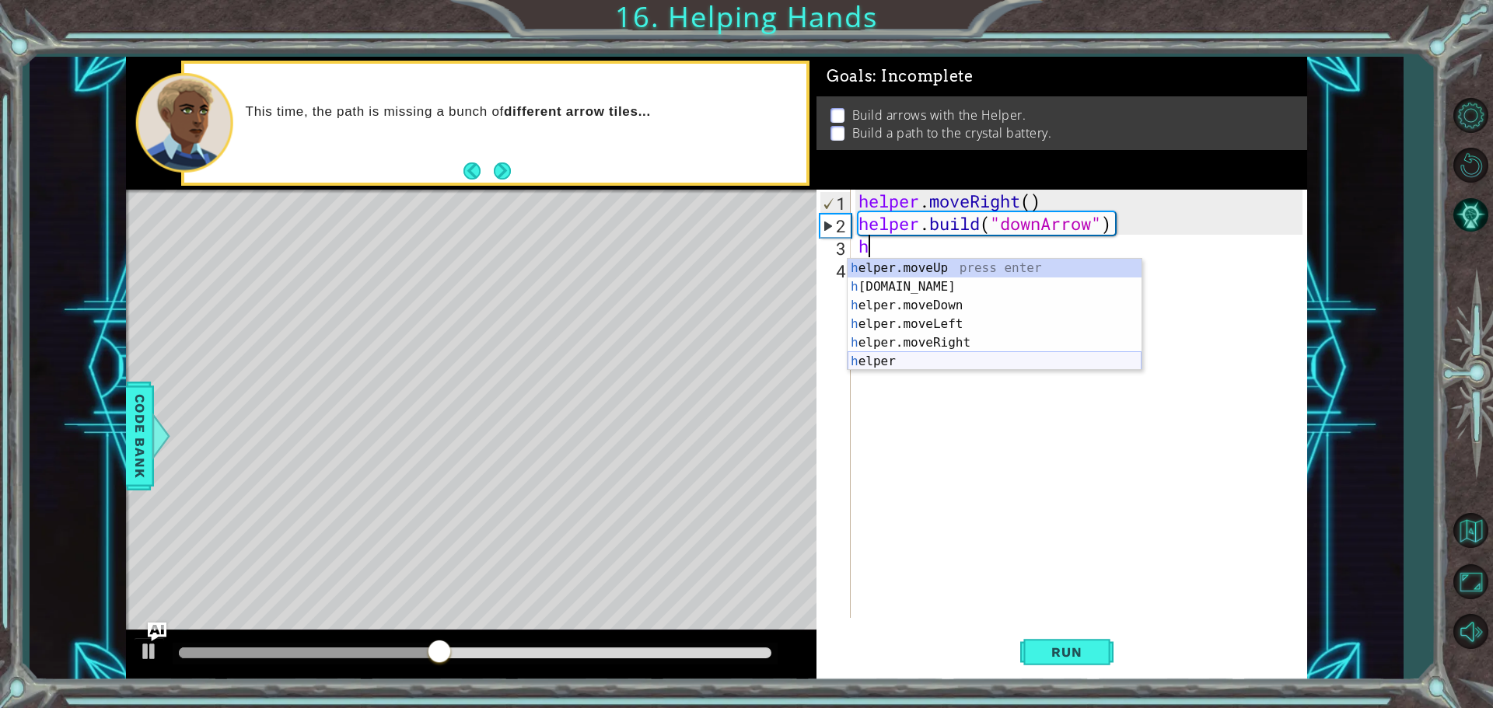
click at [893, 366] on div "h elper.moveUp press enter h [DOMAIN_NAME] press enter h elper.moveDown press e…" at bounding box center [995, 333] width 294 height 149
type textarea "h"
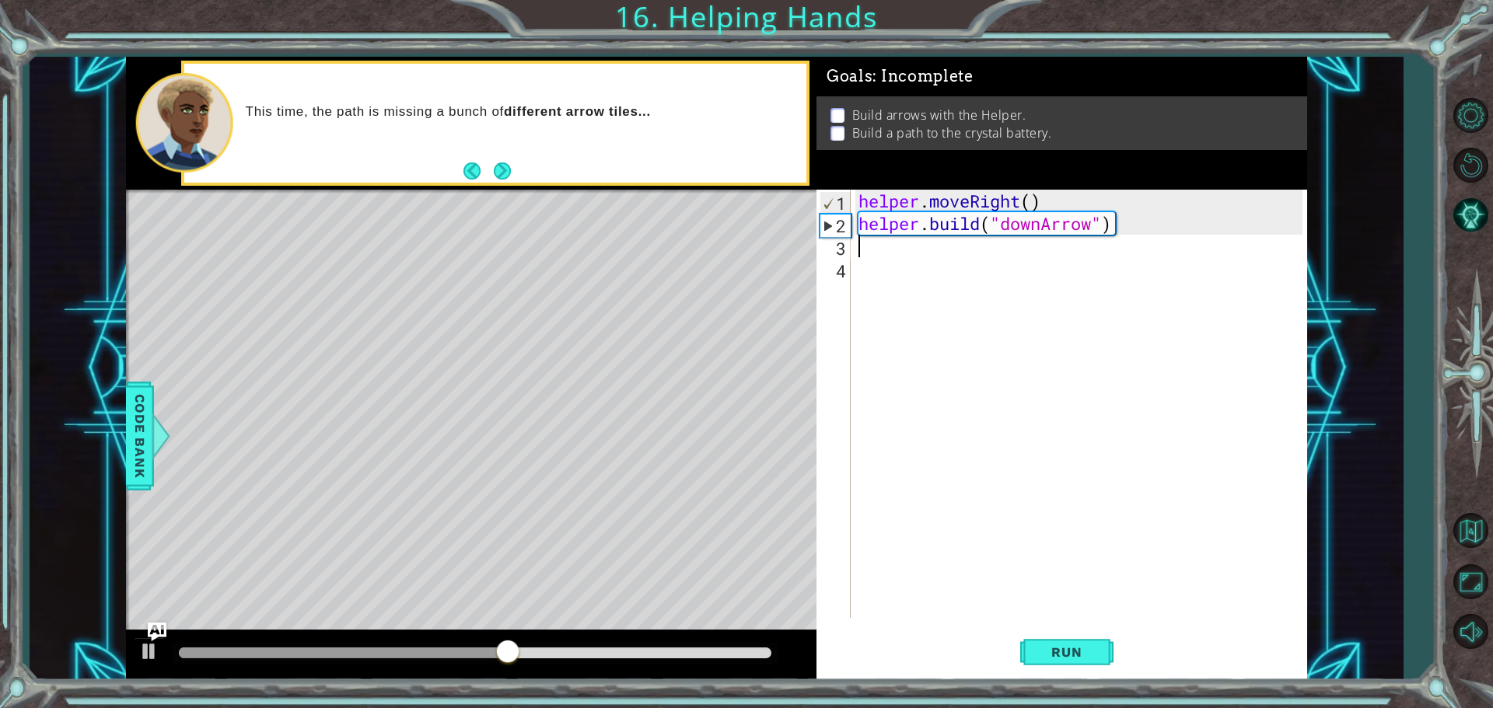
type textarea "[DOMAIN_NAME]("downArrow")"
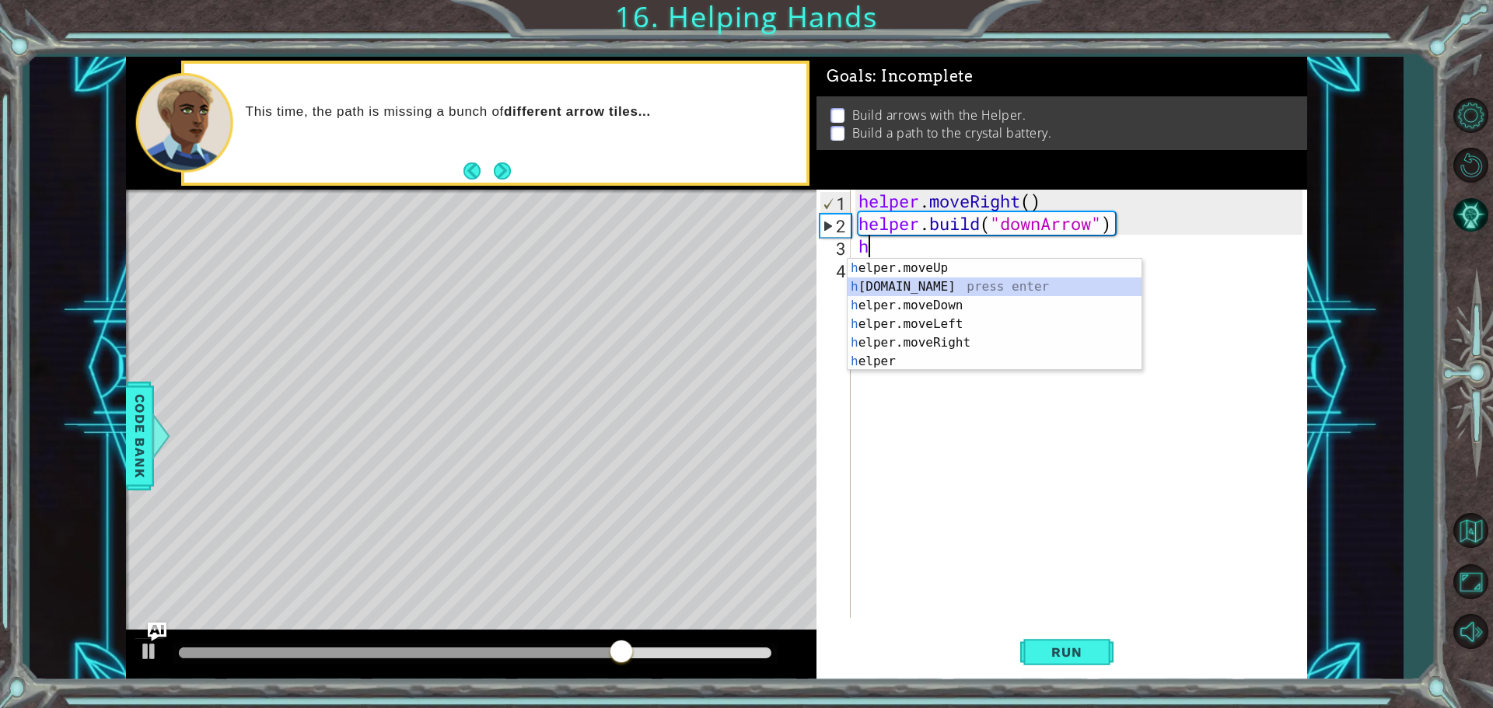
click at [960, 279] on div "h elper.moveUp press enter h [DOMAIN_NAME] press enter h elper.moveDown press e…" at bounding box center [995, 333] width 294 height 149
type textarea "[DOMAIN_NAME]("rightArrow")"
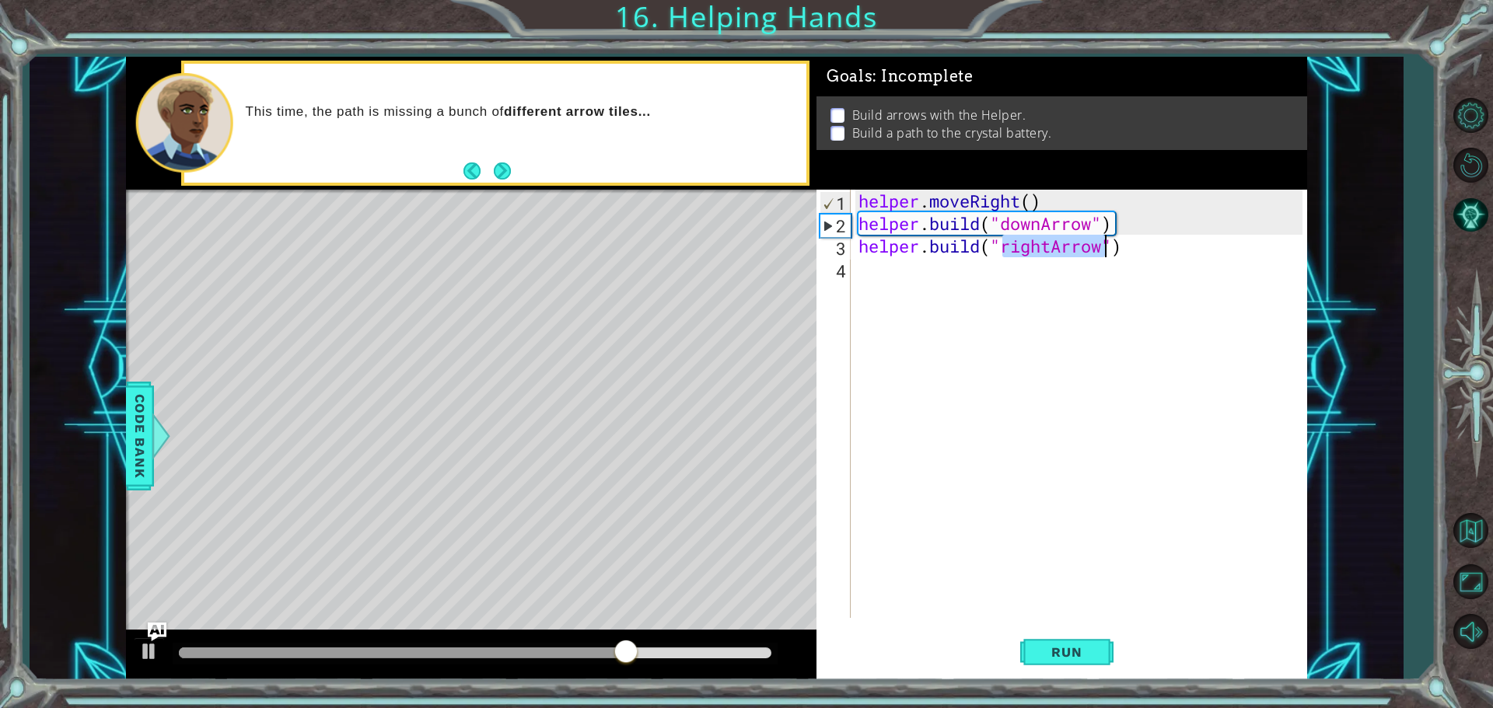
click at [960, 279] on div "helper . moveRight ( ) helper . build ( "downArrow" ) helper . build ( "rightAr…" at bounding box center [1082, 427] width 455 height 474
click at [1093, 651] on span "Run" at bounding box center [1066, 653] width 61 height 16
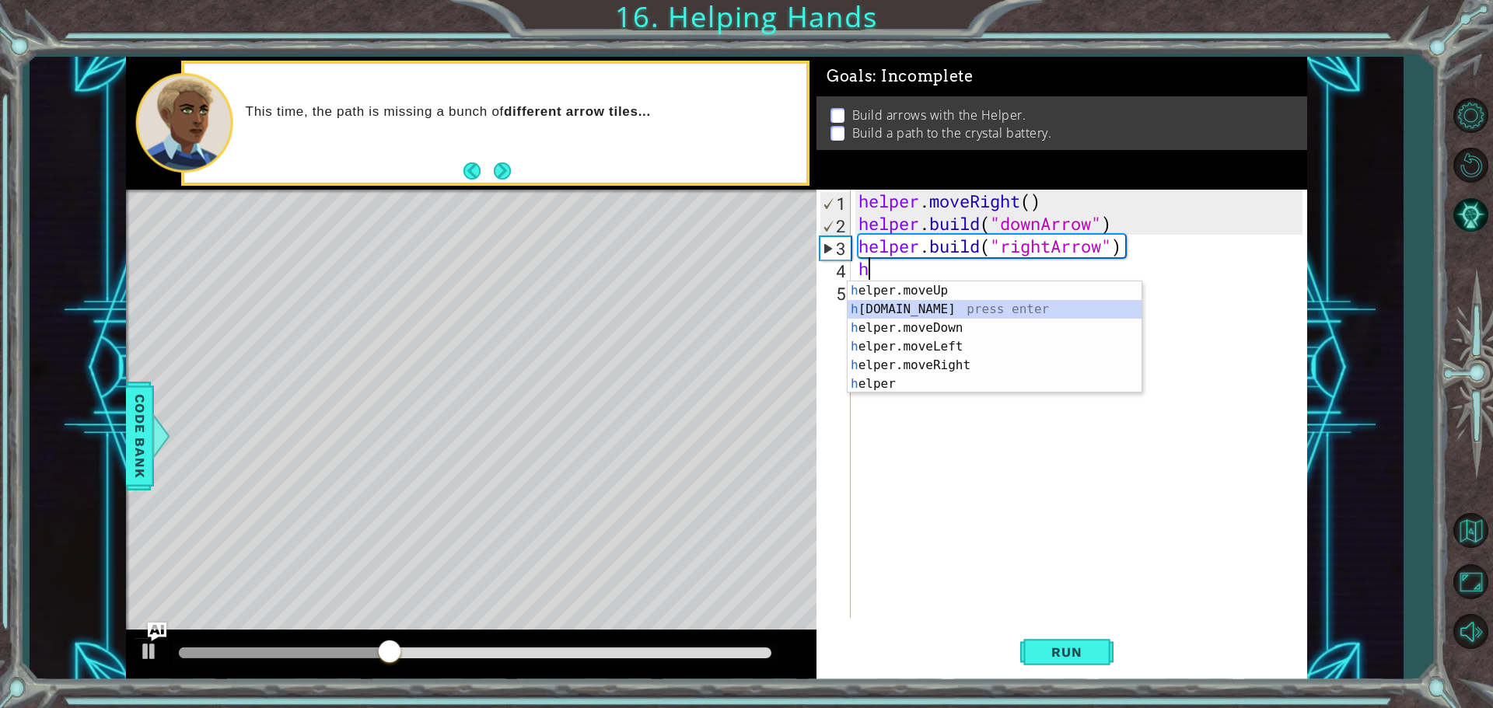
click at [986, 311] on div "h elper.moveUp press enter h [DOMAIN_NAME] press enter h elper.moveDown press e…" at bounding box center [995, 355] width 294 height 149
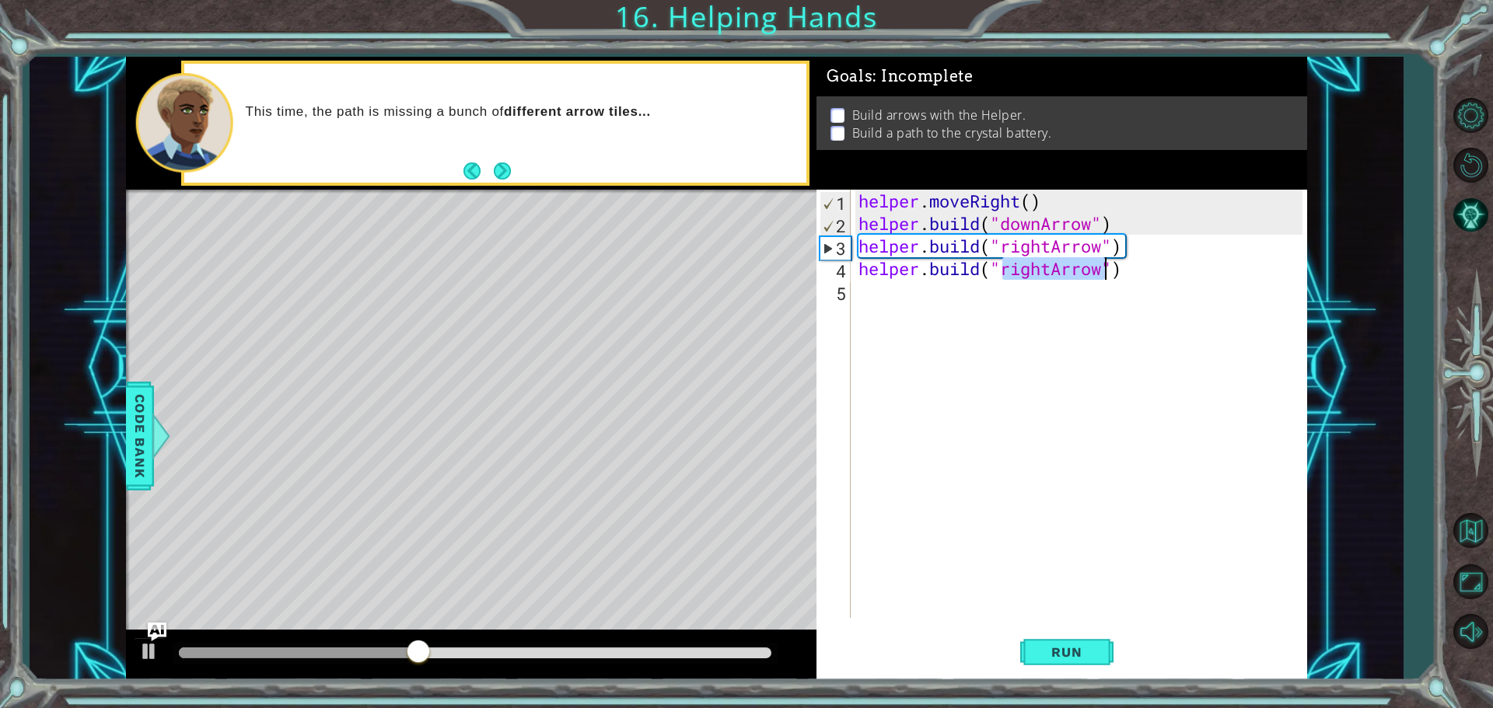
click at [1052, 264] on div "helper . moveRight ( ) helper . build ( "downArrow" ) helper . build ( "rightAr…" at bounding box center [1078, 404] width 447 height 428
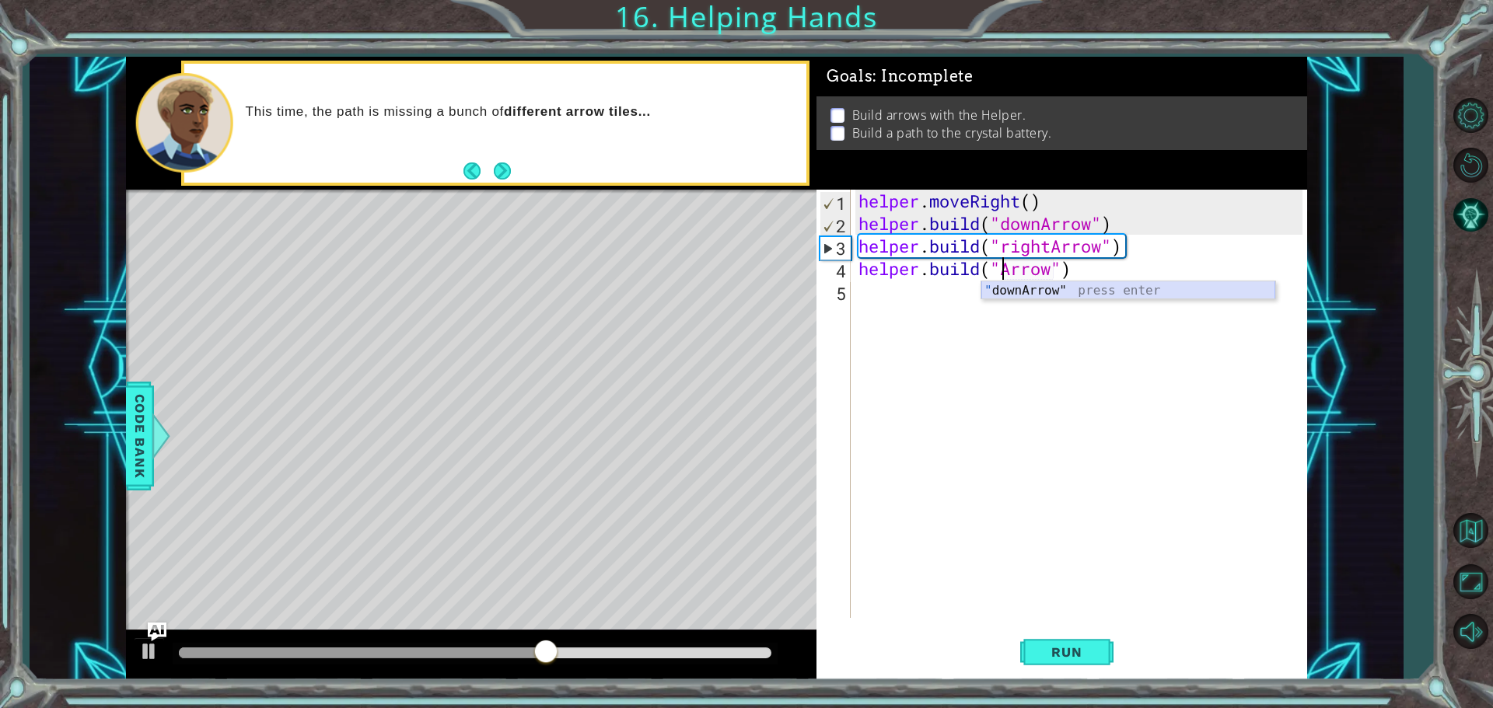
click at [1061, 297] on div "" downArrow" press enter" at bounding box center [1128, 309] width 294 height 56
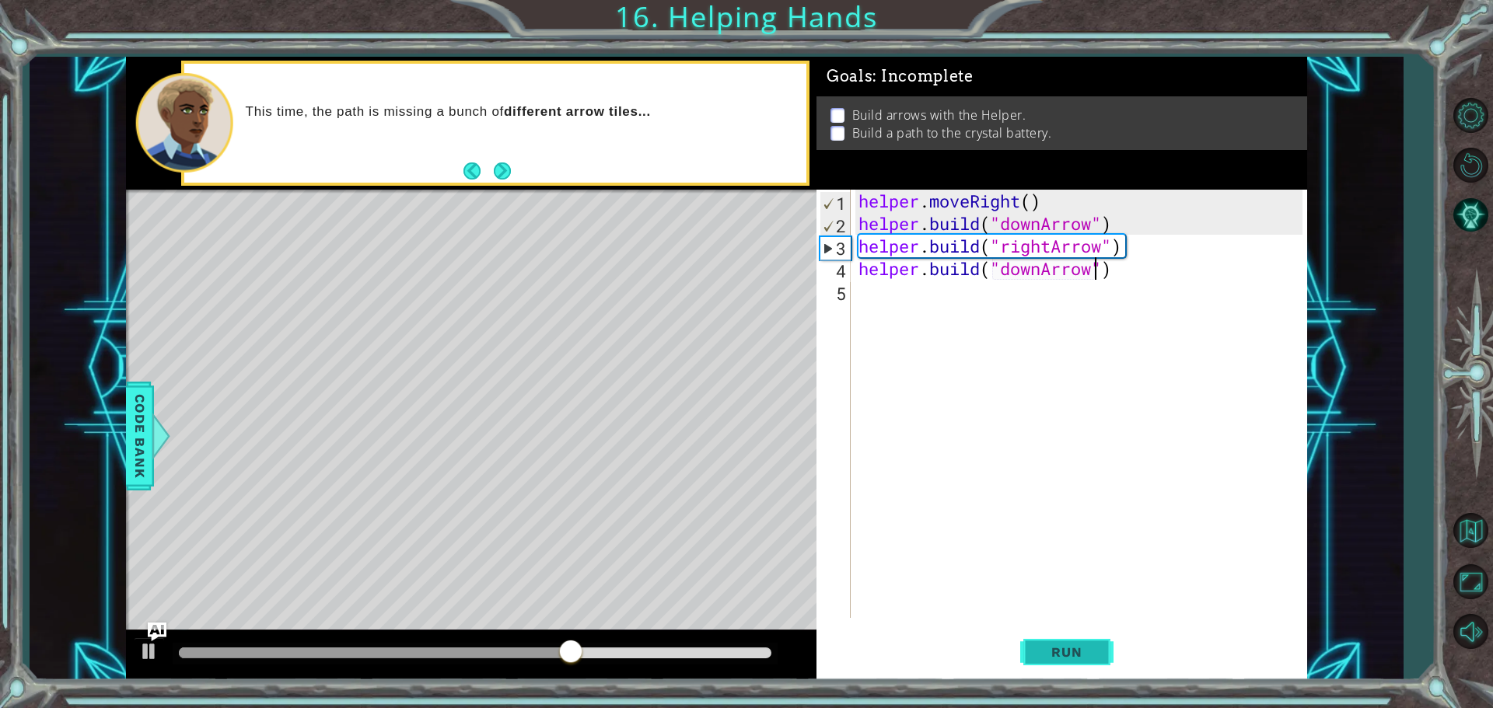
click at [1049, 640] on button "Run" at bounding box center [1066, 652] width 93 height 49
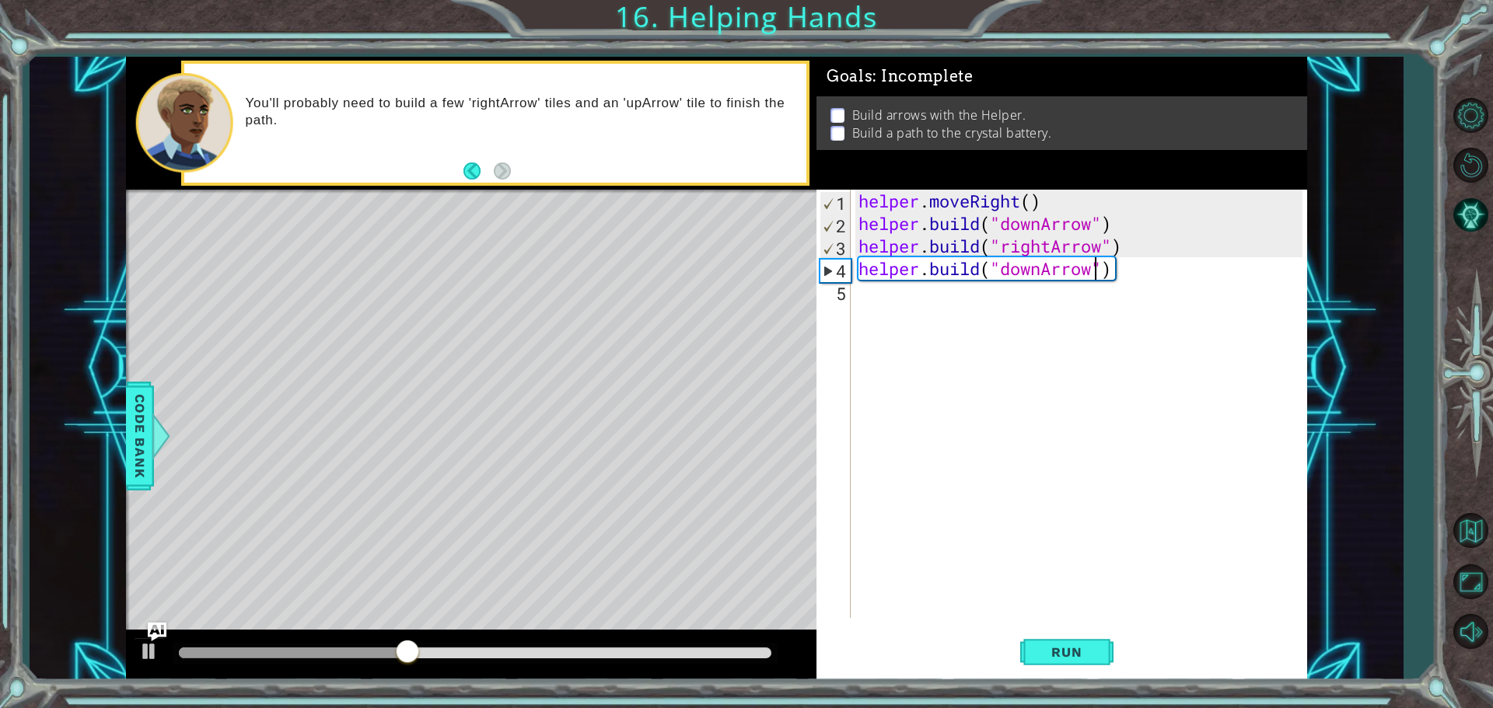
click at [1115, 249] on div "helper . moveRight ( ) helper . build ( "downArrow" ) helper . build ( "rightAr…" at bounding box center [1082, 427] width 455 height 474
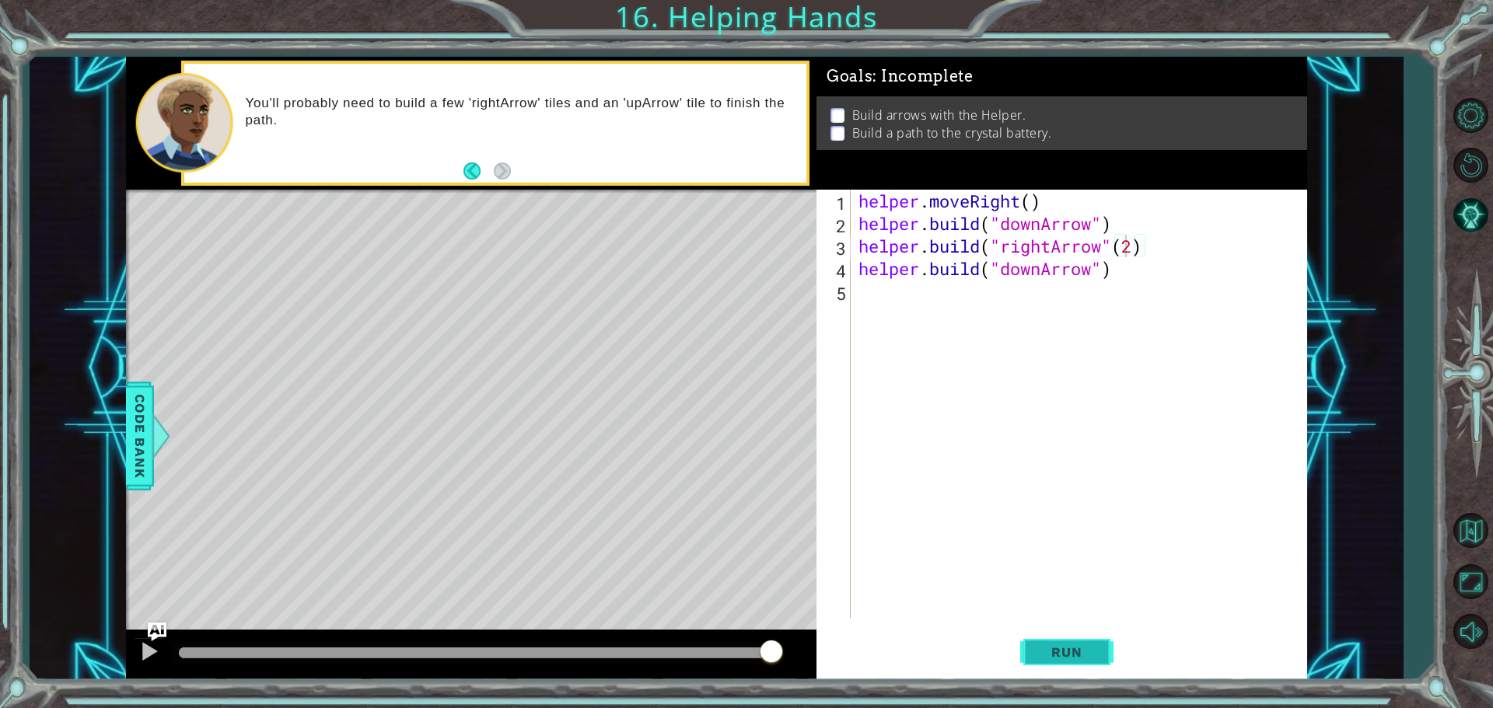
click at [1073, 656] on span "Run" at bounding box center [1066, 653] width 61 height 16
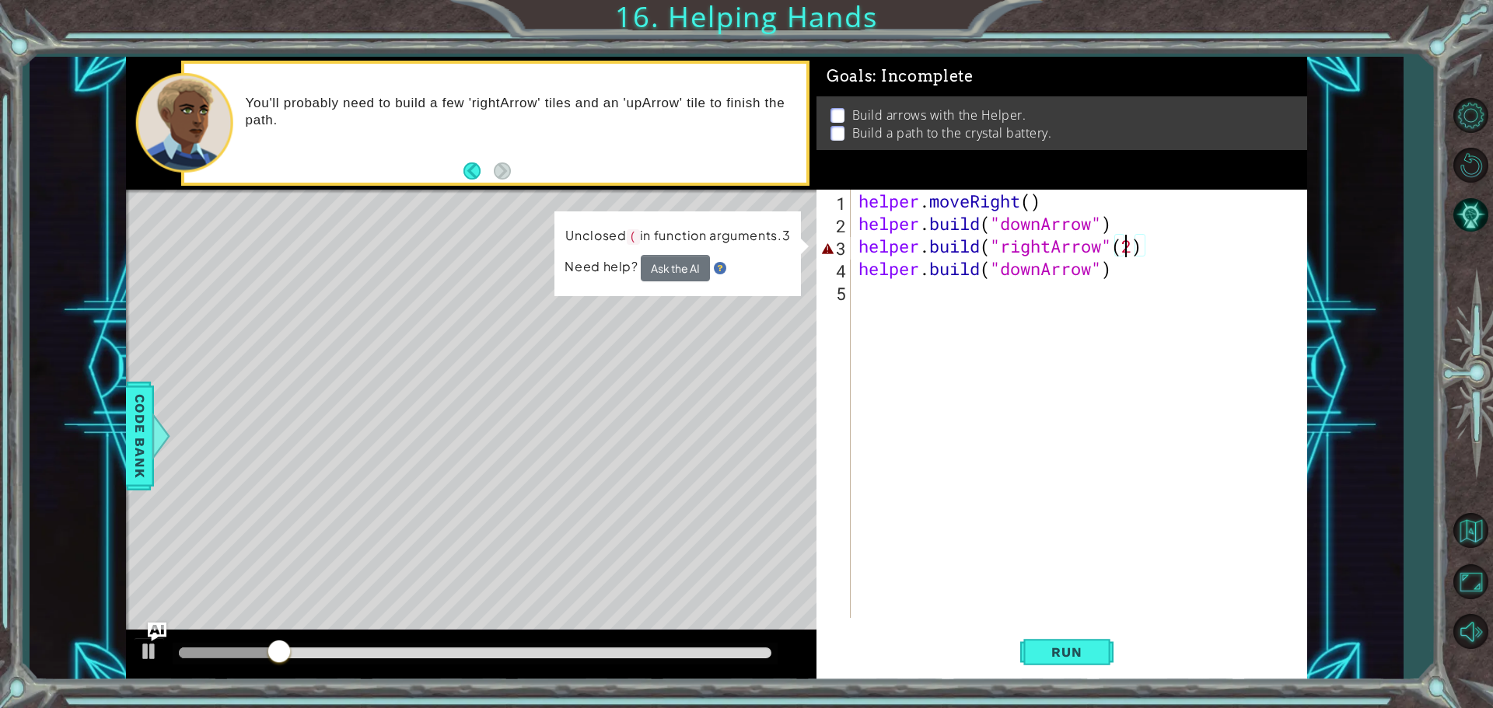
click at [1136, 249] on div "helper . moveRight ( ) helper . build ( "downArrow" ) helper . build ( "rightAr…" at bounding box center [1082, 427] width 455 height 474
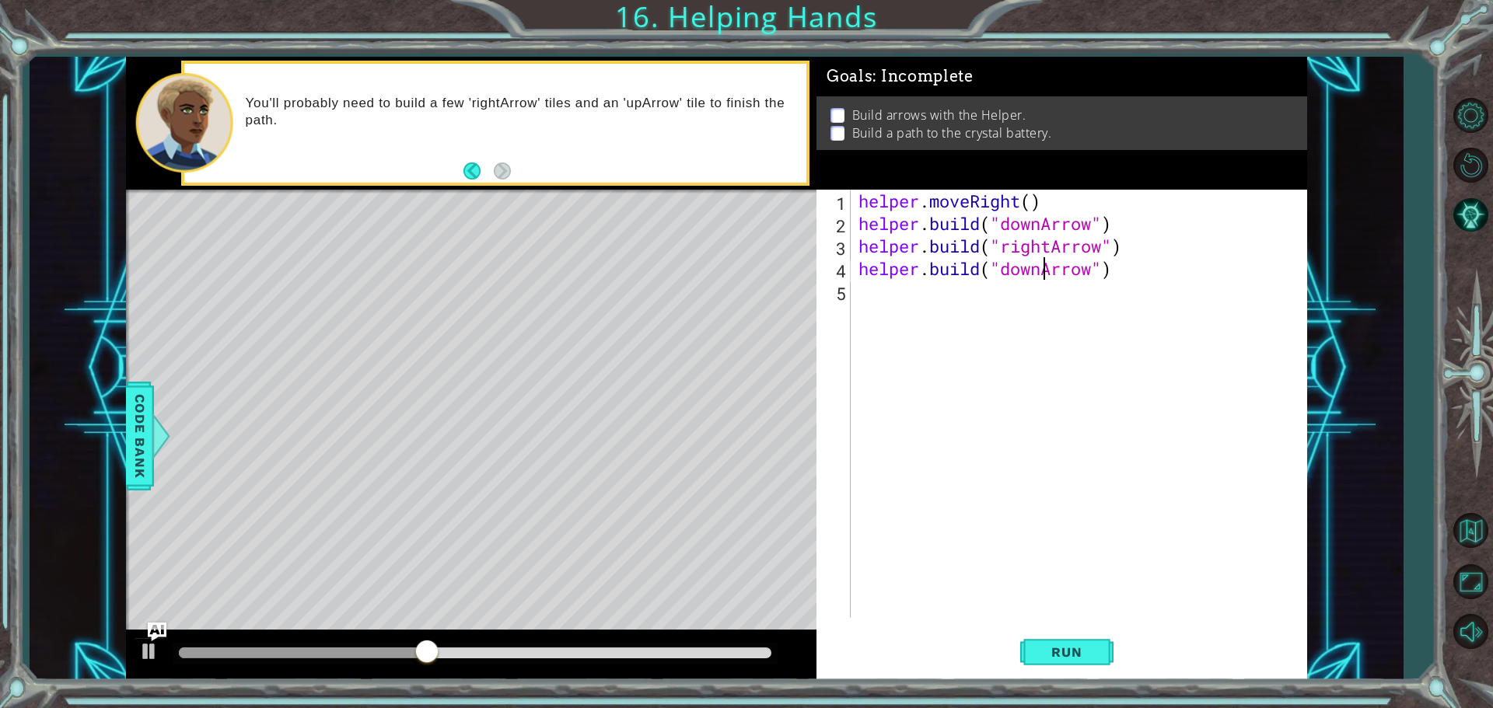
click at [1042, 269] on div "helper . moveRight ( ) helper . build ( "downArrow" ) helper . build ( "rightAr…" at bounding box center [1082, 427] width 455 height 474
type textarea "[DOMAIN_NAME]("rightArrow")"
click at [1066, 652] on span "Run" at bounding box center [1066, 653] width 61 height 16
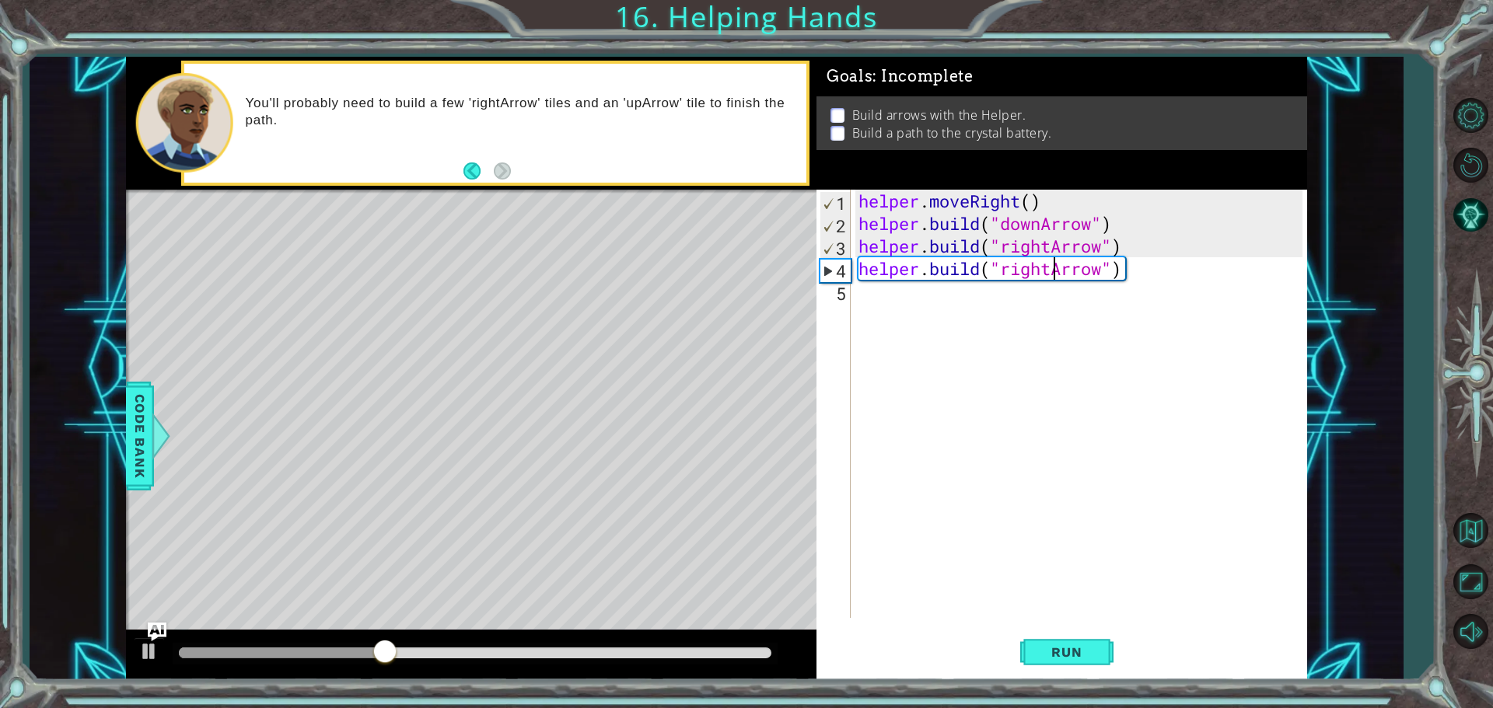
click at [1147, 271] on div "helper . moveRight ( ) helper . build ( "downArrow" ) helper . build ( "rightAr…" at bounding box center [1082, 427] width 455 height 474
drag, startPoint x: 1192, startPoint y: 236, endPoint x: 1190, endPoint y: 250, distance: 13.3
click at [1190, 247] on div "helper . moveRight ( ) helper . build ( "downArrow" ) helper . build ( "rightAr…" at bounding box center [1082, 427] width 455 height 474
click at [1180, 284] on div "helper . moveRight ( ) helper . build ( "downArrow" ) helper . build ( "rightAr…" at bounding box center [1082, 427] width 455 height 474
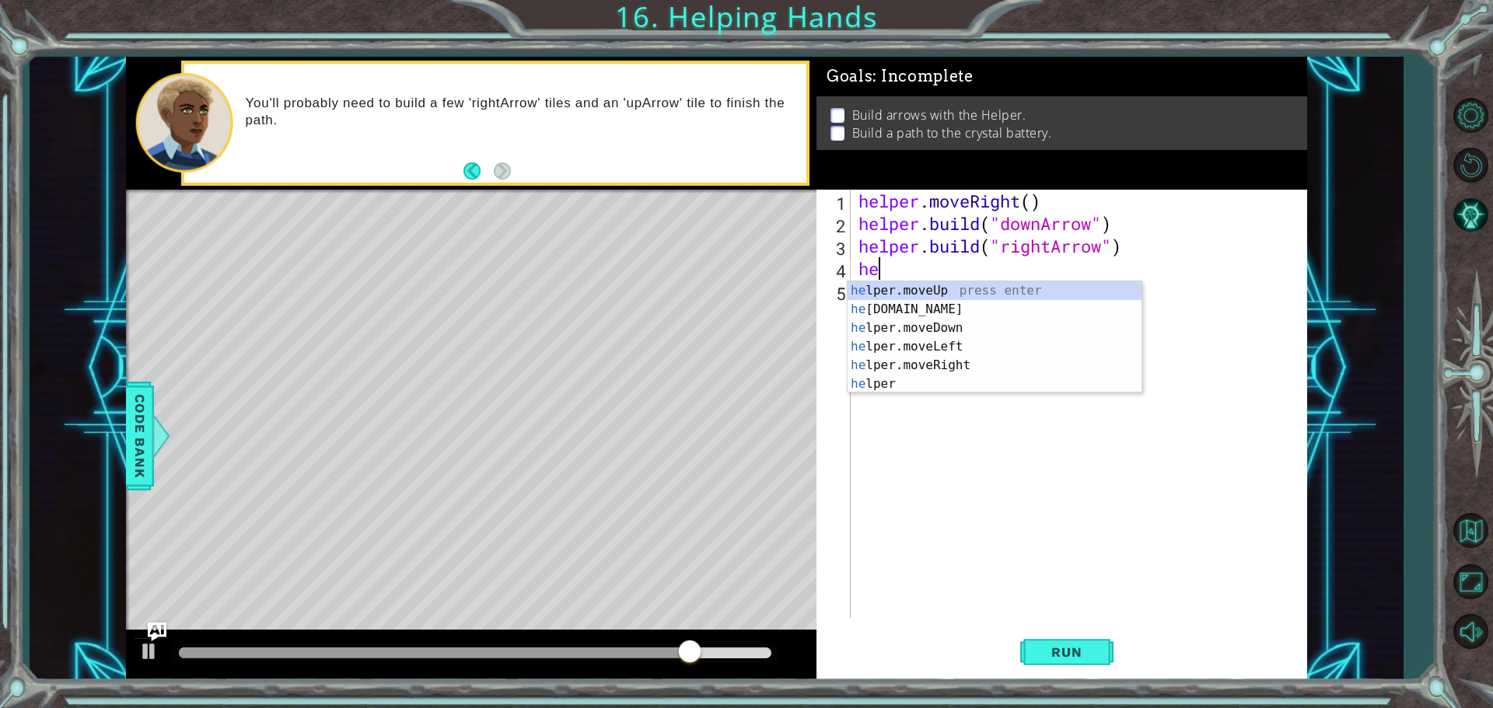
type textarea "h"
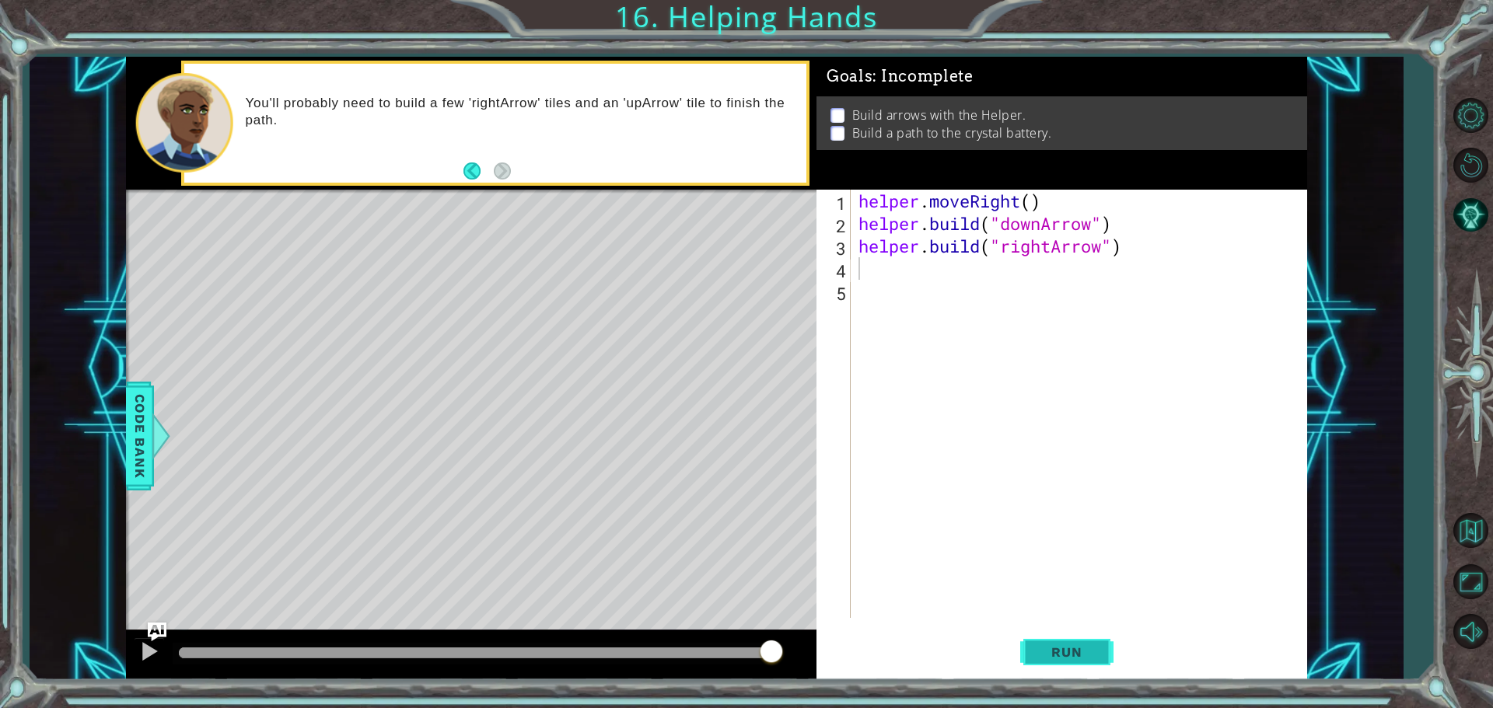
click at [1066, 658] on span "Run" at bounding box center [1066, 653] width 61 height 16
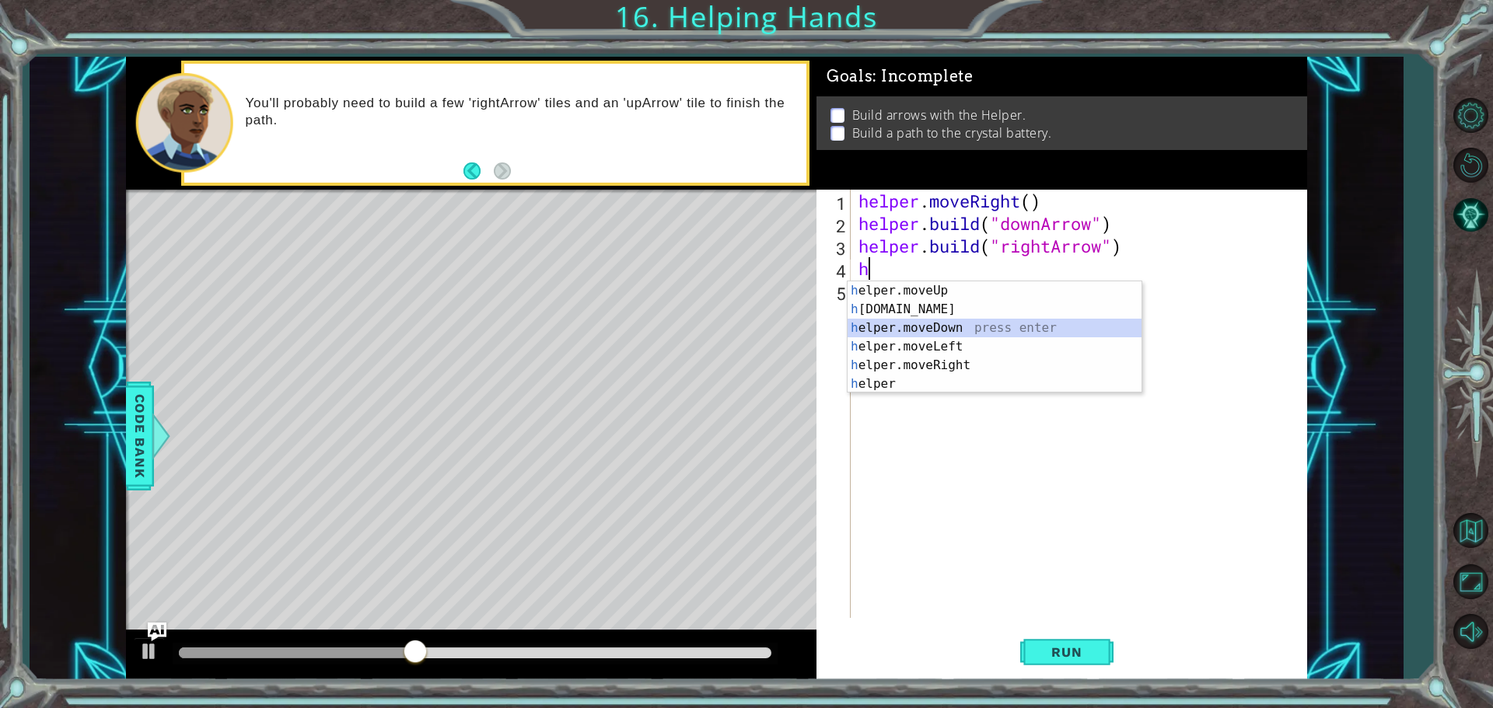
click at [939, 330] on div "h elper.moveUp press enter h [DOMAIN_NAME] press enter h elper.moveDown press e…" at bounding box center [995, 355] width 294 height 149
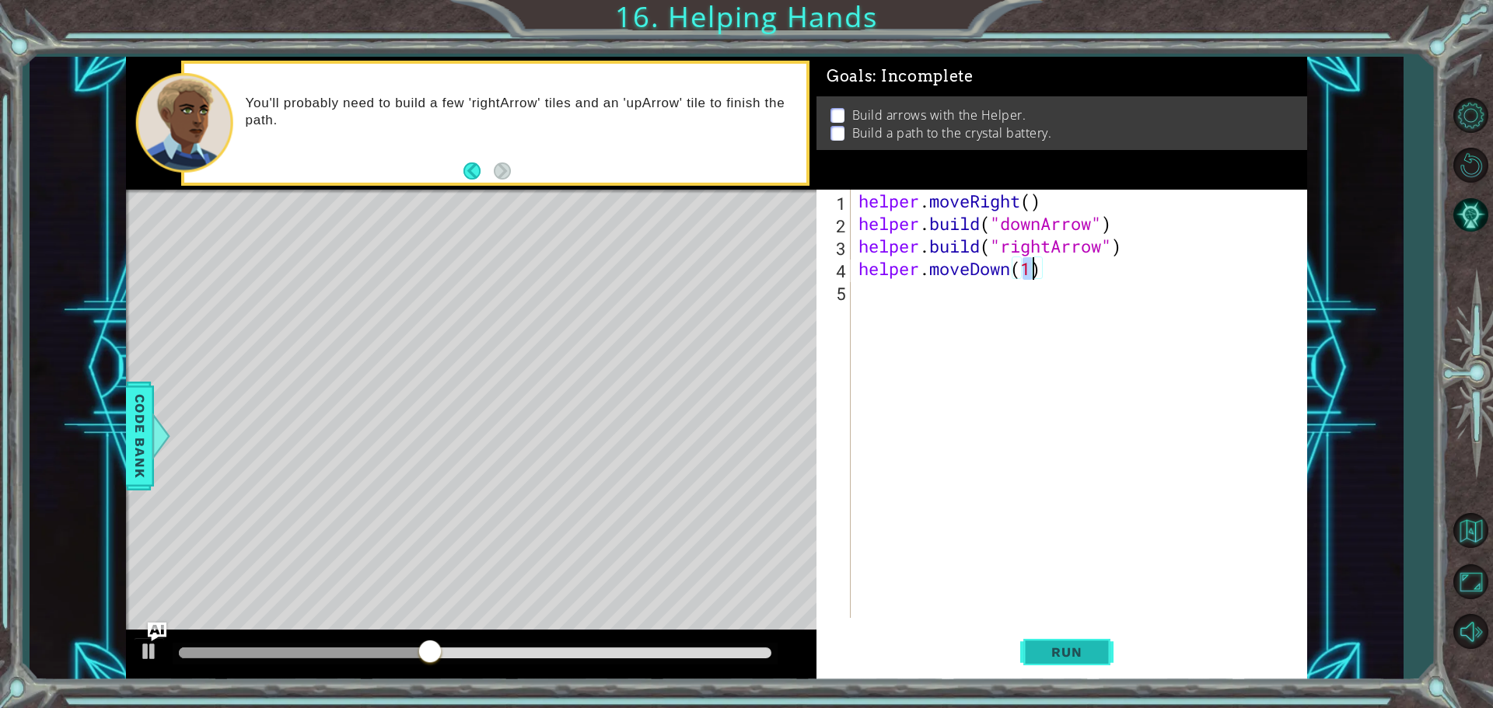
type textarea "helper.moveDown(1)"
click at [1053, 651] on span "Run" at bounding box center [1066, 653] width 61 height 16
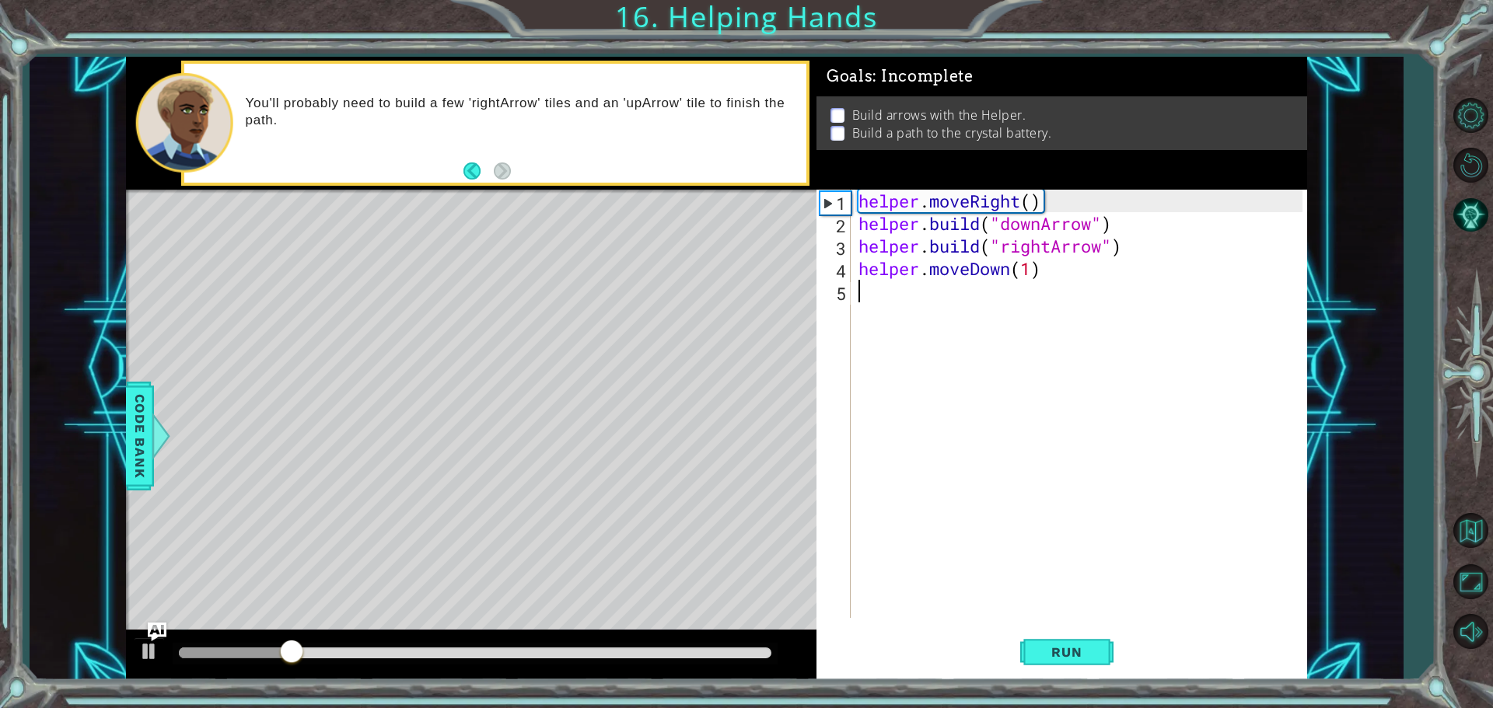
click at [874, 300] on div "helper . moveRight ( ) helper . build ( "downArrow" ) helper . build ( "rightAr…" at bounding box center [1082, 427] width 455 height 474
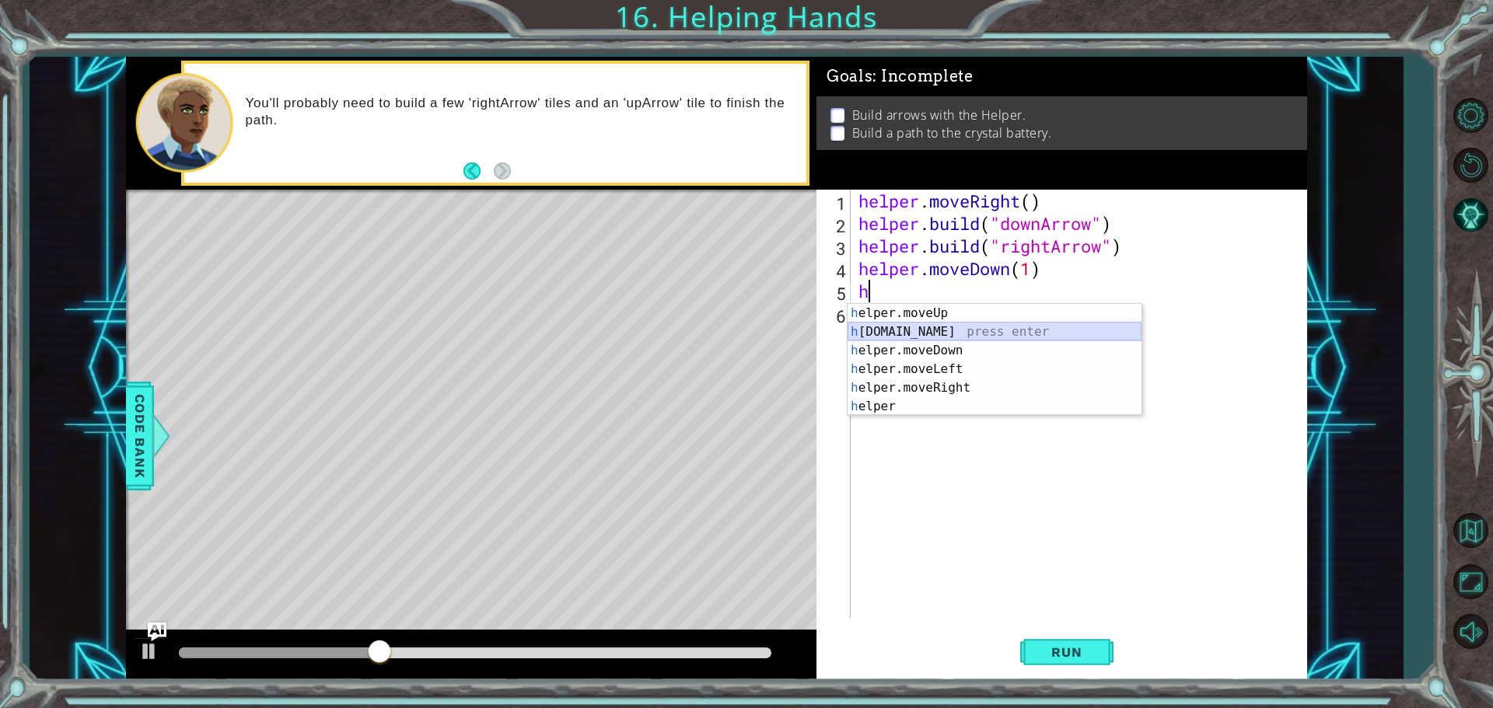
click at [899, 331] on div "h elper.moveUp press enter h [DOMAIN_NAME] press enter h elper.moveDown press e…" at bounding box center [995, 378] width 294 height 149
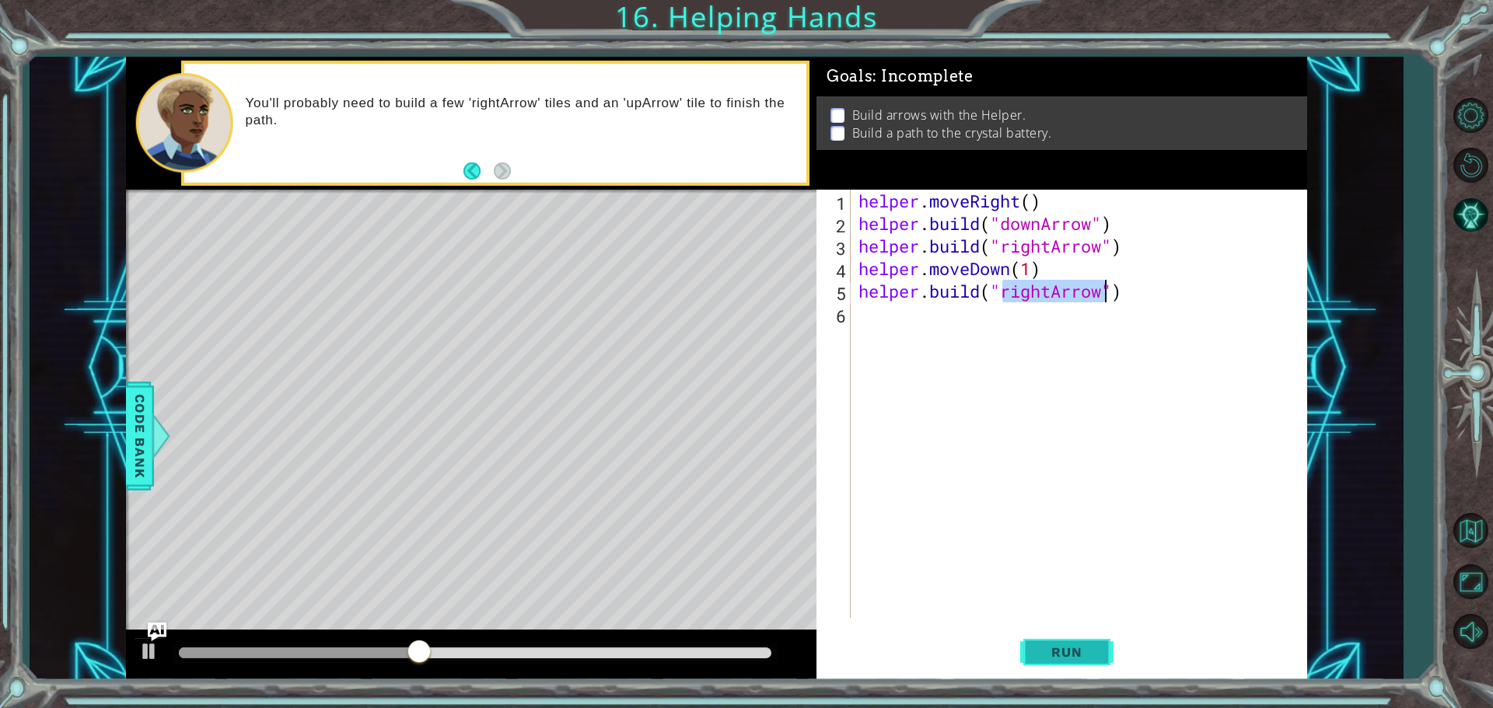
type textarea "[DOMAIN_NAME]("rightArrow")"
click at [1061, 661] on button "Run" at bounding box center [1066, 652] width 93 height 49
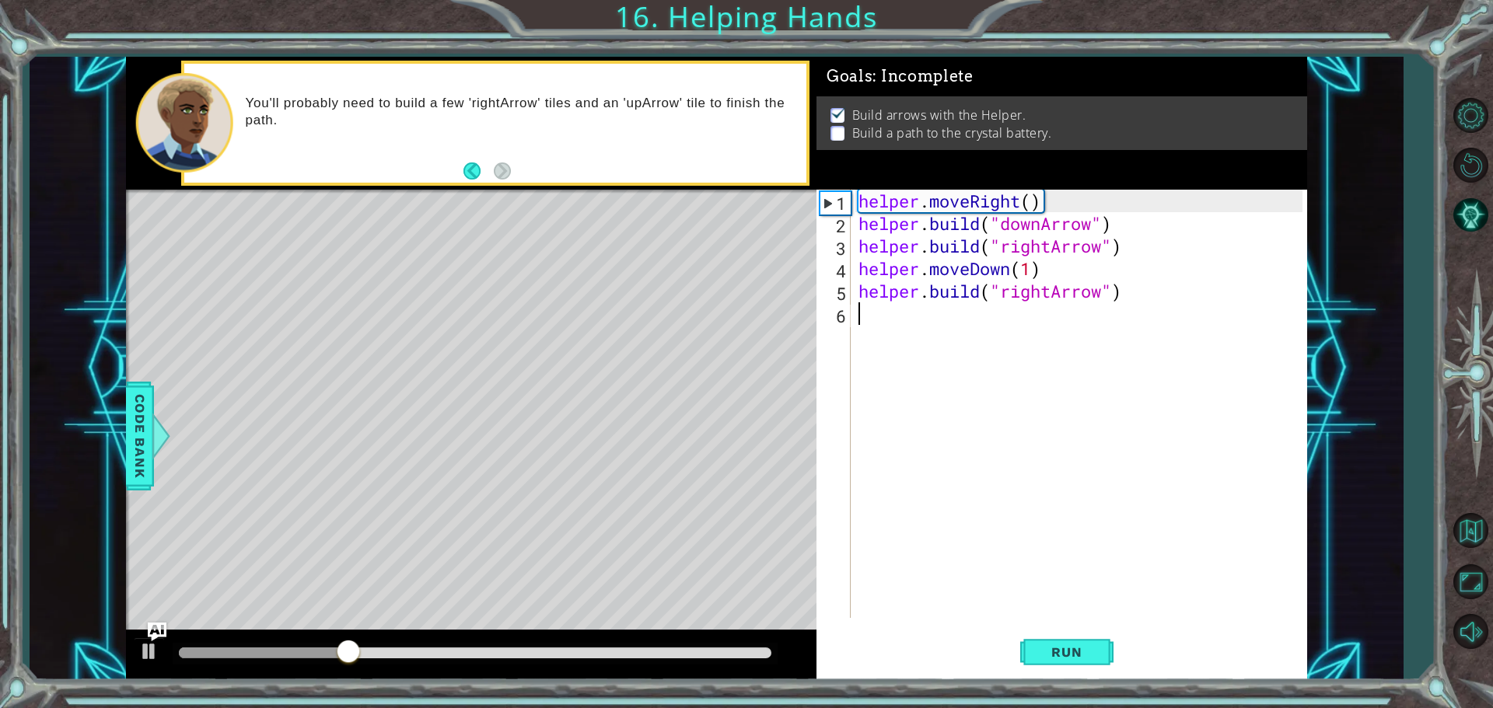
click at [968, 325] on div "helper . moveRight ( ) helper . build ( "downArrow" ) helper . build ( "rightAr…" at bounding box center [1082, 427] width 455 height 474
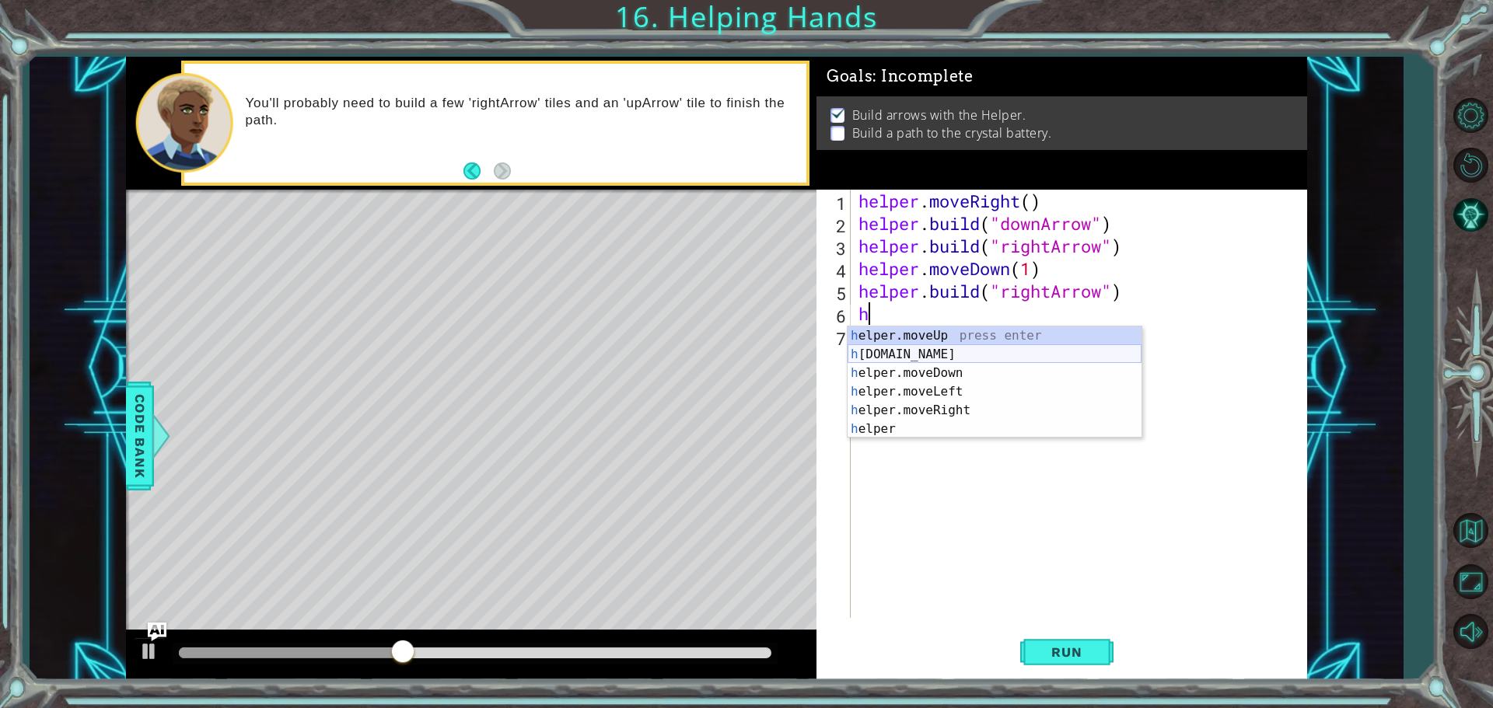
click at [921, 345] on div "h elper.moveUp press enter h [DOMAIN_NAME] press enter h elper.moveDown press e…" at bounding box center [995, 401] width 294 height 149
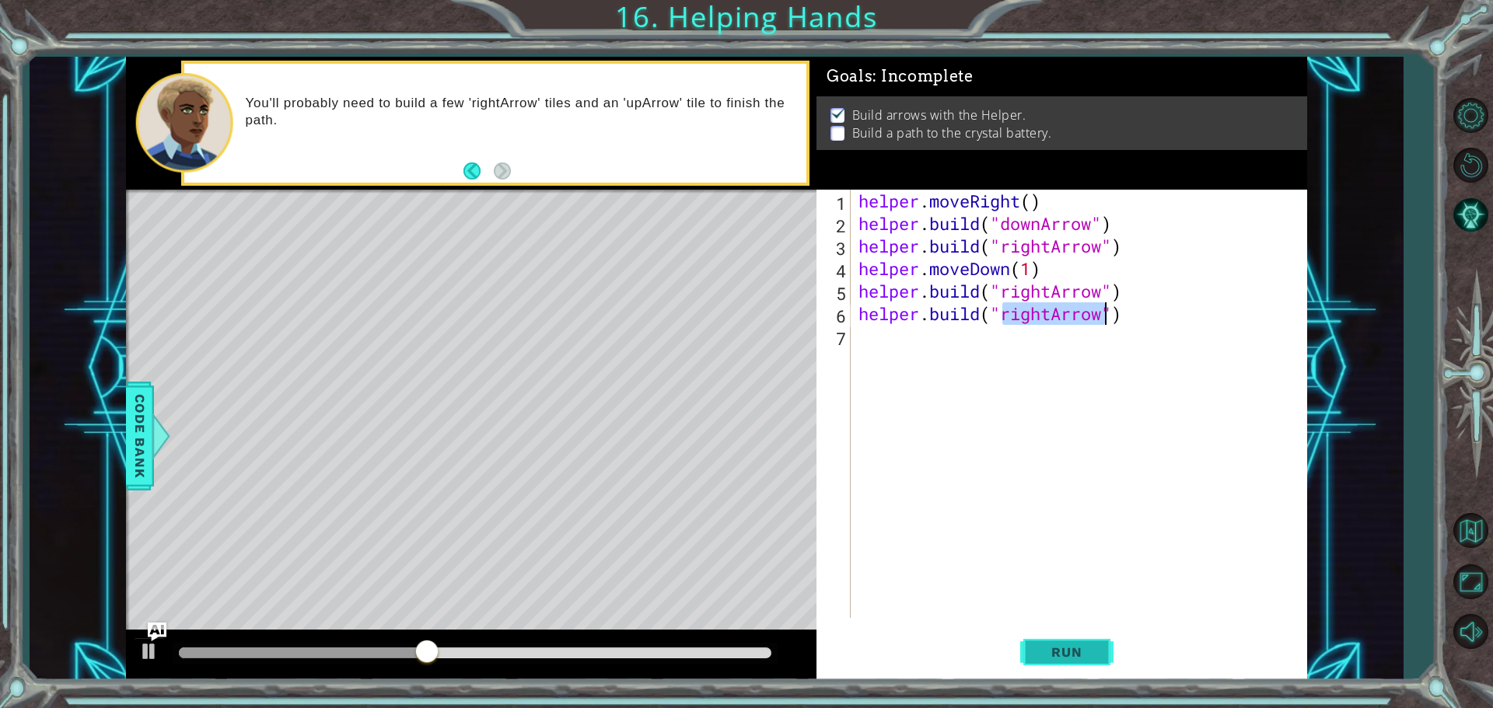
click at [1079, 657] on span "Run" at bounding box center [1066, 653] width 61 height 16
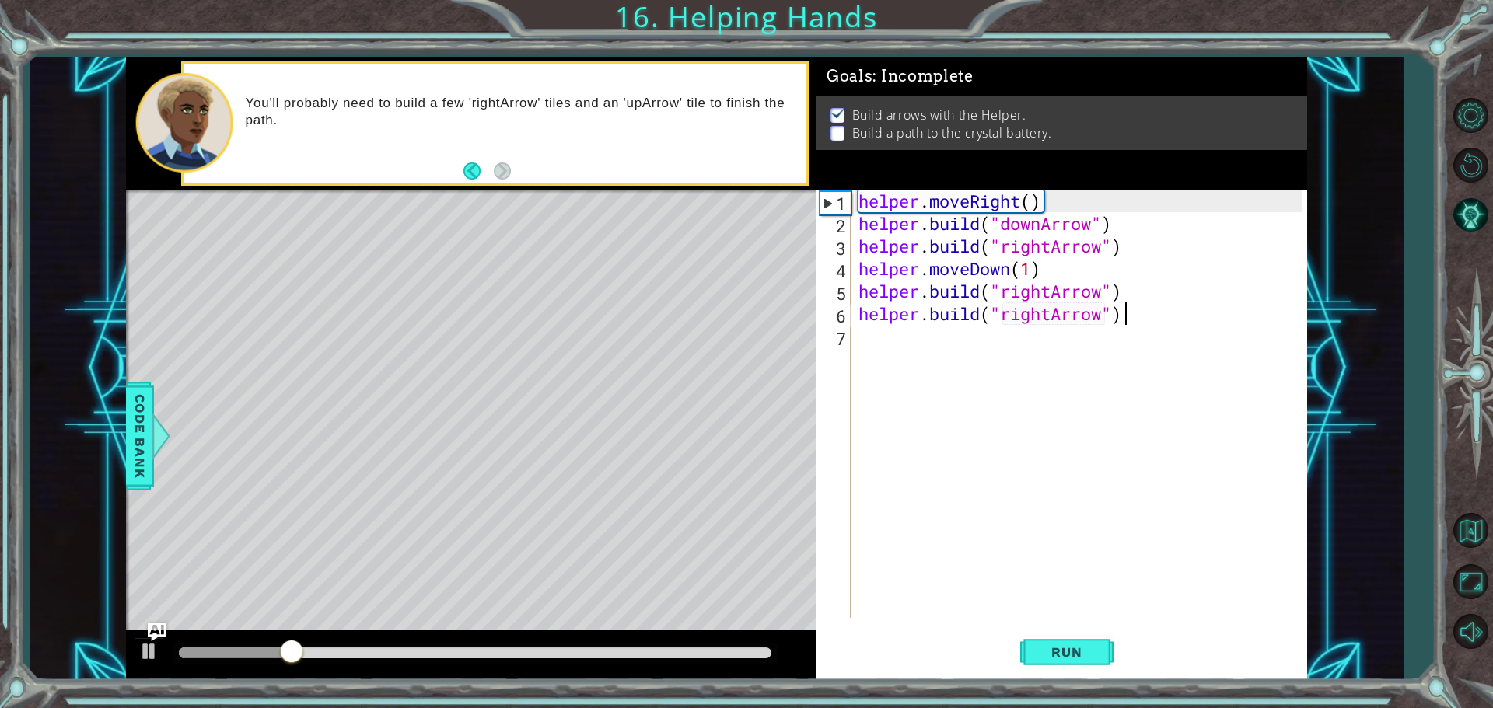
click at [1145, 317] on div "helper . moveRight ( ) helper . build ( "downArrow" ) helper . build ( "rightAr…" at bounding box center [1082, 427] width 455 height 474
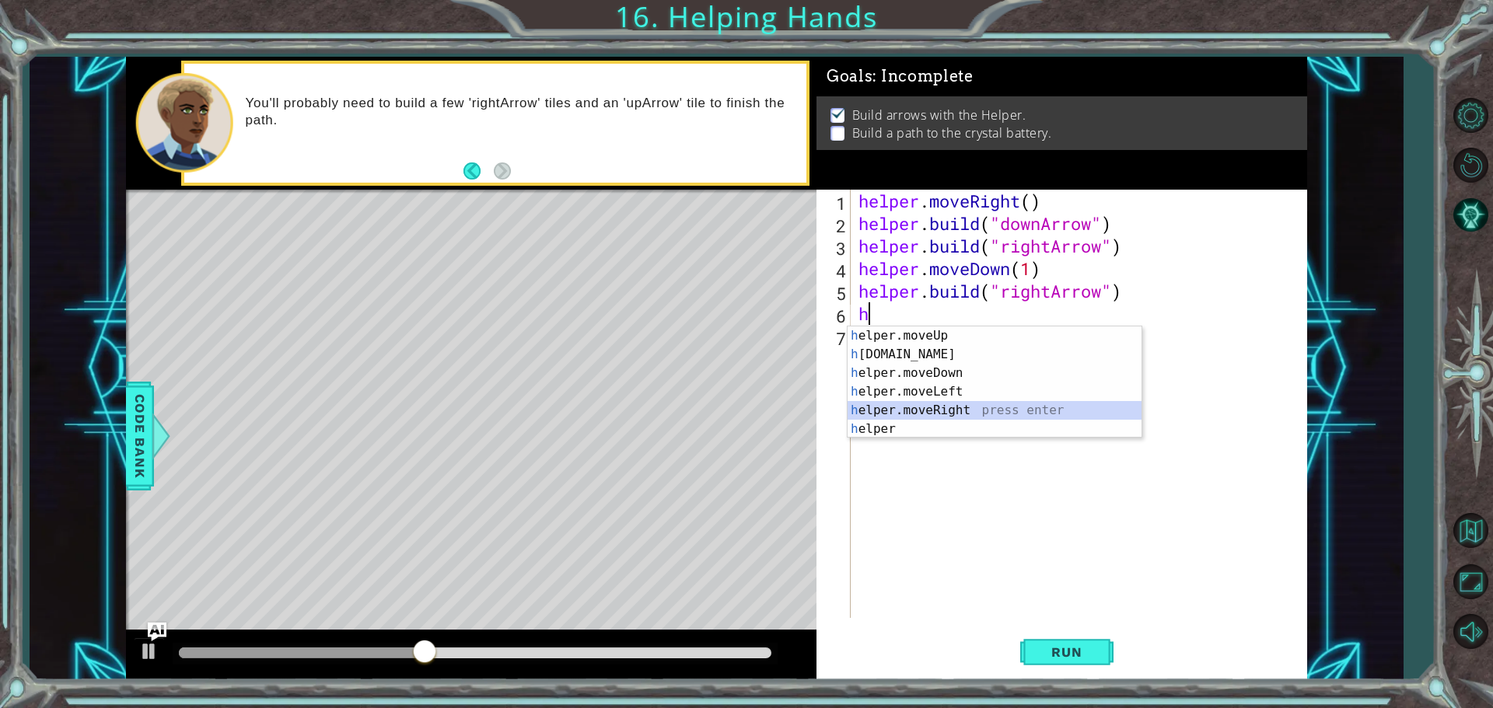
click at [943, 419] on div "h elper.moveUp press enter h [DOMAIN_NAME] press enter h elper.moveDown press e…" at bounding box center [995, 401] width 294 height 149
type textarea "helper.moveRight(1)"
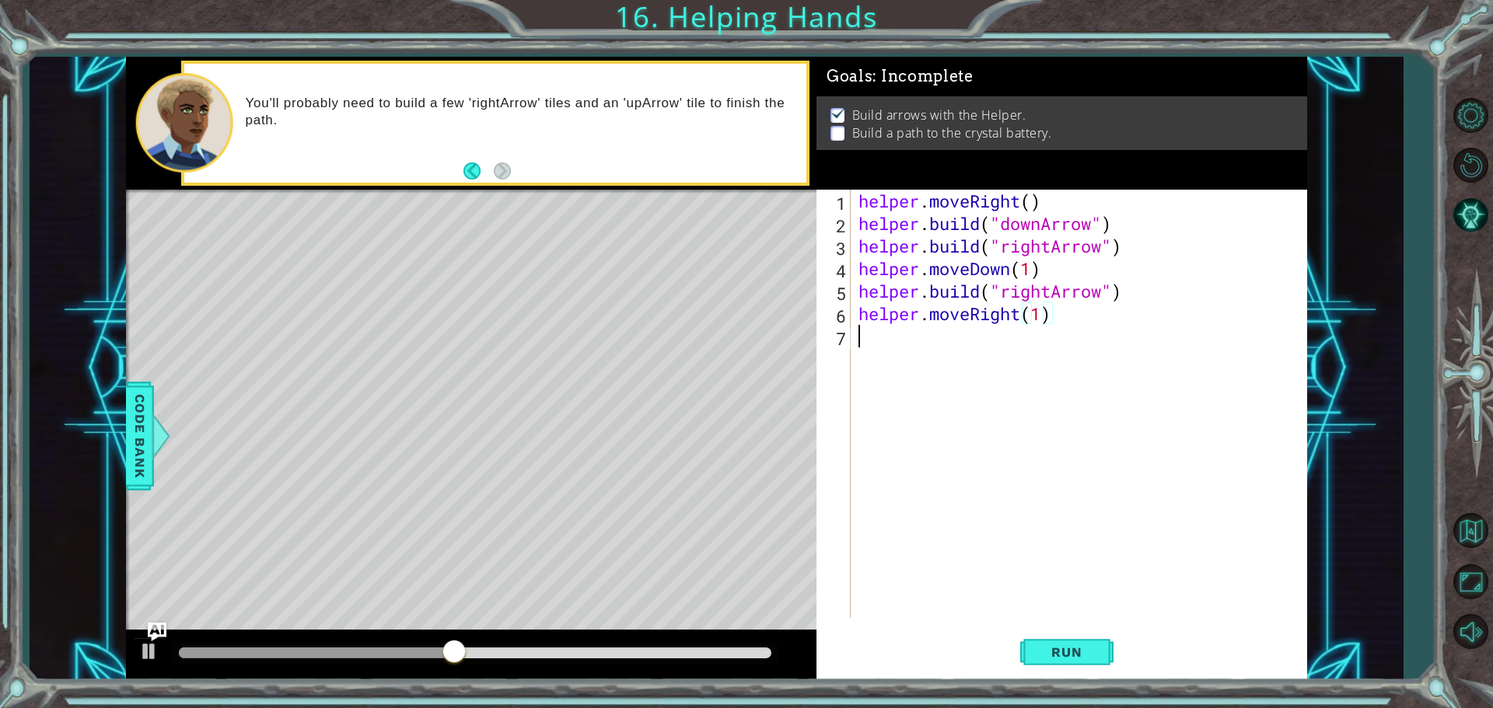
click at [871, 343] on div "helper . moveRight ( ) helper . build ( "downArrow" ) helper . build ( "rightAr…" at bounding box center [1082, 427] width 455 height 474
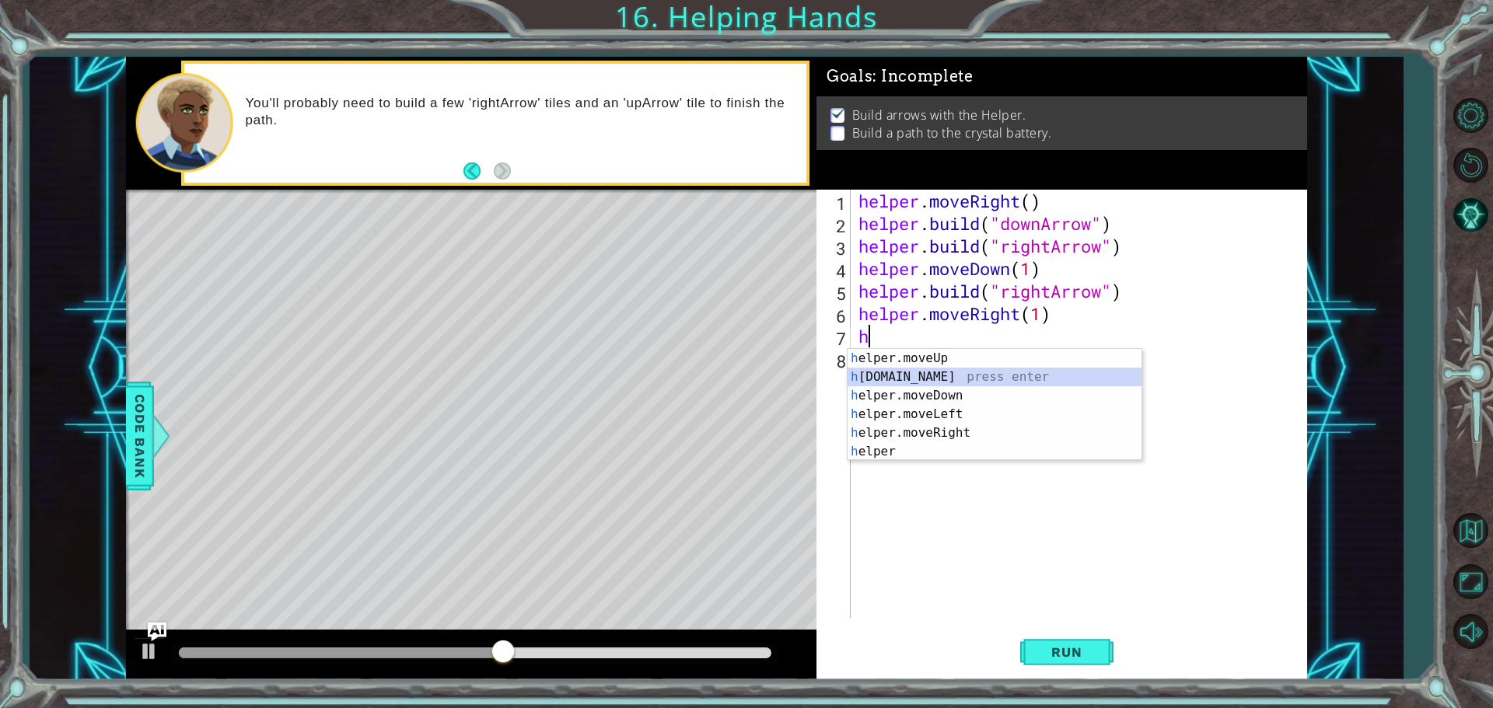
drag, startPoint x: 923, startPoint y: 372, endPoint x: 921, endPoint y: 361, distance: 11.0
click at [921, 361] on div "h elper.moveUp press enter h [DOMAIN_NAME] press enter h elper.moveDown press e…" at bounding box center [995, 423] width 294 height 149
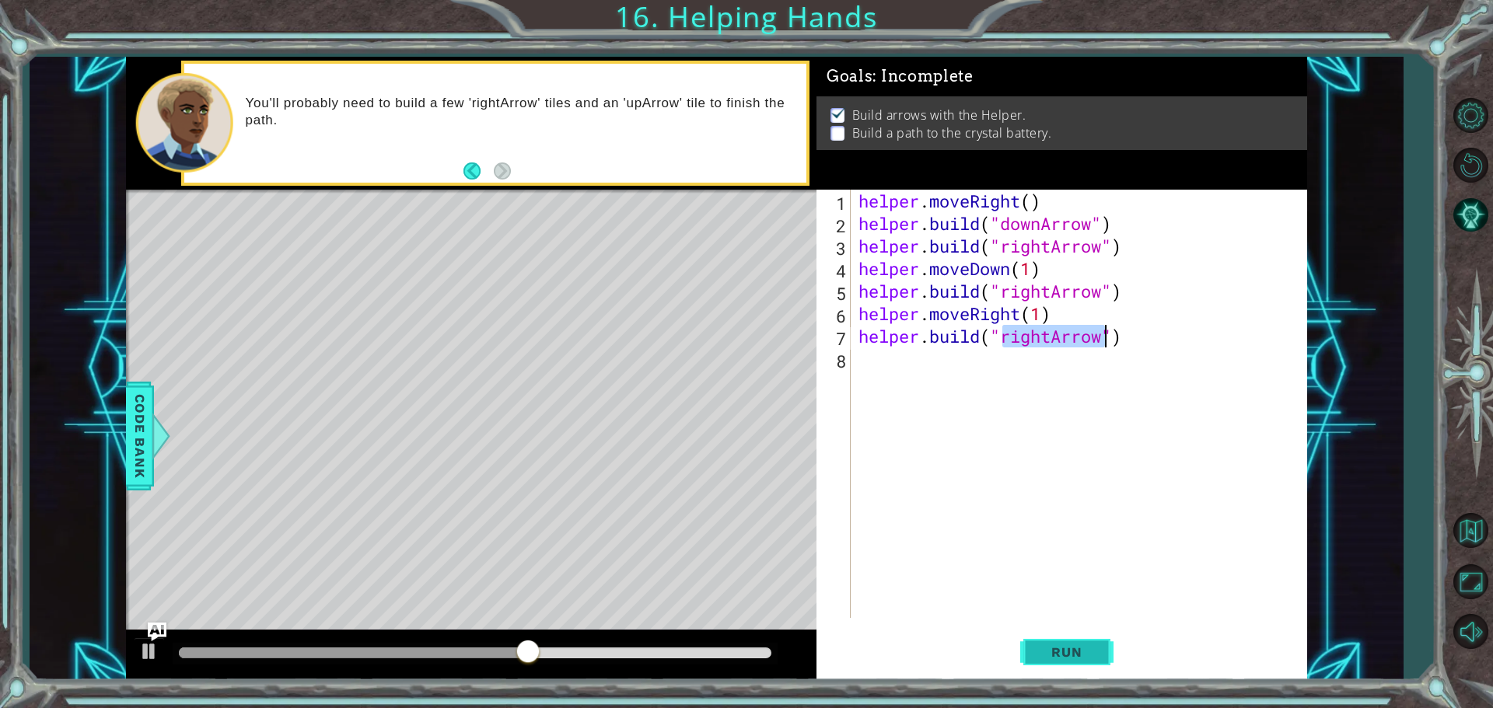
type textarea "[DOMAIN_NAME]("rightArrow")"
click at [1082, 649] on span "Run" at bounding box center [1066, 653] width 61 height 16
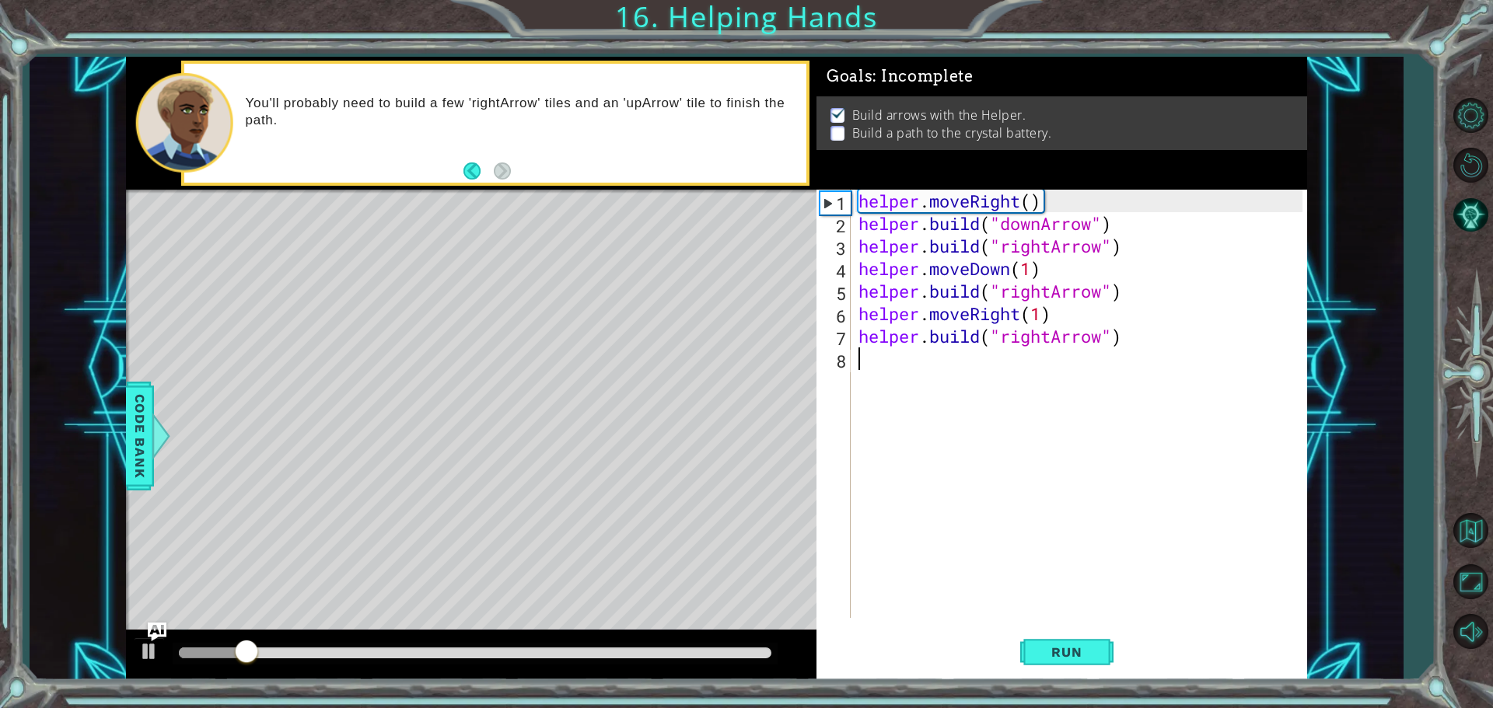
click at [907, 374] on div "helper . moveRight ( ) helper . build ( "downArrow" ) helper . build ( "rightAr…" at bounding box center [1082, 427] width 455 height 474
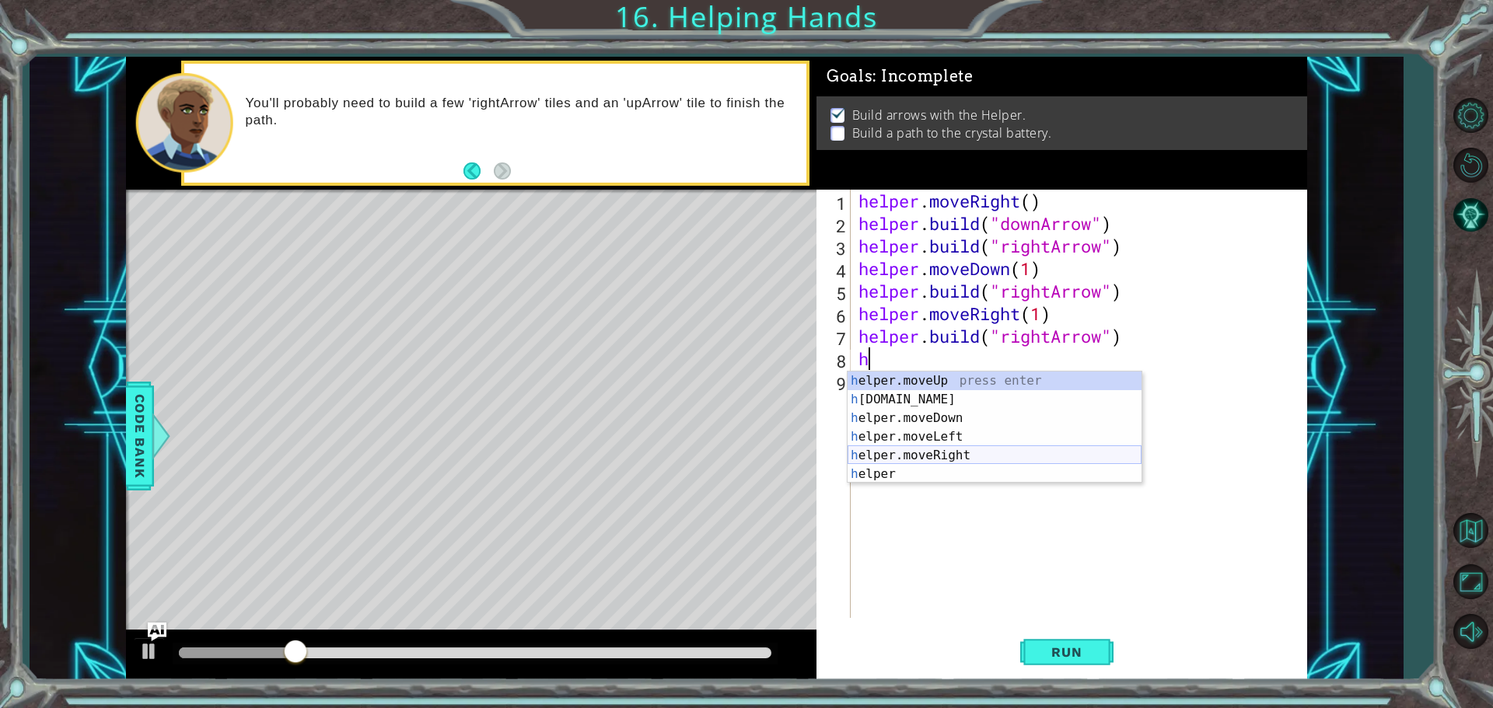
click at [949, 454] on div "h elper.moveUp press enter h [DOMAIN_NAME] press enter h elper.moveDown press e…" at bounding box center [995, 446] width 294 height 149
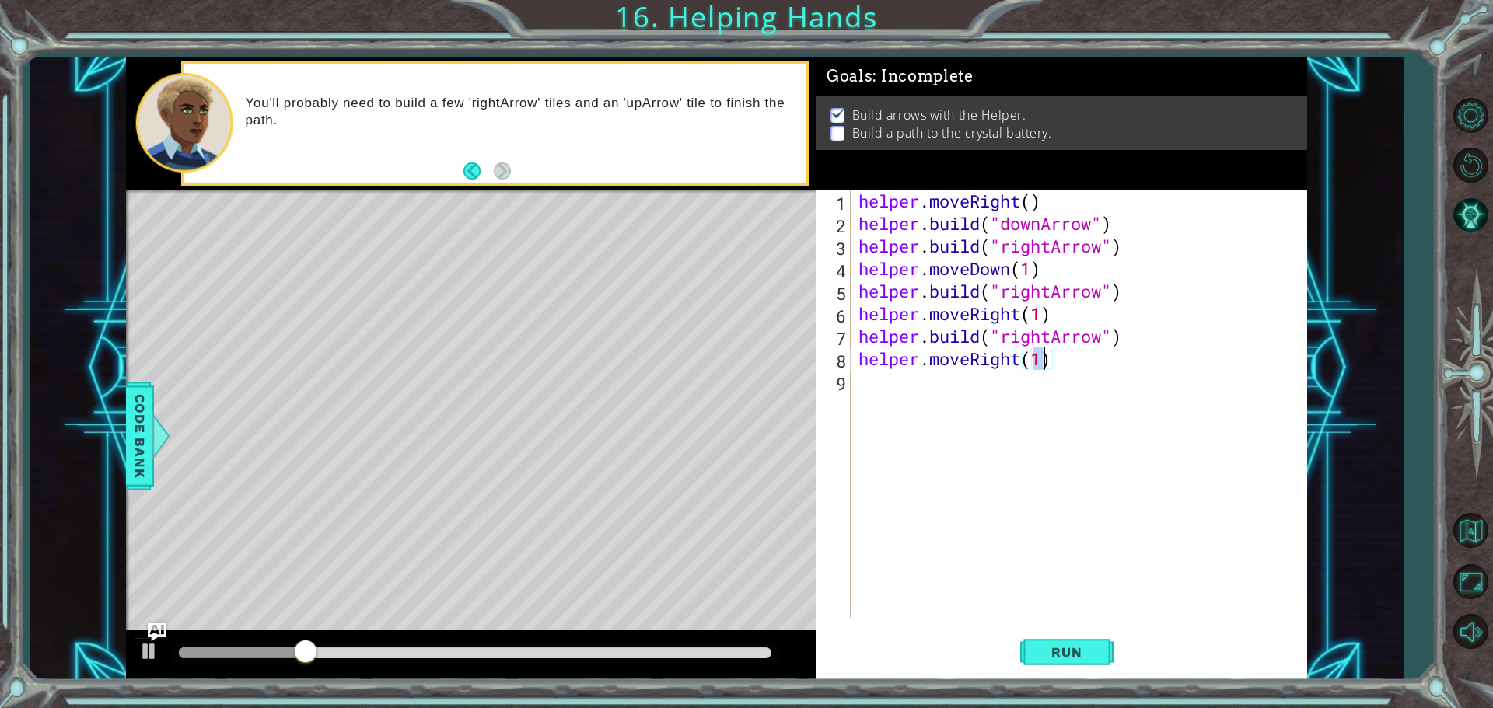
type textarea "helper.moveRight(h)"
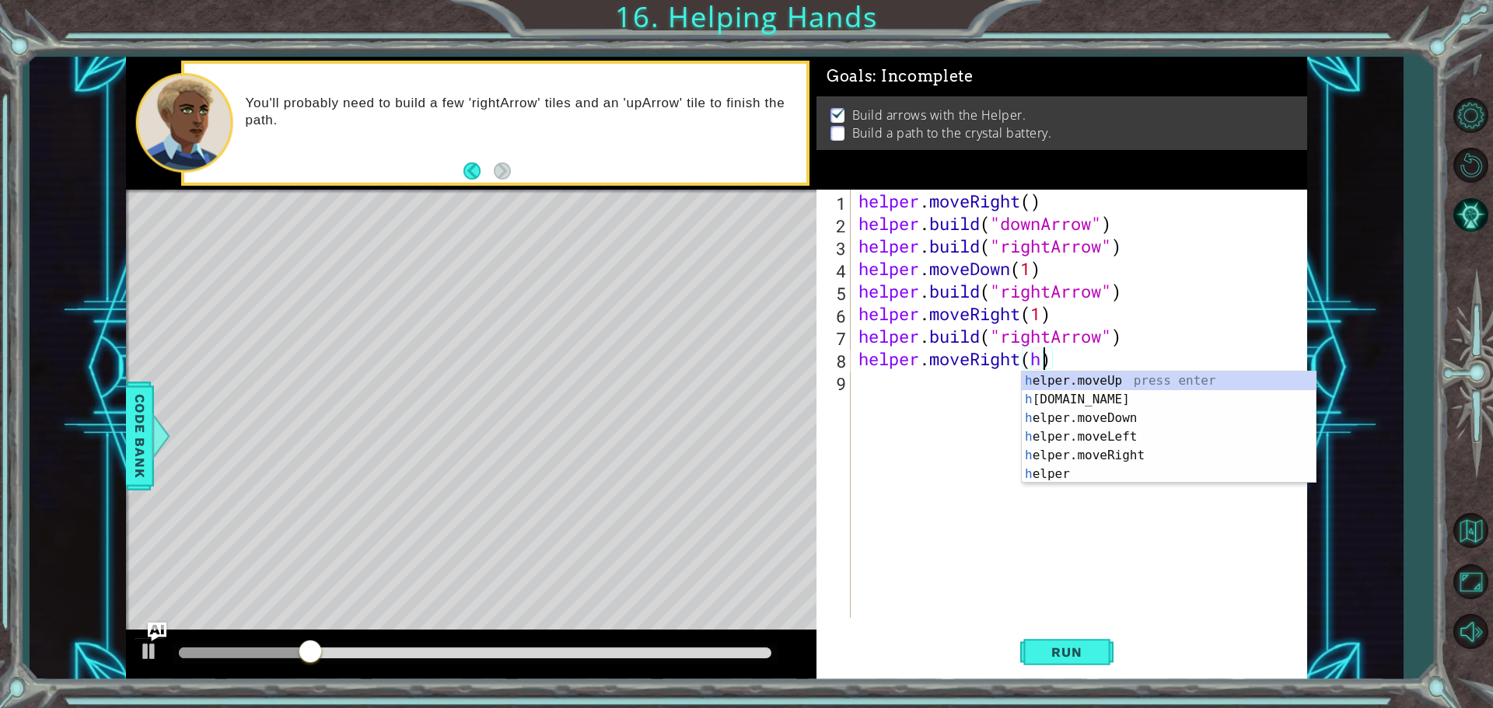
scroll to position [0, 8]
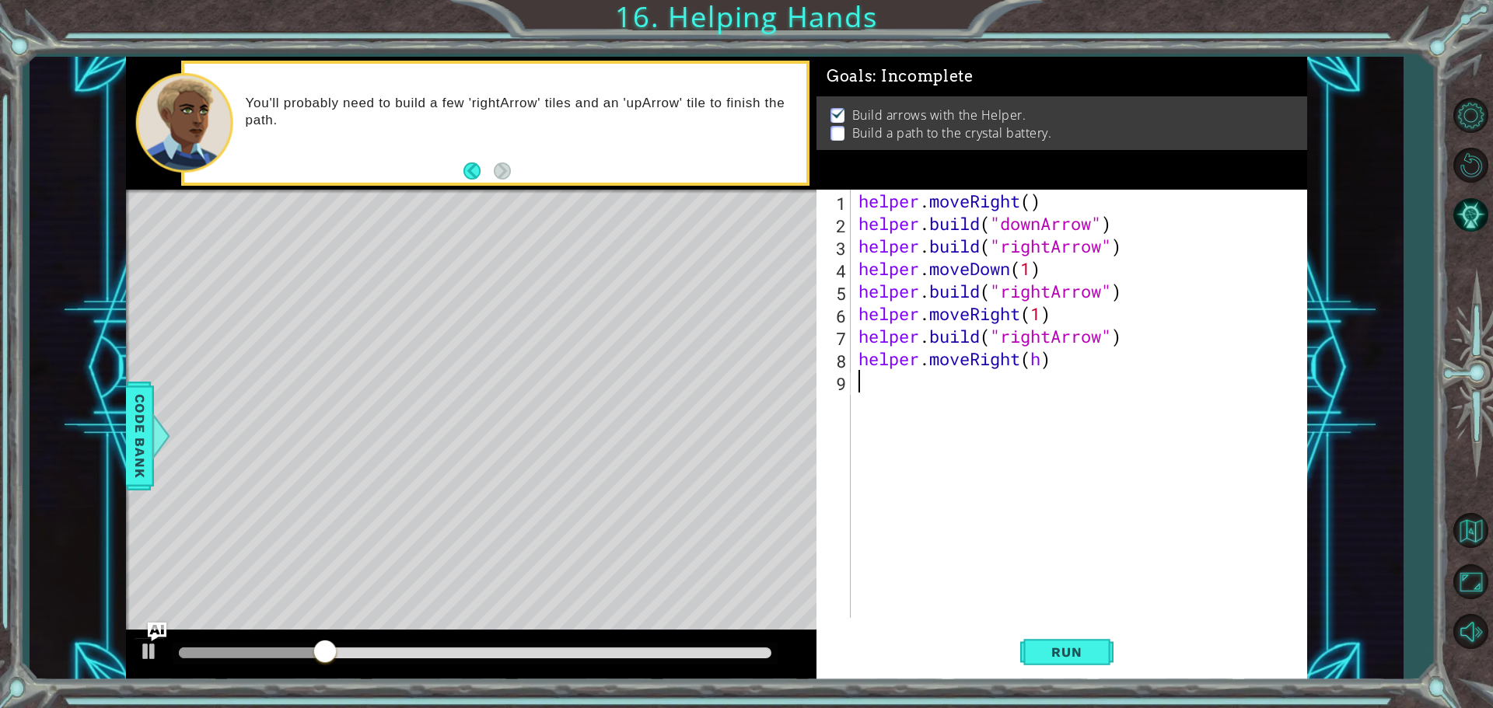
click at [911, 404] on div "helper . moveRight ( ) helper . build ( "downArrow" ) helper . build ( "rightAr…" at bounding box center [1082, 427] width 455 height 474
click at [1042, 362] on div "helper . moveRight ( ) helper . build ( "downArrow" ) helper . build ( "rightAr…" at bounding box center [1082, 427] width 455 height 474
type textarea "helper.moveRight(1)"
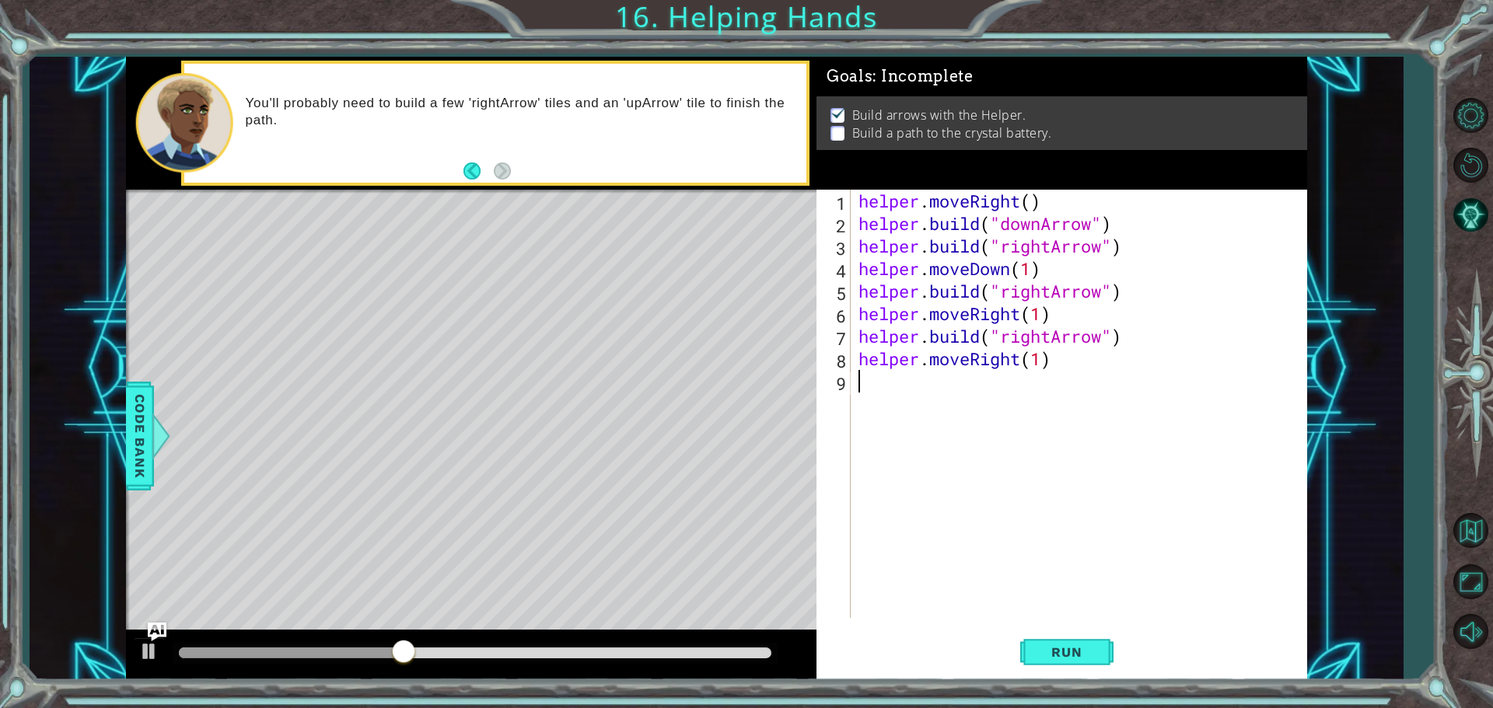
click at [861, 395] on div "helper . moveRight ( ) helper . build ( "downArrow" ) helper . build ( "rightAr…" at bounding box center [1082, 427] width 455 height 474
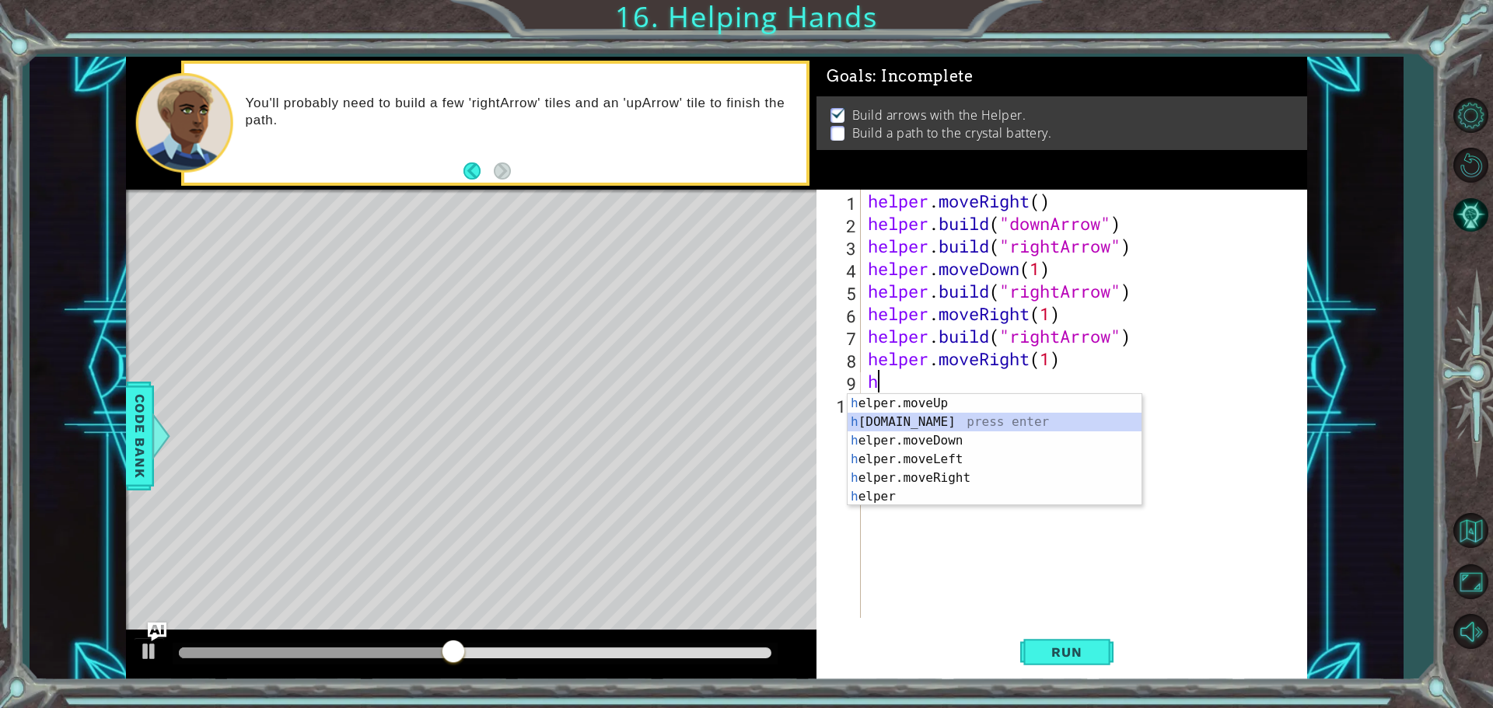
click at [896, 418] on div "h elper.moveUp press enter h [DOMAIN_NAME] press enter h elper.moveDown press e…" at bounding box center [995, 468] width 294 height 149
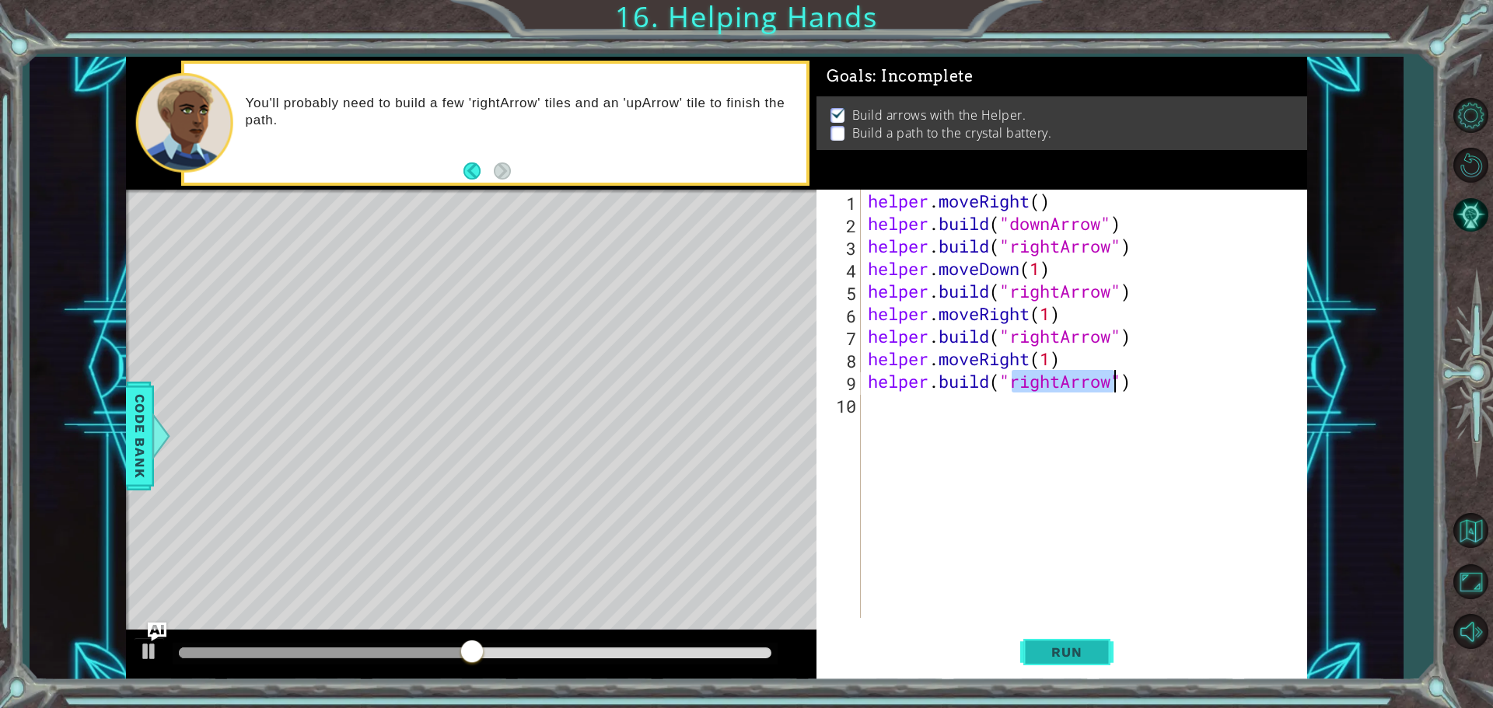
click at [1089, 645] on span "Run" at bounding box center [1066, 653] width 61 height 16
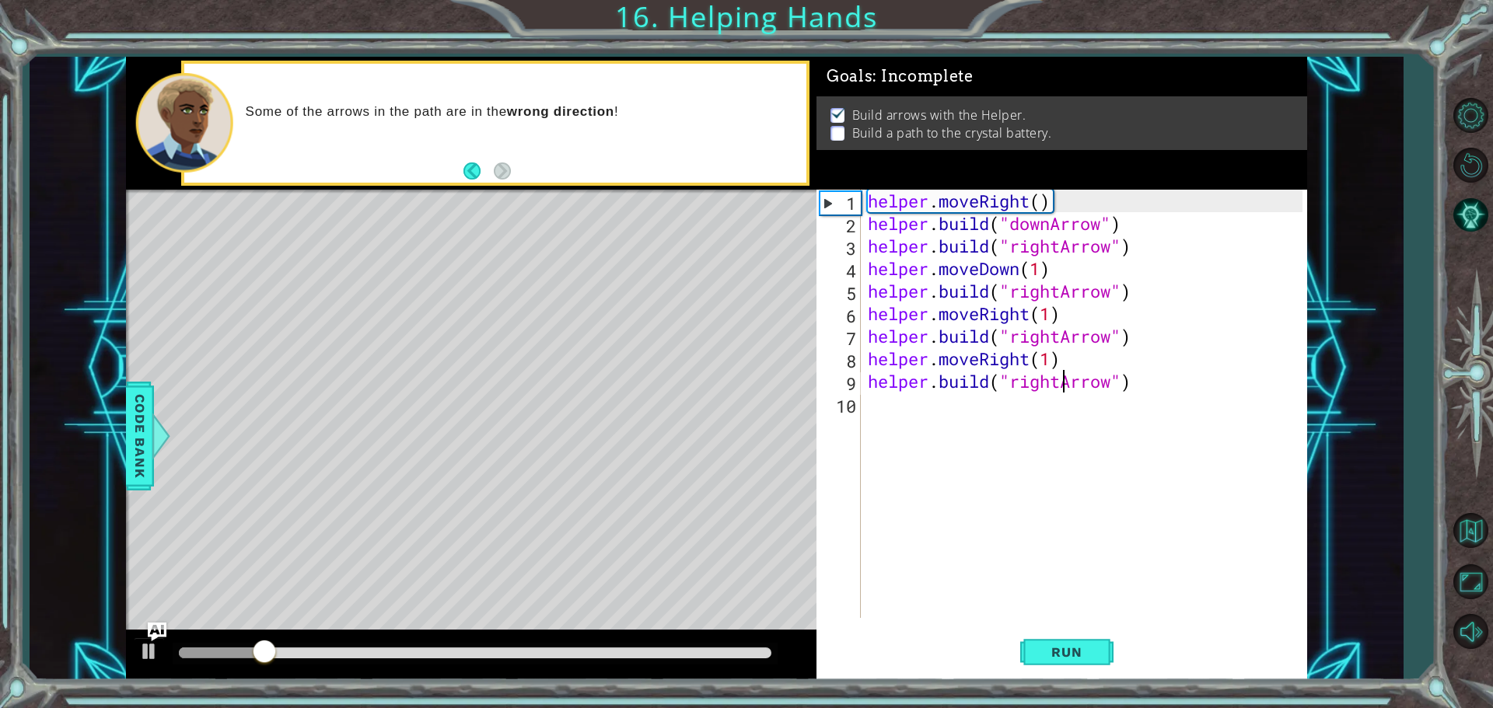
click at [1064, 385] on div "helper . moveRight ( ) helper . build ( "downArrow" ) helper . build ( "rightAr…" at bounding box center [1088, 427] width 446 height 474
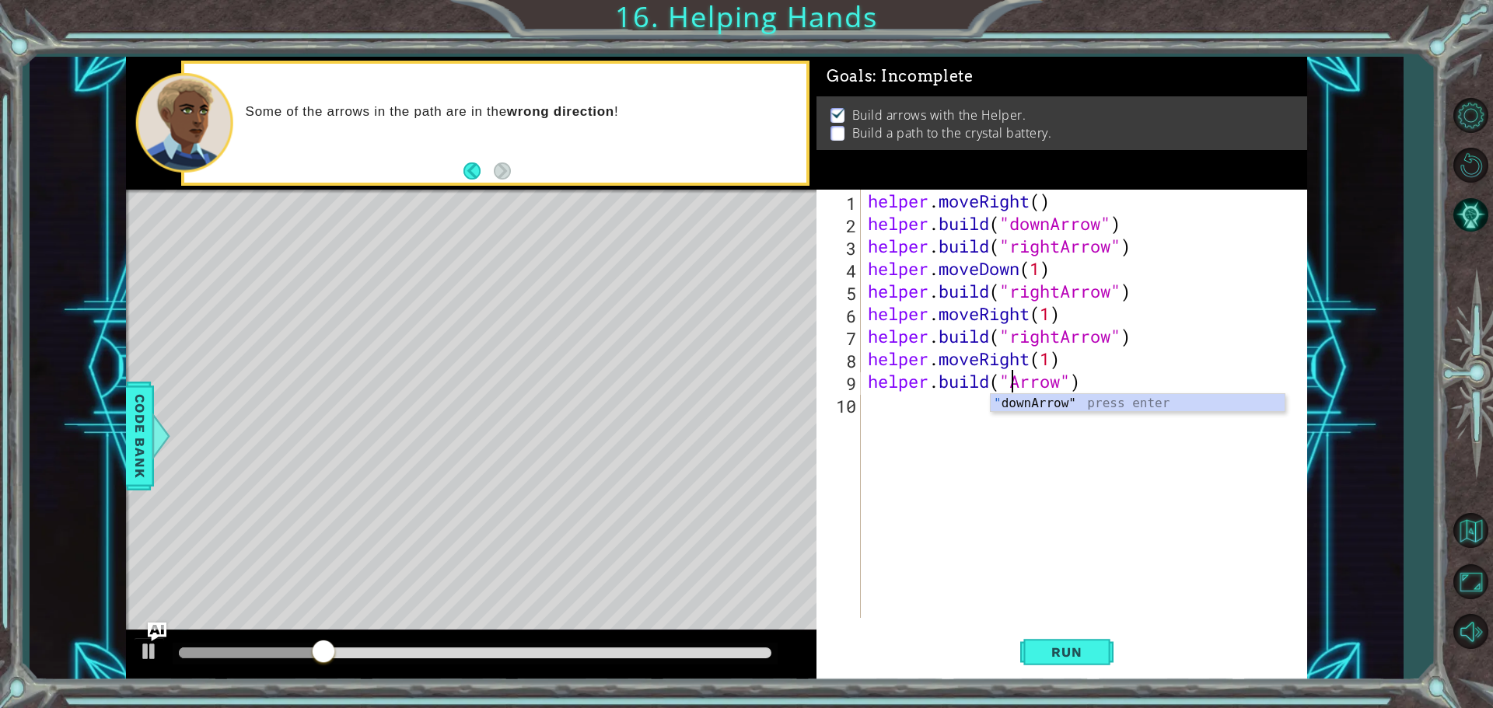
scroll to position [0, 7]
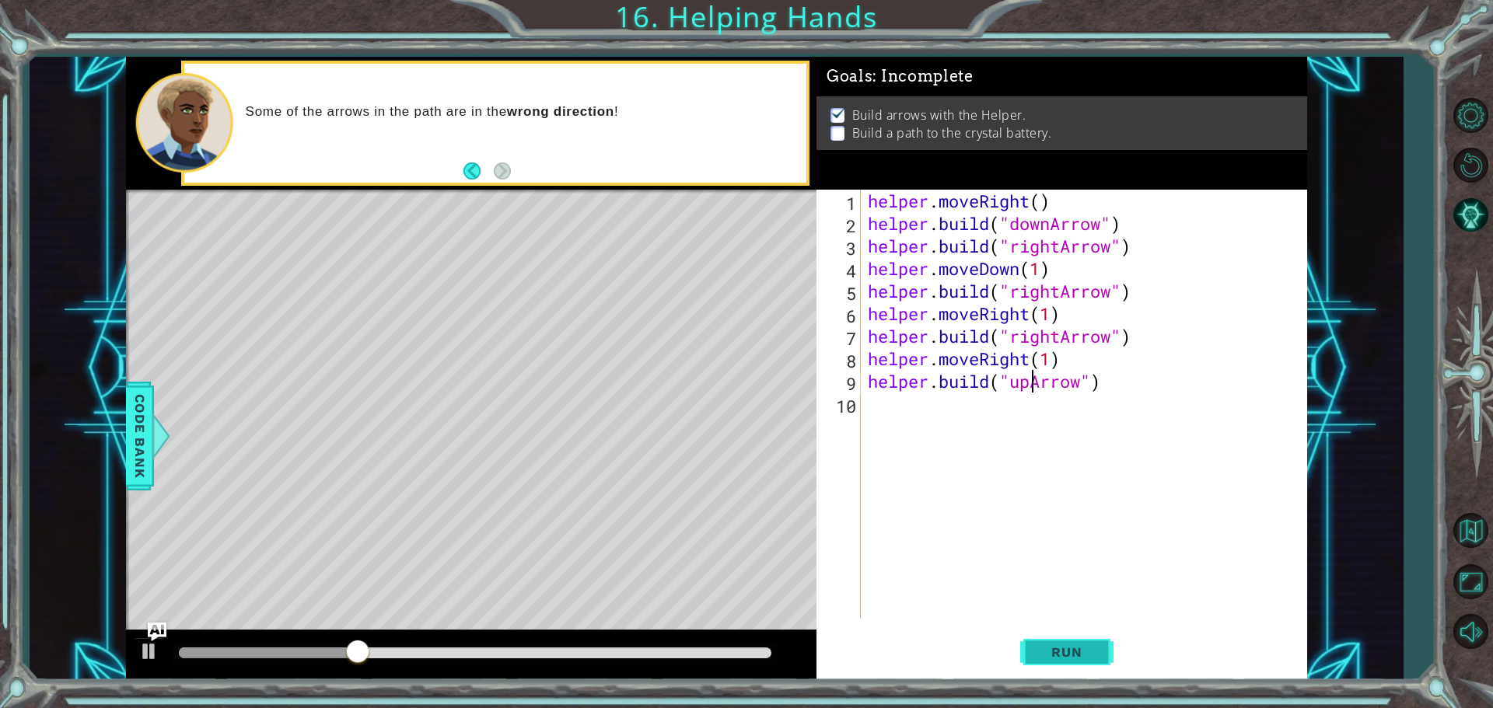
type textarea "[DOMAIN_NAME]("upArrow")"
click at [1082, 645] on span "Run" at bounding box center [1066, 653] width 61 height 16
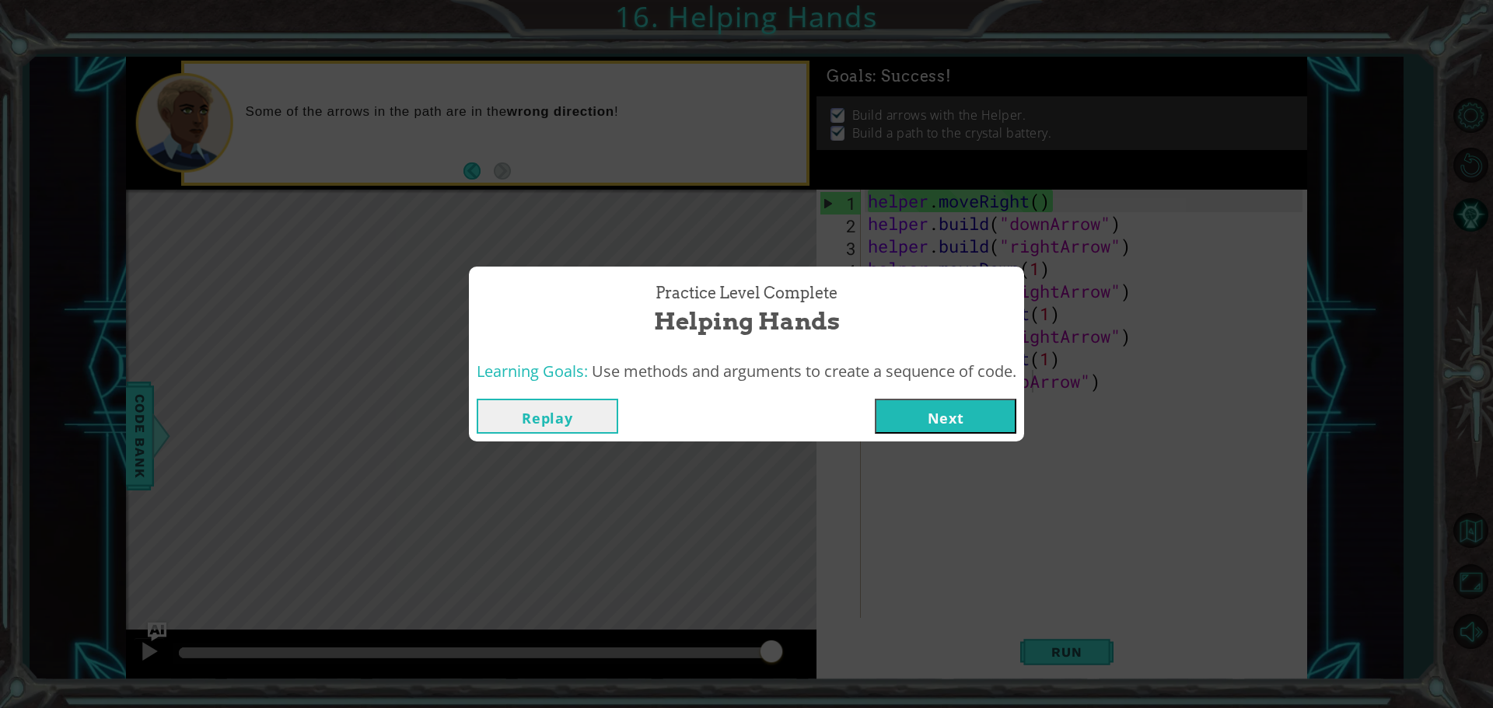
click at [963, 408] on button "Next" at bounding box center [946, 416] width 142 height 35
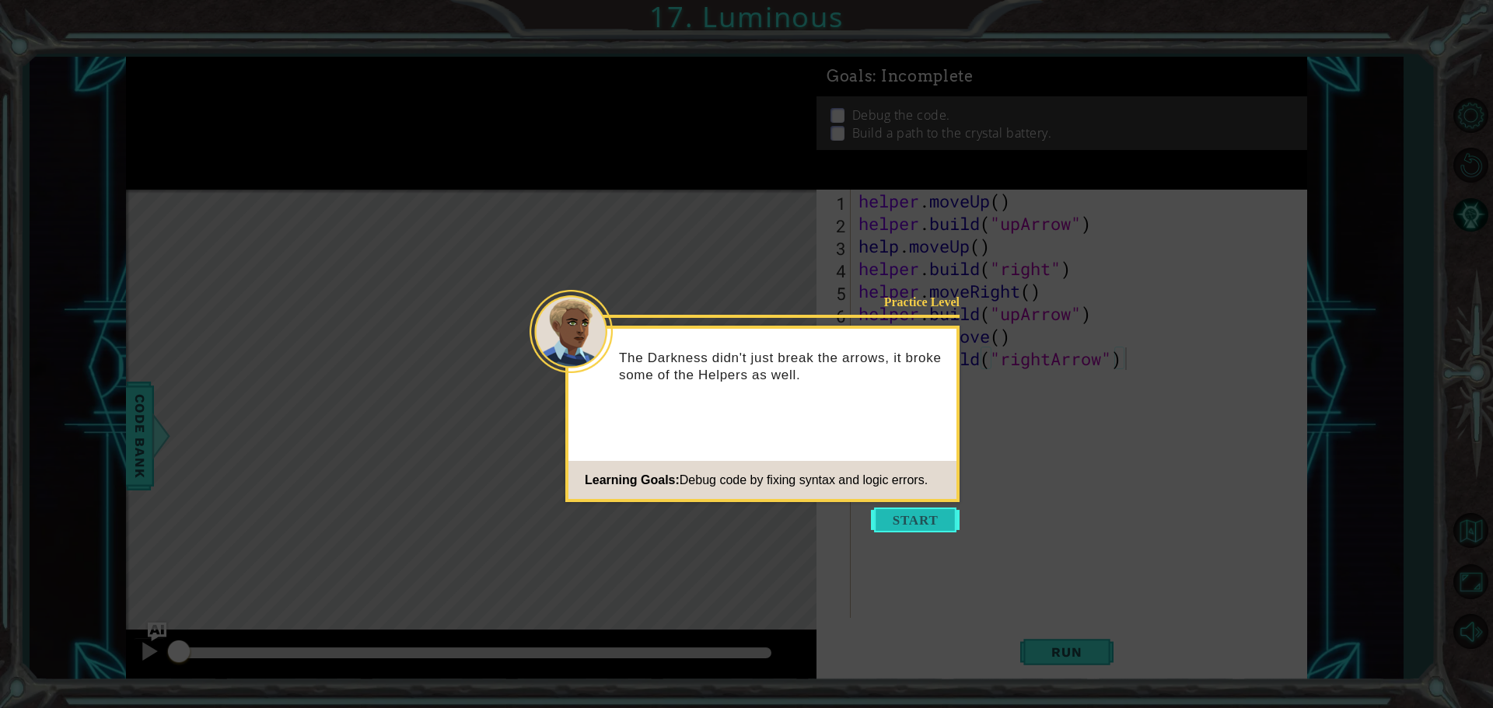
click at [904, 523] on button "Start" at bounding box center [915, 520] width 89 height 25
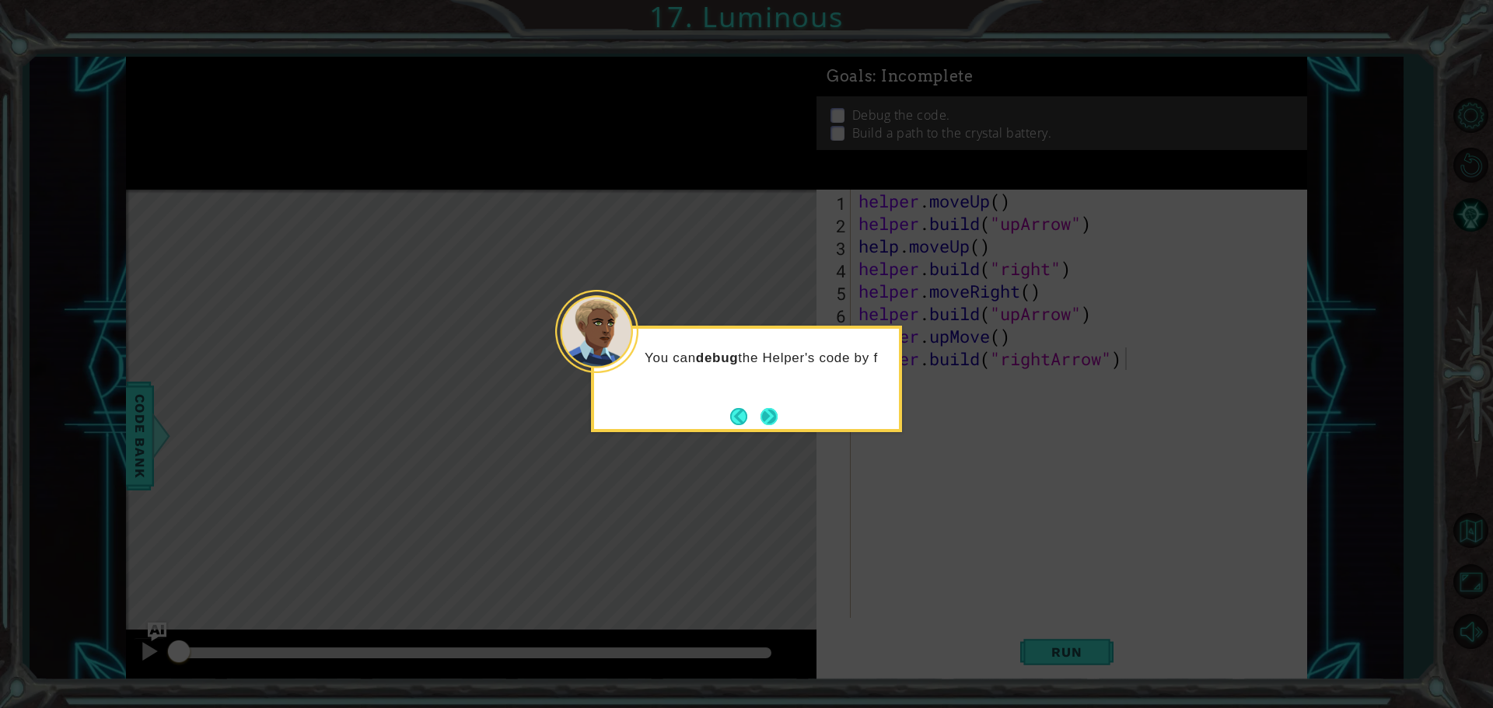
click at [772, 418] on button "Next" at bounding box center [768, 416] width 17 height 17
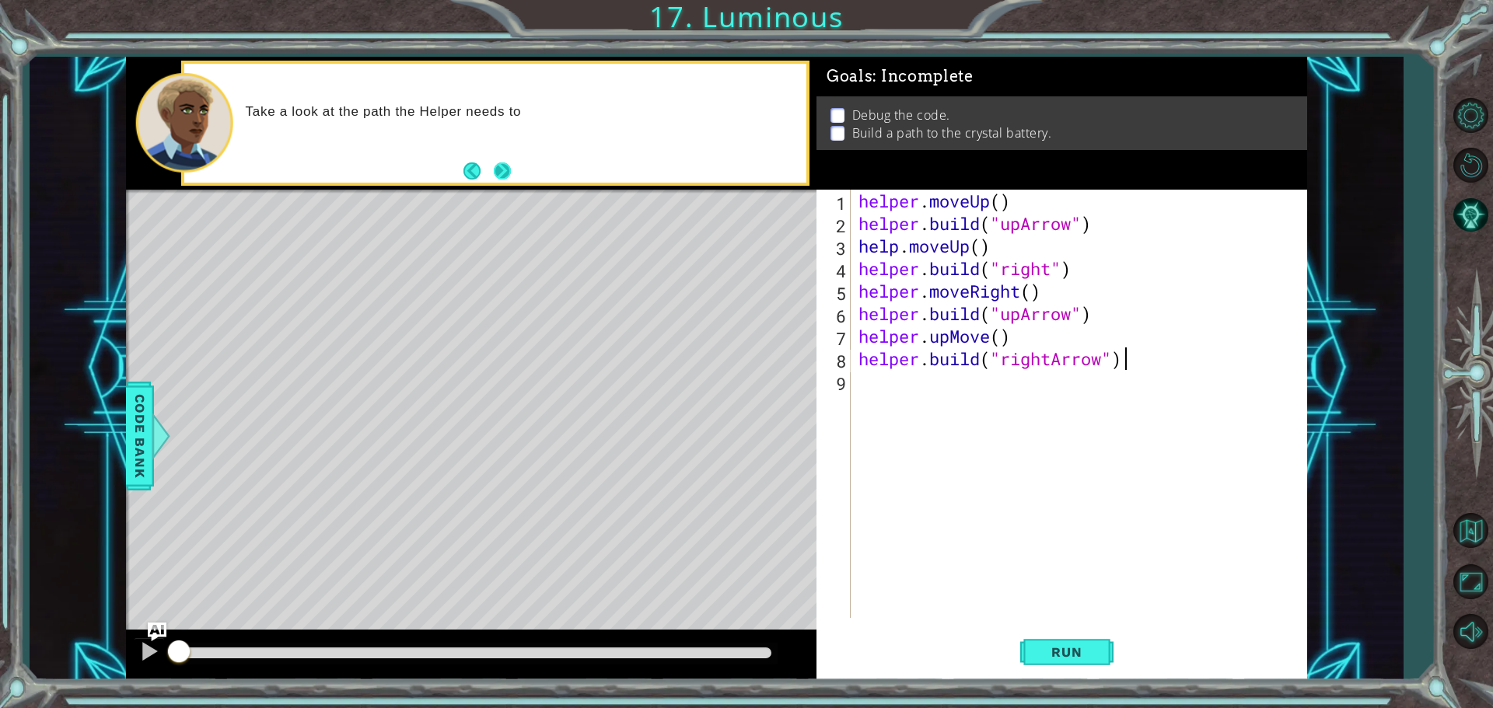
click at [502, 163] on button "Next" at bounding box center [502, 171] width 17 height 17
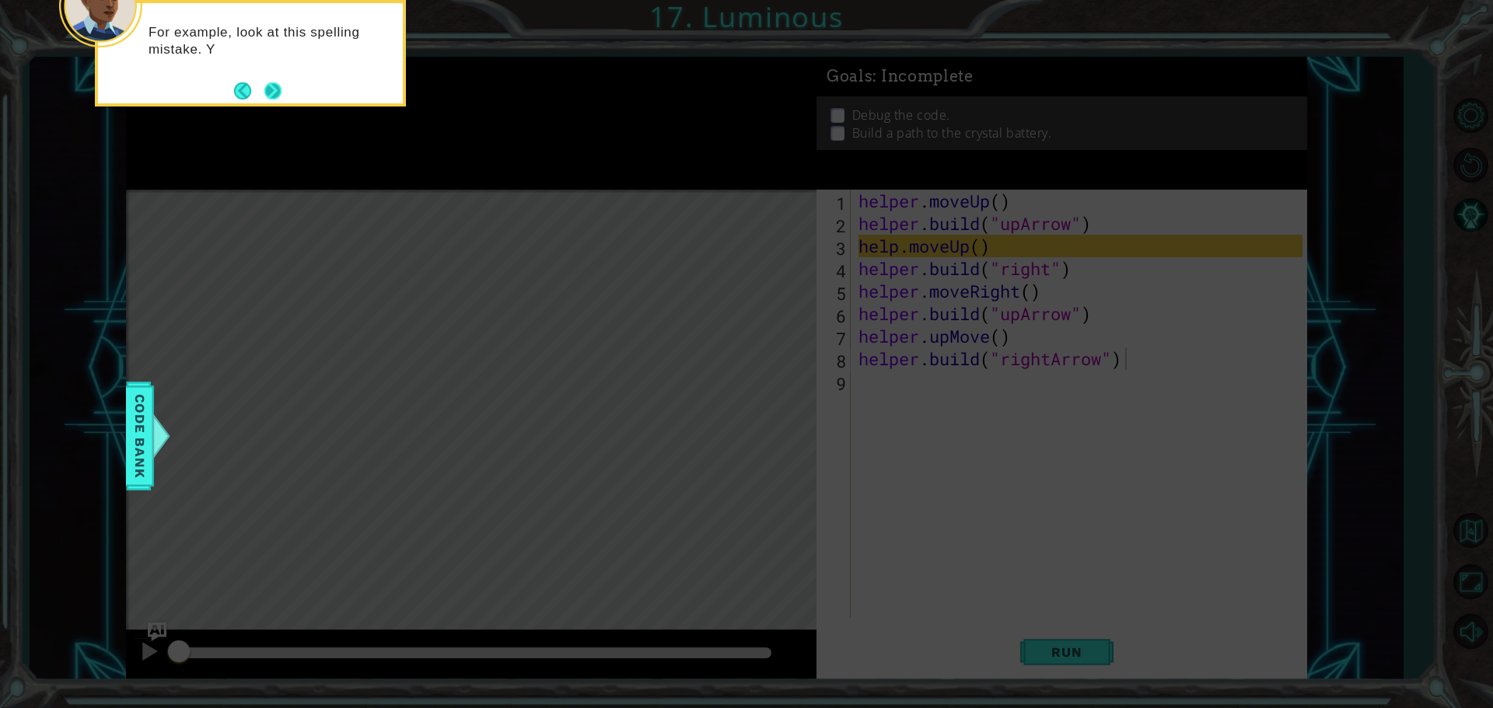
click at [279, 89] on button "Next" at bounding box center [272, 90] width 17 height 17
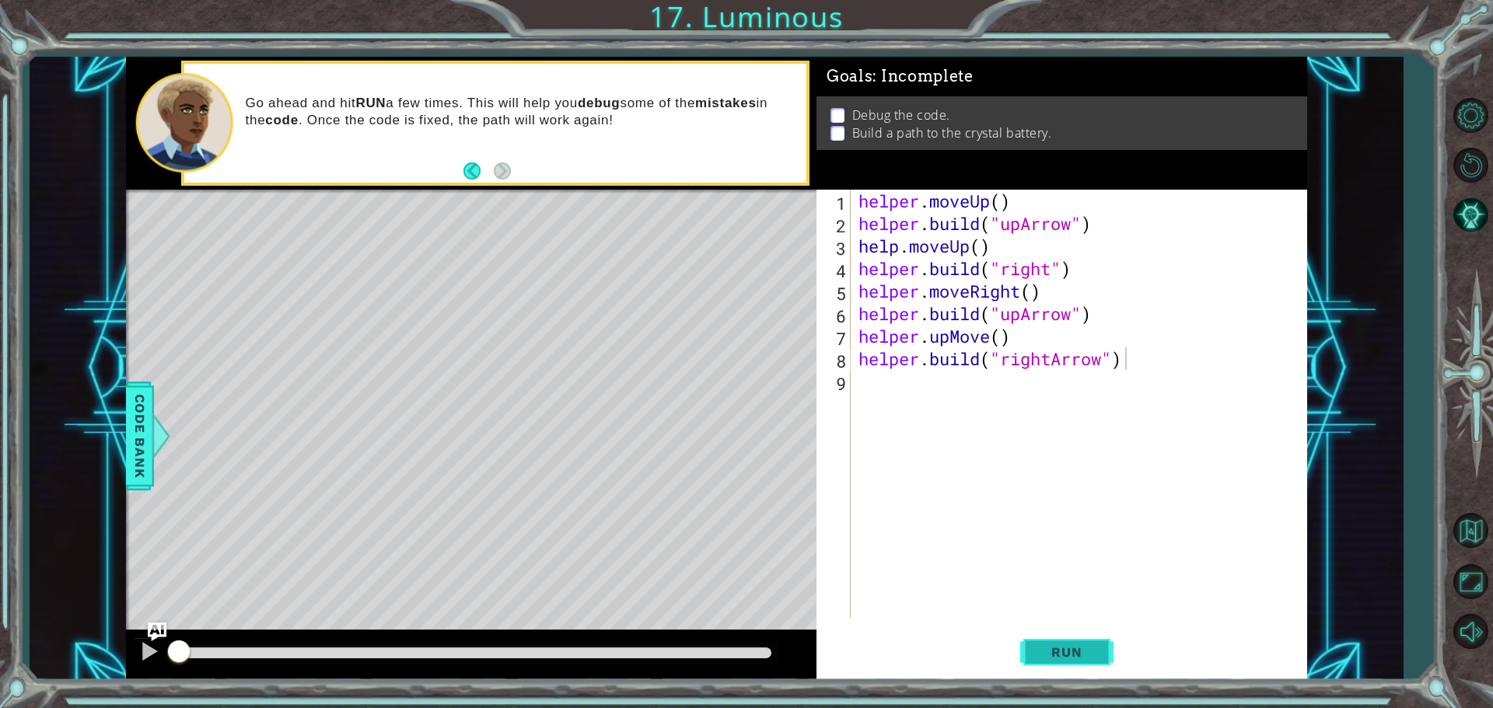
click at [1093, 656] on span "Run" at bounding box center [1066, 653] width 61 height 16
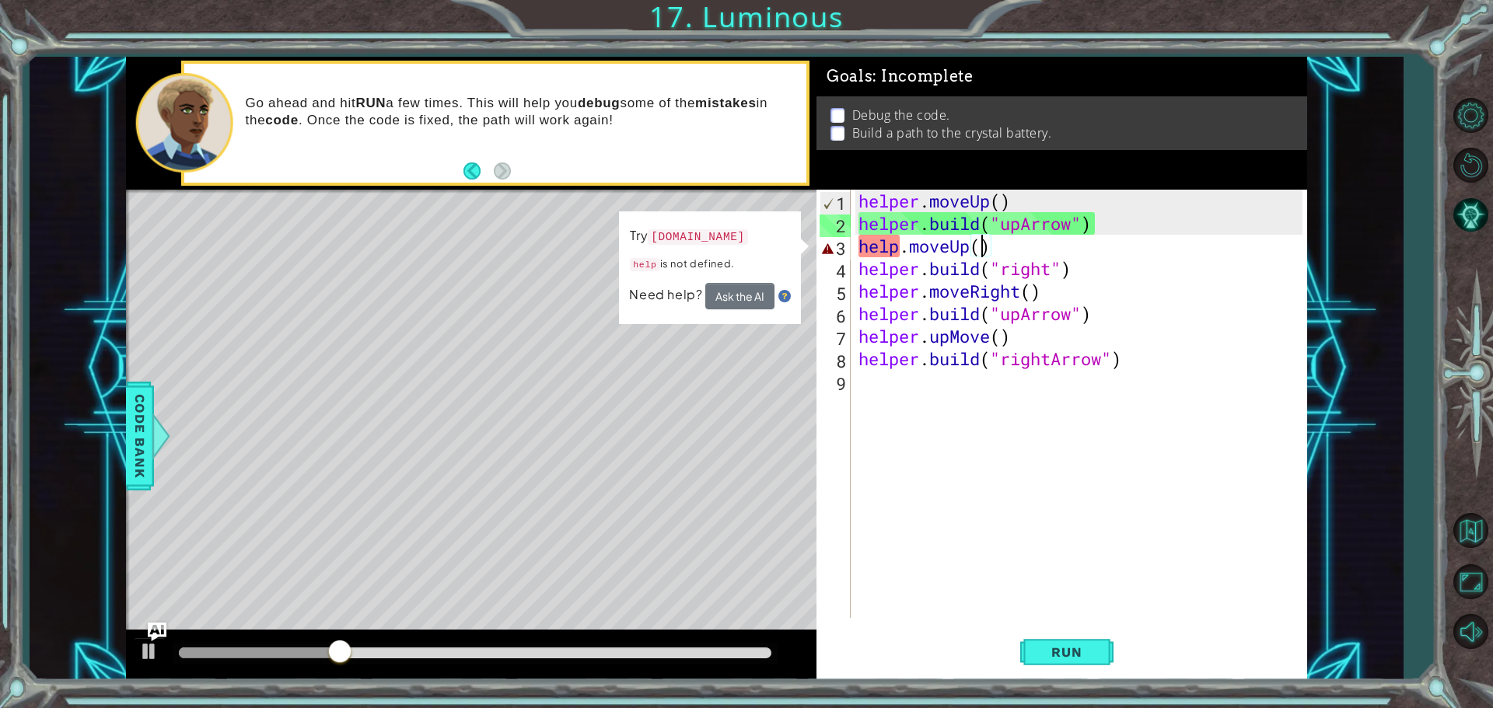
click at [980, 243] on div "helper . moveUp ( ) helper . build ( "upArrow" ) help . moveUp ( ) helper . bui…" at bounding box center [1082, 427] width 455 height 474
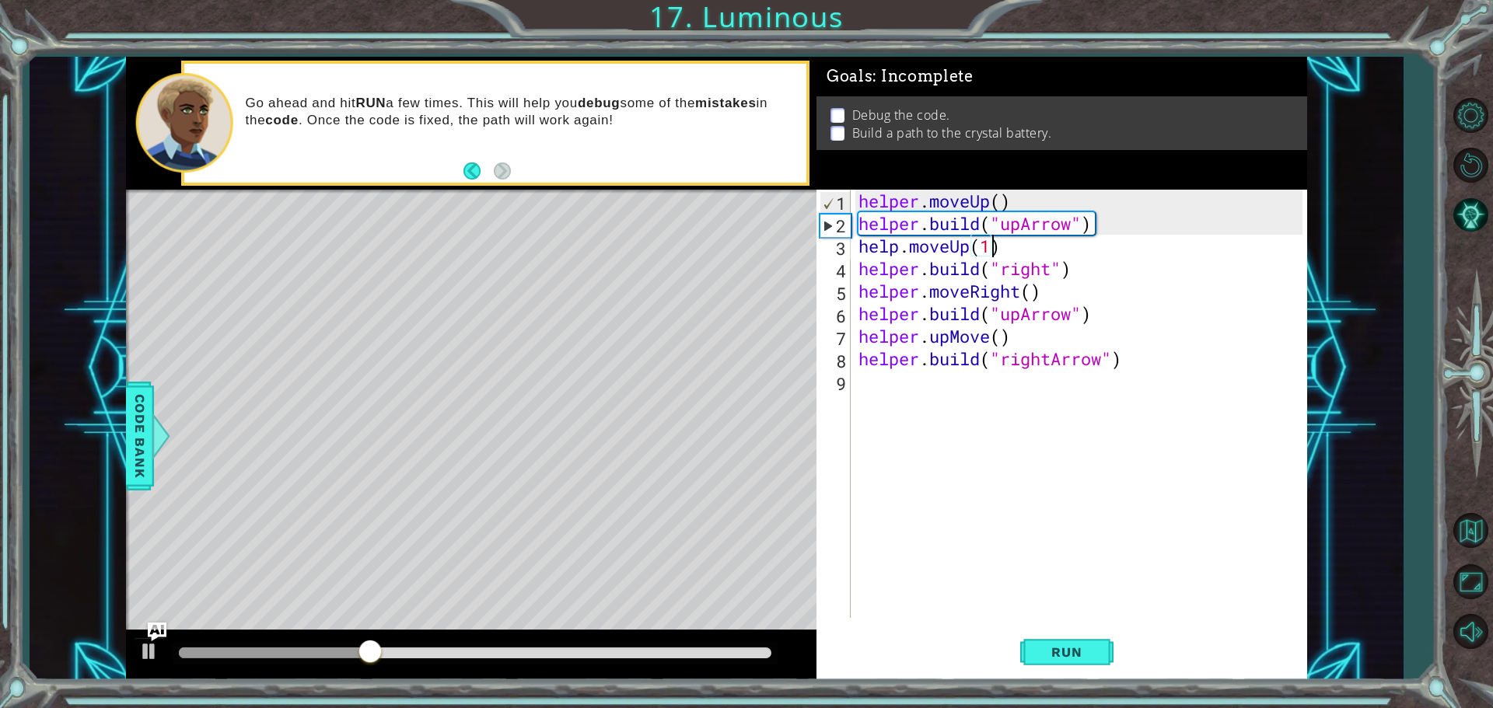
scroll to position [0, 5]
drag, startPoint x: 1045, startPoint y: 659, endPoint x: 1061, endPoint y: 605, distance: 56.1
click at [1044, 655] on span "Run" at bounding box center [1066, 653] width 61 height 16
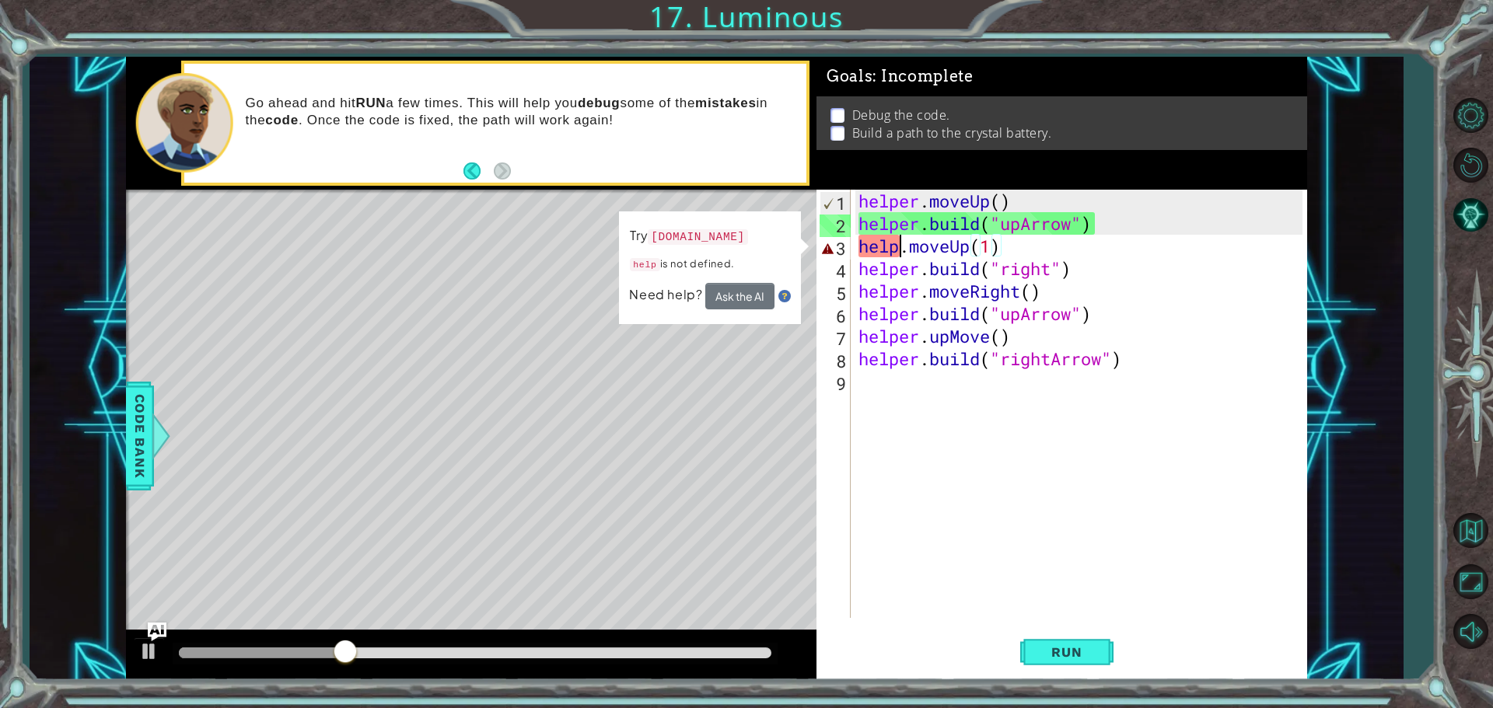
click at [895, 246] on div "helper . moveUp ( ) helper . build ( "upArrow" ) help . moveUp ( 1 ) helper . b…" at bounding box center [1082, 427] width 455 height 474
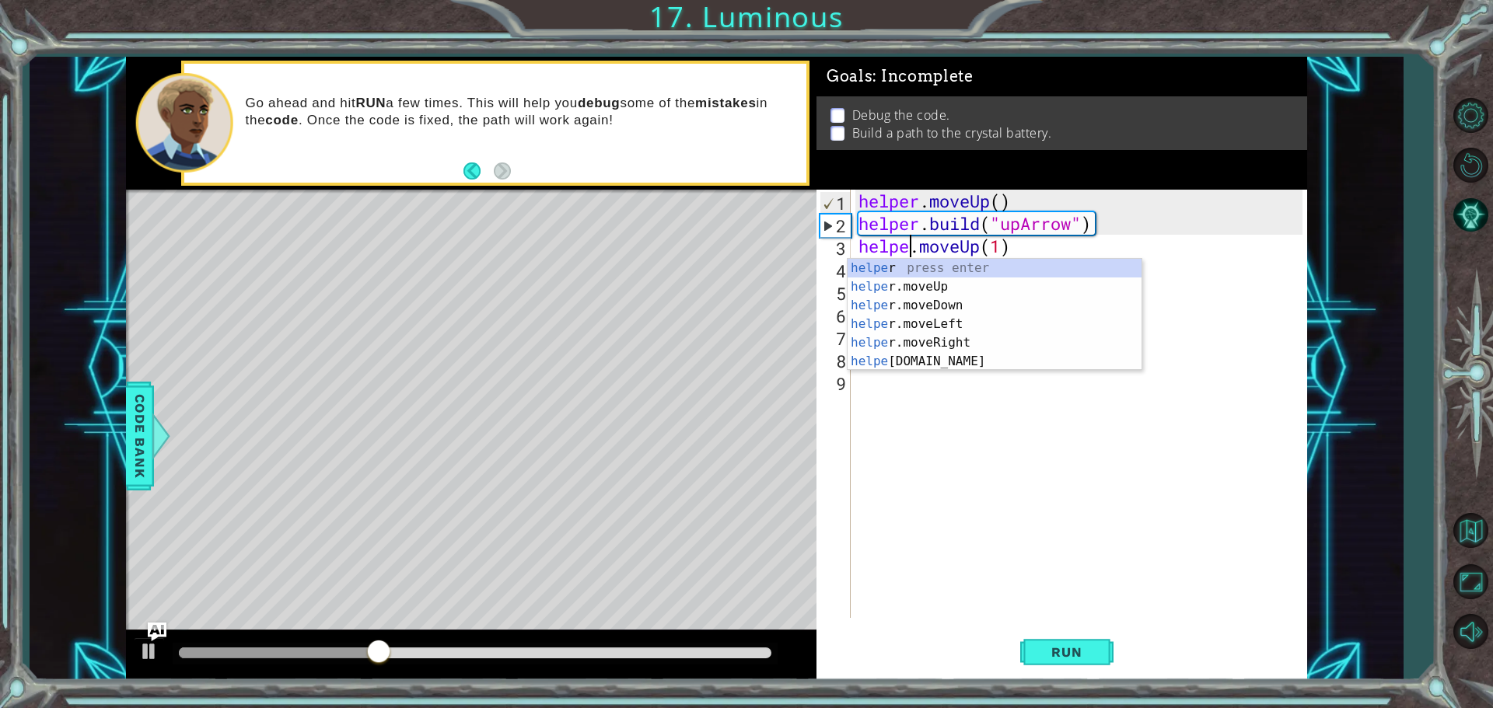
scroll to position [0, 3]
type textarea "helper.moveUp(1)"
click at [1068, 590] on div "helper . moveUp ( ) helper . build ( "upArrow" ) helper . moveUp ( 1 ) helper .…" at bounding box center [1082, 427] width 455 height 474
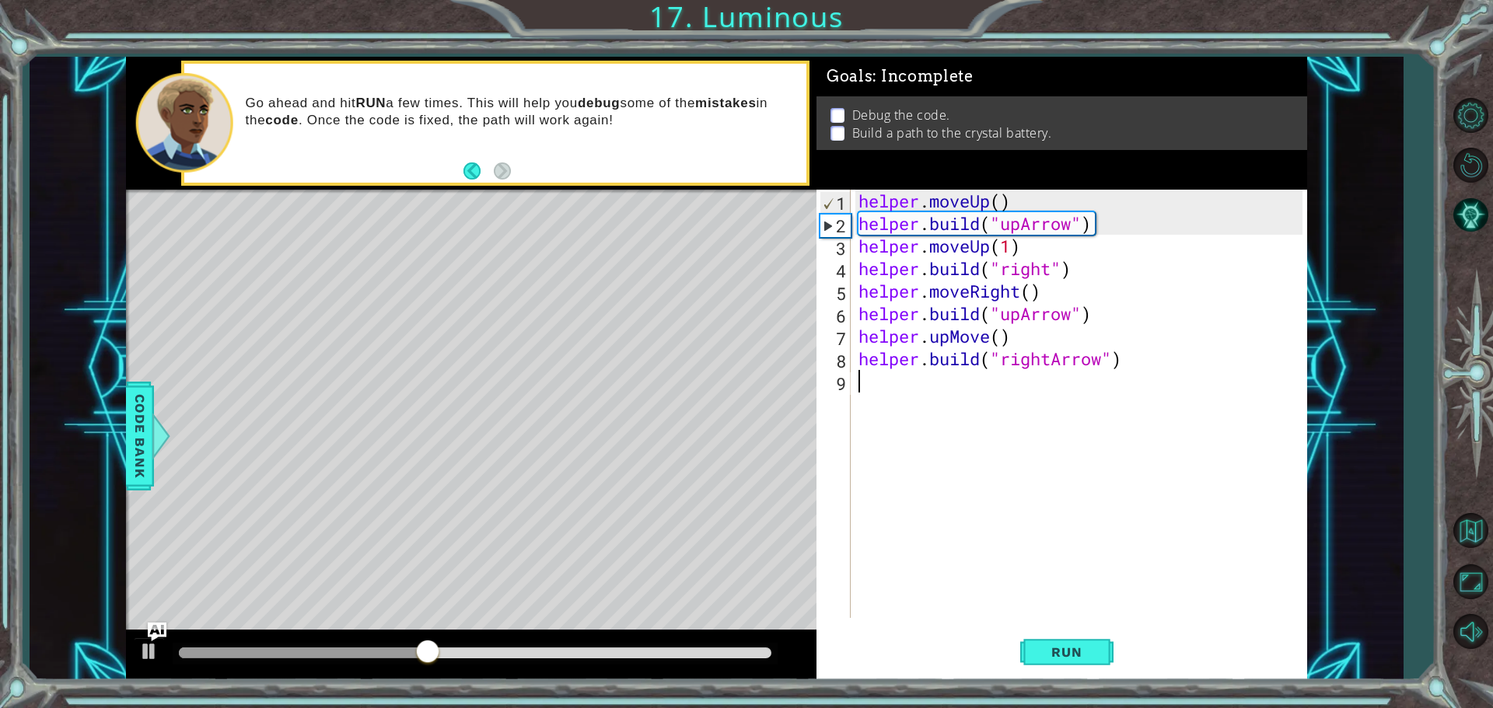
scroll to position [0, 0]
click at [1006, 341] on div "helper . moveUp ( ) helper . build ( "upArrow" ) helper . moveUp ( 1 ) helper .…" at bounding box center [1082, 427] width 455 height 474
click at [1031, 294] on div "helper . moveUp ( ) helper . build ( "upArrow" ) helper . moveUp ( 1 ) helper .…" at bounding box center [1082, 427] width 455 height 474
click at [1099, 659] on button "Run" at bounding box center [1066, 652] width 93 height 49
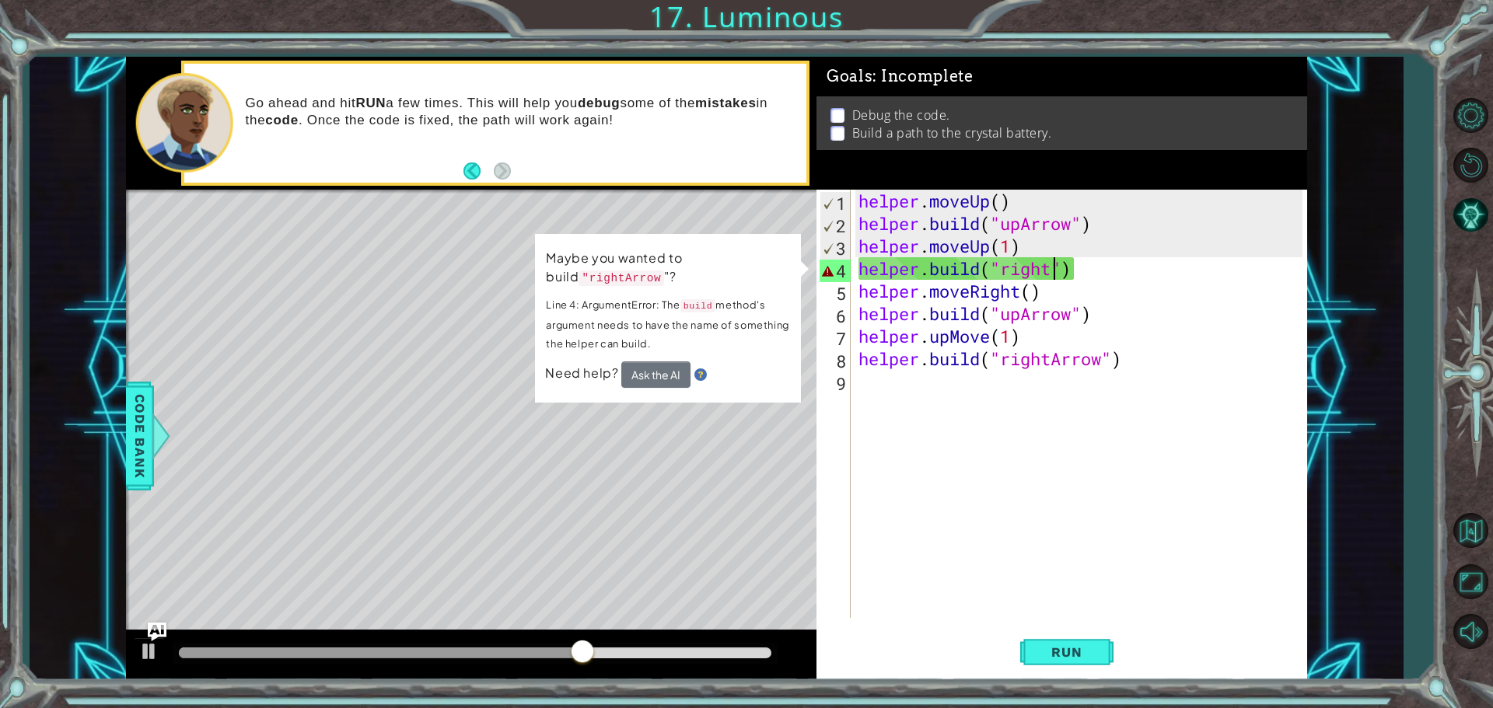
click at [1054, 271] on div "helper . moveUp ( ) helper . build ( "upArrow" ) helper . moveUp ( 1 ) helper .…" at bounding box center [1082, 427] width 455 height 474
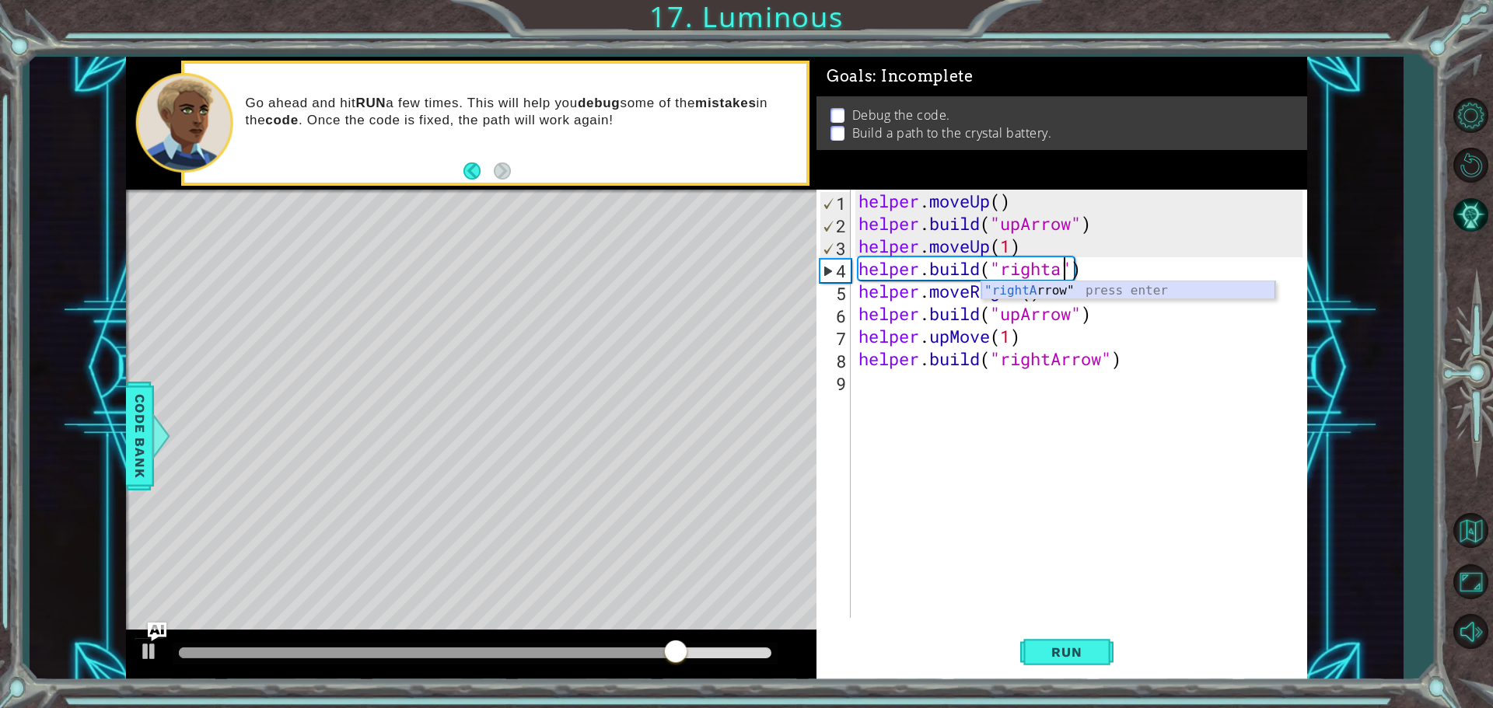
click at [1117, 294] on div ""rightA rrow" press enter" at bounding box center [1128, 309] width 294 height 56
click at [1031, 296] on div "helper . moveUp ( ) helper . build ( "upArrow" ) helper . moveUp ( 1 ) helper .…" at bounding box center [1082, 427] width 455 height 474
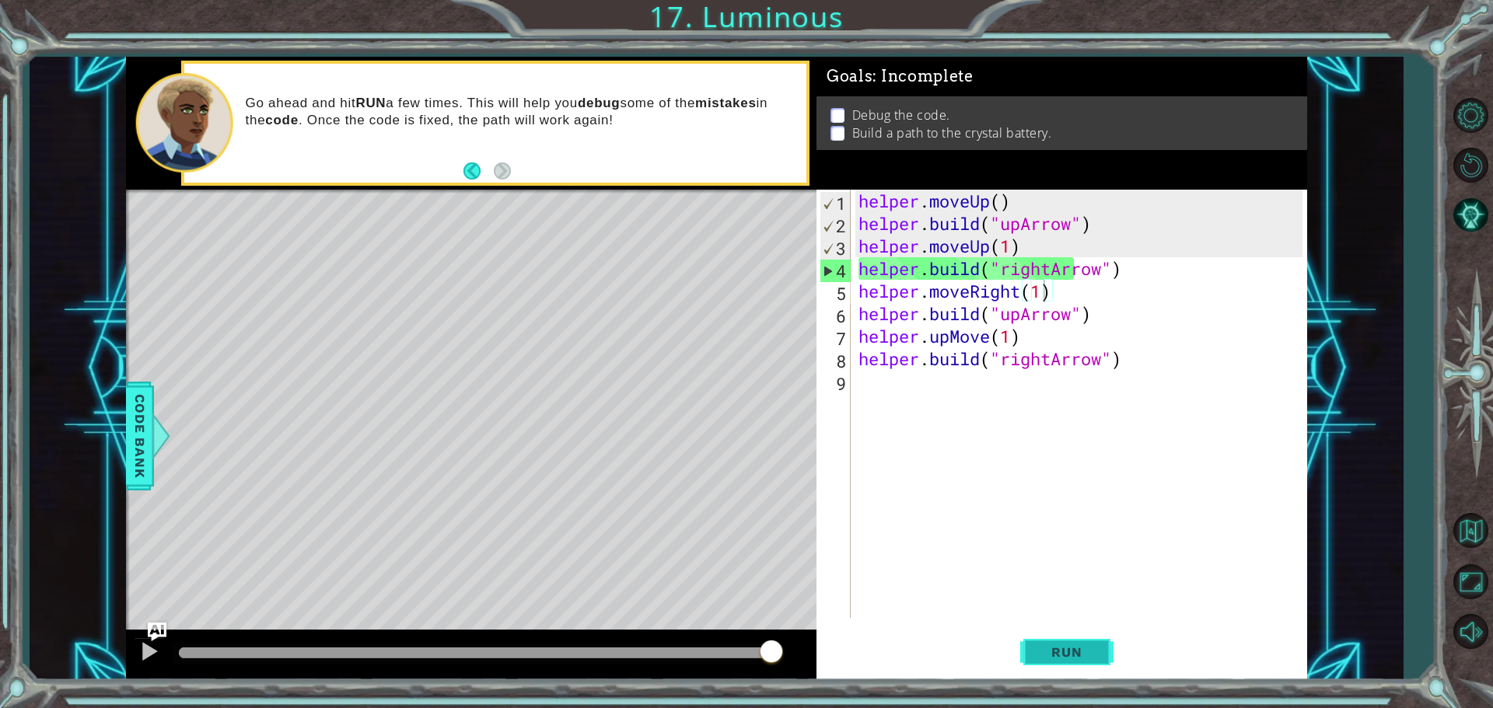
click at [1064, 651] on span "Run" at bounding box center [1066, 653] width 61 height 16
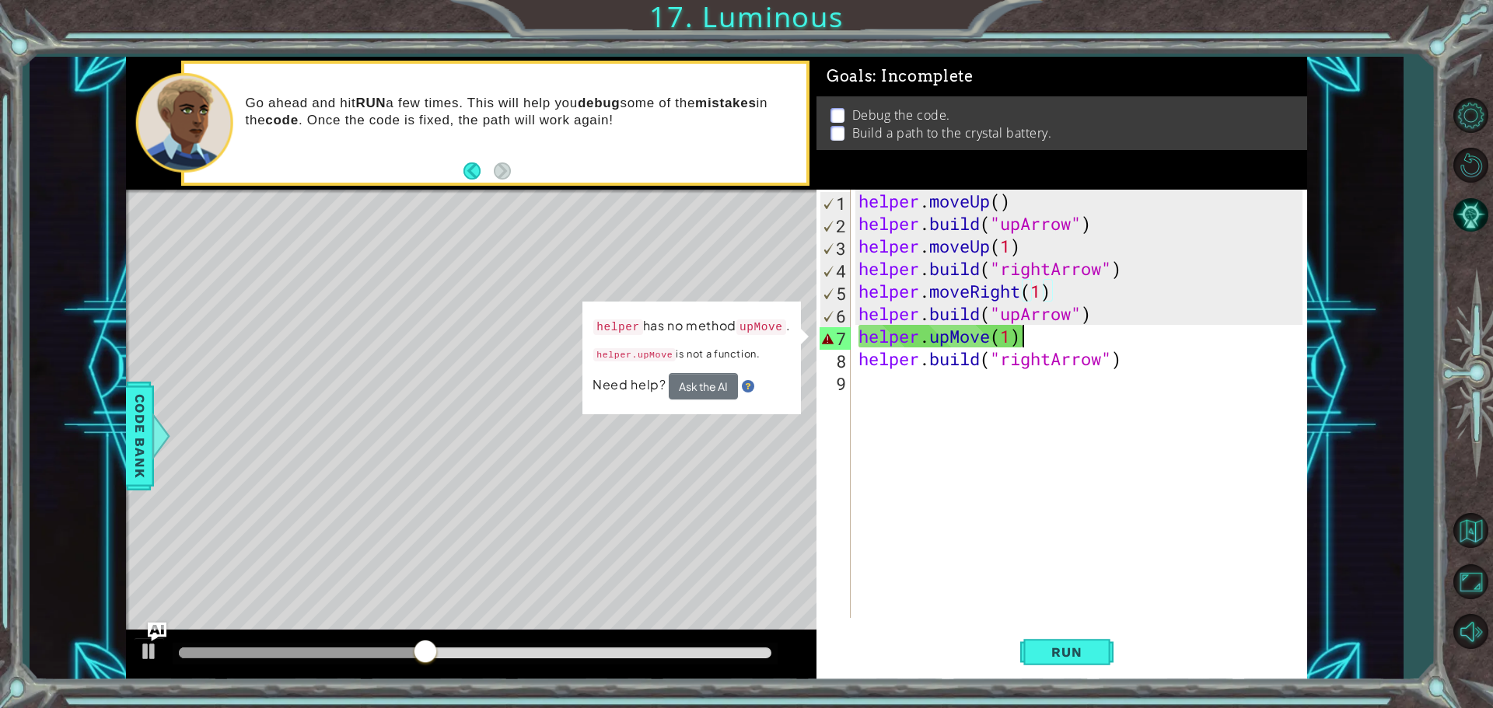
click at [1046, 334] on div "helper . moveUp ( ) helper . build ( "upArrow" ) helper . moveUp ( 1 ) helper .…" at bounding box center [1082, 427] width 455 height 474
click at [1010, 337] on div "helper . moveUp ( ) helper . build ( "upArrow" ) helper . moveUp ( 1 ) helper .…" at bounding box center [1082, 427] width 455 height 474
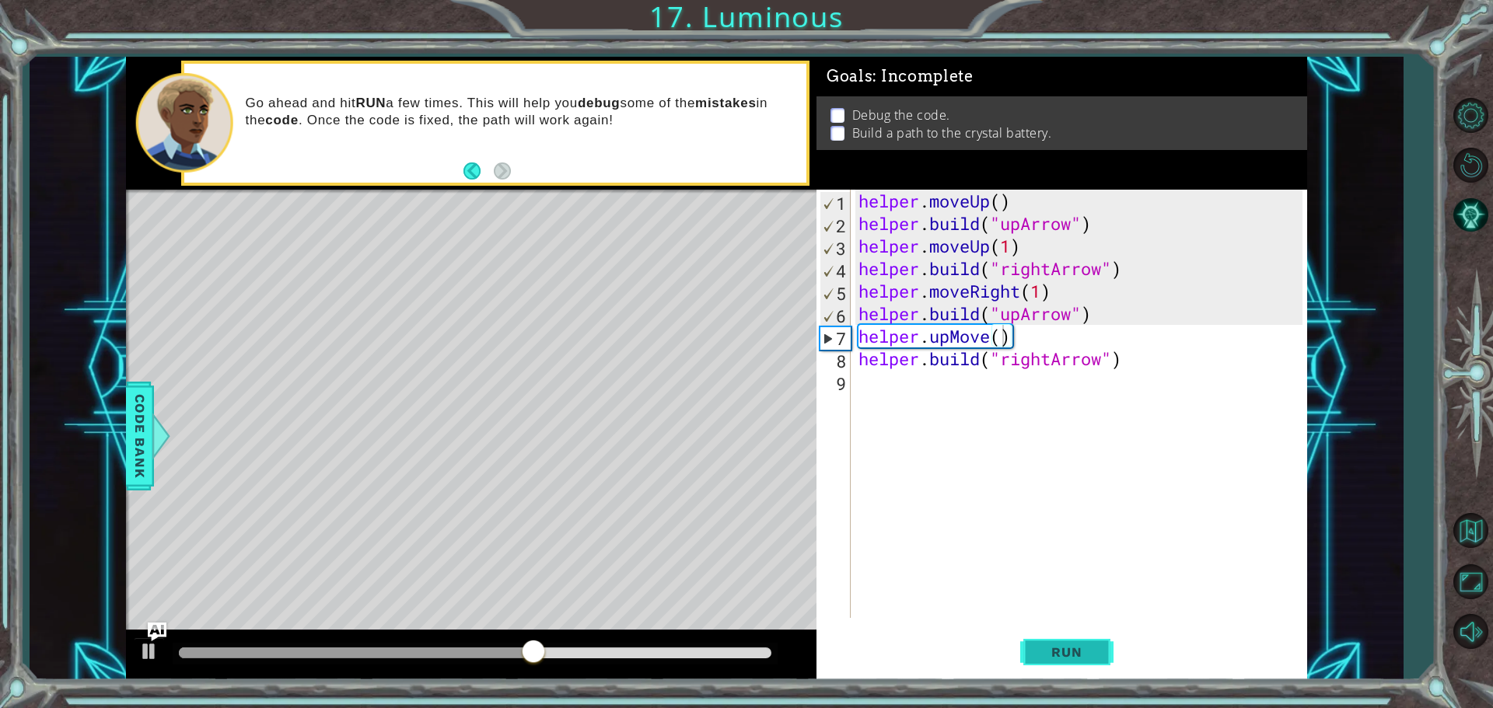
click at [1059, 641] on button "Run" at bounding box center [1066, 652] width 93 height 49
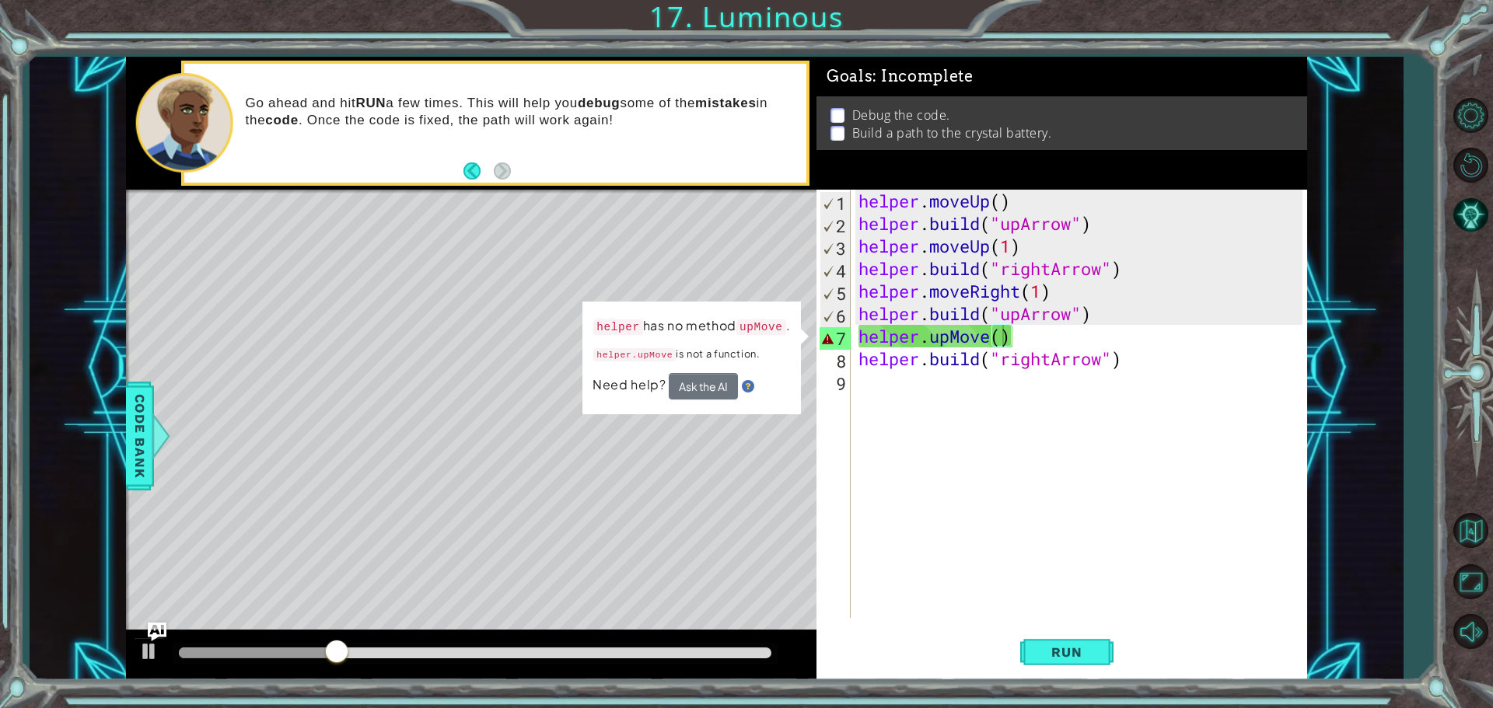
click at [774, 485] on div "Level Map" at bounding box center [485, 419] width 718 height 458
click at [1078, 330] on div "helper . moveUp ( ) helper . build ( "upArrow" ) helper . moveUp ( 1 ) helper .…" at bounding box center [1082, 427] width 455 height 474
click at [987, 341] on div "helper . moveUp ( ) helper . build ( "upArrow" ) helper . moveUp ( 1 ) helper .…" at bounding box center [1082, 427] width 455 height 474
click at [991, 340] on div "helper . moveUp ( ) helper . build ( "upArrow" ) helper . moveUp ( 1 ) helper .…" at bounding box center [1078, 404] width 447 height 428
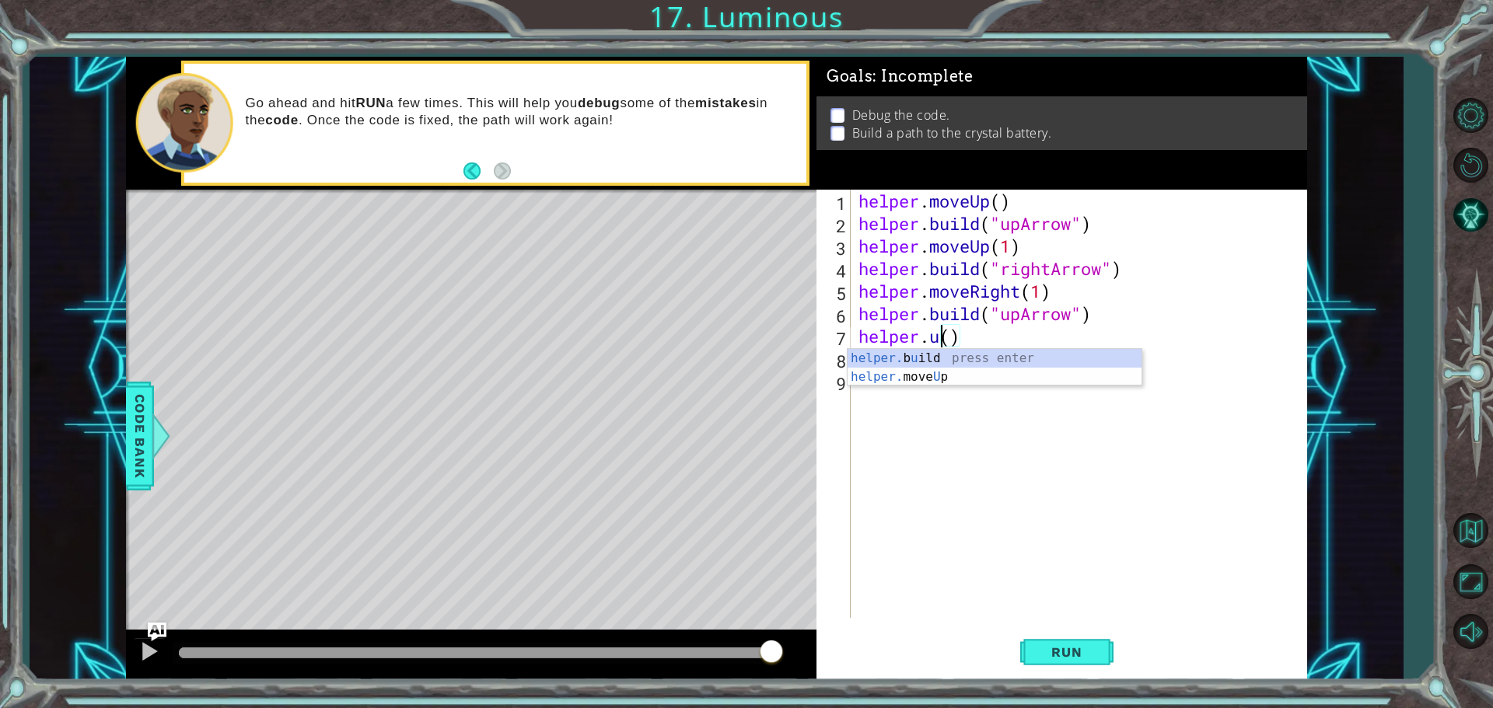
scroll to position [0, 3]
click at [981, 362] on div "helper. moveUp press enter helper. moveDown press enter helper. moveLeft press …" at bounding box center [995, 414] width 294 height 131
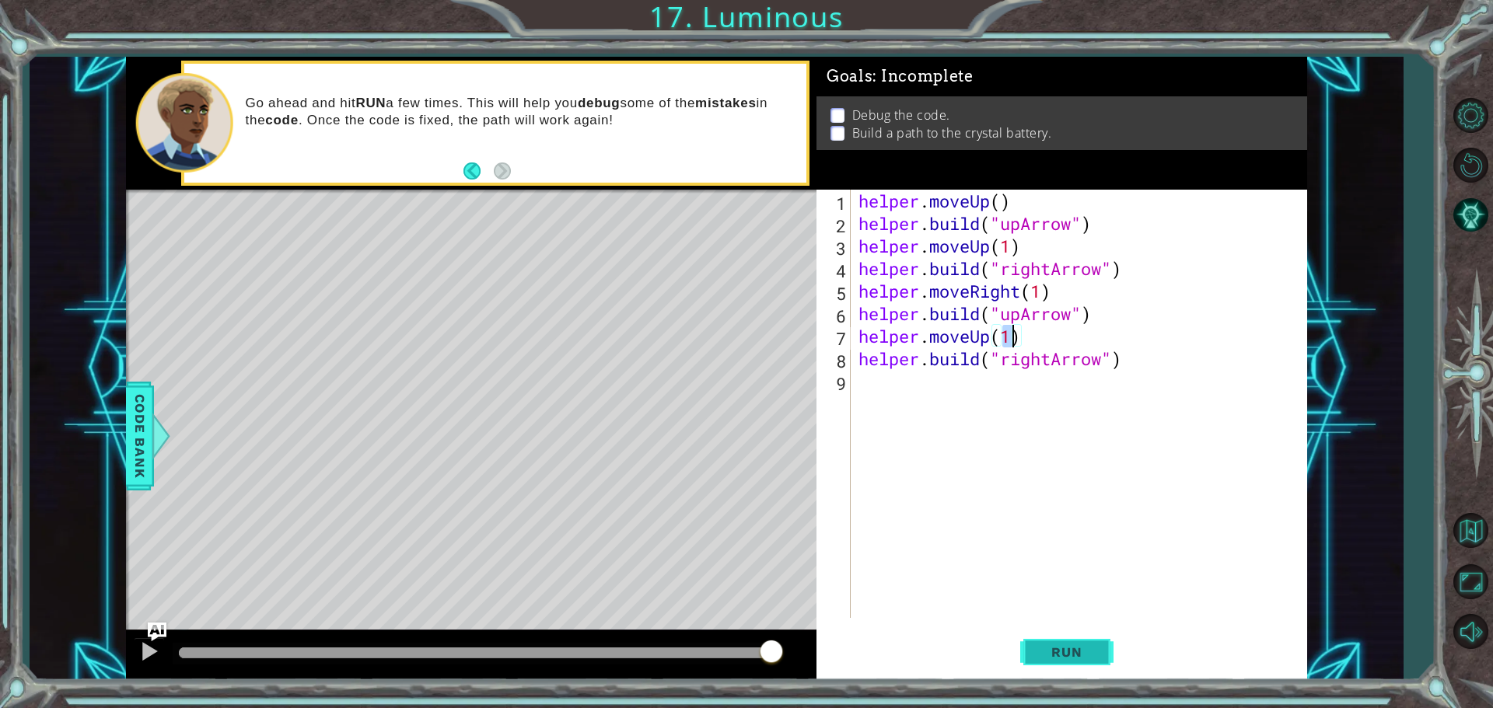
click at [1061, 652] on span "Run" at bounding box center [1066, 653] width 61 height 16
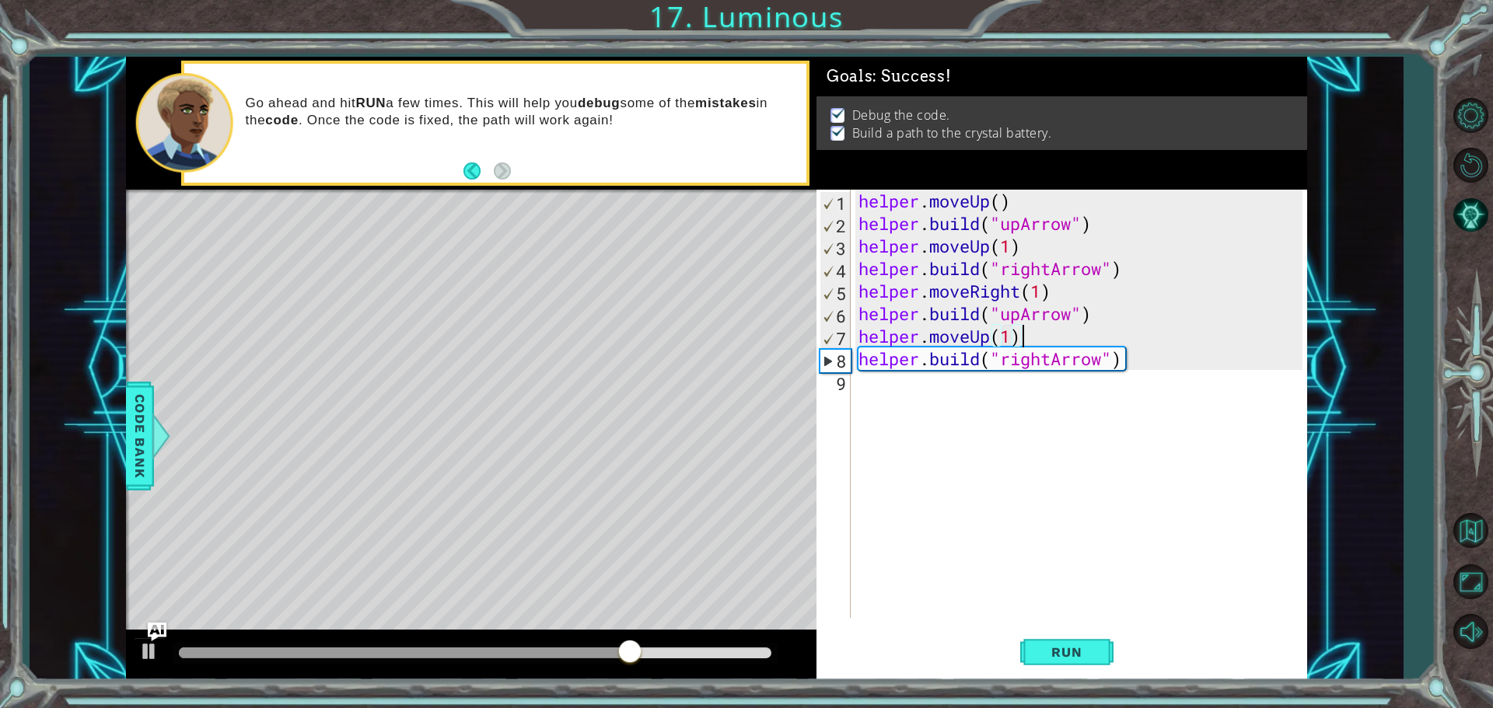
click at [1093, 331] on div "helper . moveUp ( ) helper . build ( "upArrow" ) helper . moveUp ( 1 ) helper .…" at bounding box center [1082, 427] width 455 height 474
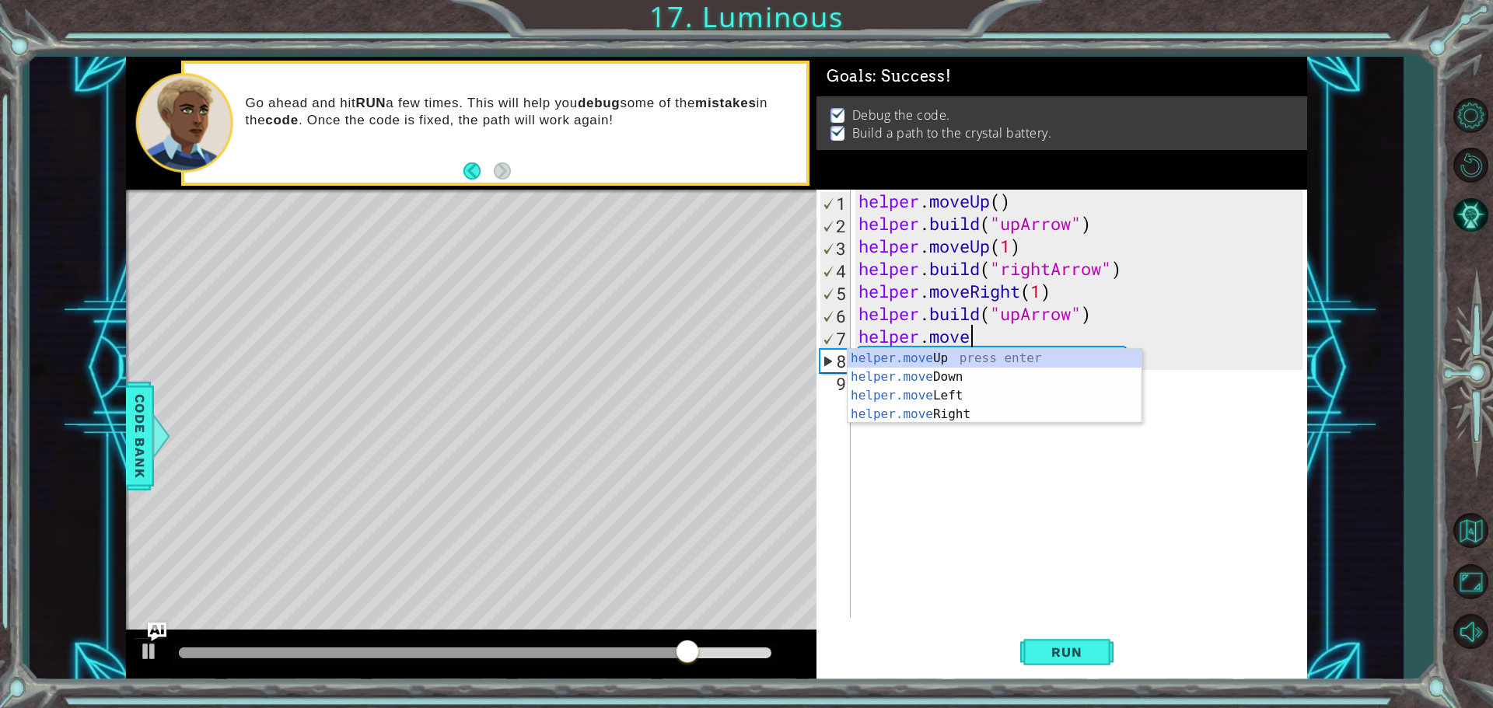
scroll to position [0, 1]
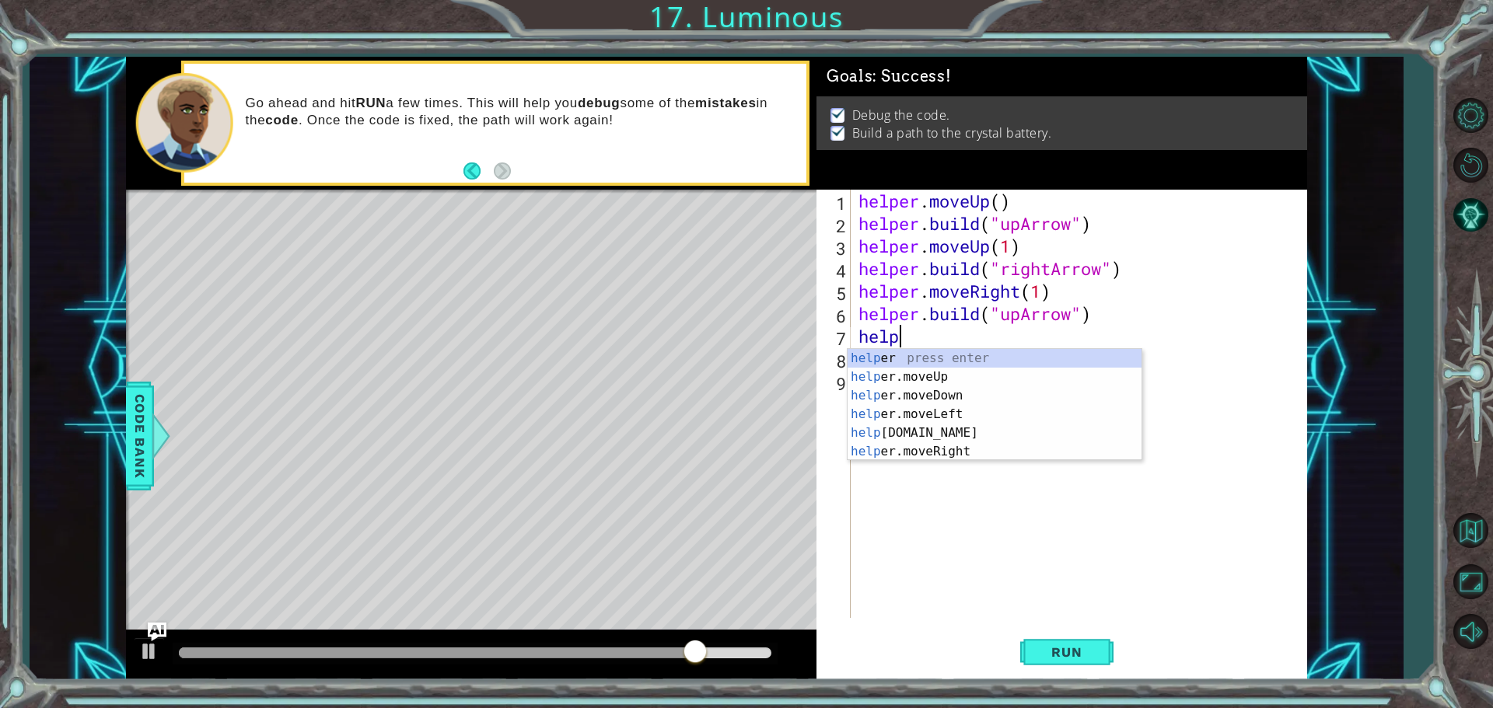
type textarea "h"
type textarea "[DOMAIN_NAME]("upArrow"
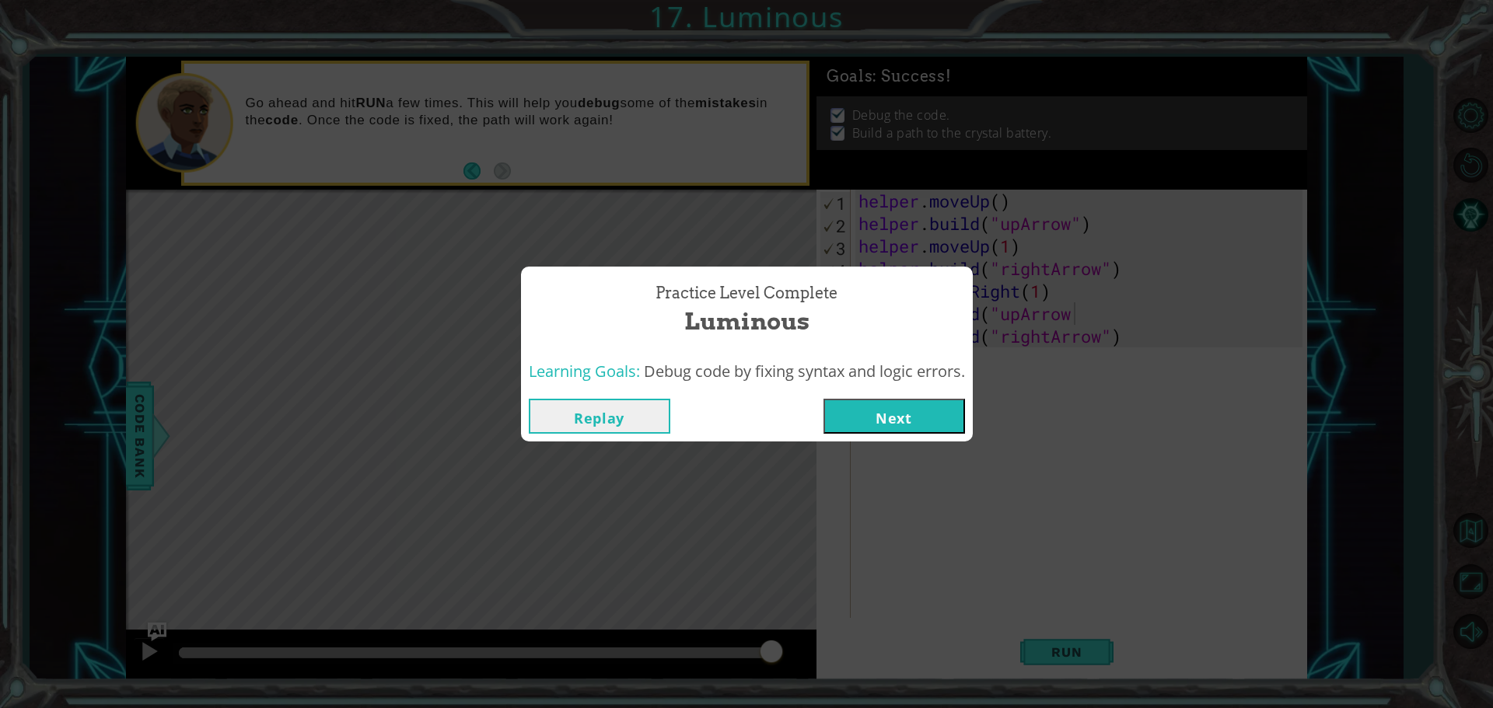
click at [932, 414] on button "Next" at bounding box center [894, 416] width 142 height 35
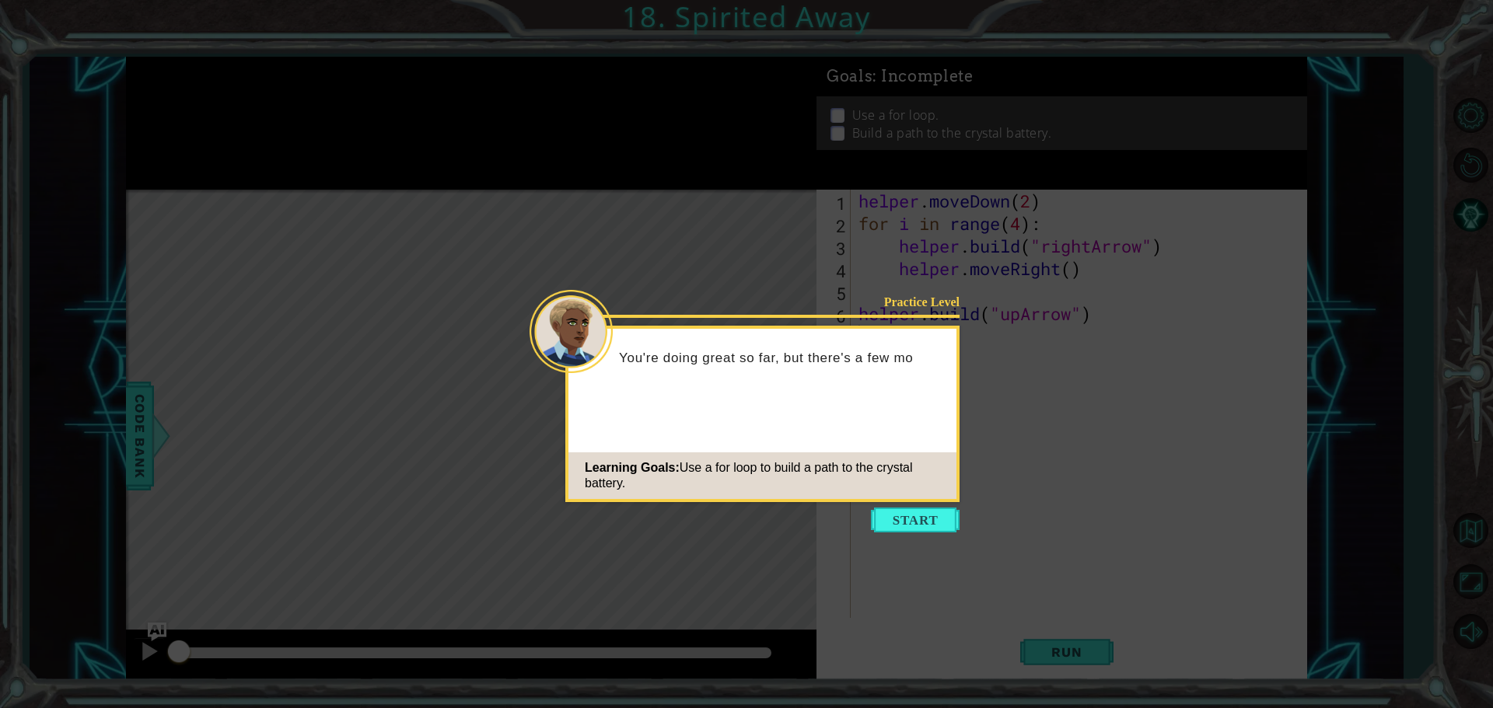
click at [935, 512] on button "Start" at bounding box center [915, 520] width 89 height 25
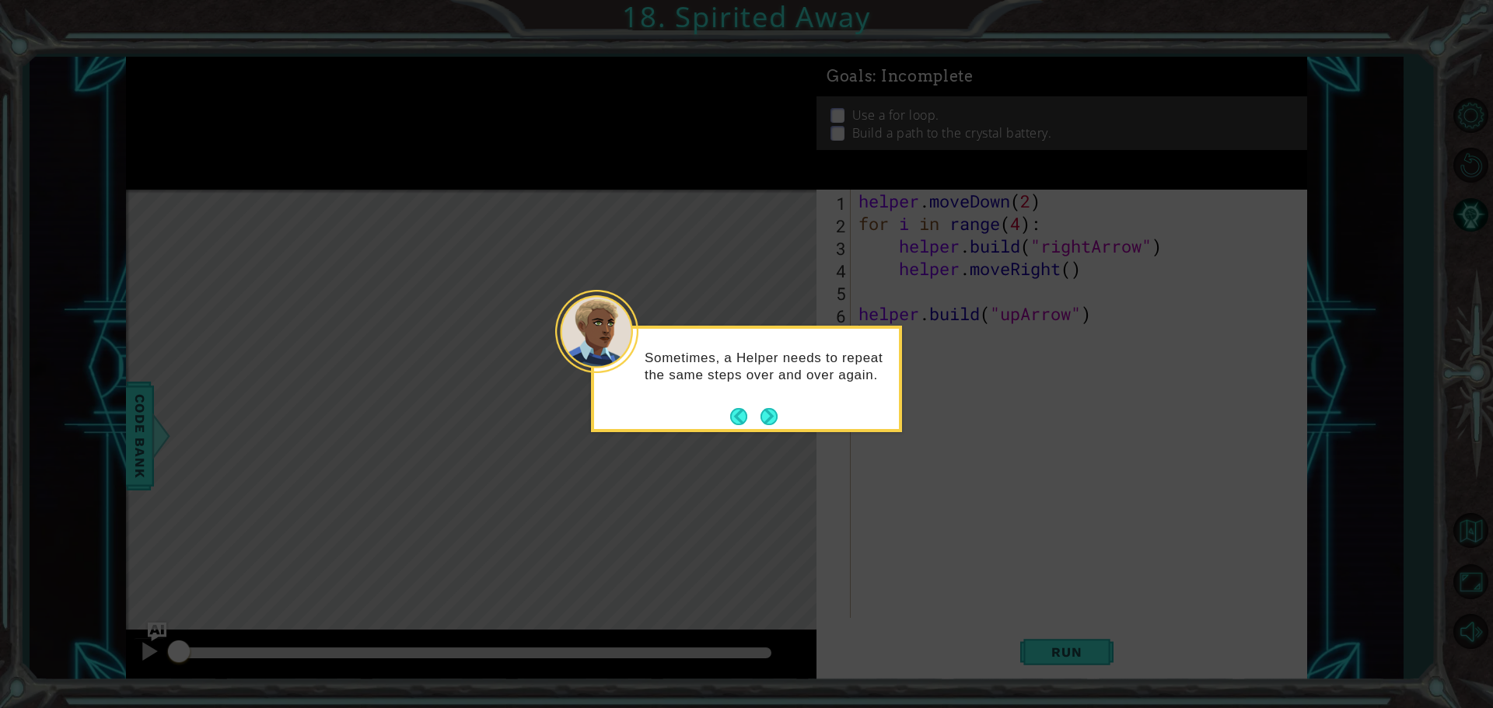
click at [827, 283] on icon at bounding box center [746, 354] width 1493 height 708
click at [772, 410] on button "Next" at bounding box center [768, 416] width 17 height 17
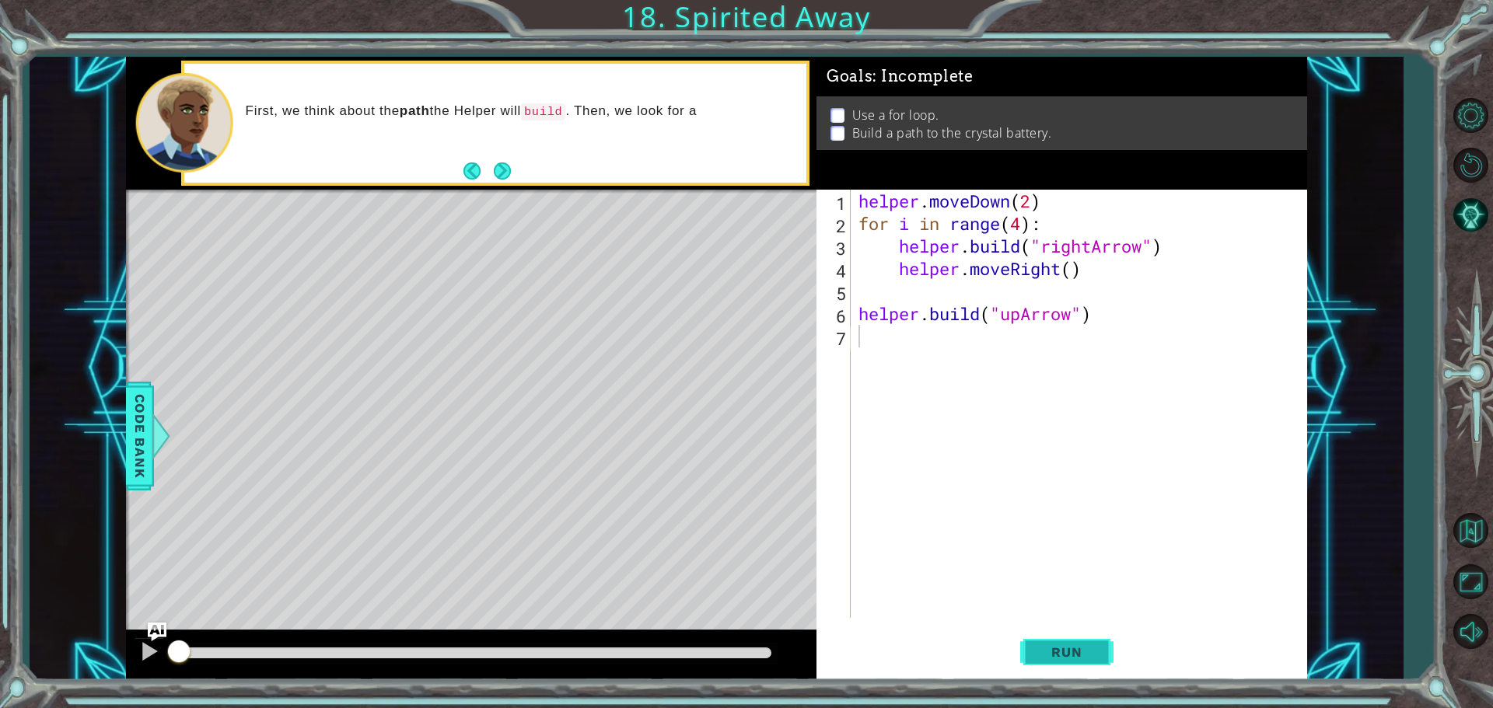
click at [1041, 652] on span "Run" at bounding box center [1066, 653] width 61 height 16
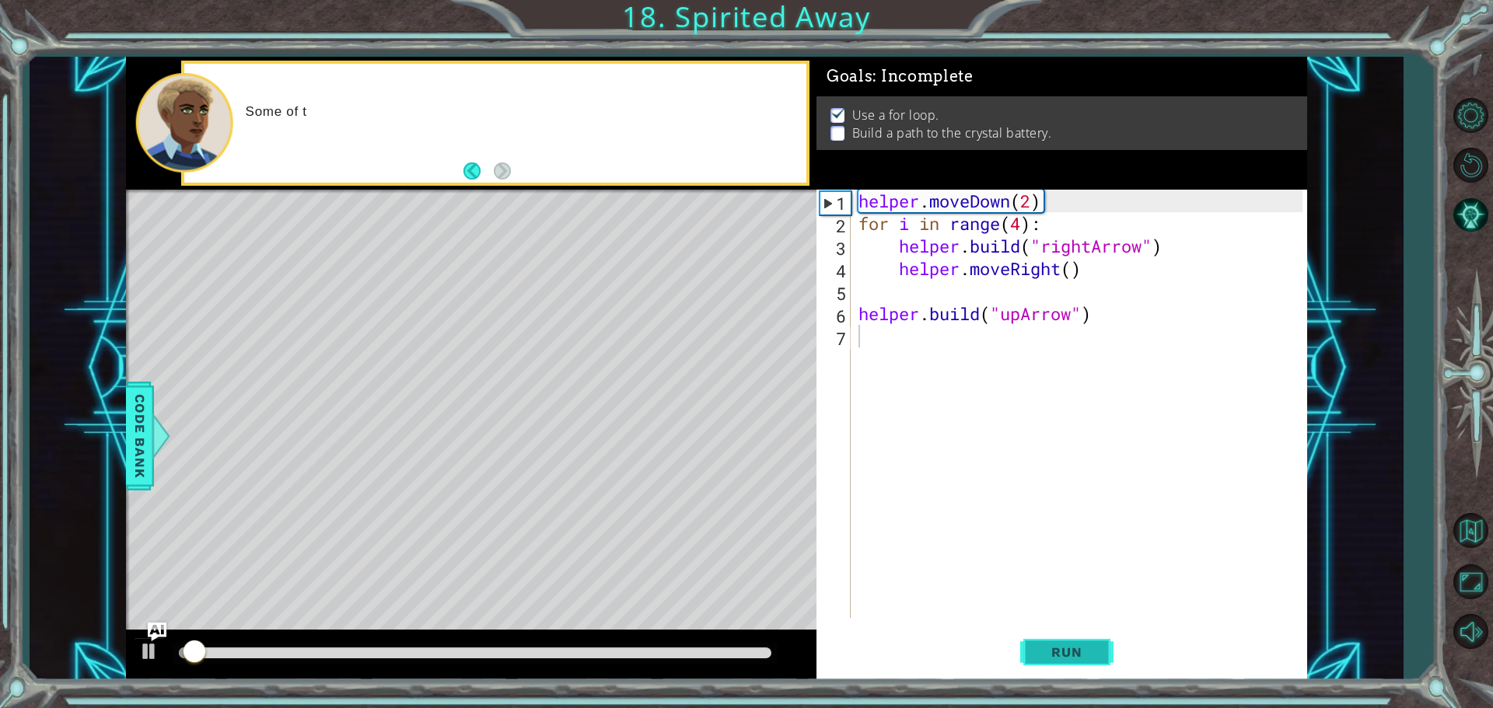
click at [1040, 652] on span "Run" at bounding box center [1066, 653] width 61 height 16
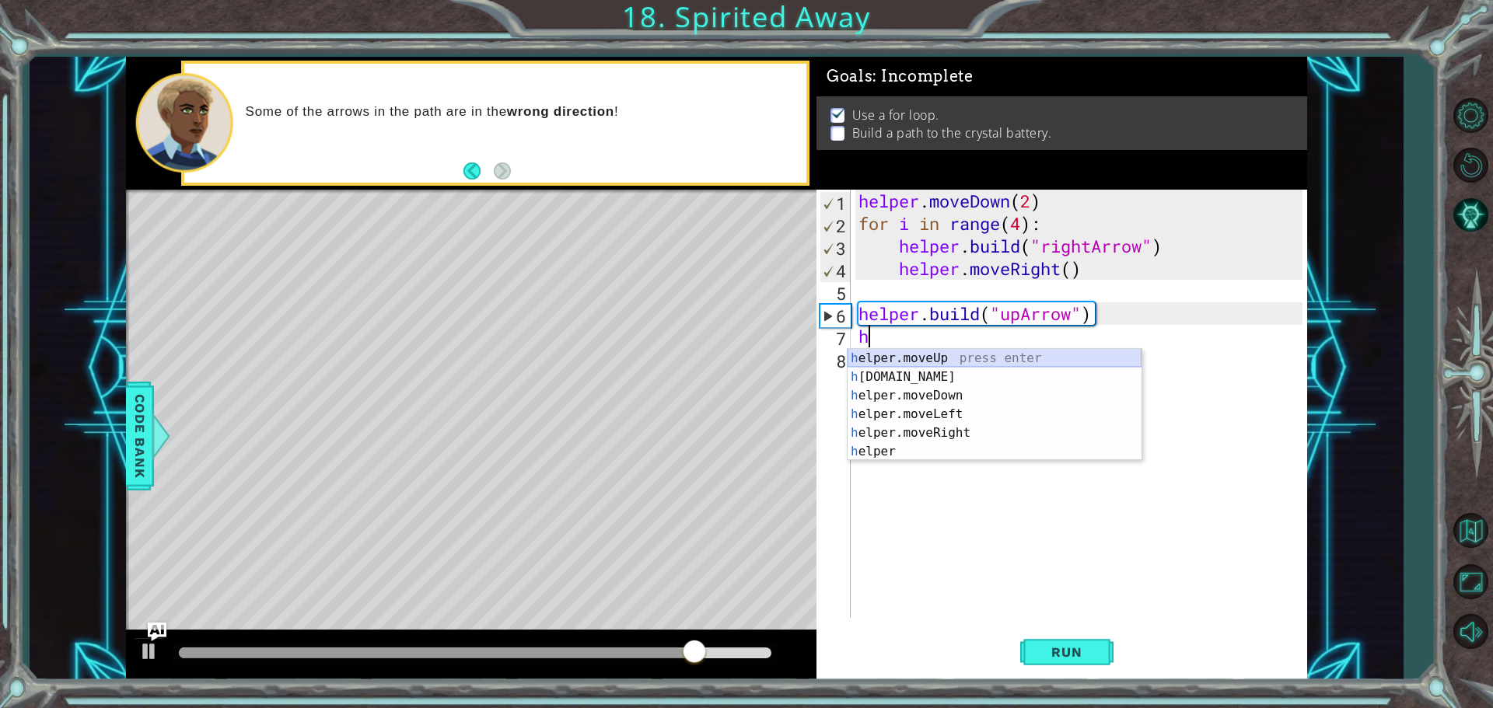
click at [894, 357] on div "h elper.moveUp press enter h [DOMAIN_NAME] press enter h elper.moveDown press e…" at bounding box center [995, 423] width 294 height 149
type textarea "helper.moveUp(1)"
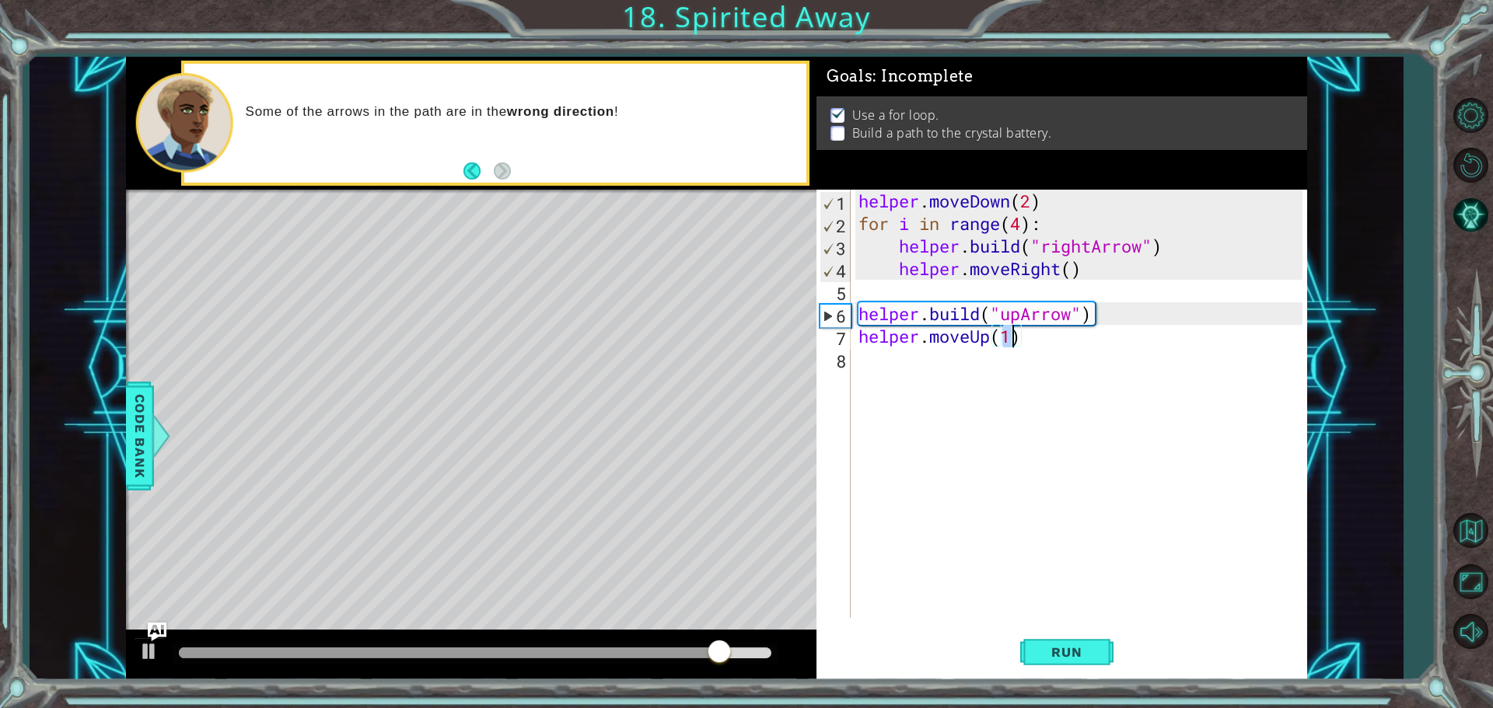
click at [918, 364] on div "helper . moveDown ( 2 ) for i in range ( 4 ) : helper . build ( "rightArrow" ) …" at bounding box center [1082, 427] width 455 height 474
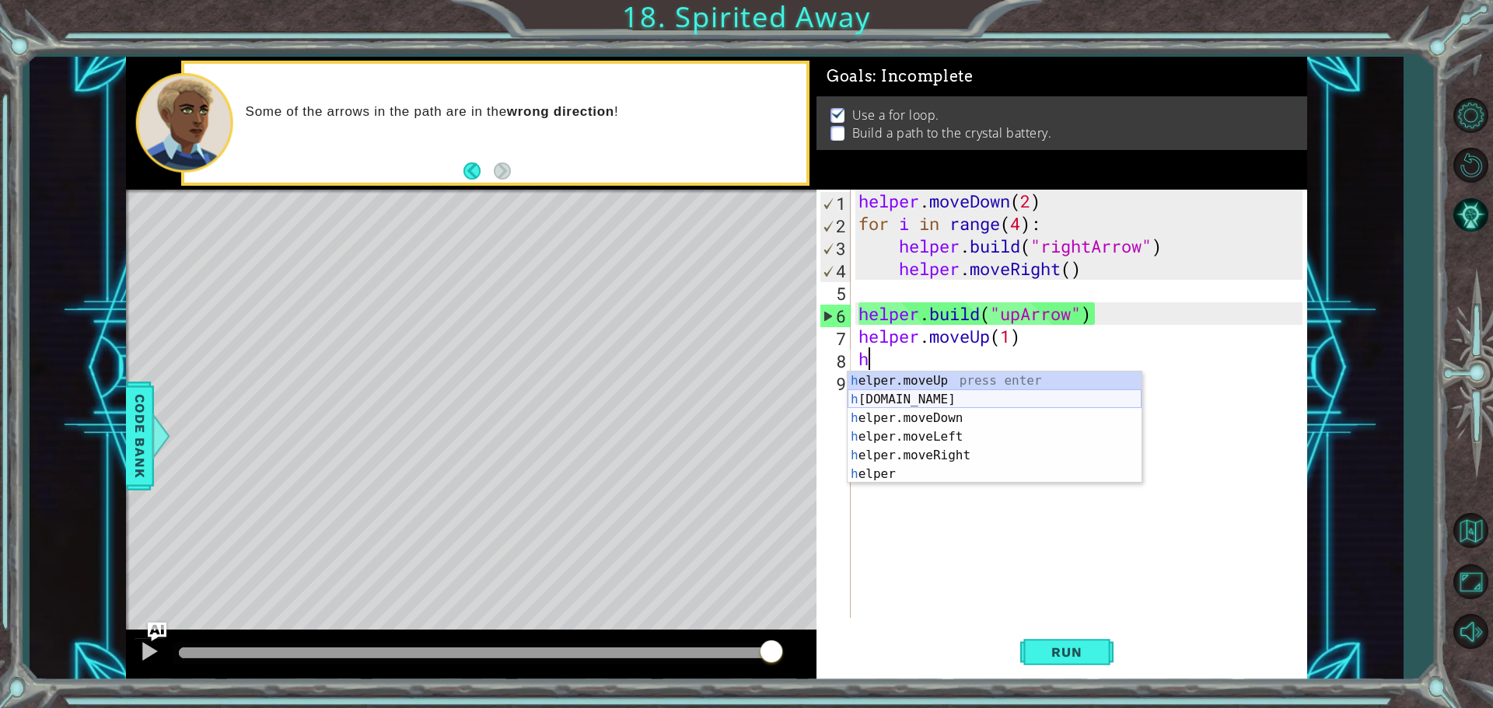
click at [901, 404] on div "h elper.moveUp press enter h [DOMAIN_NAME] press enter h elper.moveDown press e…" at bounding box center [995, 446] width 294 height 149
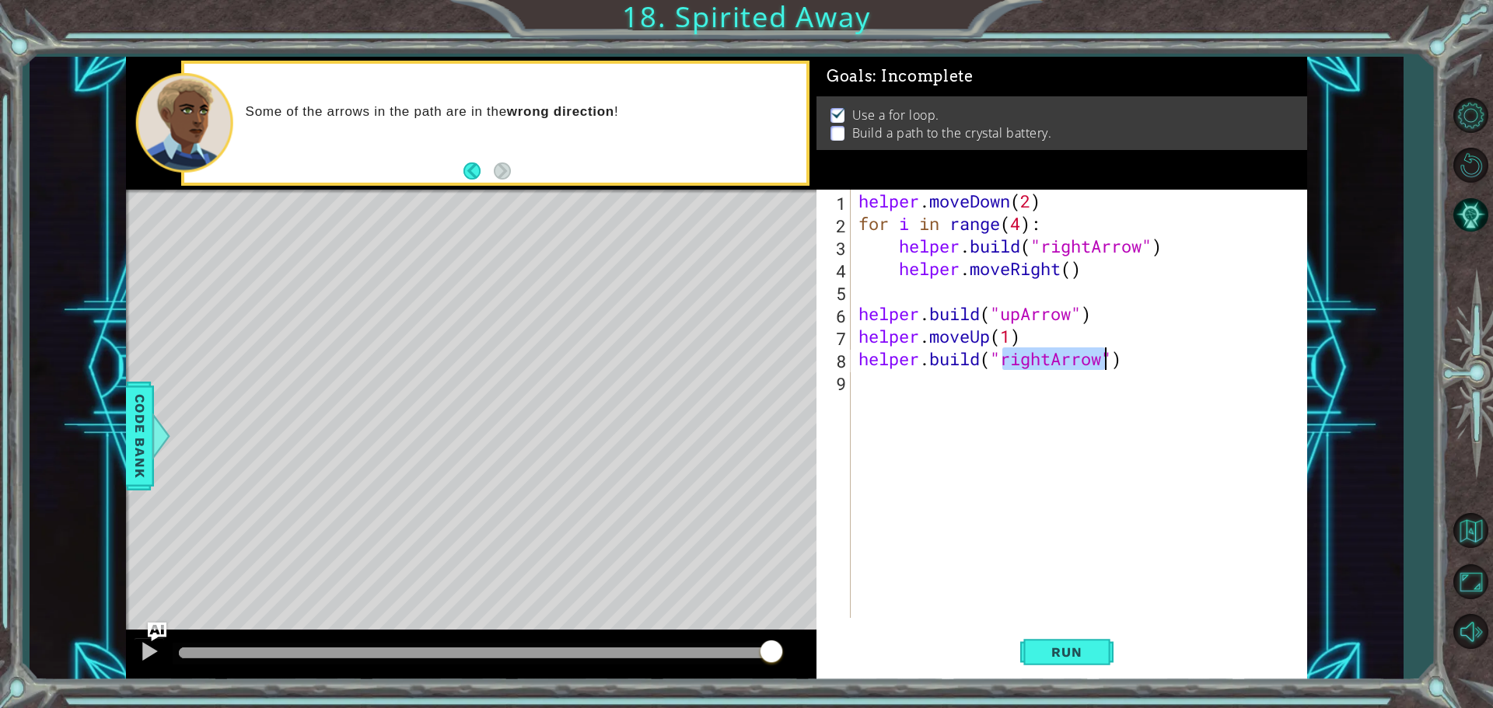
click at [1049, 358] on div "helper . moveDown ( 2 ) for i in range ( 4 ) : helper . build ( "rightArrow" ) …" at bounding box center [1078, 404] width 447 height 428
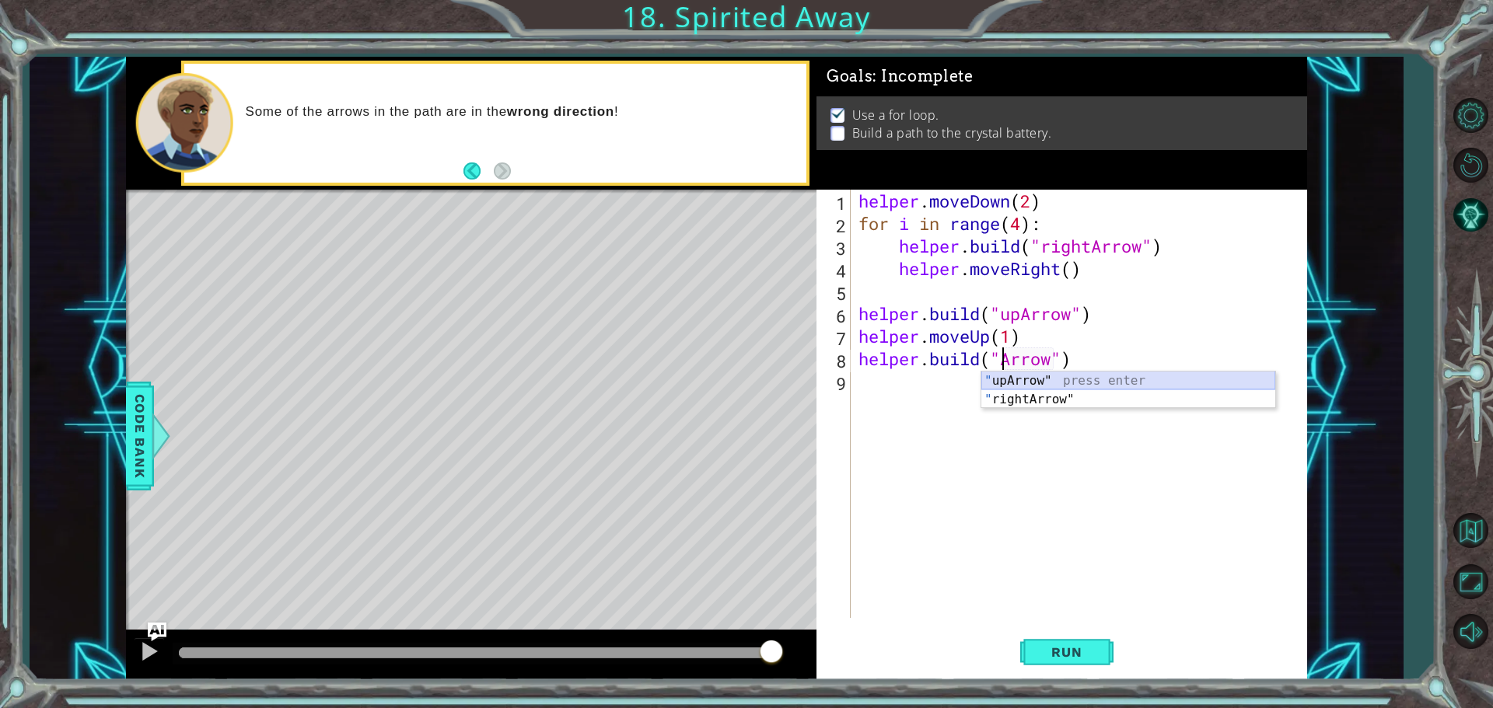
click at [1075, 383] on div "" upArrow" press enter " rightArrow" press enter" at bounding box center [1128, 409] width 294 height 75
type textarea "[DOMAIN_NAME]("upArrow")"
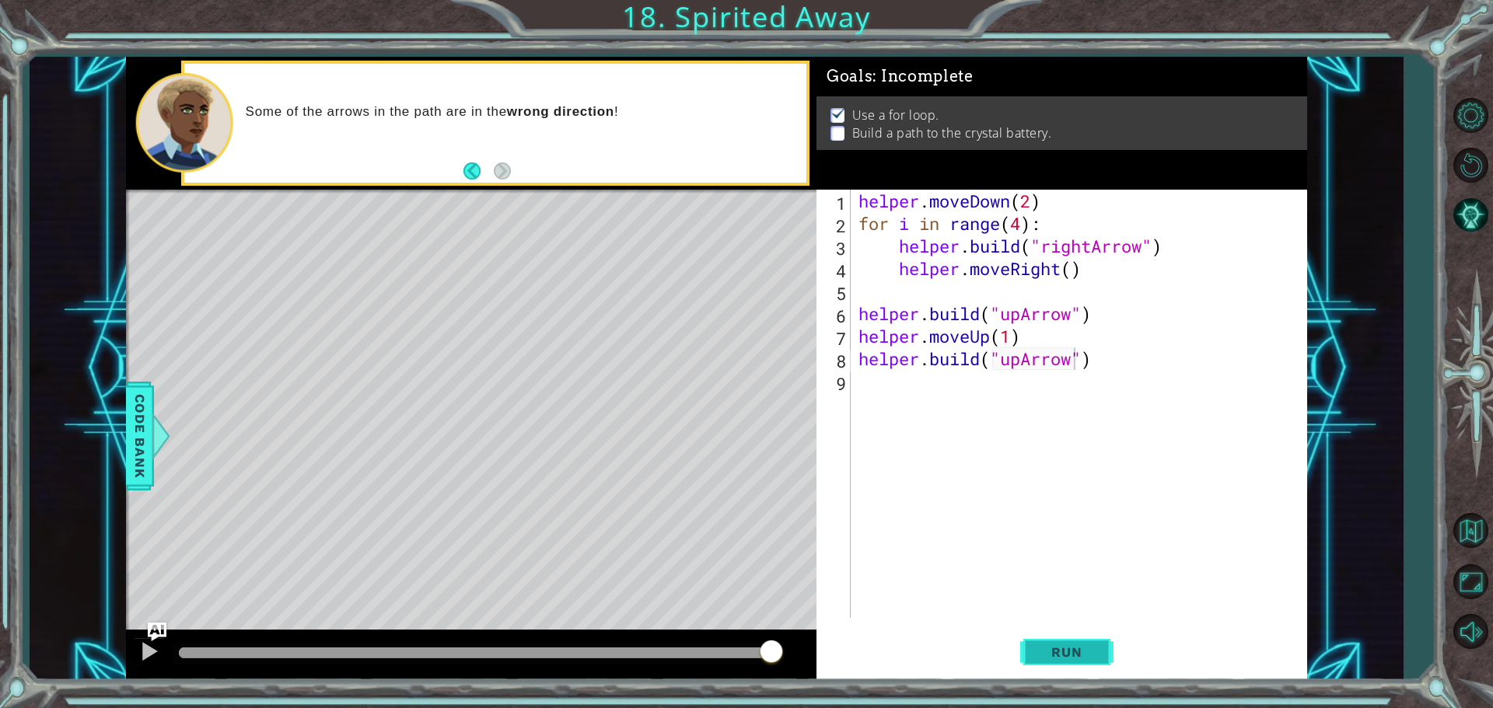
click at [1091, 642] on button "Run" at bounding box center [1066, 652] width 93 height 49
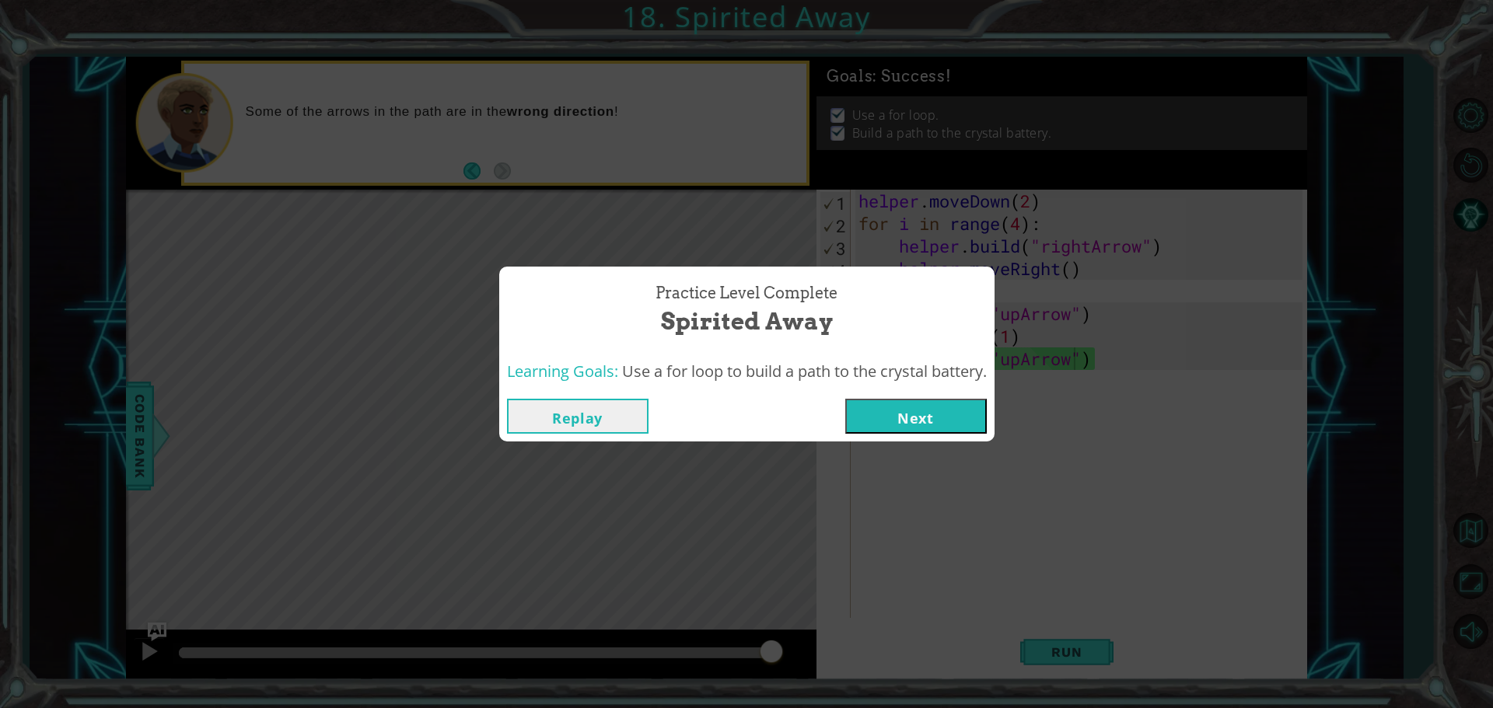
click at [886, 404] on button "Next" at bounding box center [916, 416] width 142 height 35
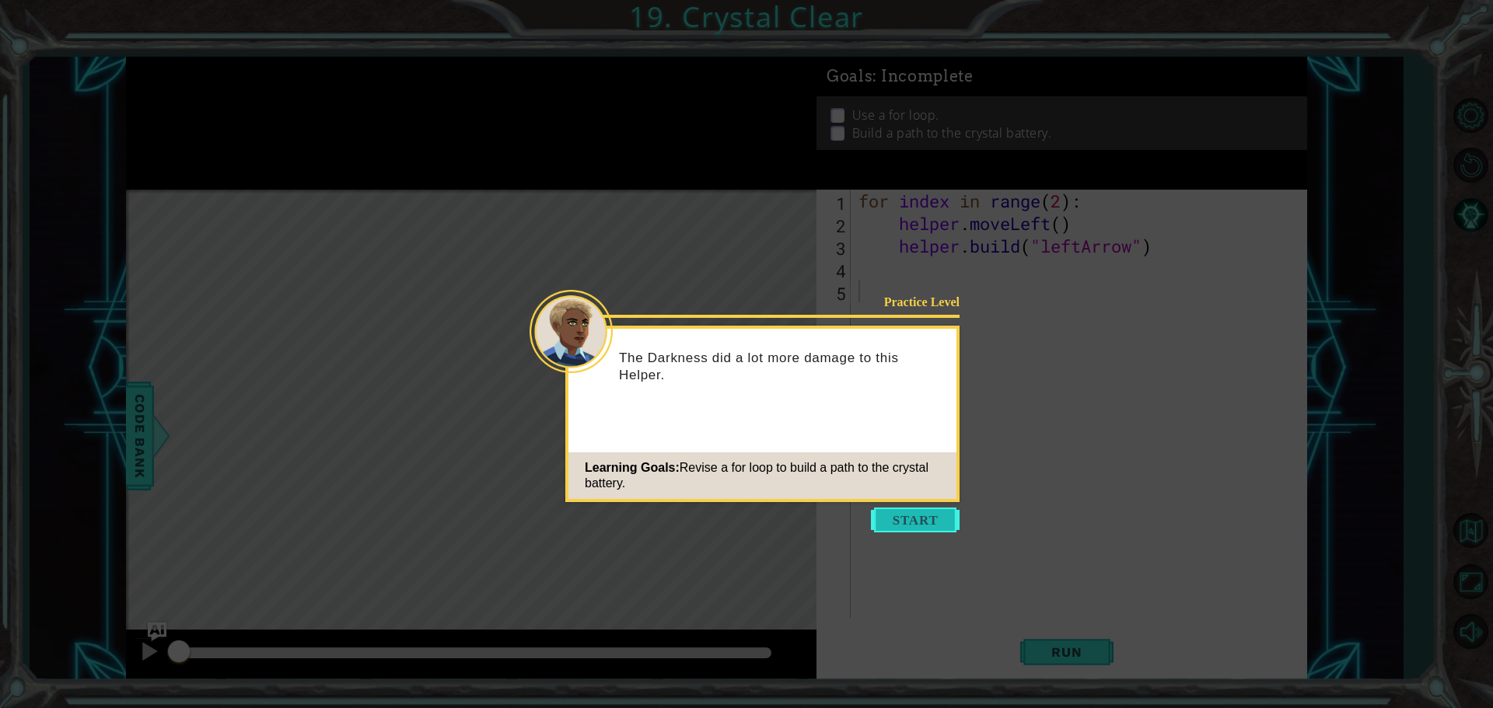
click at [908, 514] on button "Start" at bounding box center [915, 520] width 89 height 25
